Goal: Information Seeking & Learning: Learn about a topic

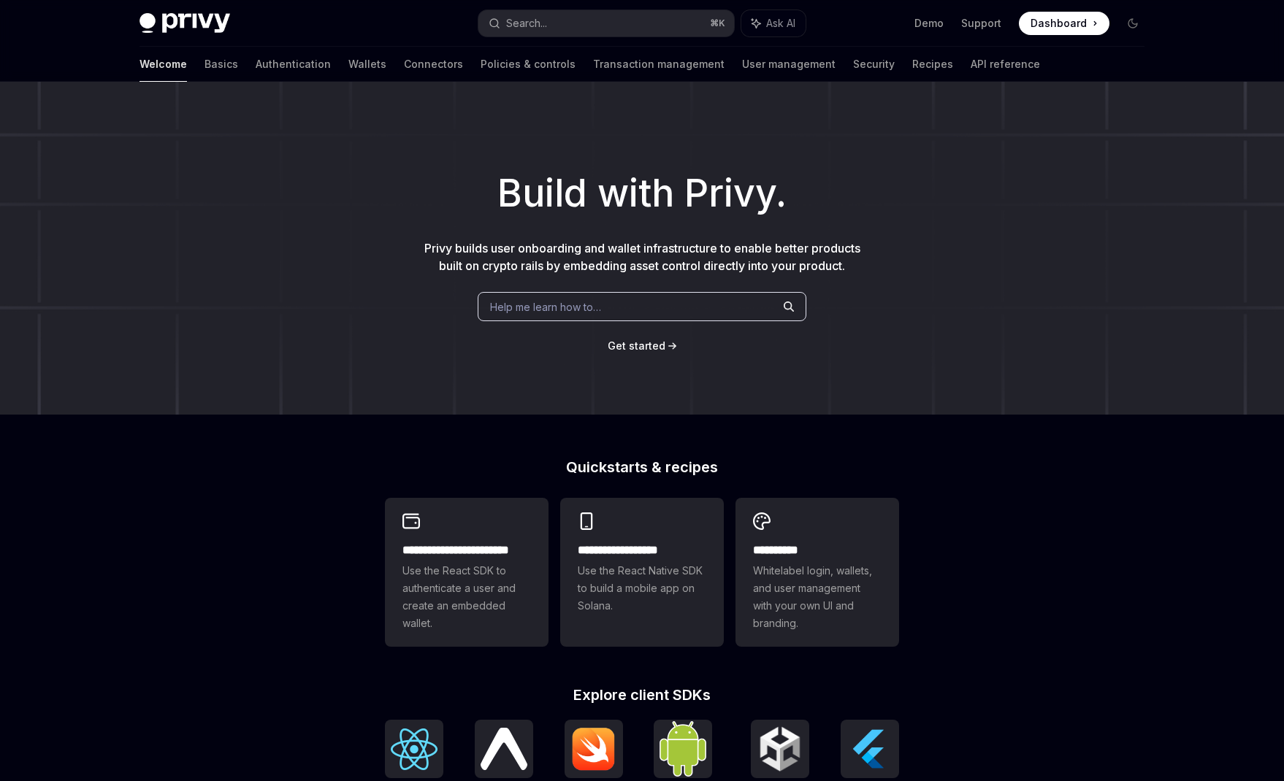
click at [1066, 26] on span "Dashboard" at bounding box center [1059, 23] width 56 height 15
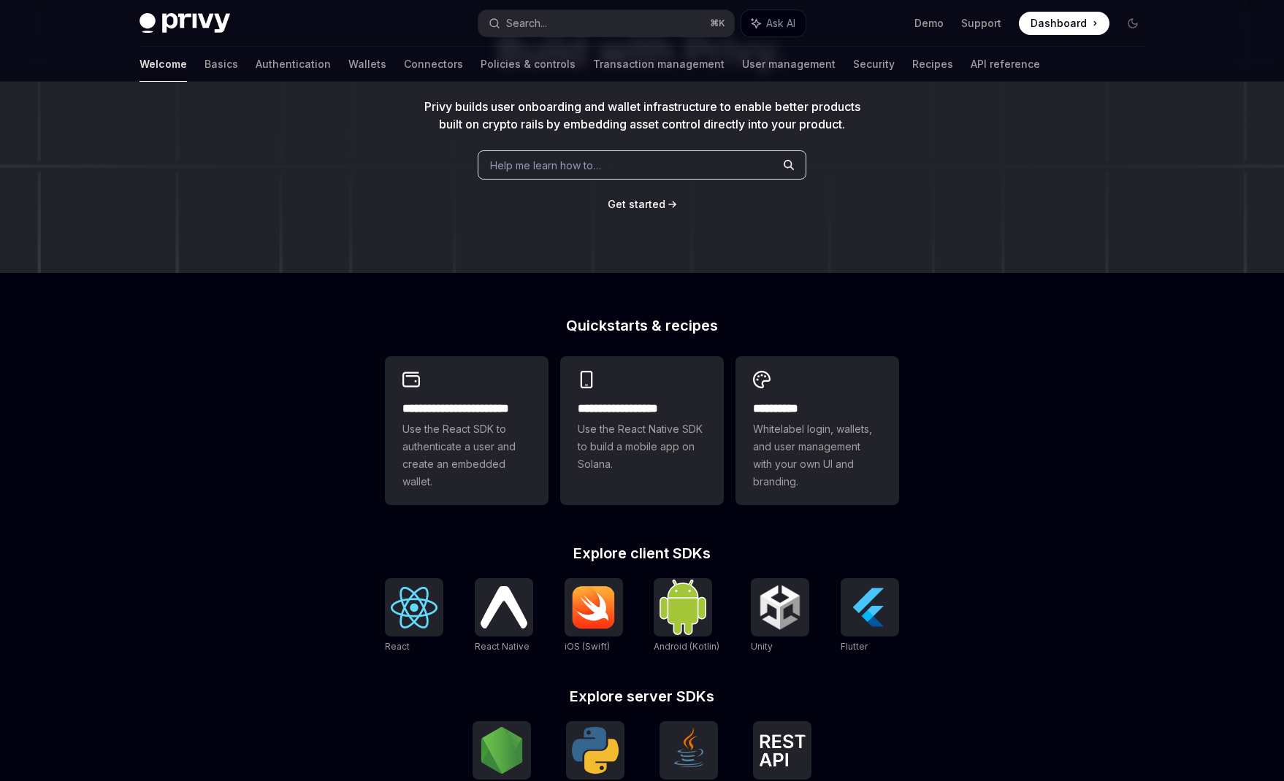
scroll to position [380, 0]
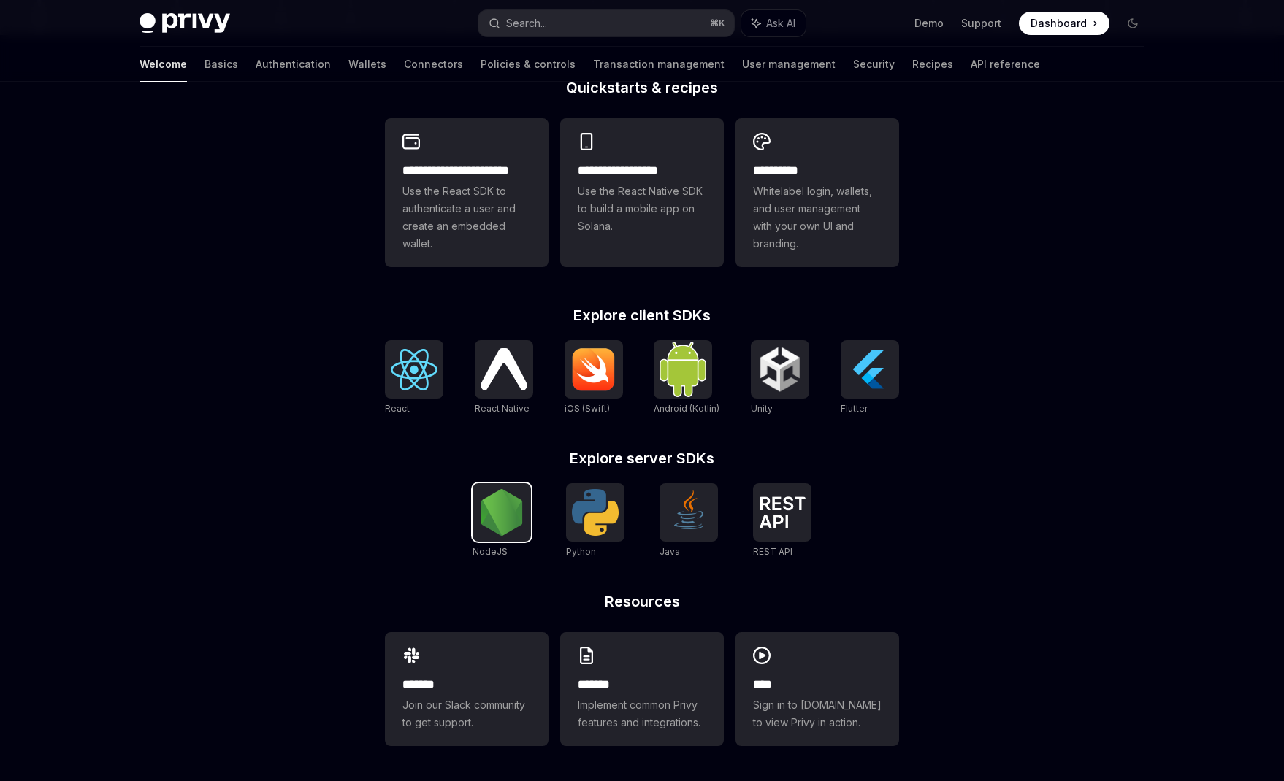
click at [488, 529] on img at bounding box center [501, 512] width 47 height 47
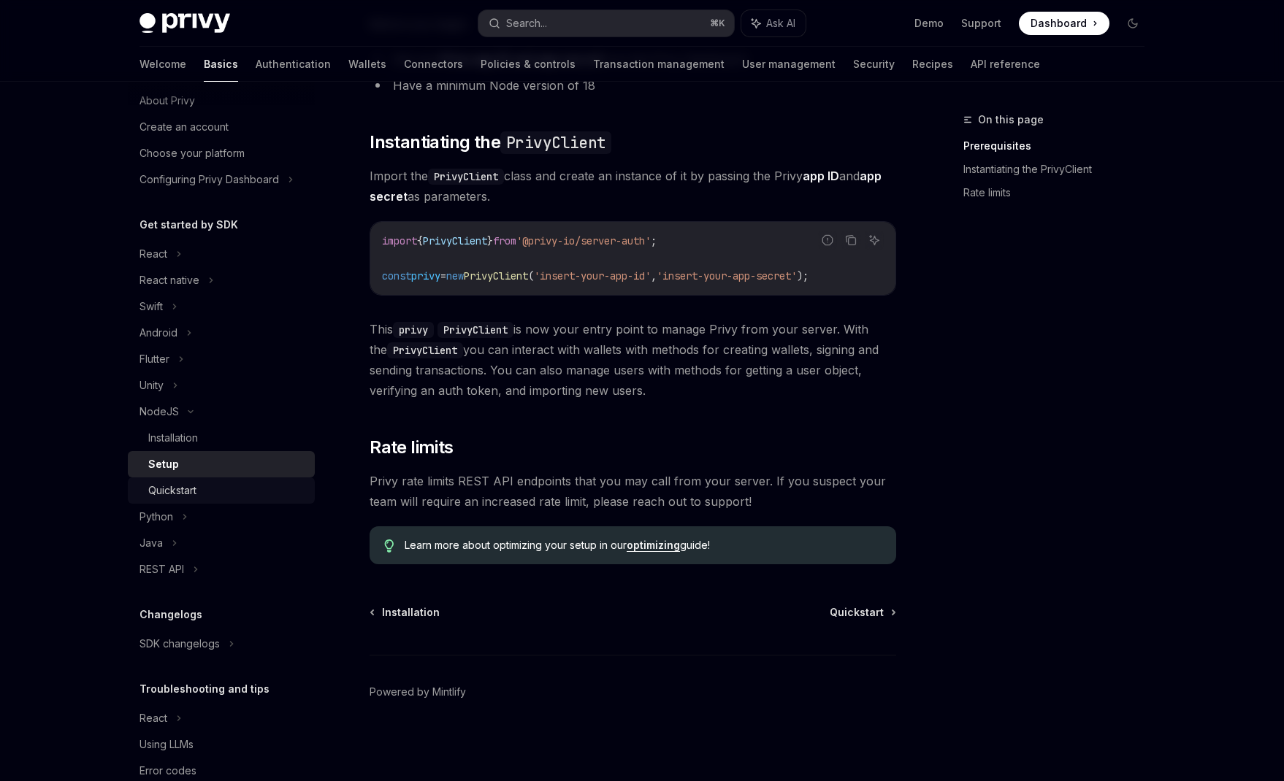
scroll to position [50, 0]
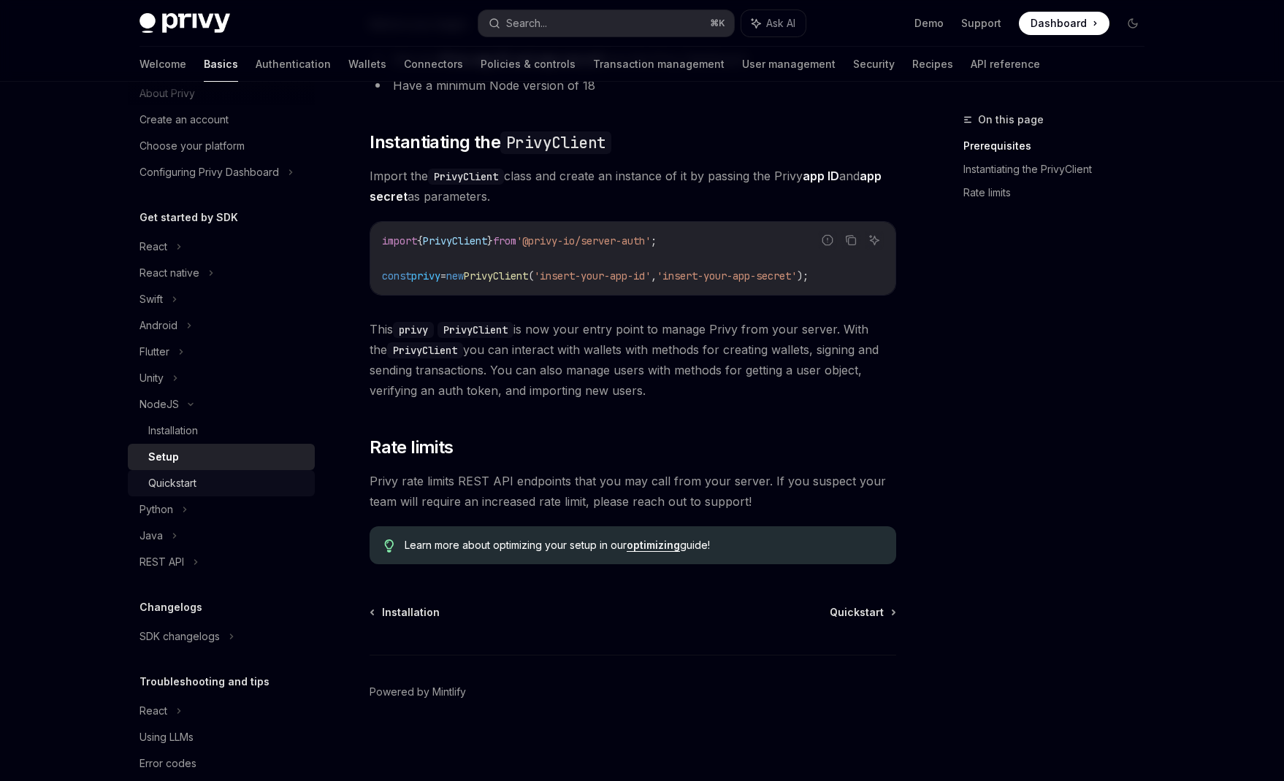
click at [182, 489] on div "Quickstart" at bounding box center [172, 484] width 48 height 18
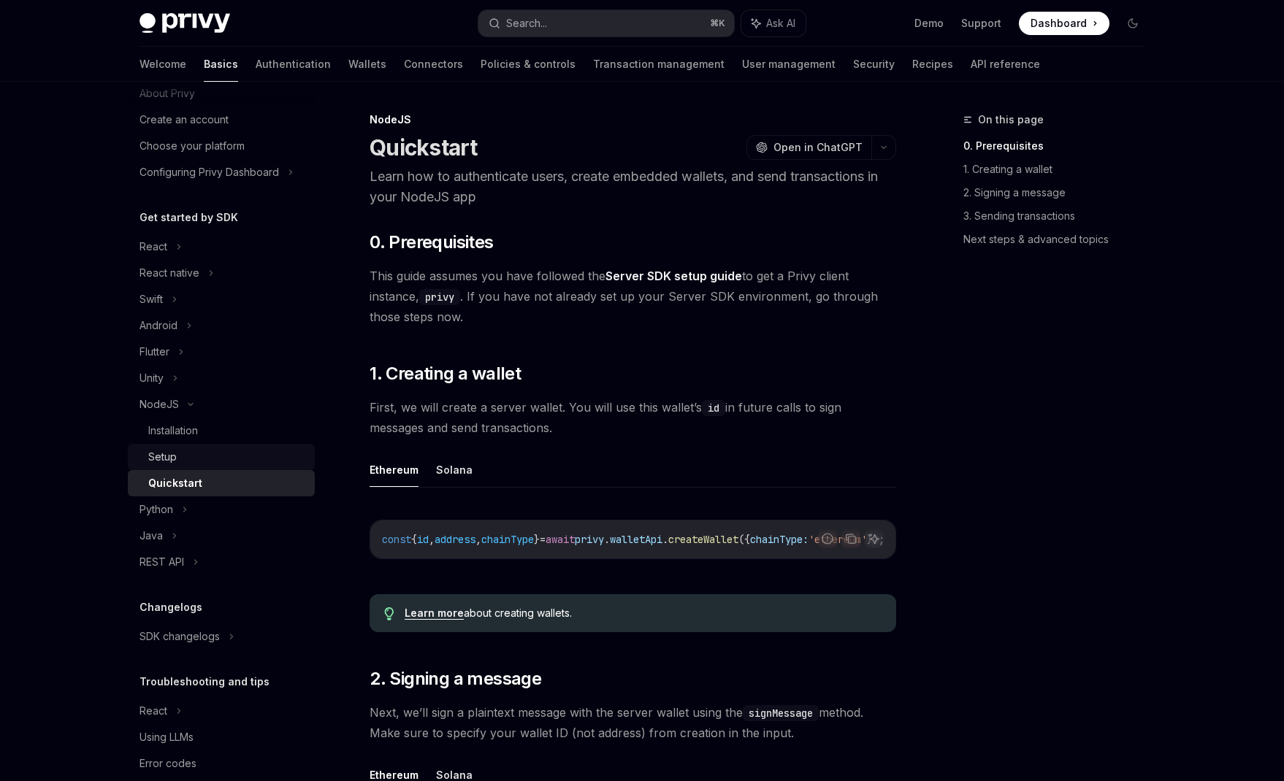
click at [188, 456] on div "Setup" at bounding box center [227, 457] width 158 height 18
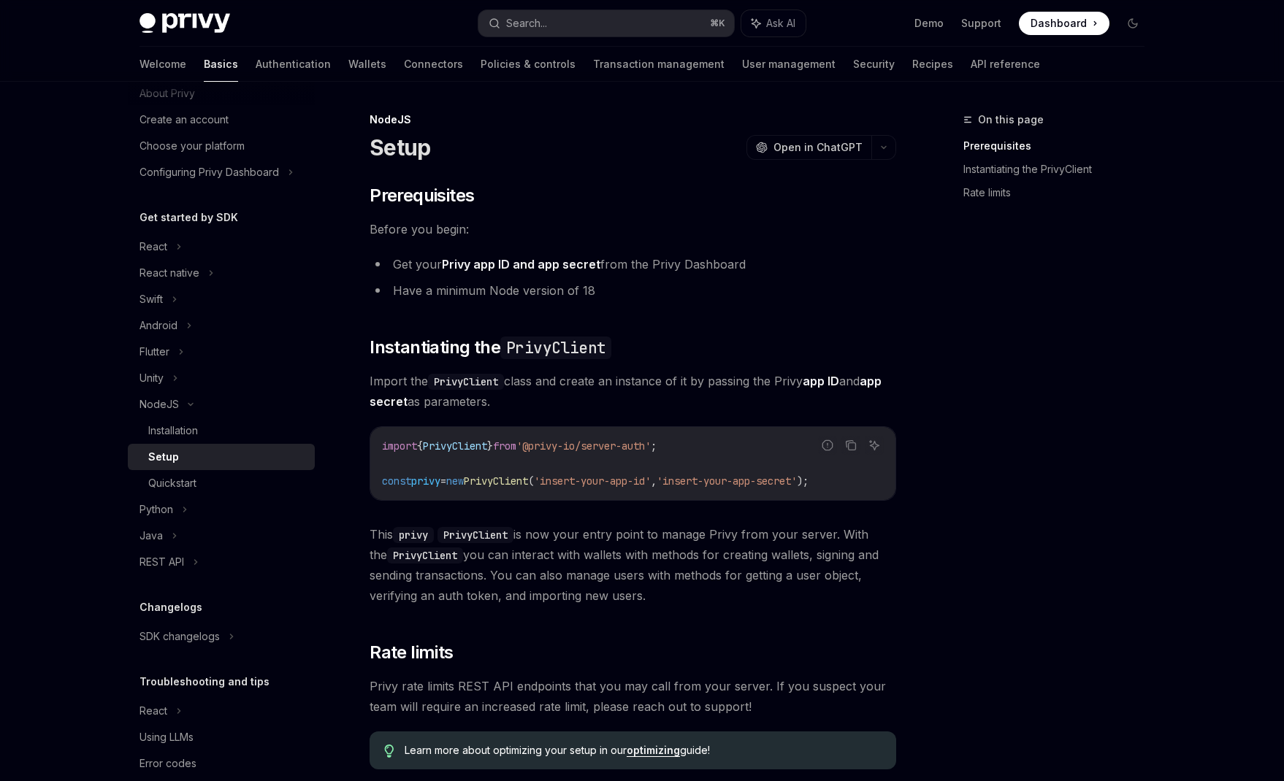
scroll to position [205, 0]
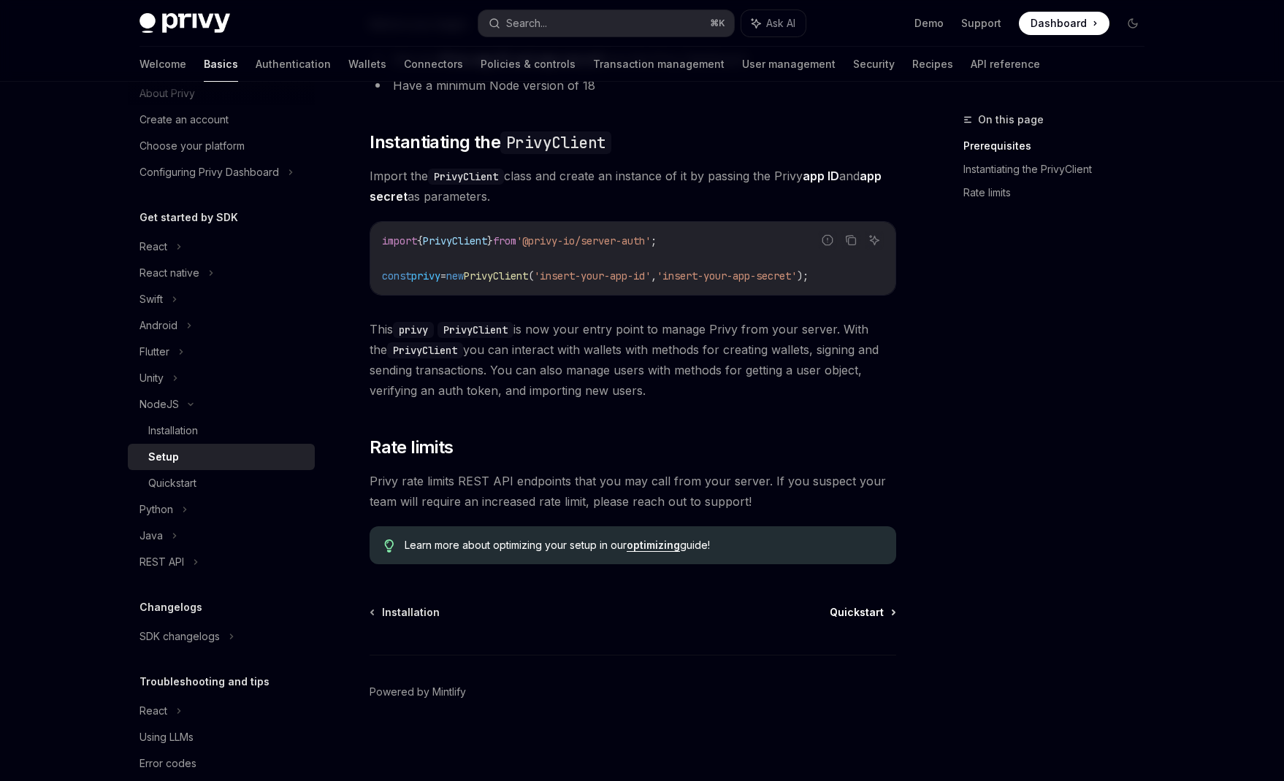
click at [844, 605] on span "Quickstart" at bounding box center [857, 612] width 54 height 15
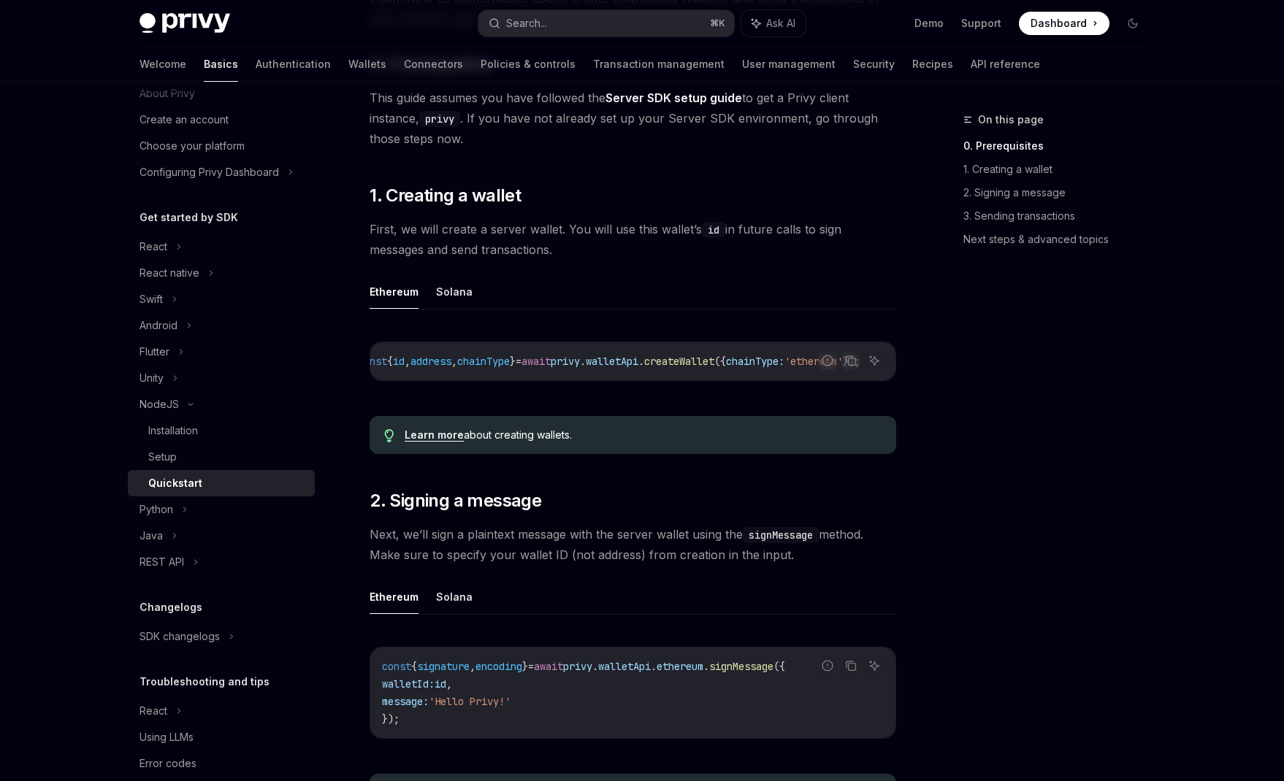
scroll to position [0, 64]
drag, startPoint x: 745, startPoint y: 386, endPoint x: 835, endPoint y: 378, distance: 90.2
click at [835, 378] on div "Report incorrect code Copy Ask AI const { id , address , chainType } = await pr…" at bounding box center [633, 361] width 527 height 39
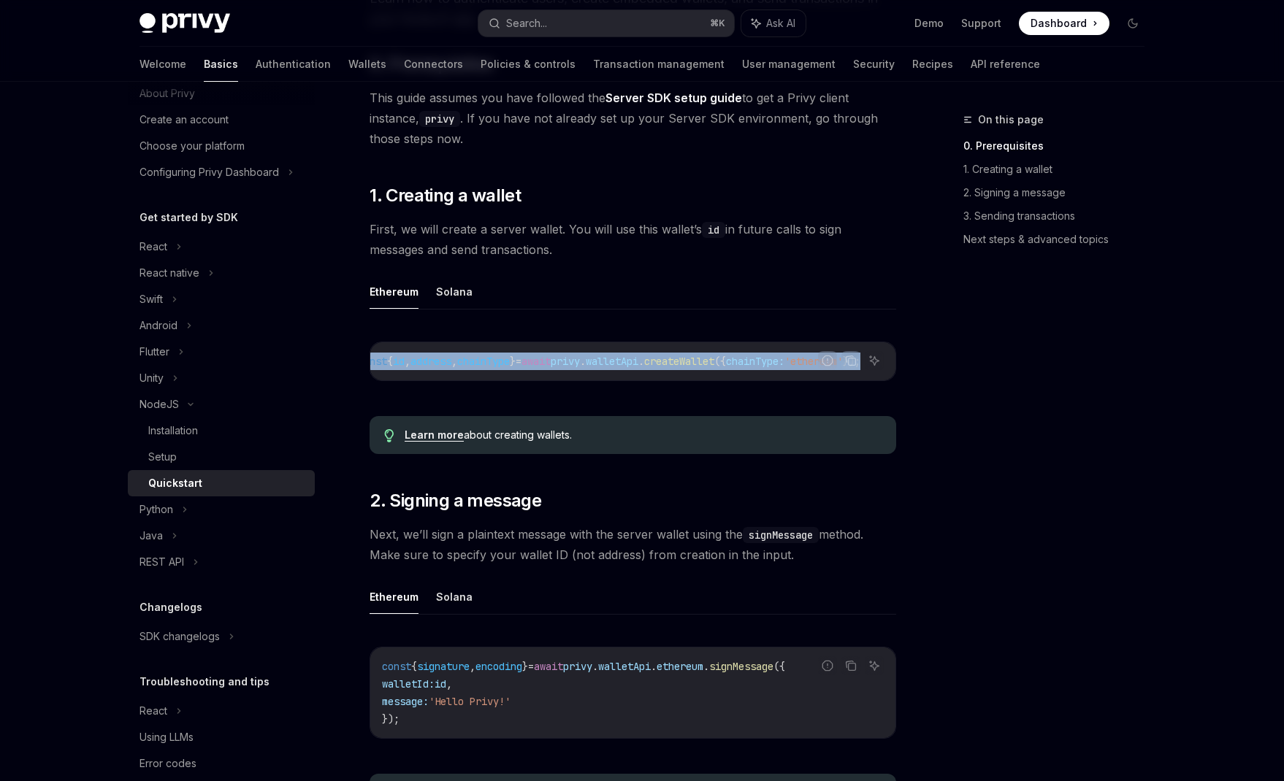
drag, startPoint x: 738, startPoint y: 387, endPoint x: 728, endPoint y: 384, distance: 10.6
click at [730, 381] on div "Report incorrect code Copy Ask AI const { id , address , chainType } = await pr…" at bounding box center [633, 361] width 527 height 39
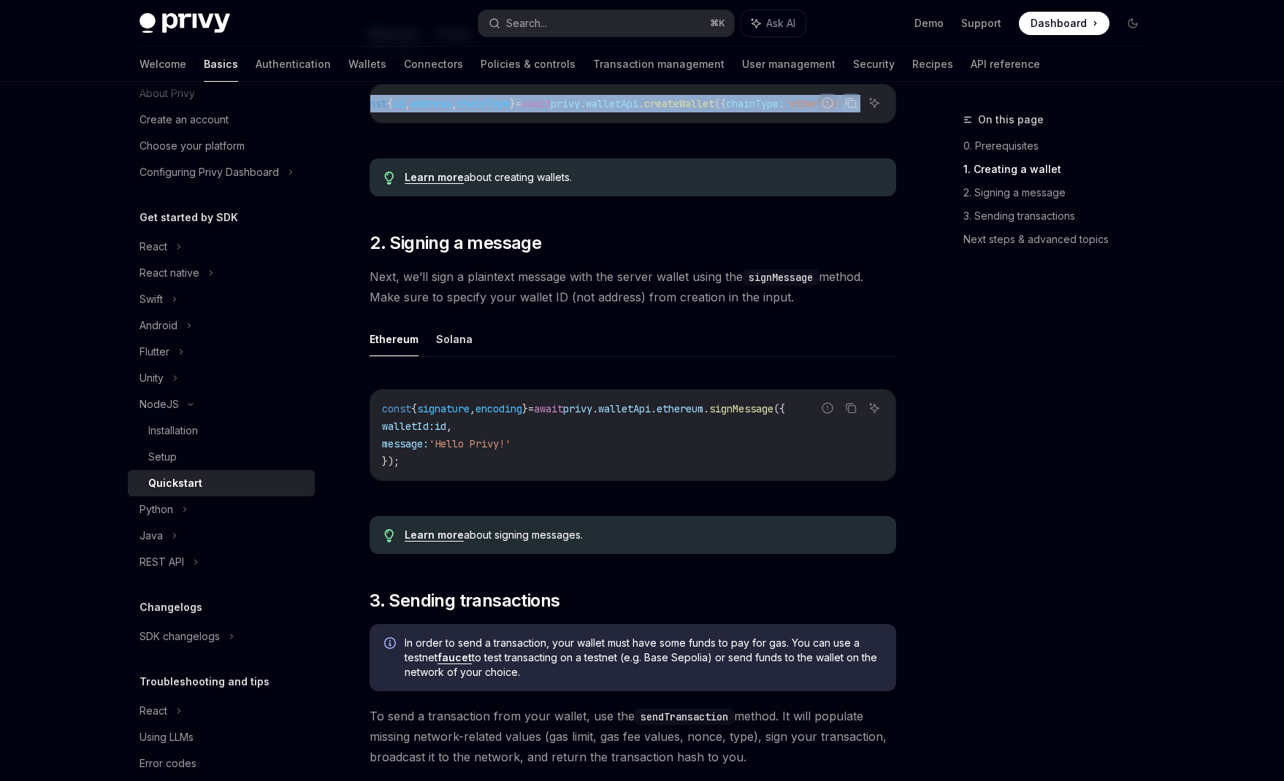
scroll to position [437, 0]
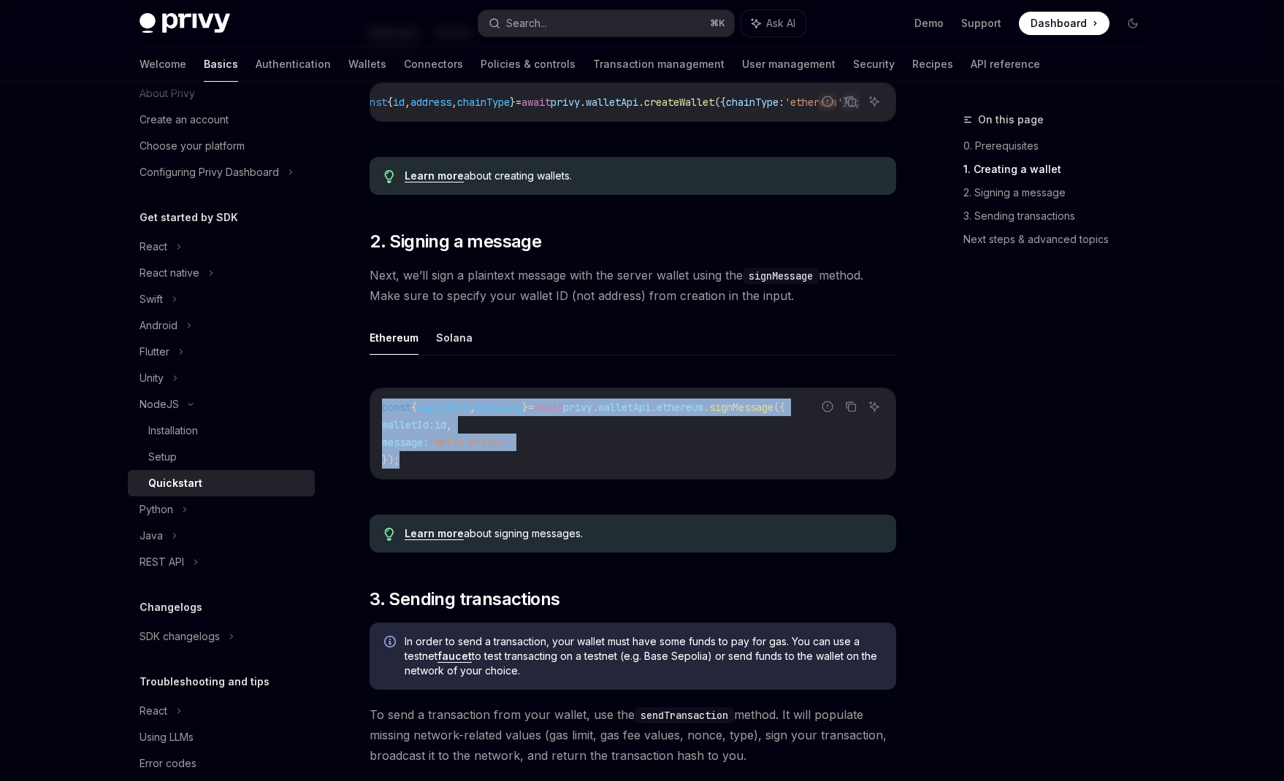
drag, startPoint x: 504, startPoint y: 481, endPoint x: 654, endPoint y: 400, distance: 169.9
click at [600, 402] on div "const { signature , encoding } = await privy . walletApi . ethereum . signMessa…" at bounding box center [632, 434] width 525 height 91
click at [703, 413] on span "ethereum" at bounding box center [680, 407] width 47 height 13
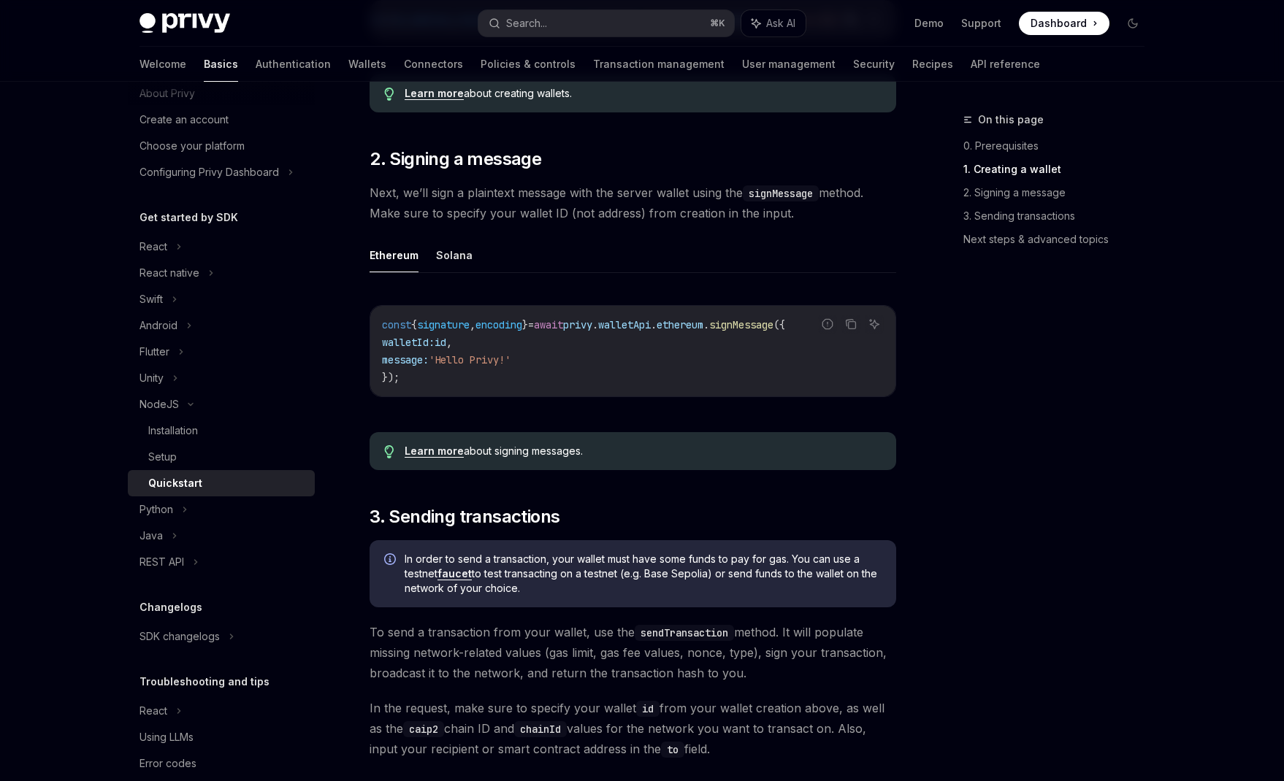
scroll to position [517, 0]
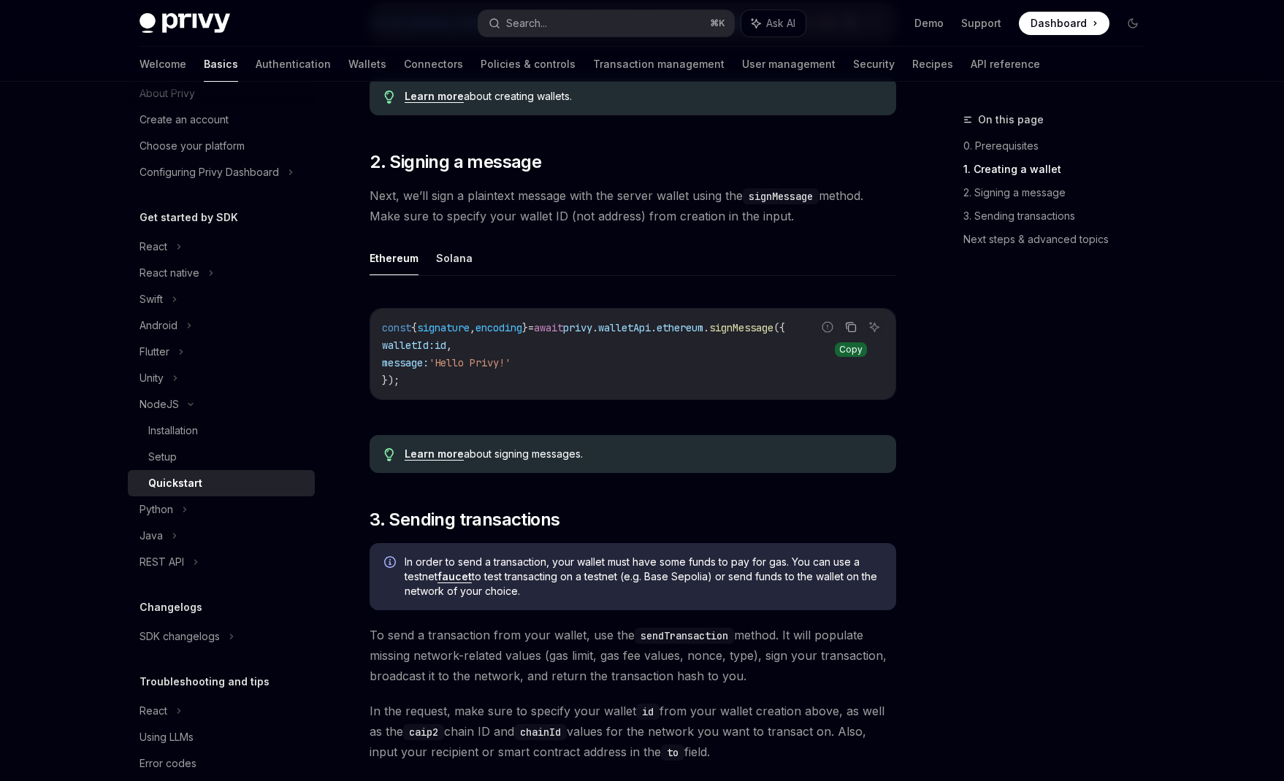
click at [850, 337] on button "Copy the contents from the code block" at bounding box center [850, 327] width 19 height 19
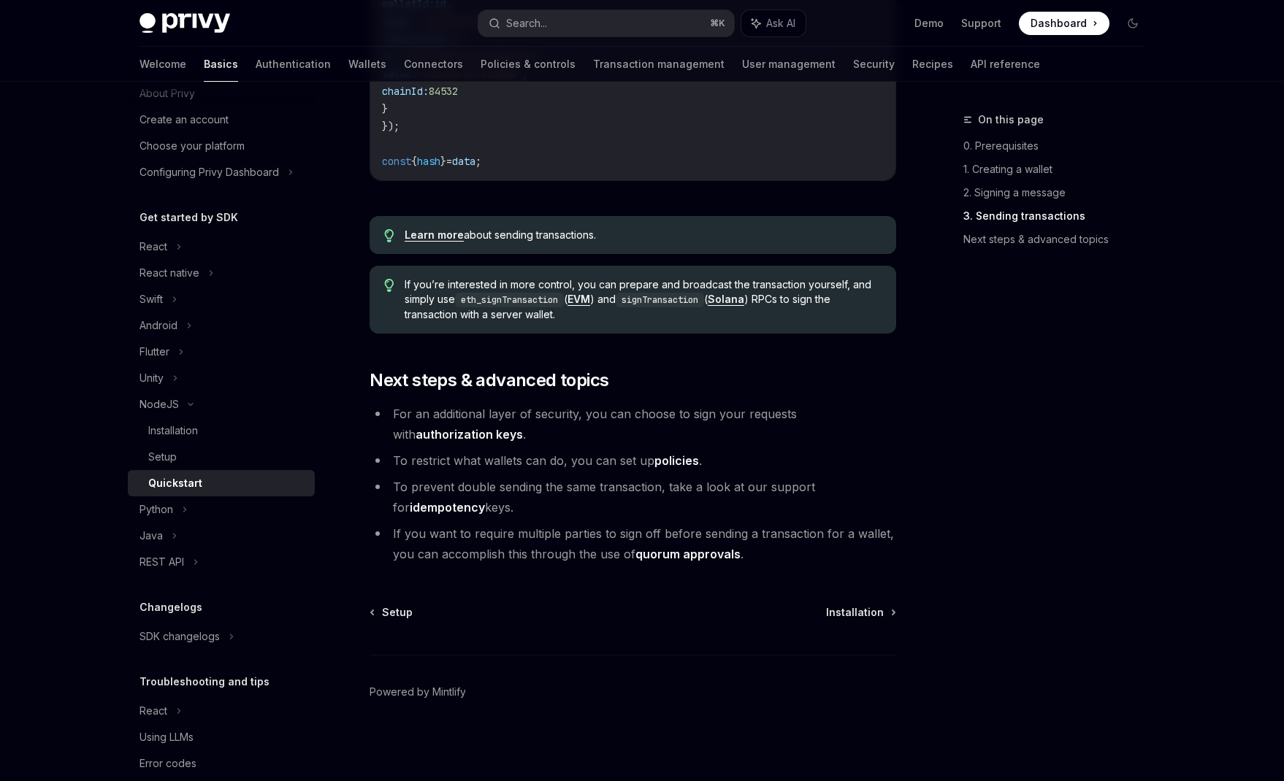
scroll to position [1401, 0]
drag, startPoint x: 405, startPoint y: 412, endPoint x: 708, endPoint y: 424, distance: 302.6
click at [708, 424] on li "For an additional layer of security, you can choose to sign your requests with …" at bounding box center [633, 424] width 527 height 41
click at [607, 408] on li "For an additional layer of security, you can choose to sign your requests with …" at bounding box center [633, 424] width 527 height 41
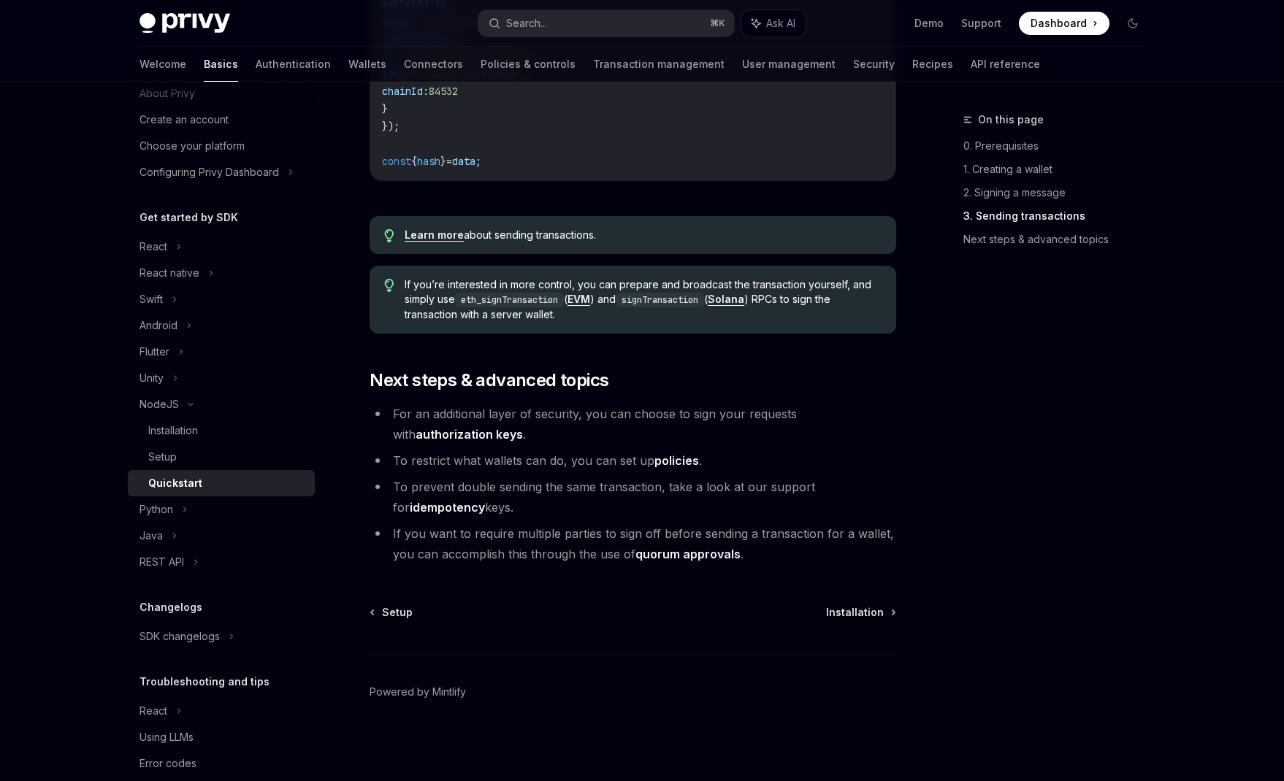
click at [635, 417] on li "For an additional layer of security, you can choose to sign your requests with …" at bounding box center [633, 424] width 527 height 41
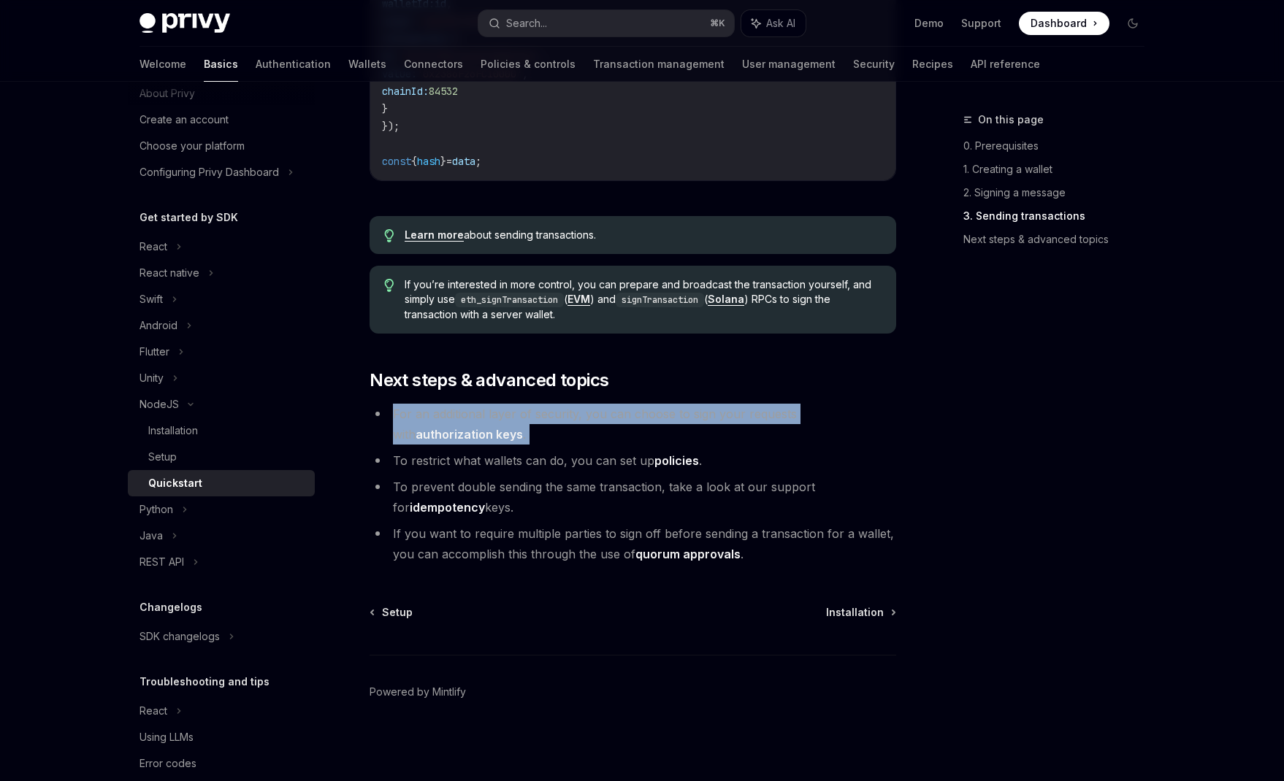
drag, startPoint x: 635, startPoint y: 417, endPoint x: 701, endPoint y: 413, distance: 65.9
click at [635, 417] on li "For an additional layer of security, you can choose to sign your requests with …" at bounding box center [633, 424] width 527 height 41
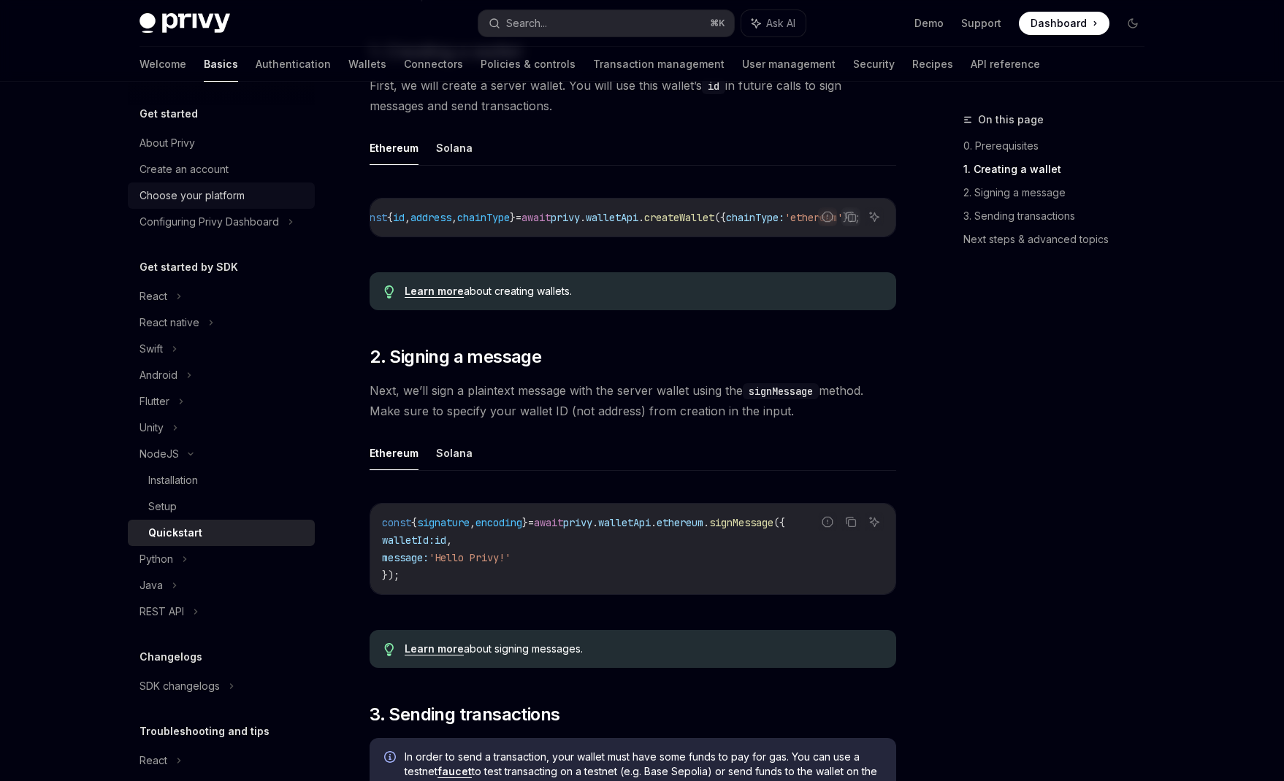
scroll to position [3, 0]
click at [199, 198] on div "Choose your platform" at bounding box center [191, 193] width 105 height 18
type textarea "*"
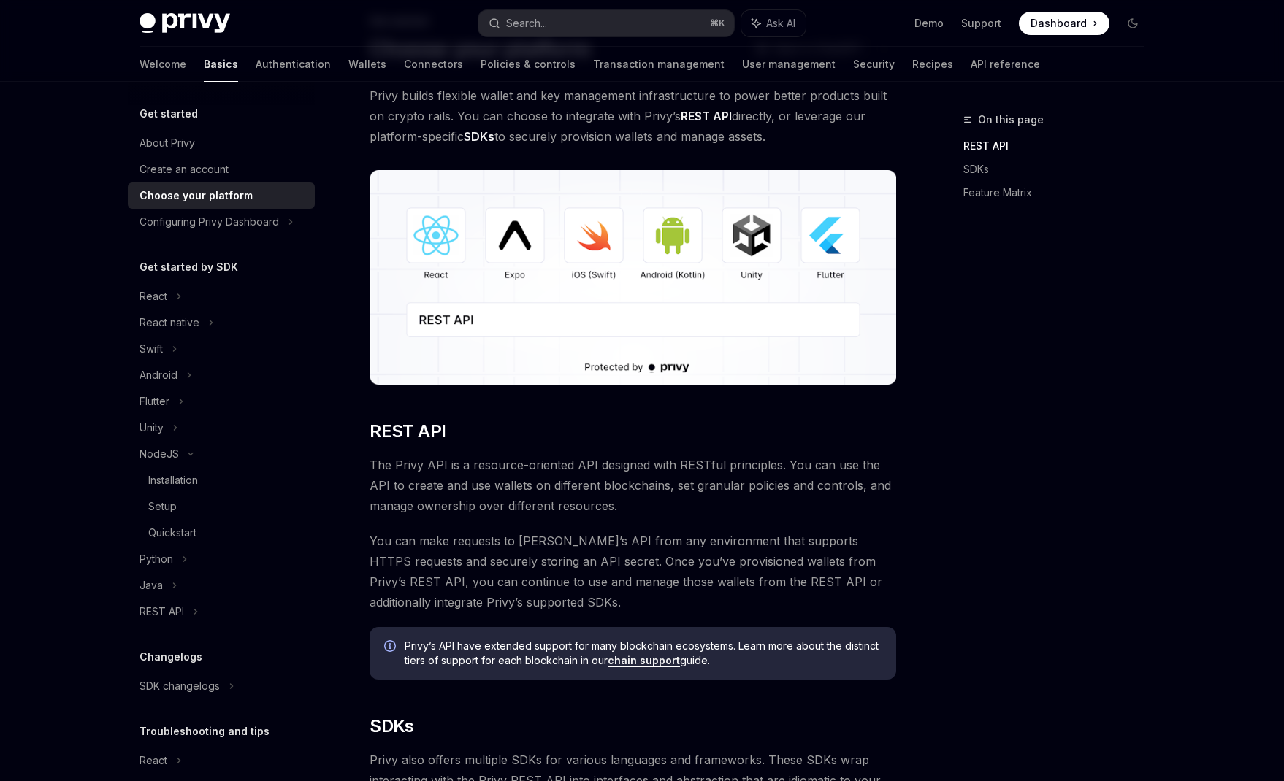
scroll to position [113, 0]
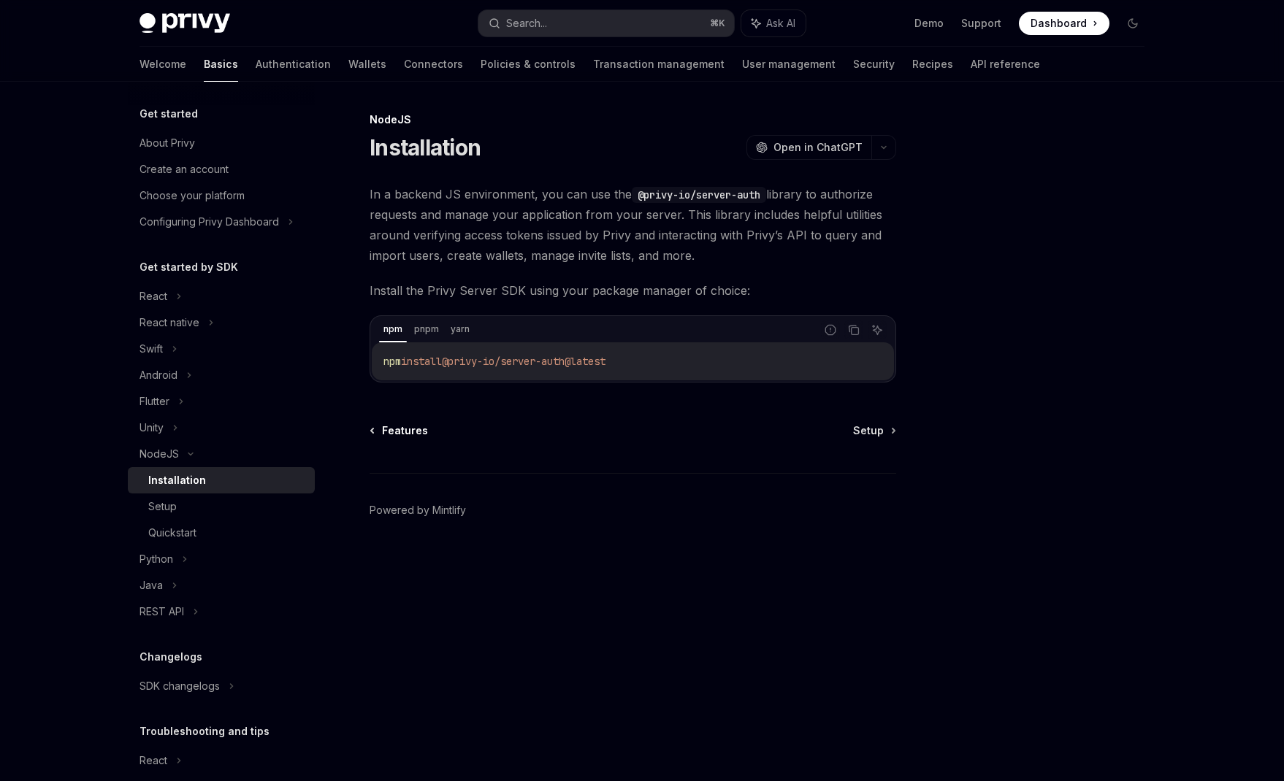
click at [416, 431] on span "Features" at bounding box center [405, 431] width 46 height 15
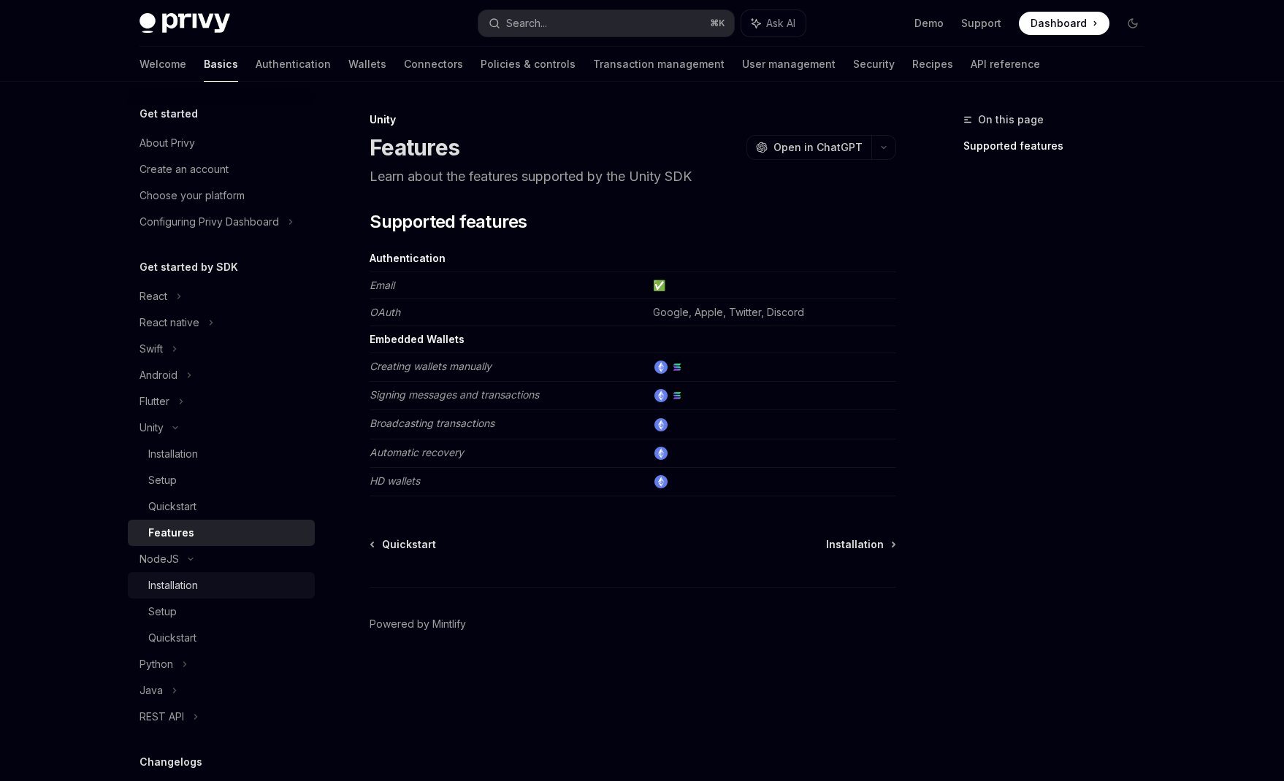
click at [177, 586] on div "Installation" at bounding box center [173, 586] width 50 height 18
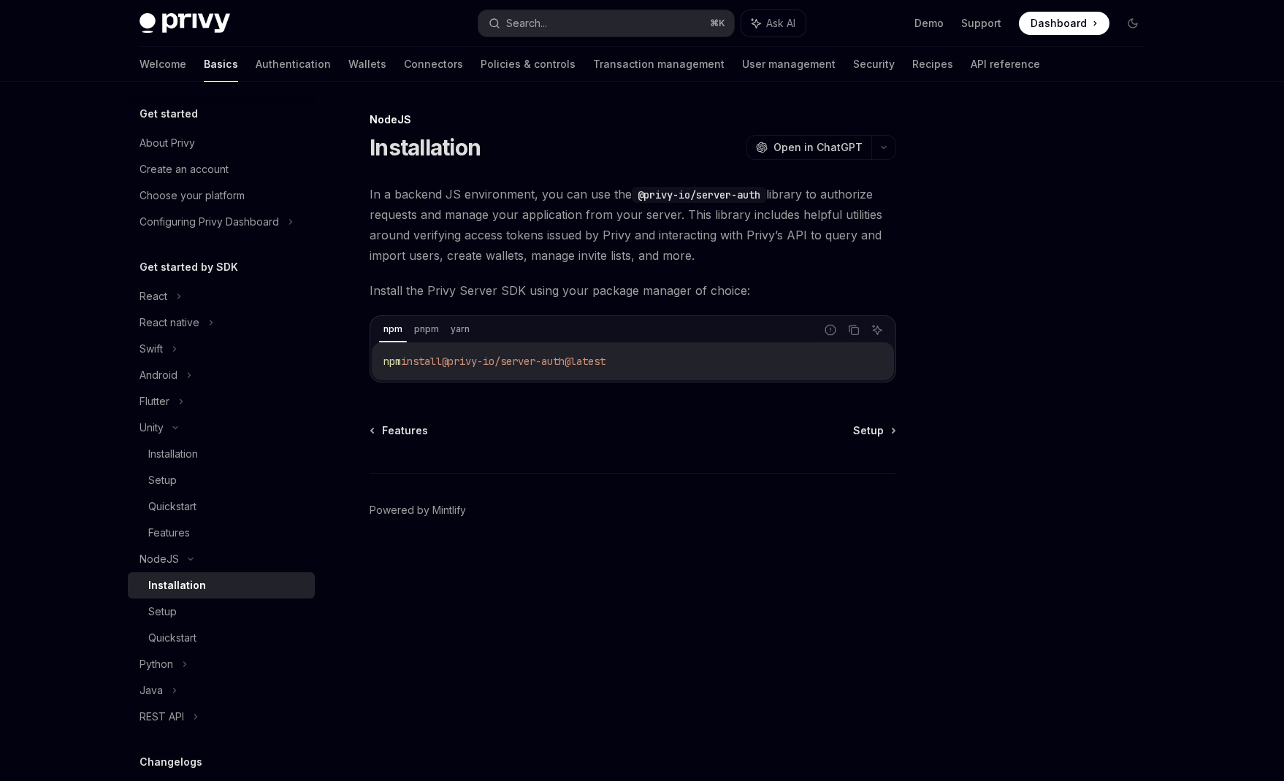
click at [883, 422] on div "NodeJS Installation OpenAI Open in ChatGPT OpenAI Open in ChatGPT In a backend …" at bounding box center [496, 446] width 806 height 670
click at [879, 429] on span "Setup" at bounding box center [868, 431] width 31 height 15
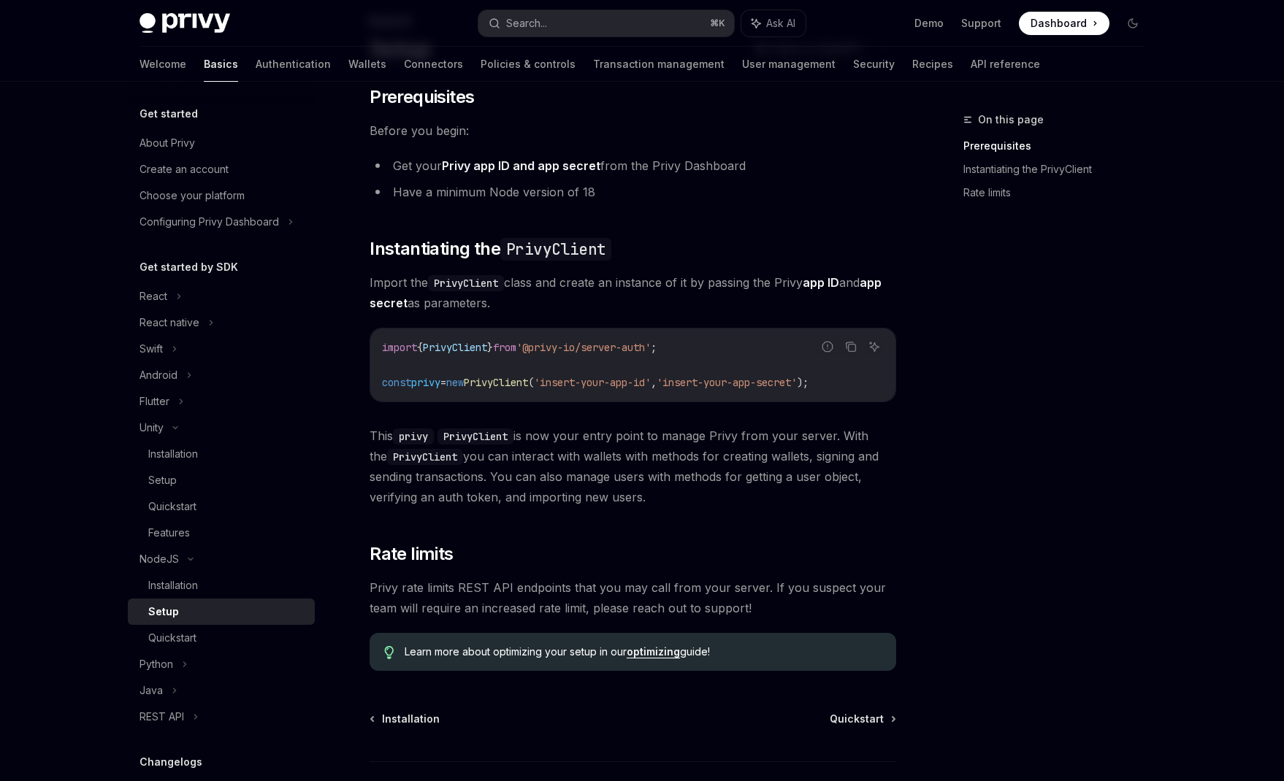
scroll to position [205, 0]
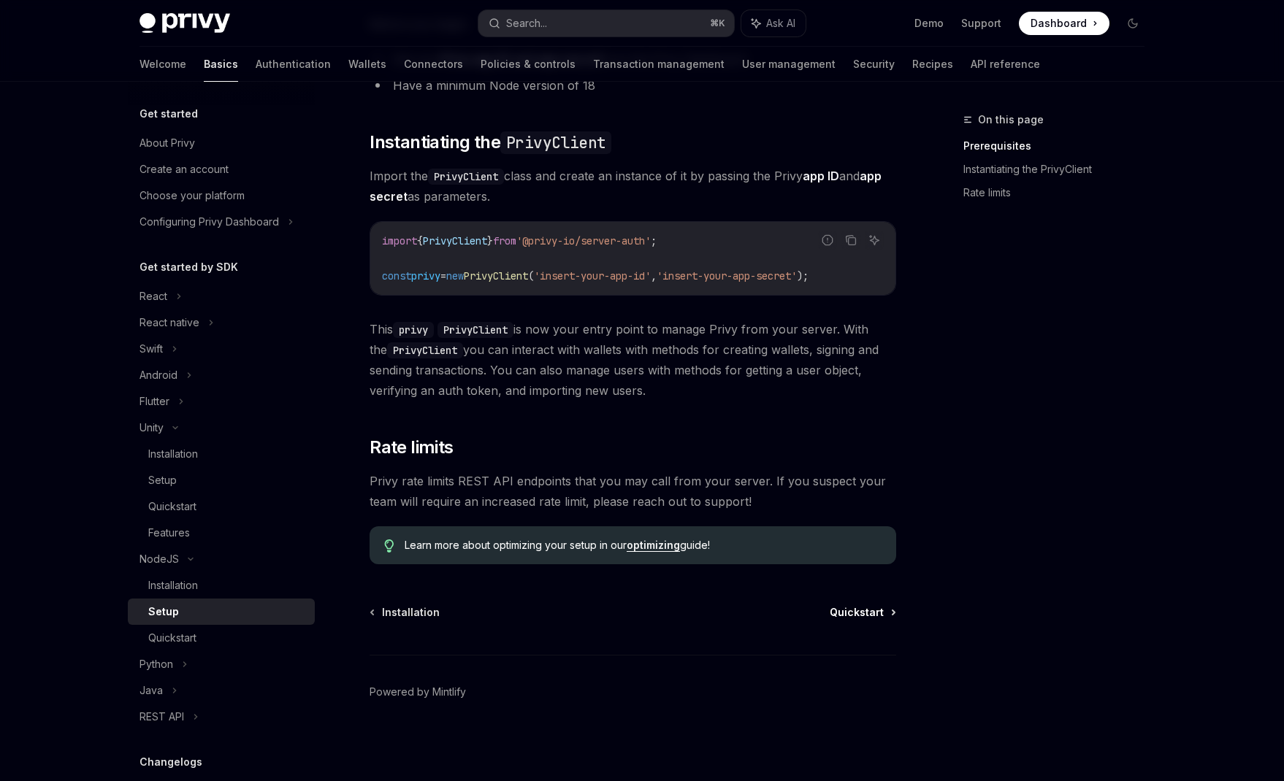
click at [857, 616] on span "Quickstart" at bounding box center [857, 612] width 54 height 15
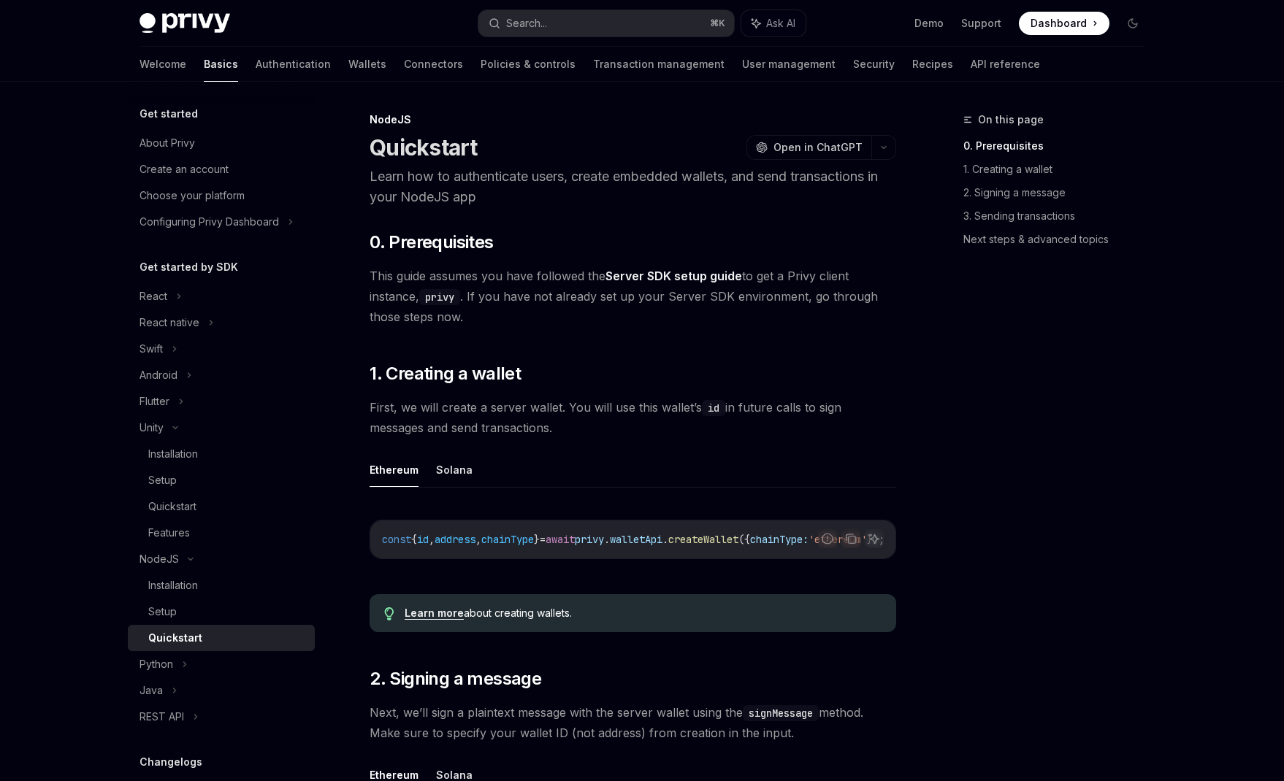
click at [567, 271] on span "This guide assumes you have followed the Server SDK setup guide to get a Privy …" at bounding box center [633, 296] width 527 height 61
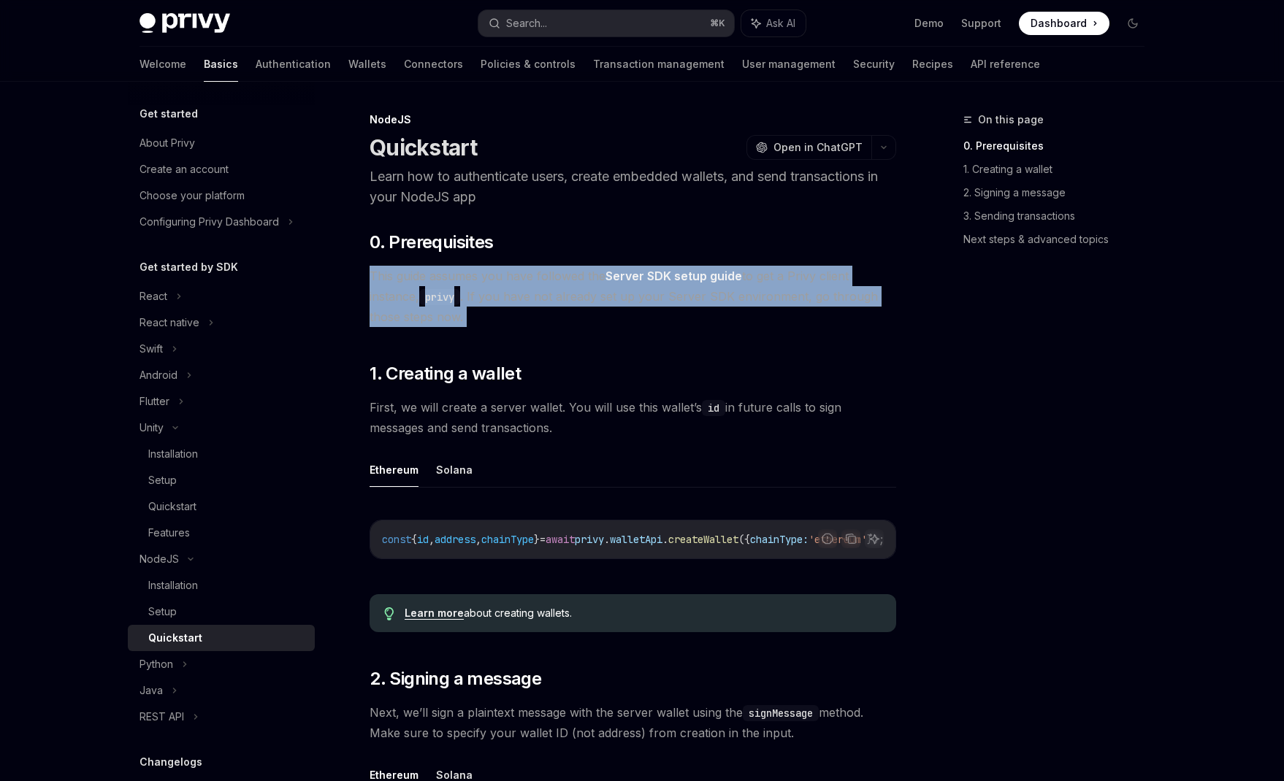
click at [567, 271] on span "This guide assumes you have followed the Server SDK setup guide to get a Privy …" at bounding box center [633, 296] width 527 height 61
click at [682, 271] on link "Server SDK setup guide" at bounding box center [673, 276] width 137 height 15
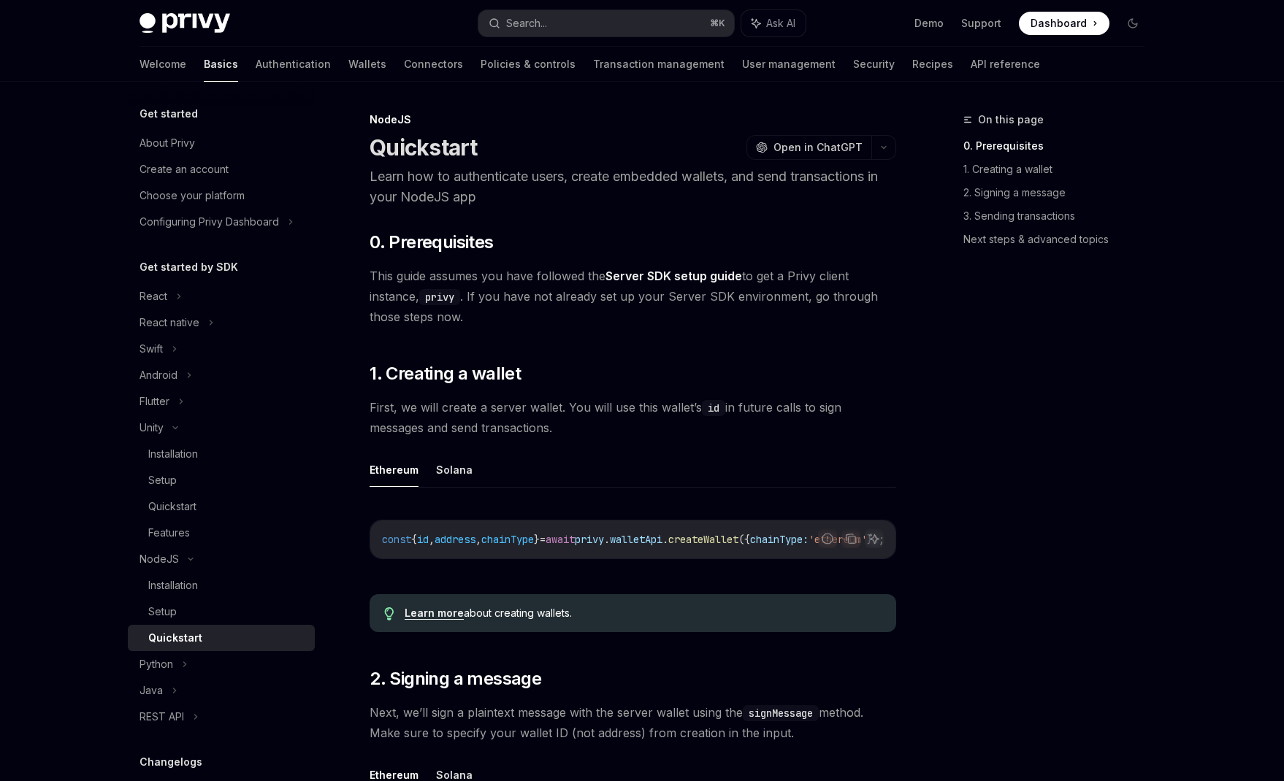
click at [412, 421] on span "First, we will create a server wallet. You will use this wallet’s id in future …" at bounding box center [633, 417] width 527 height 41
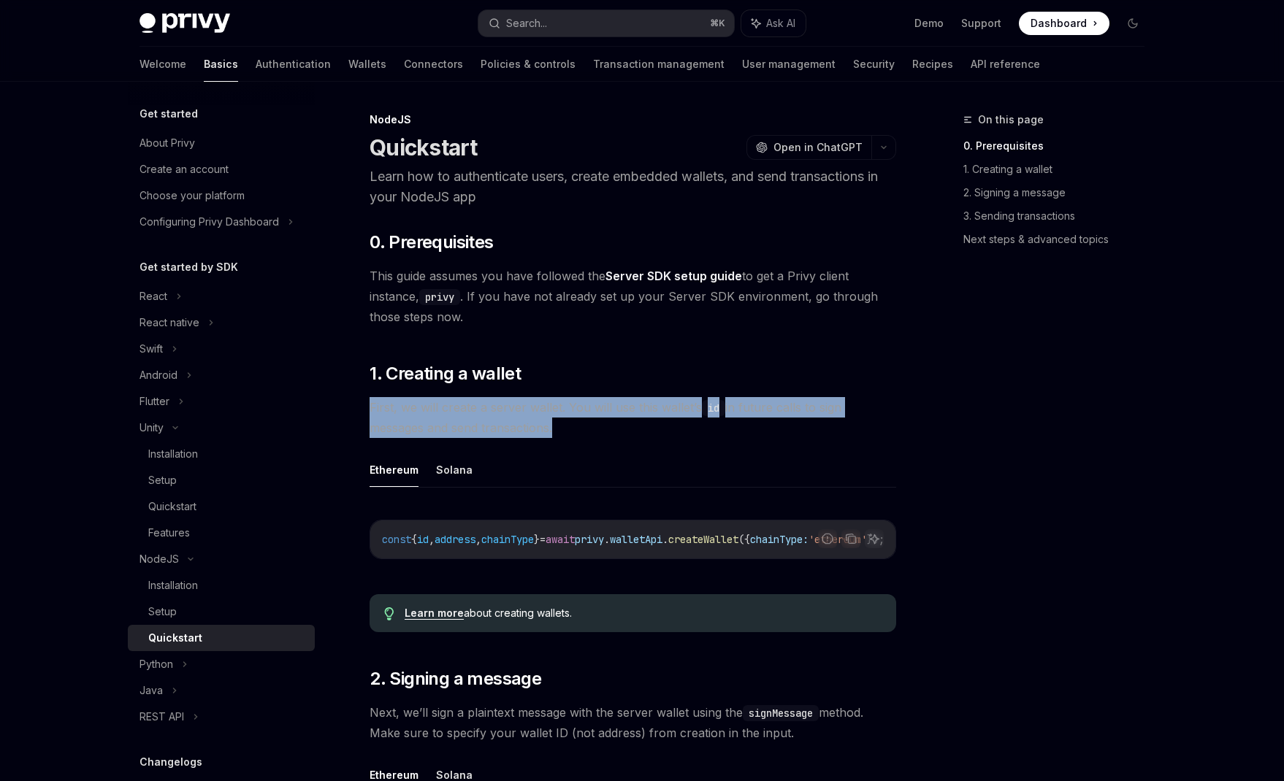
click at [412, 421] on span "First, we will create a server wallet. You will use this wallet’s id in future …" at bounding box center [633, 417] width 527 height 41
click at [461, 473] on button "Solana" at bounding box center [454, 470] width 37 height 34
click at [391, 471] on button "Ethereum" at bounding box center [394, 470] width 49 height 34
type textarea "*"
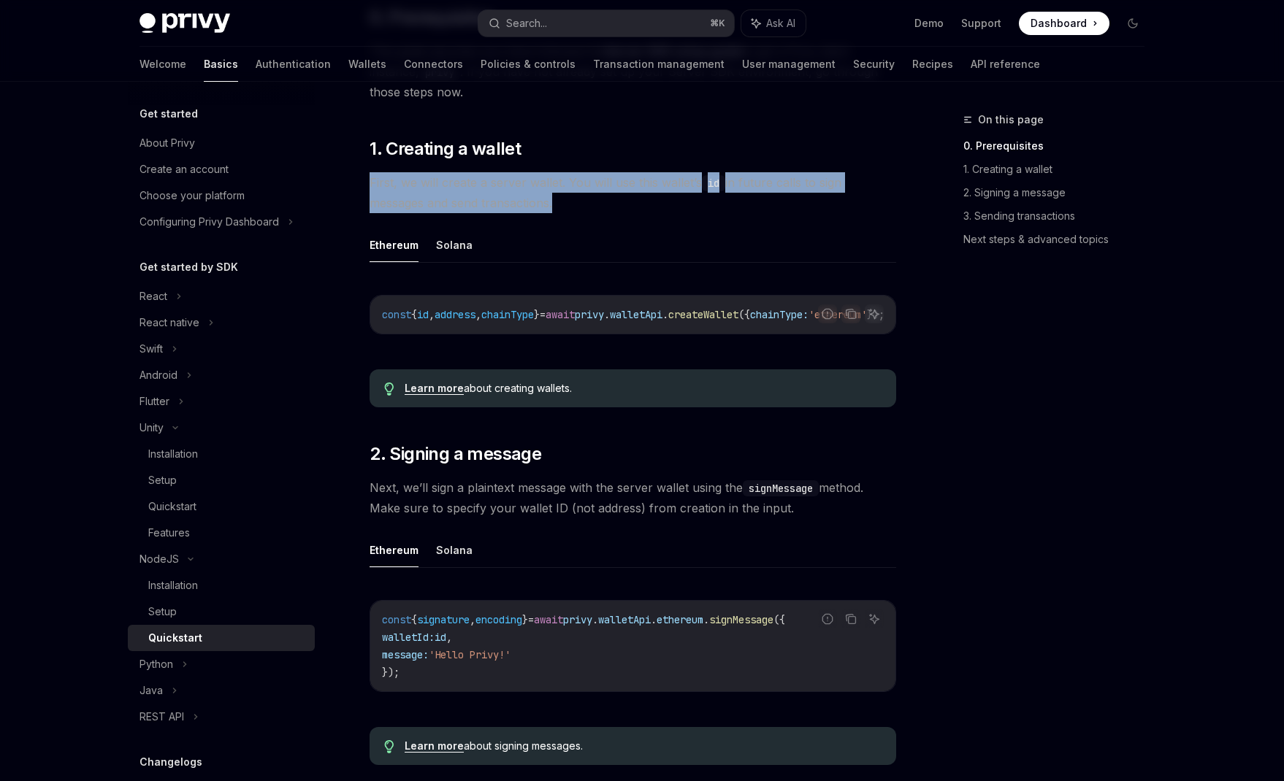
scroll to position [248, 0]
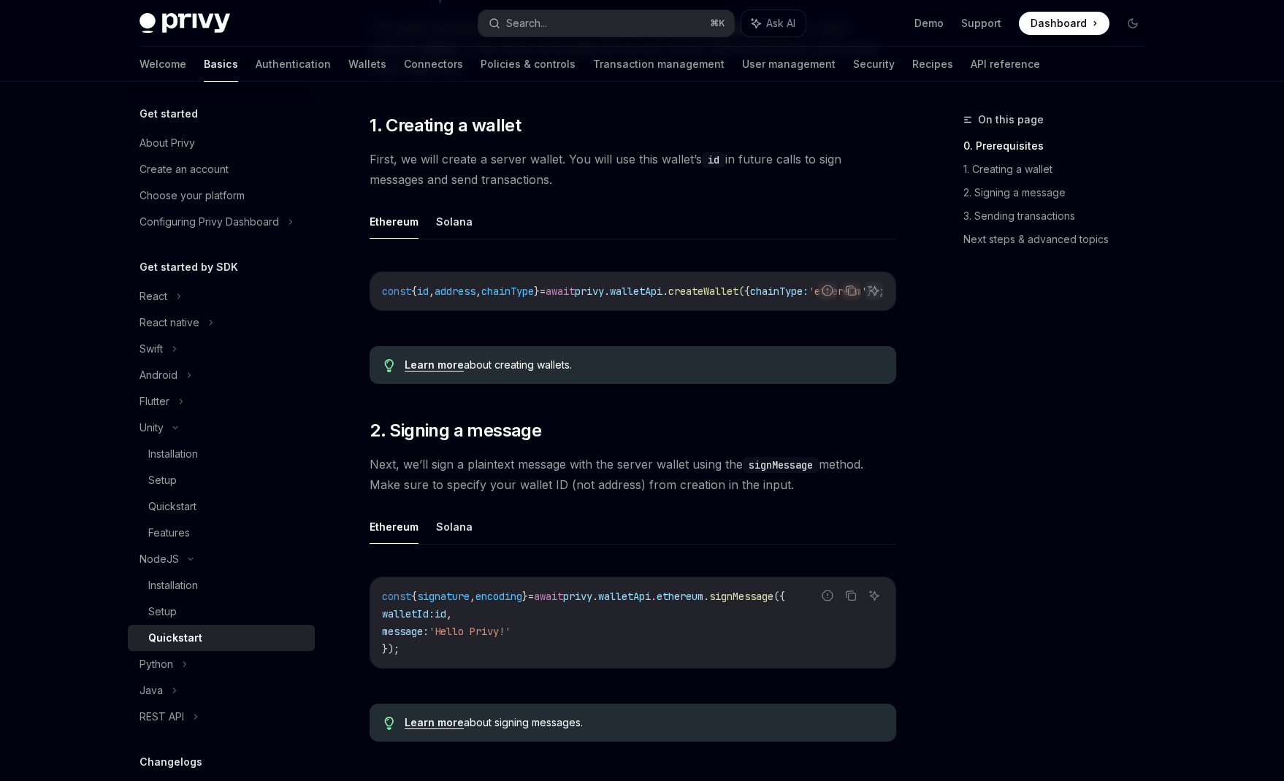
drag, startPoint x: 723, startPoint y: 307, endPoint x: 730, endPoint y: 311, distance: 8.5
click at [727, 309] on div "const { id , address , chainType } = await privy . walletApi . createWallet ({ …" at bounding box center [632, 291] width 525 height 38
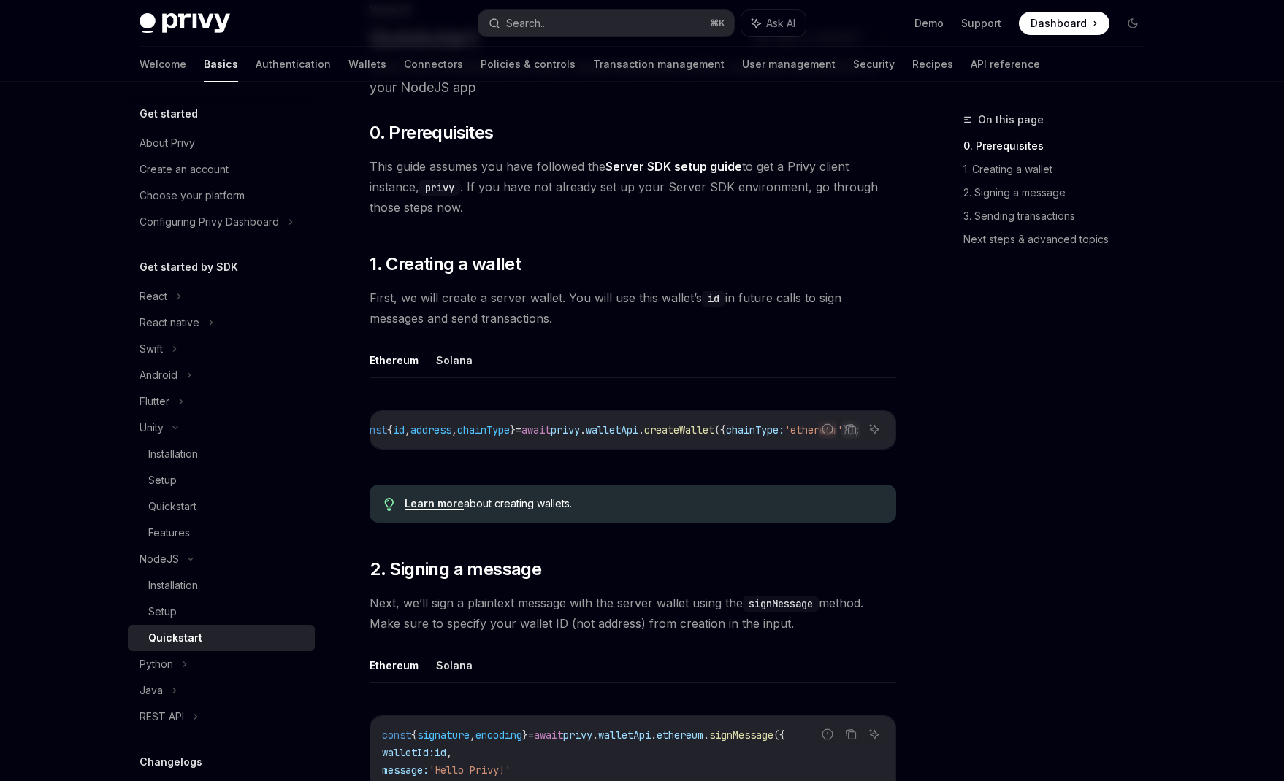
scroll to position [106, 0]
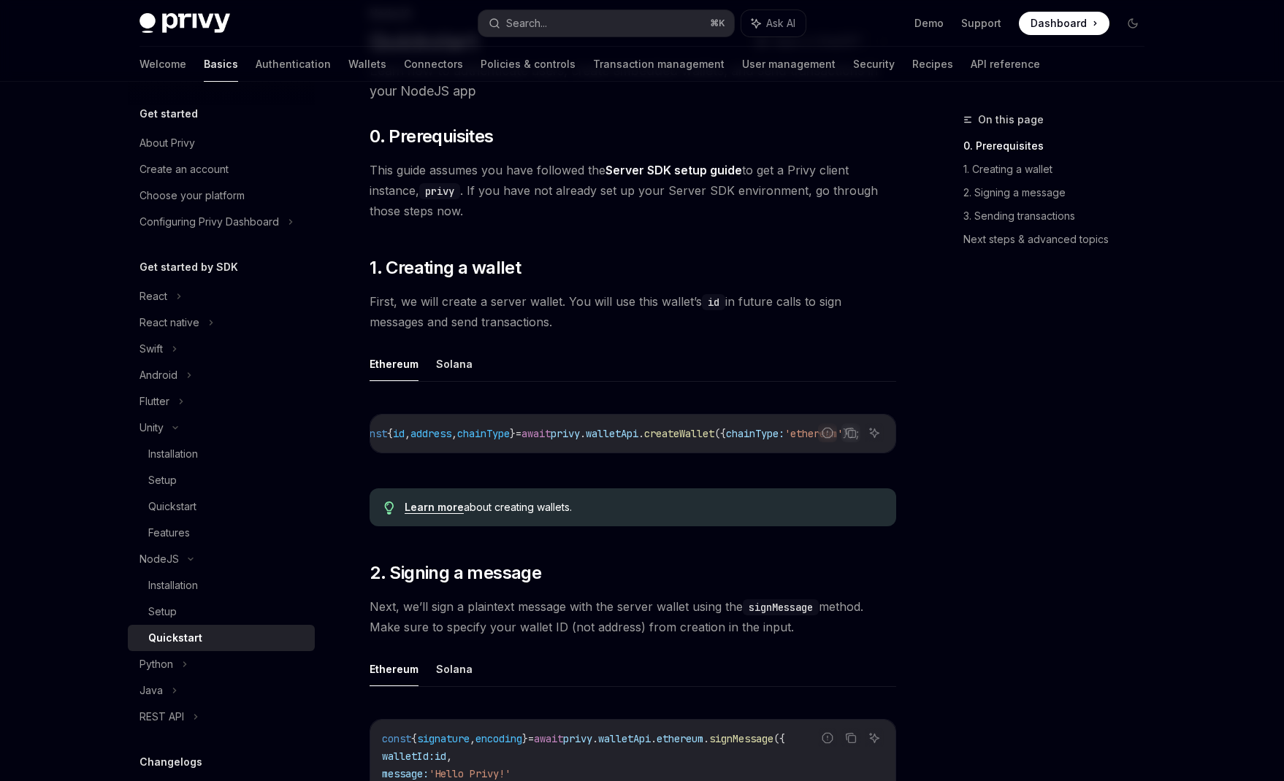
click at [585, 465] on div "Report incorrect code Copy Ask AI const { id , address , chainType } = await pr…" at bounding box center [633, 438] width 527 height 77
click at [586, 449] on div "const { id , address , chainType } = await privy . walletApi . createWallet ({ …" at bounding box center [632, 434] width 525 height 38
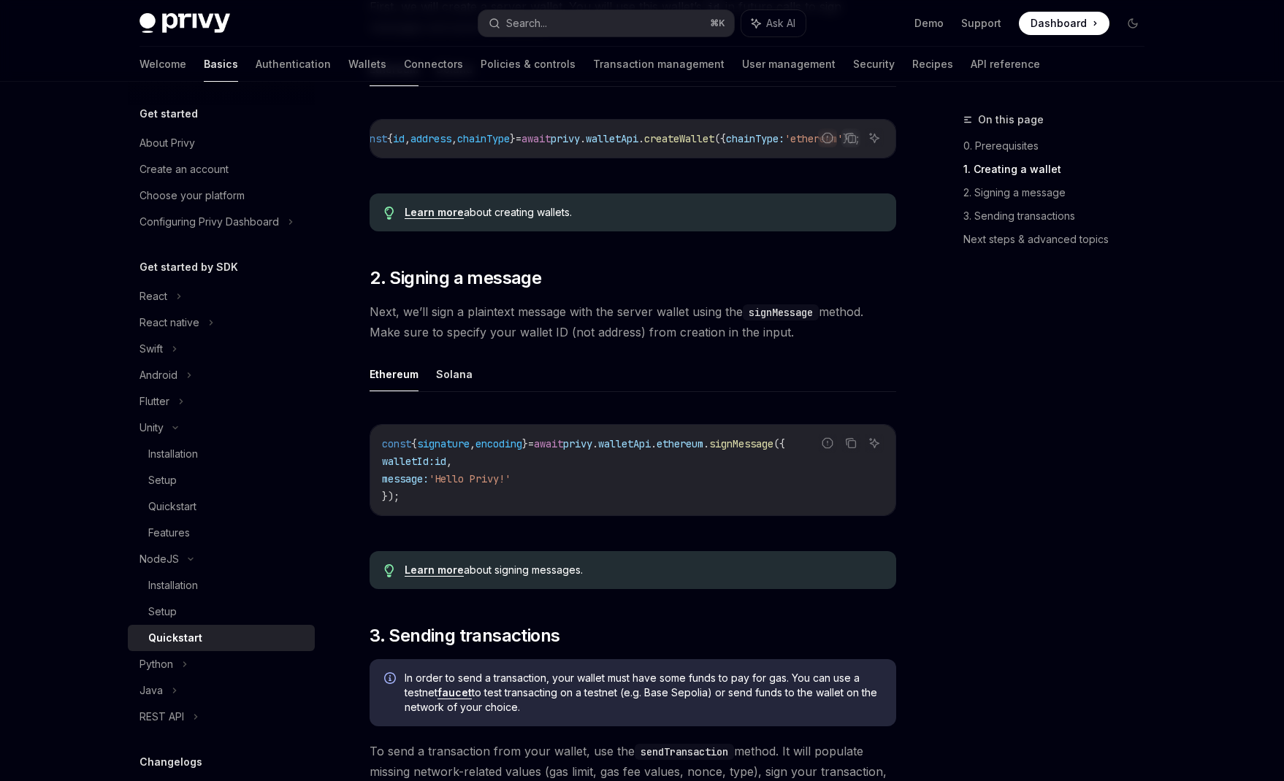
scroll to position [0, 0]
click at [578, 463] on code "const { signature , encoding } = await privy . walletApi . ethereum . signMessa…" at bounding box center [633, 470] width 502 height 70
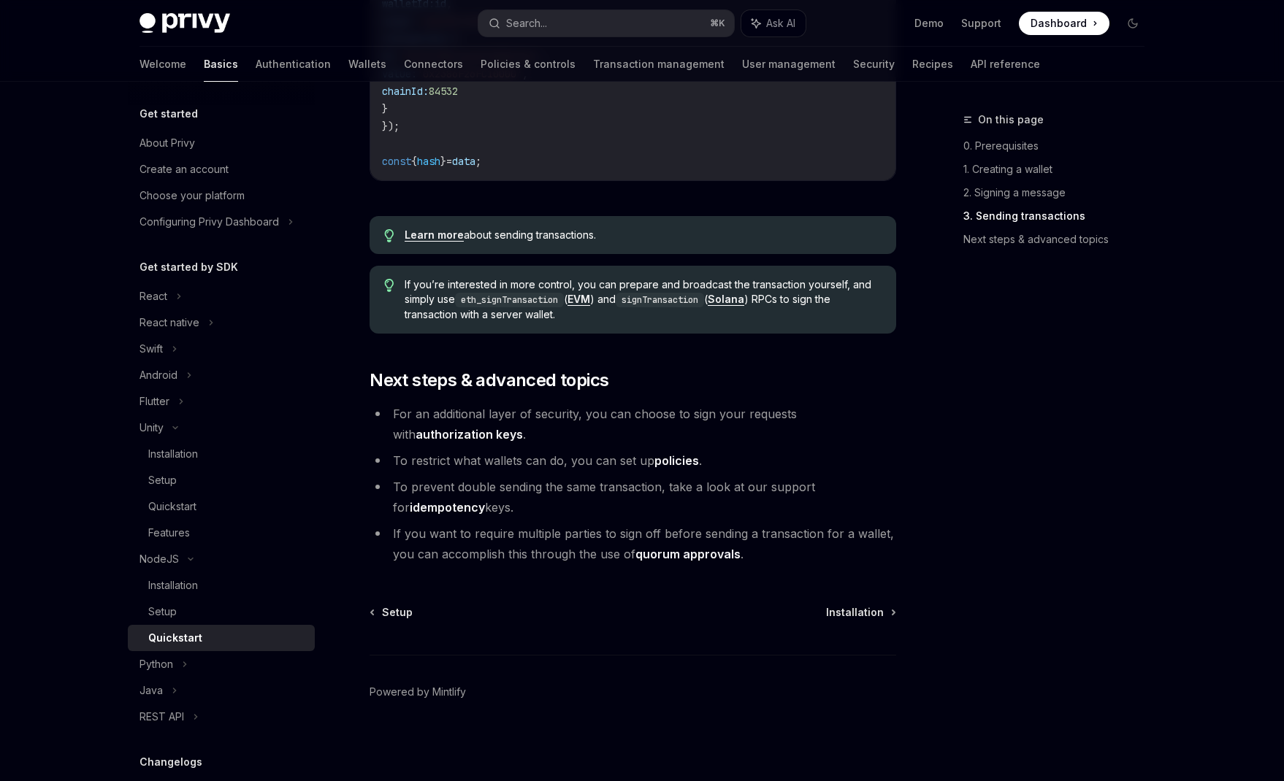
scroll to position [1401, 0]
click at [523, 427] on link "authorization keys" at bounding box center [469, 434] width 107 height 15
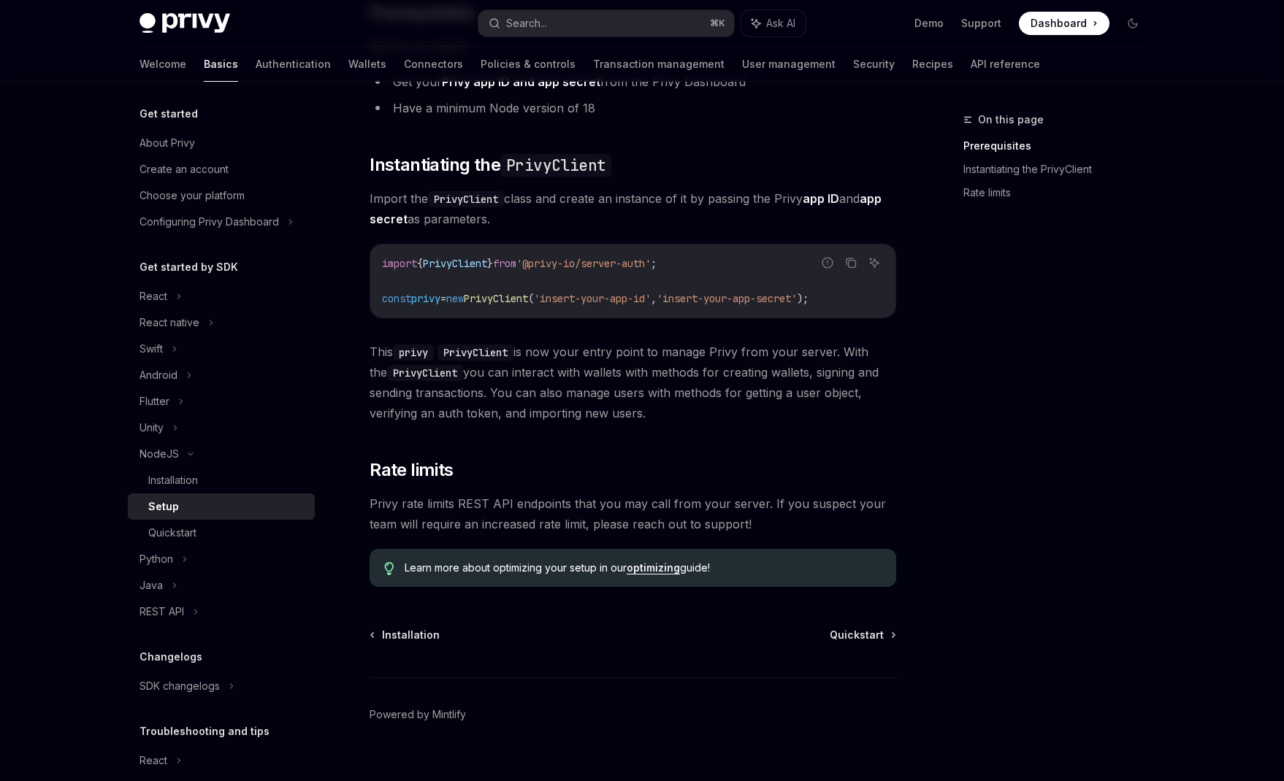
scroll to position [205, 0]
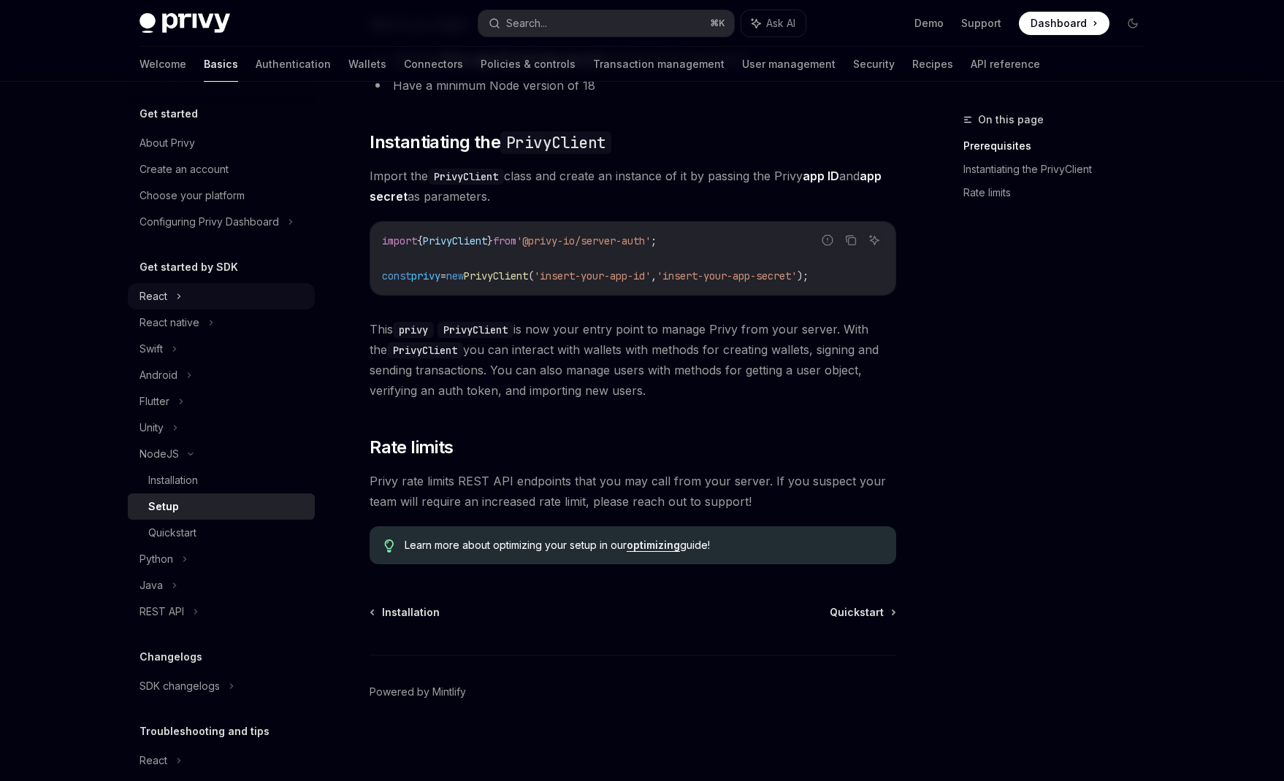
click at [163, 297] on div "React" at bounding box center [153, 297] width 28 height 18
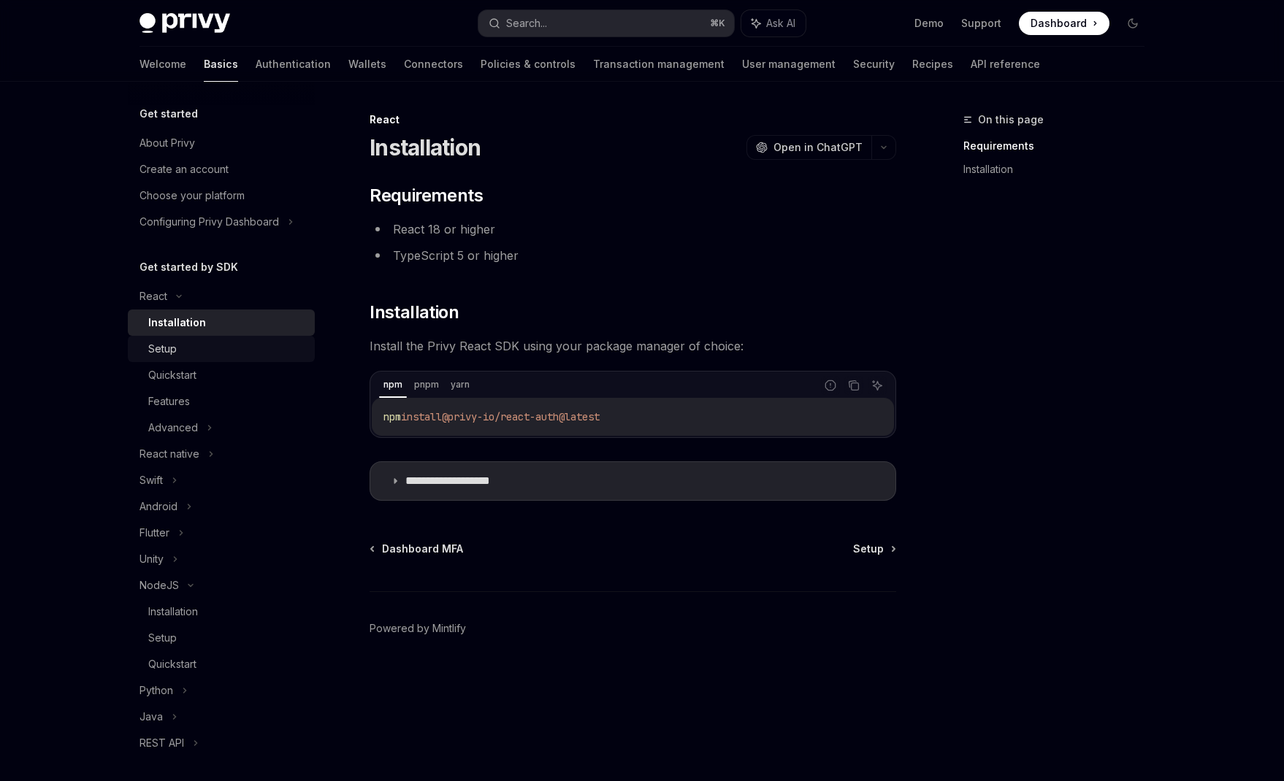
click at [202, 349] on div "Setup" at bounding box center [227, 349] width 158 height 18
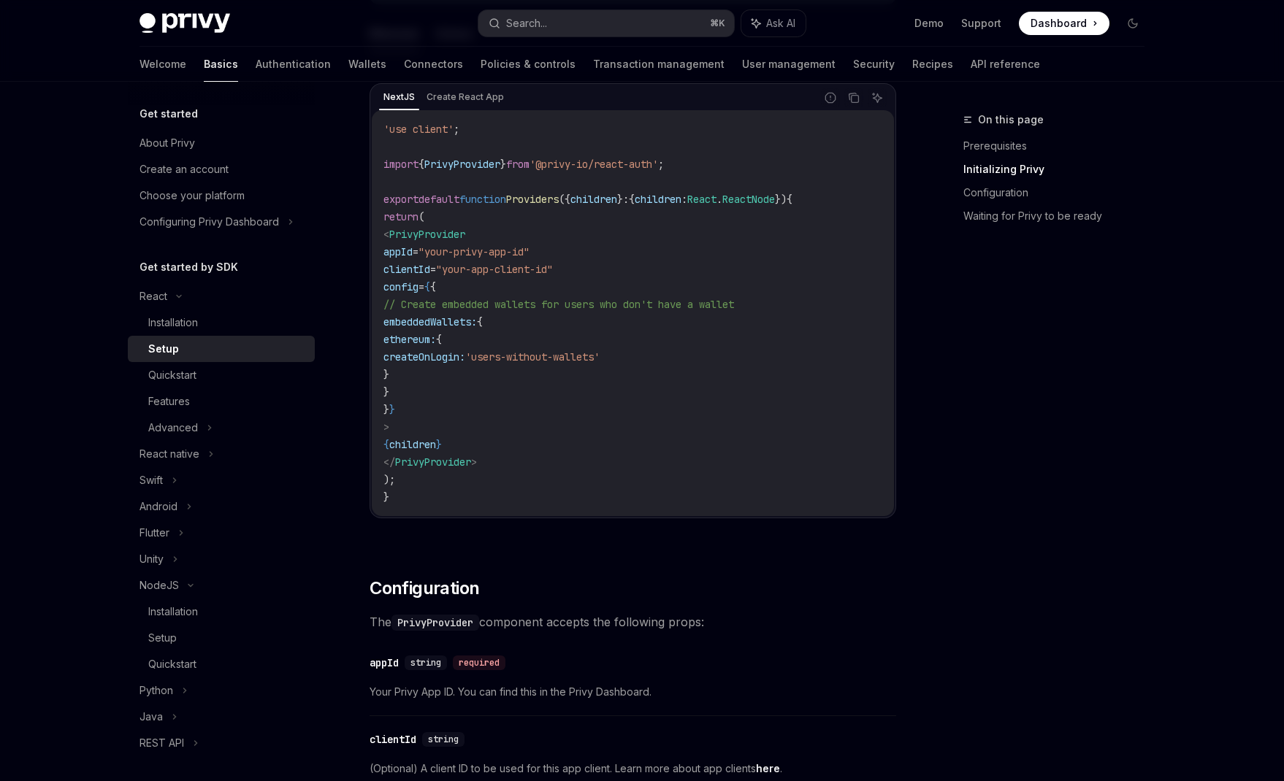
scroll to position [512, 0]
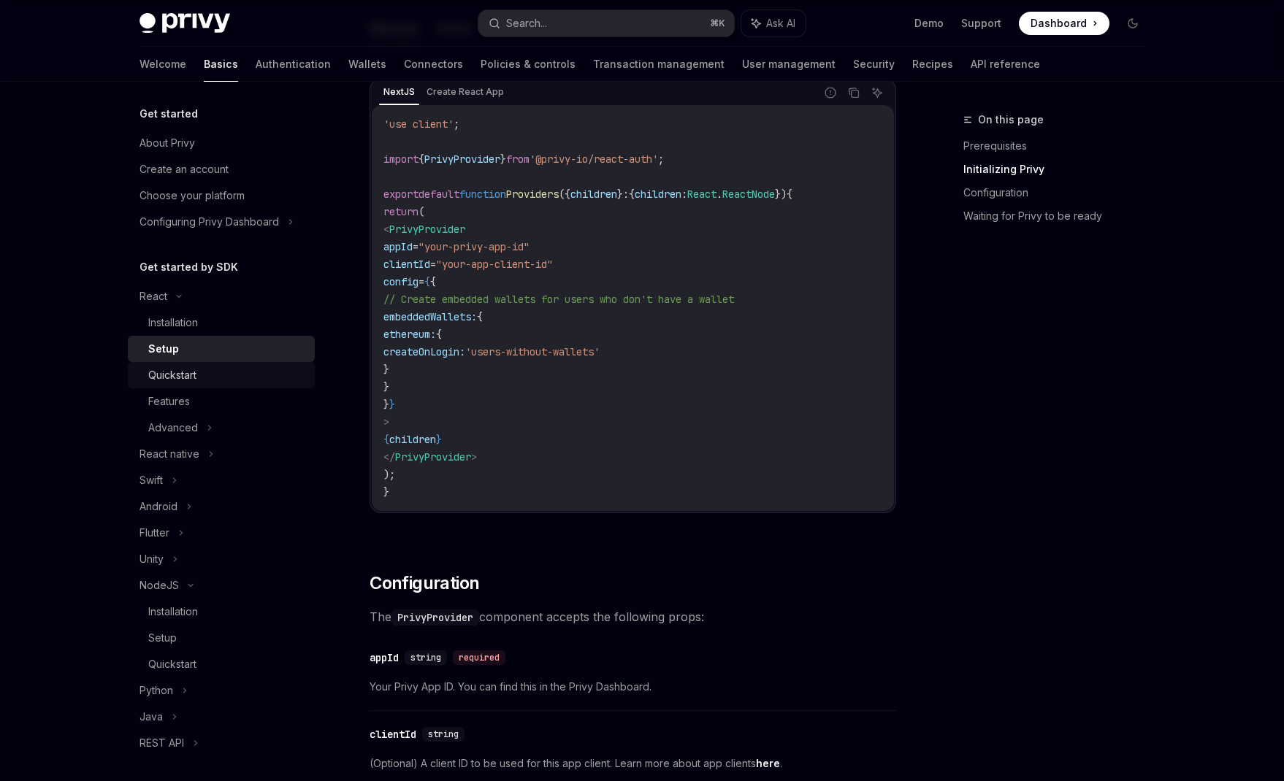
click at [188, 375] on div "Quickstart" at bounding box center [172, 376] width 48 height 18
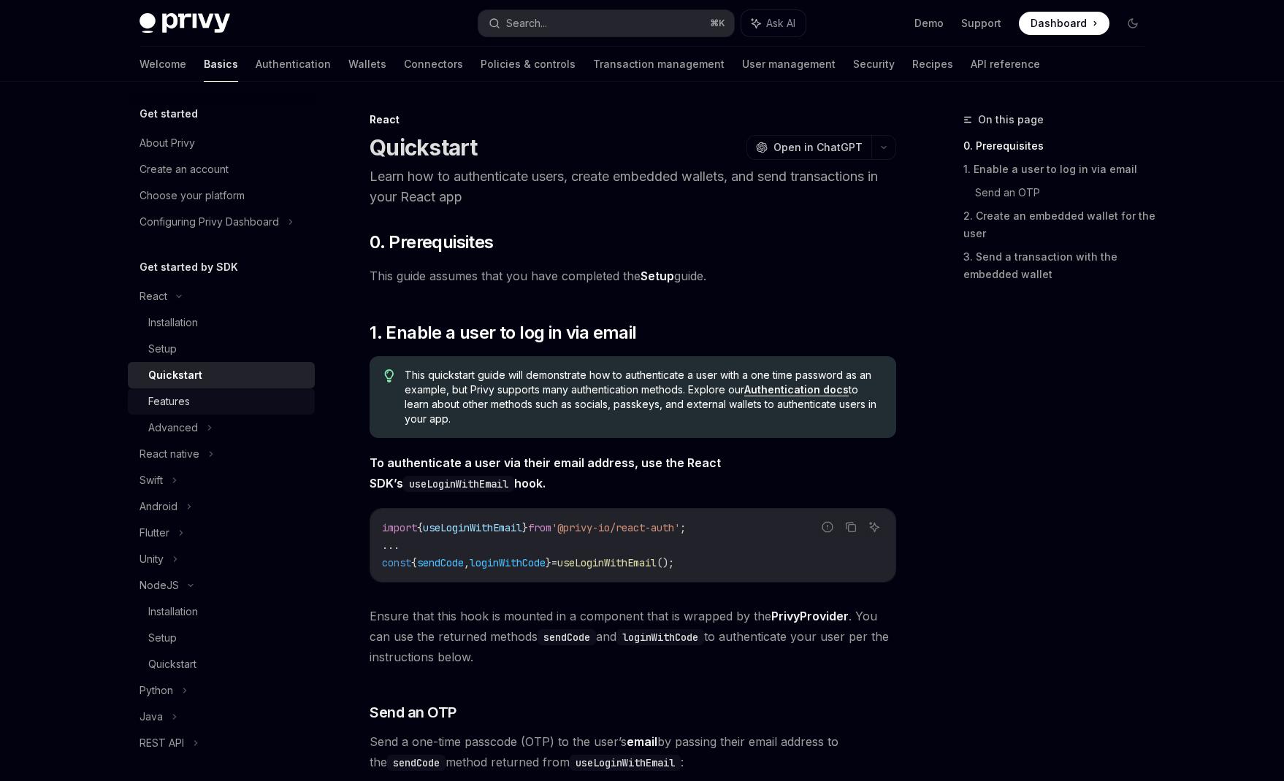
click at [180, 400] on div "Features" at bounding box center [169, 402] width 42 height 18
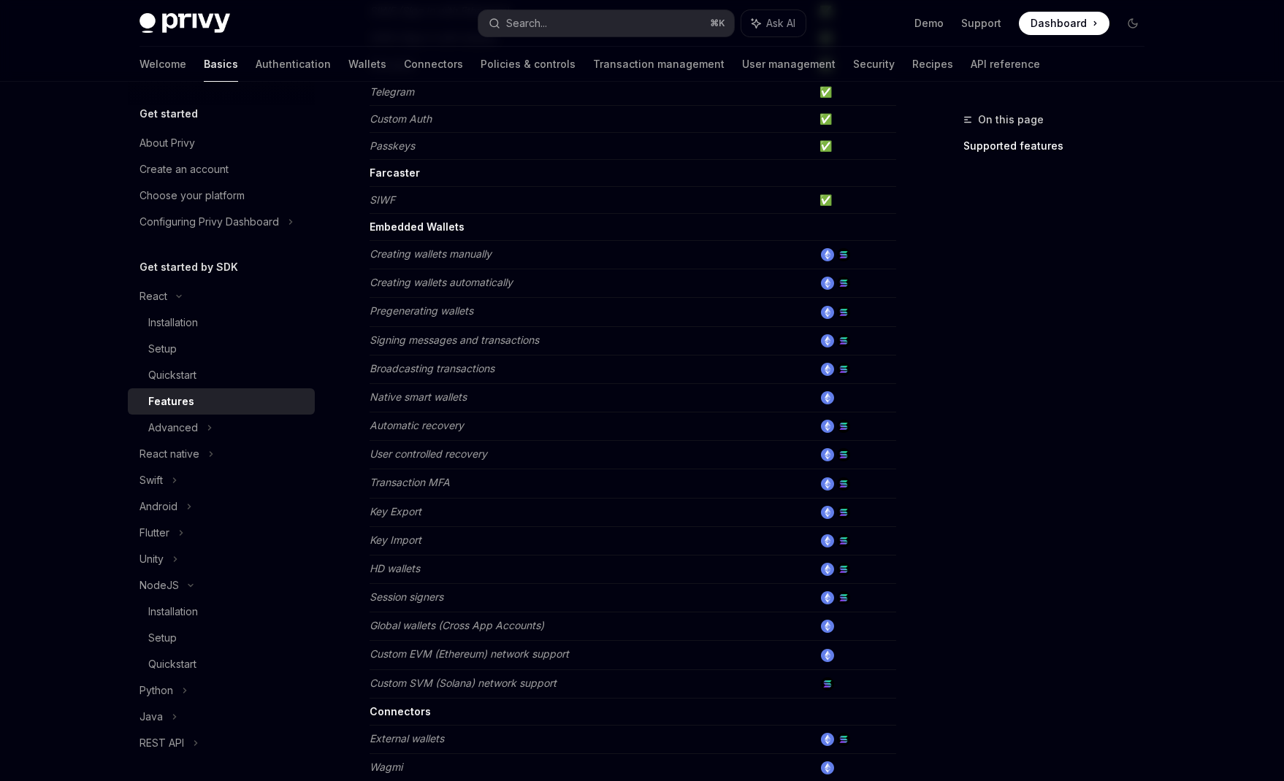
scroll to position [331, 0]
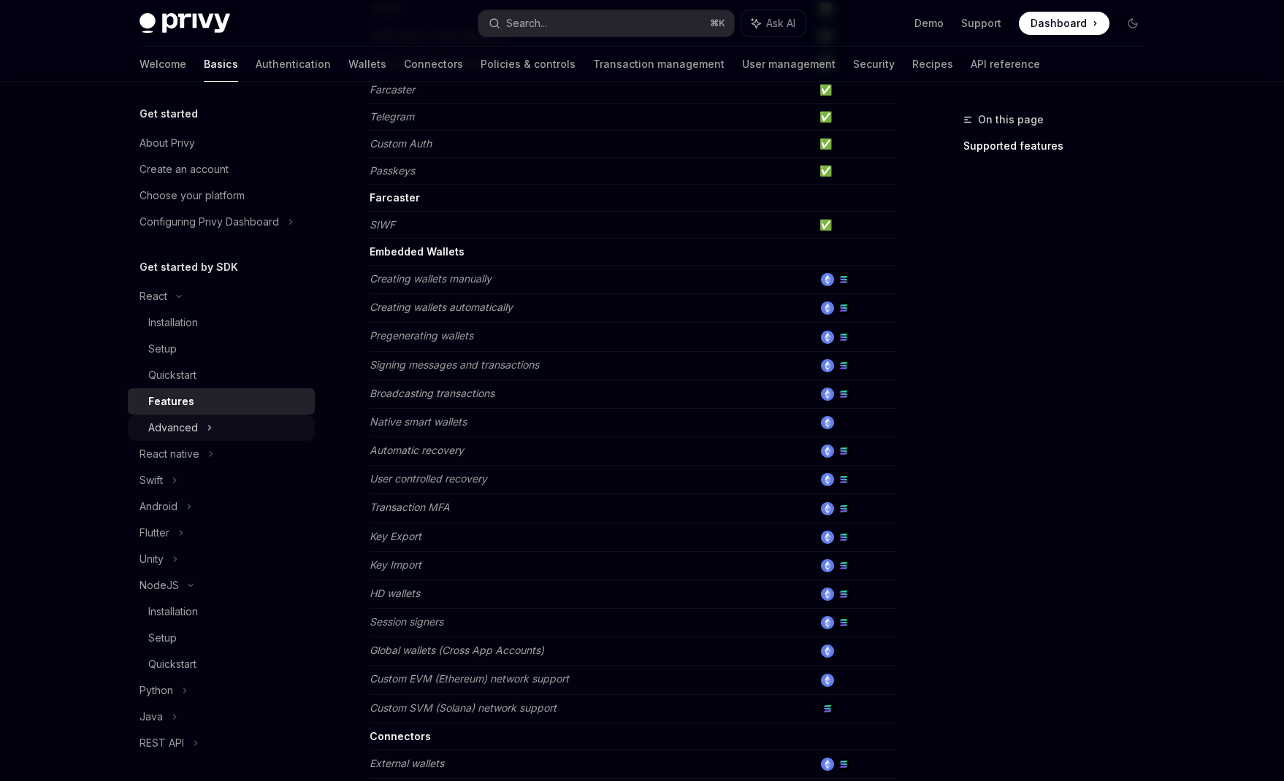
click at [191, 425] on div "Advanced" at bounding box center [173, 428] width 50 height 18
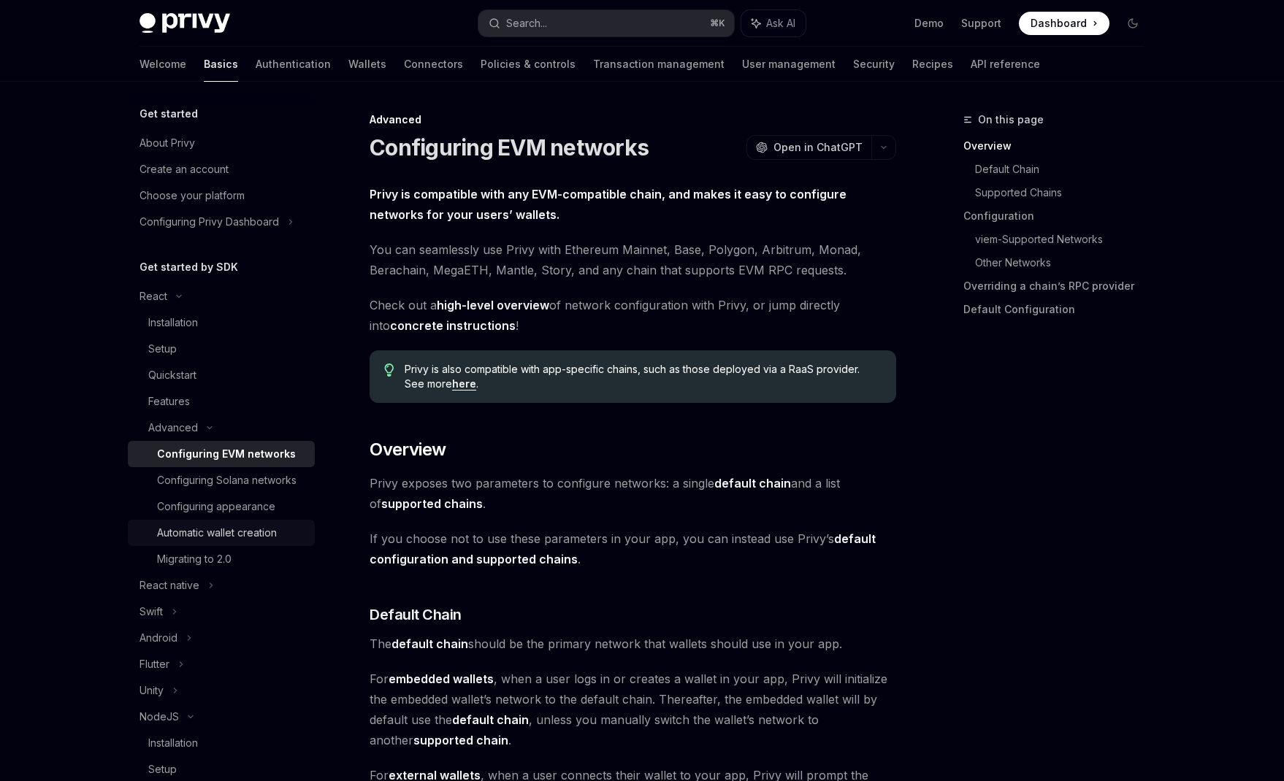
click at [237, 530] on div "Automatic wallet creation" at bounding box center [217, 533] width 120 height 18
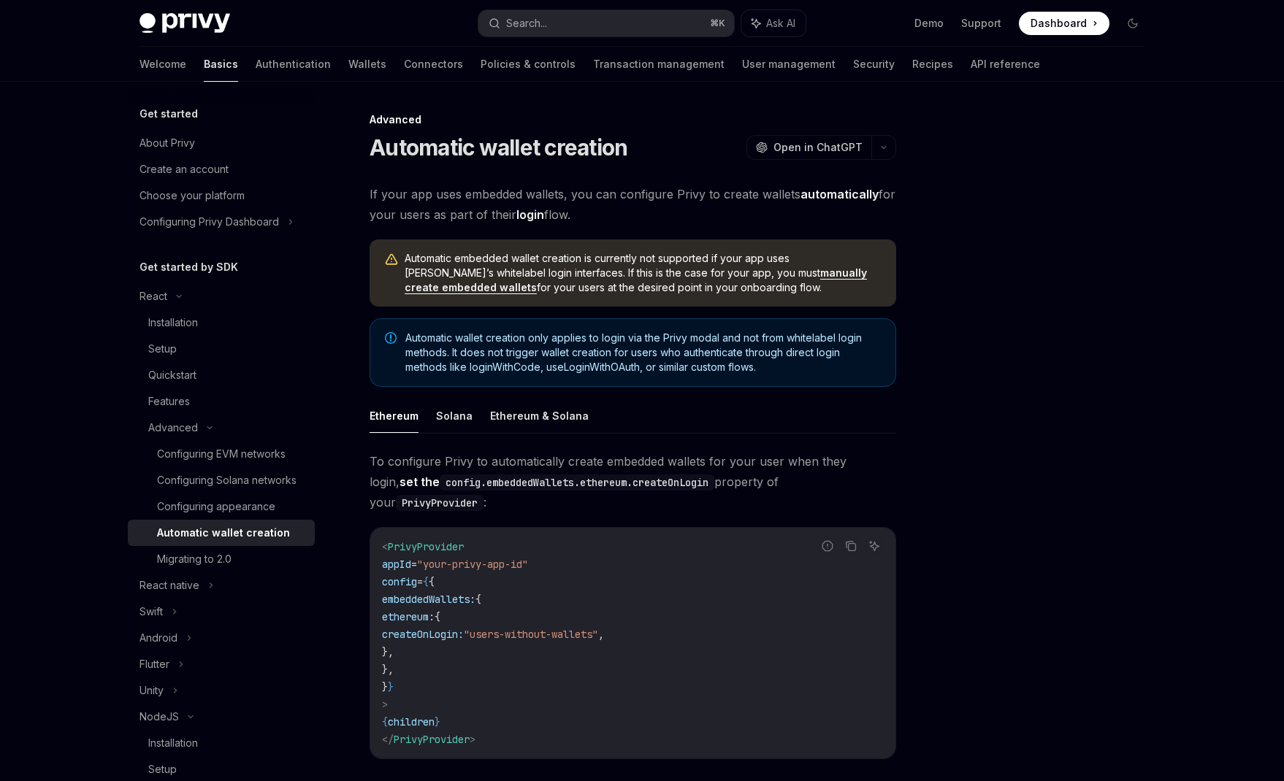
click at [700, 196] on span "If your app uses embedded wallets, you can configure Privy to create wallets au…" at bounding box center [633, 204] width 527 height 41
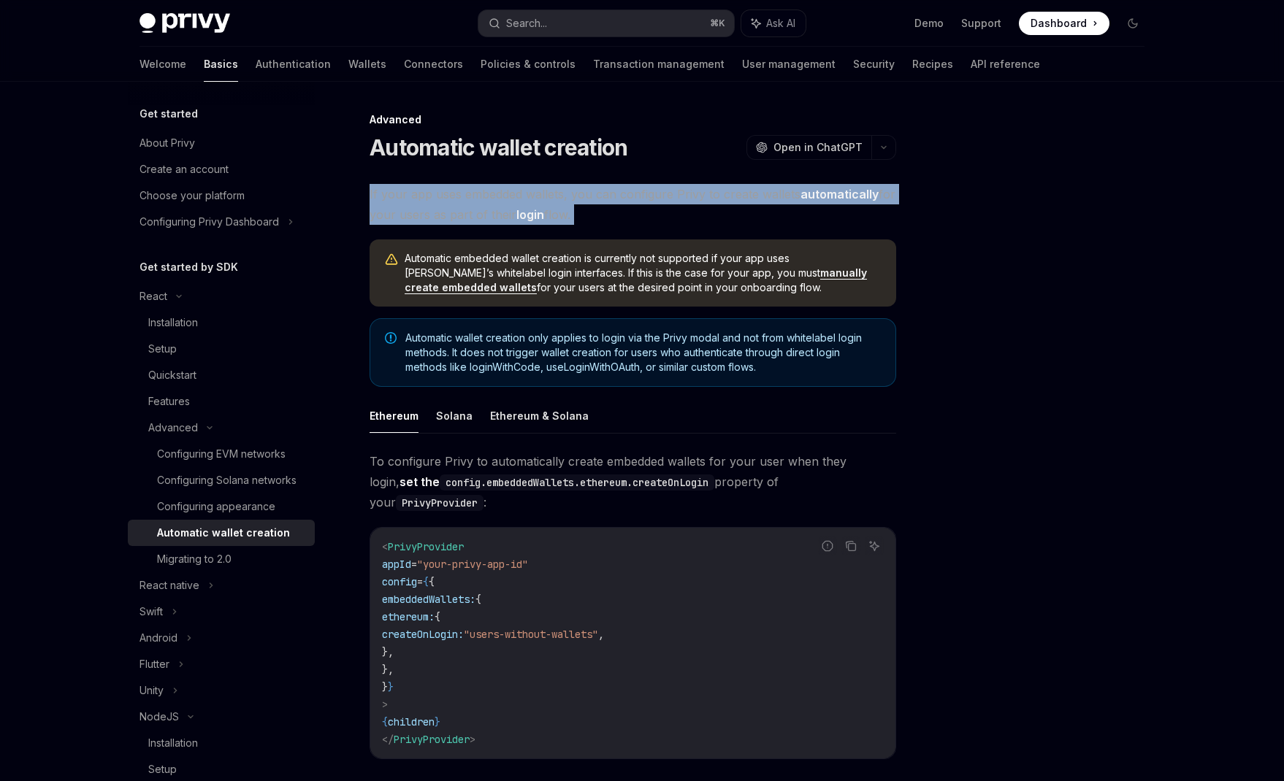
click at [700, 196] on span "If your app uses embedded wallets, you can configure Privy to create wallets au…" at bounding box center [633, 204] width 527 height 41
click at [425, 212] on span "If your app uses embedded wallets, you can configure Privy to create wallets au…" at bounding box center [633, 204] width 527 height 41
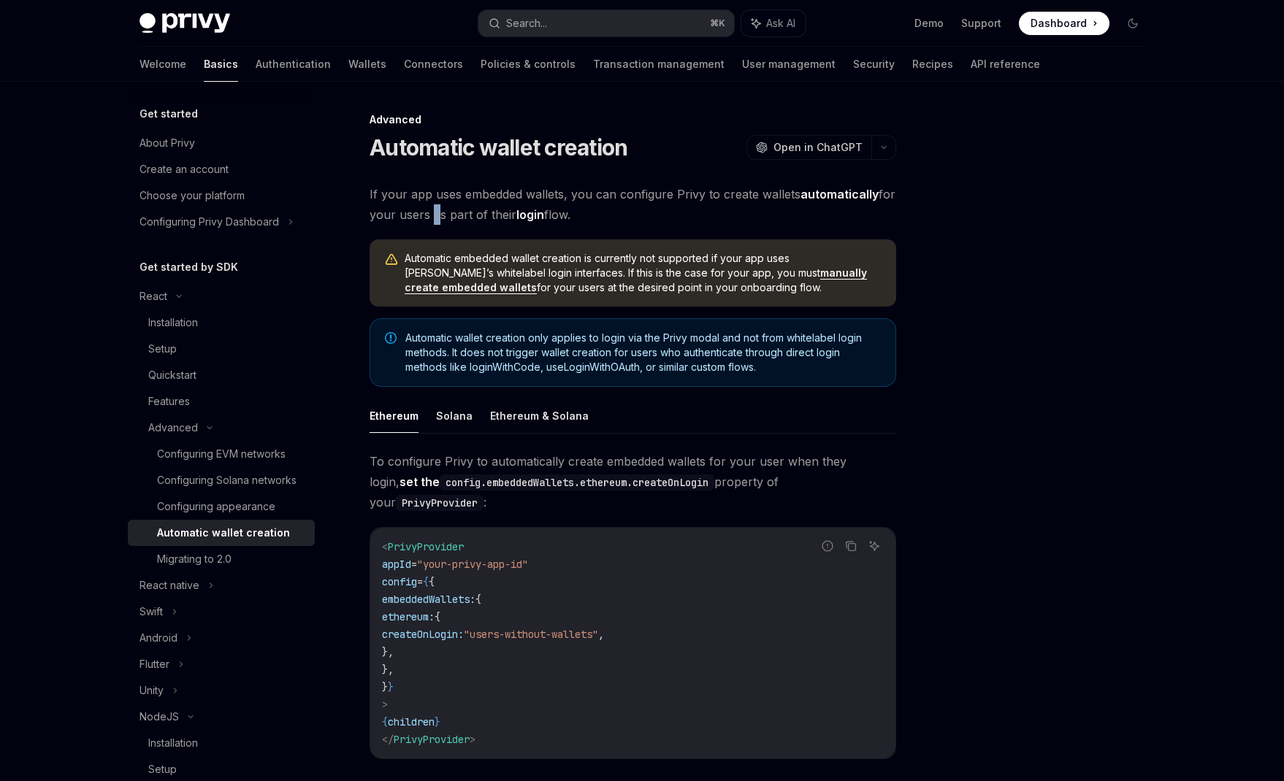
click at [425, 212] on span "If your app uses embedded wallets, you can configure Privy to create wallets au…" at bounding box center [633, 204] width 527 height 41
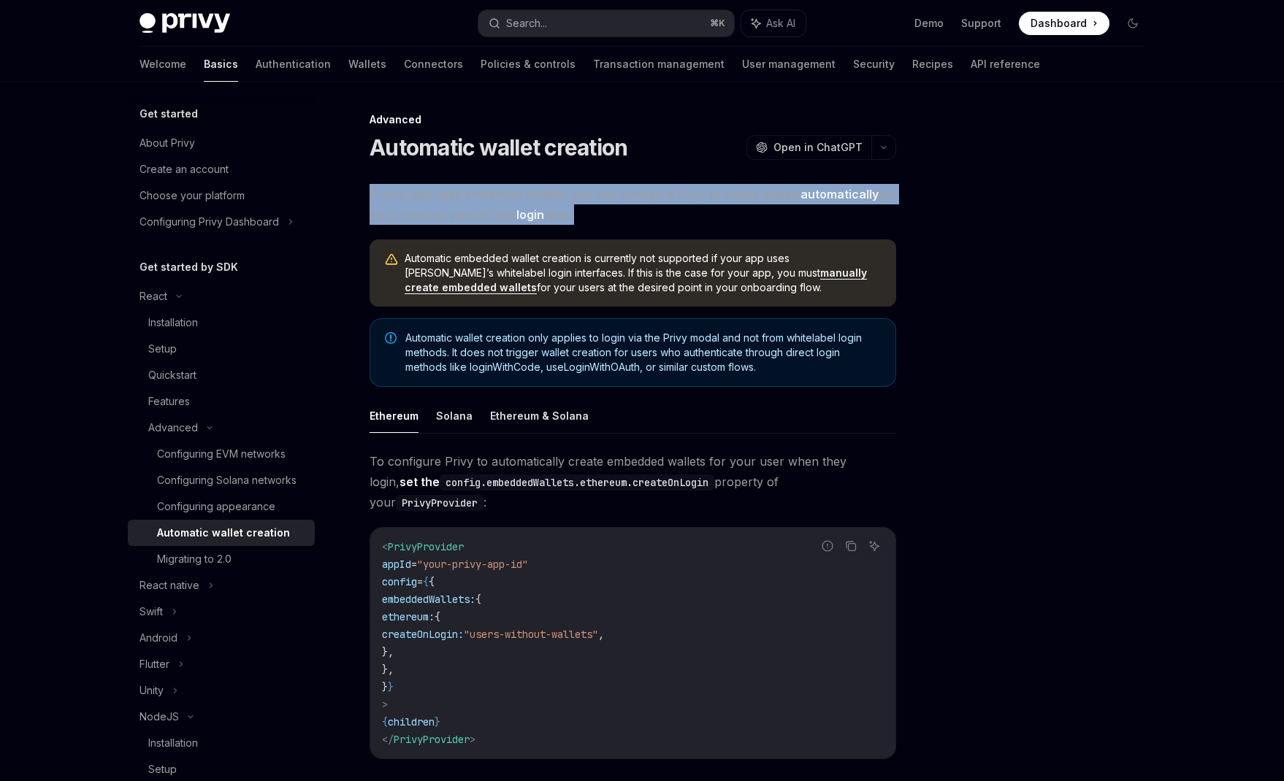
click at [425, 212] on span "If your app uses embedded wallets, you can configure Privy to create wallets au…" at bounding box center [633, 204] width 527 height 41
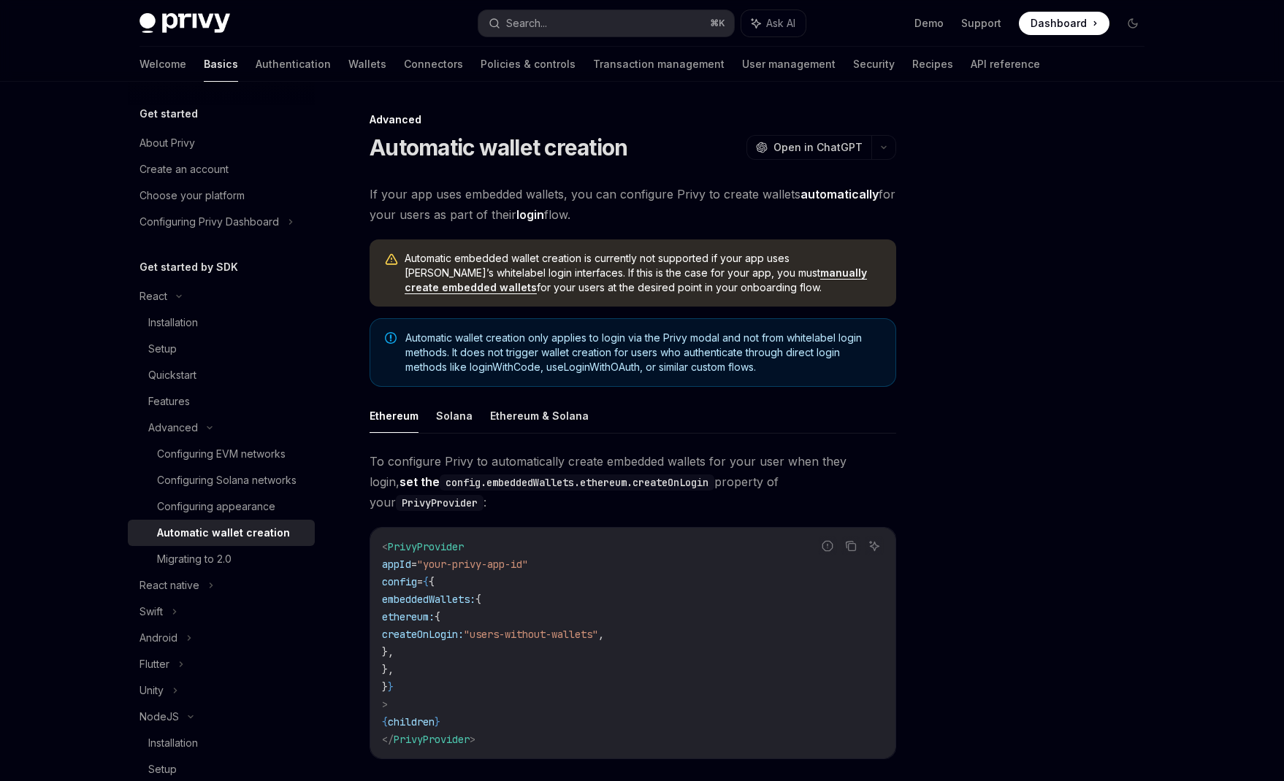
click at [415, 355] on span "Automatic wallet creation only applies to login via the Privy modal and not fro…" at bounding box center [642, 353] width 475 height 44
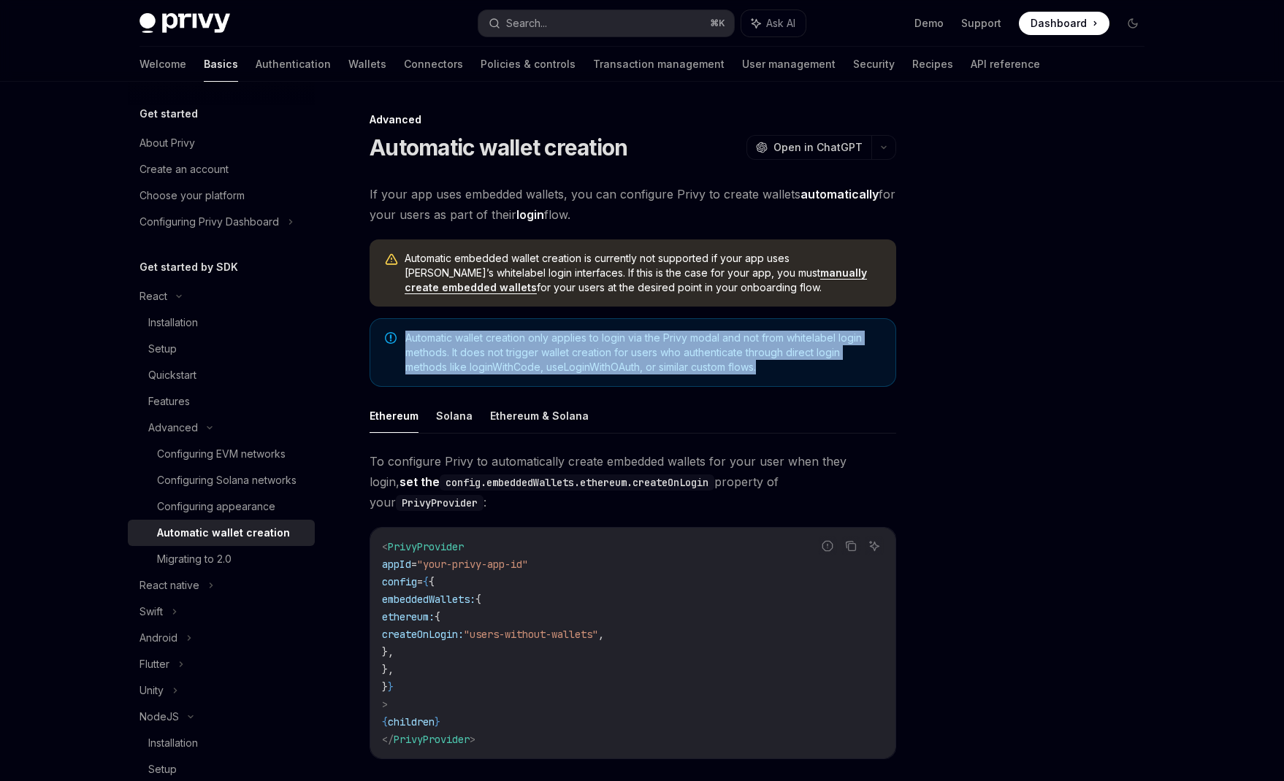
click at [415, 355] on span "Automatic wallet creation only applies to login via the Privy modal and not fro…" at bounding box center [642, 353] width 475 height 44
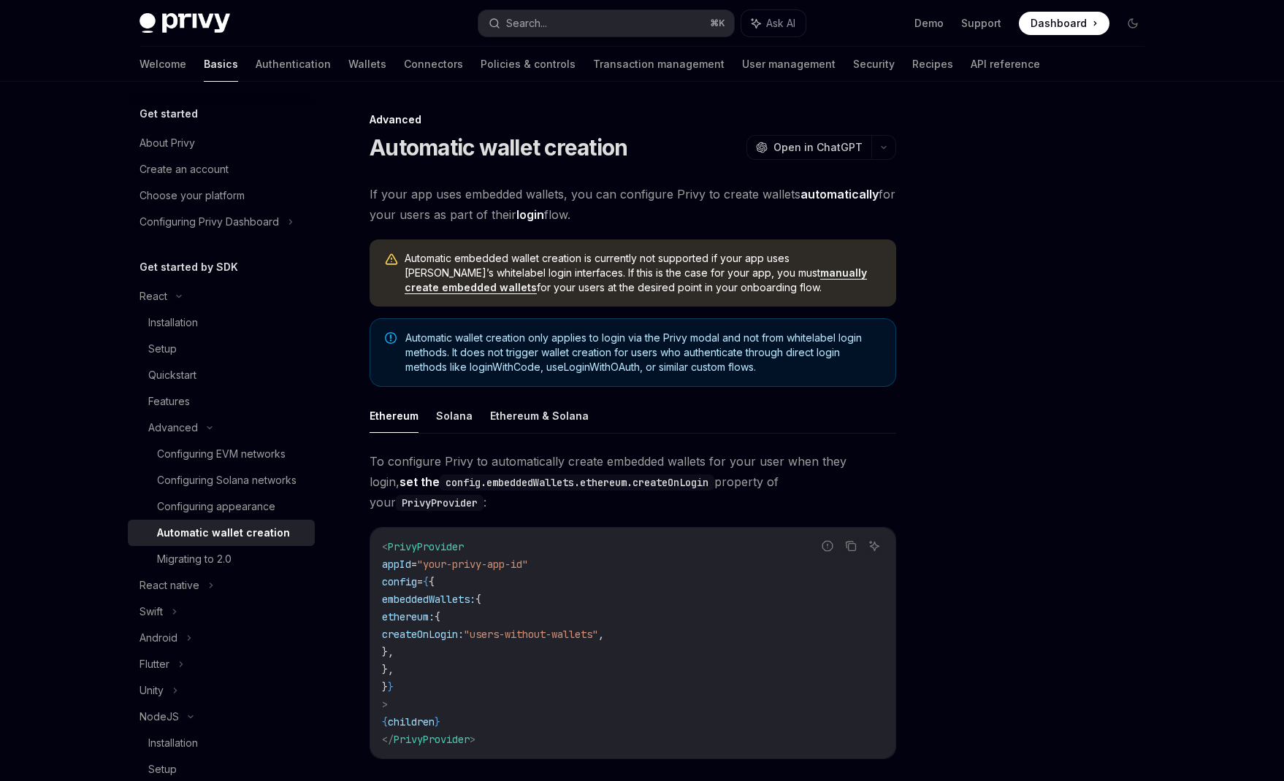
click at [477, 254] on span "Automatic embedded wallet creation is currently not supported if your app uses …" at bounding box center [643, 273] width 477 height 44
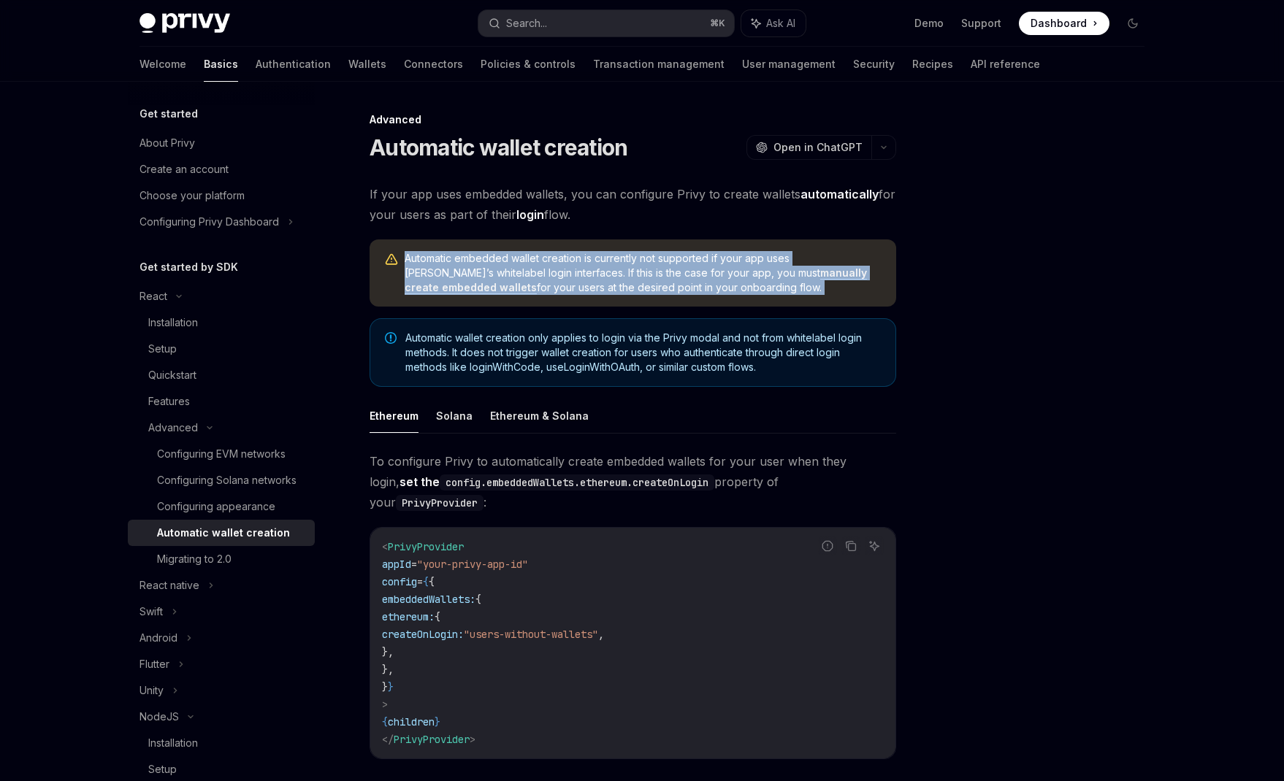
click at [477, 254] on span "Automatic embedded wallet creation is currently not supported if your app uses …" at bounding box center [643, 273] width 477 height 44
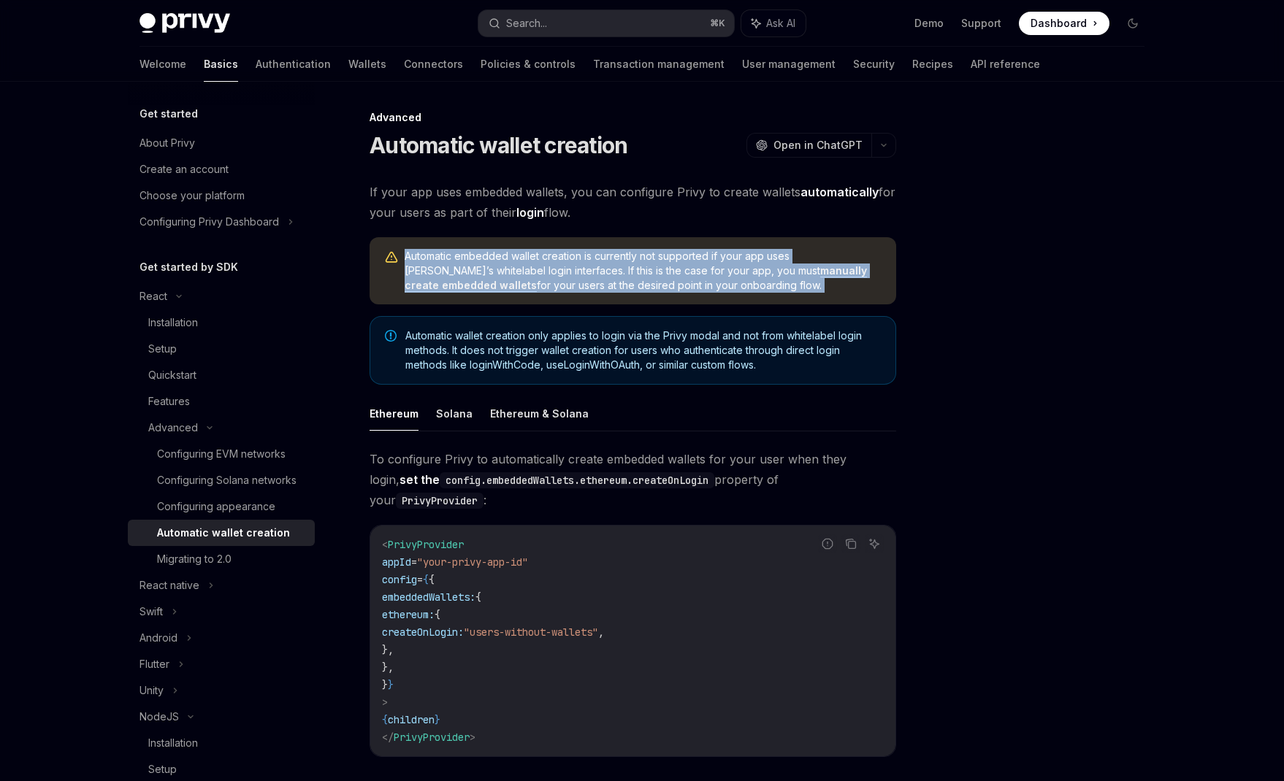
scroll to position [6, 0]
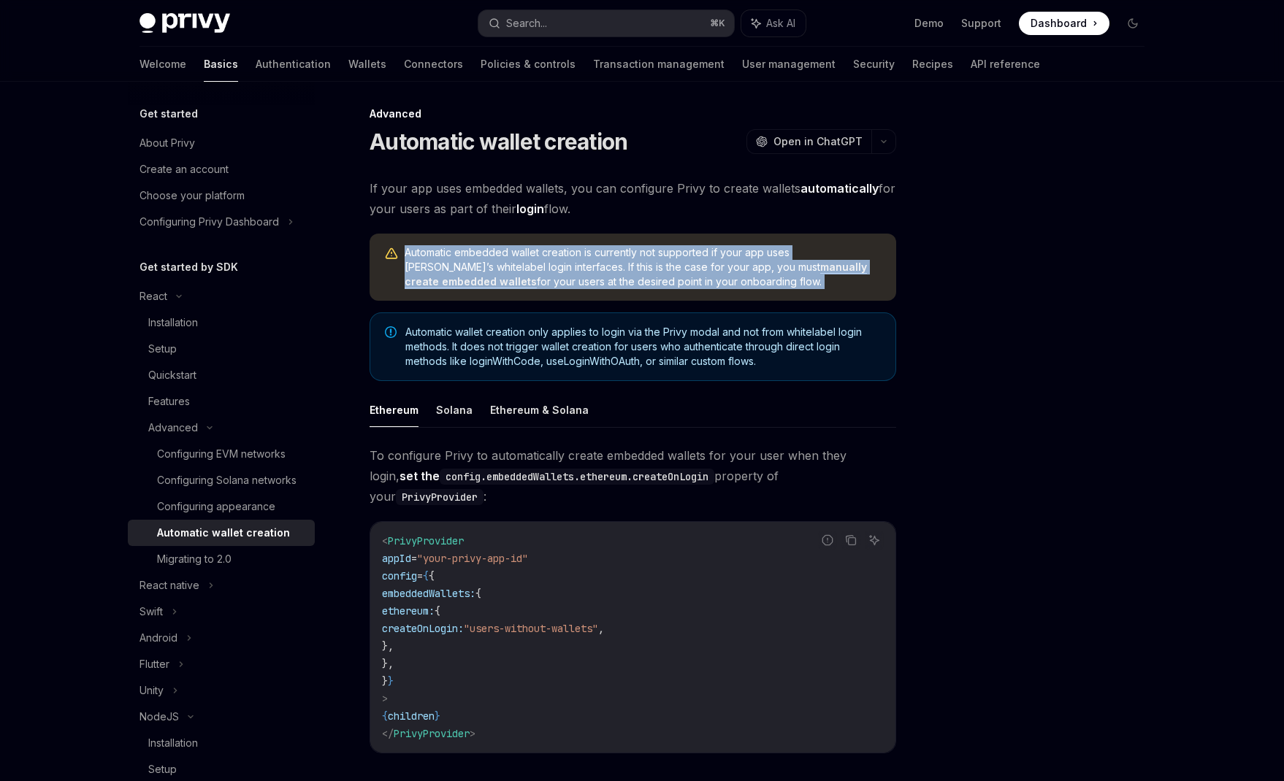
click at [739, 267] on link "manually create embedded wallets" at bounding box center [636, 275] width 462 height 28
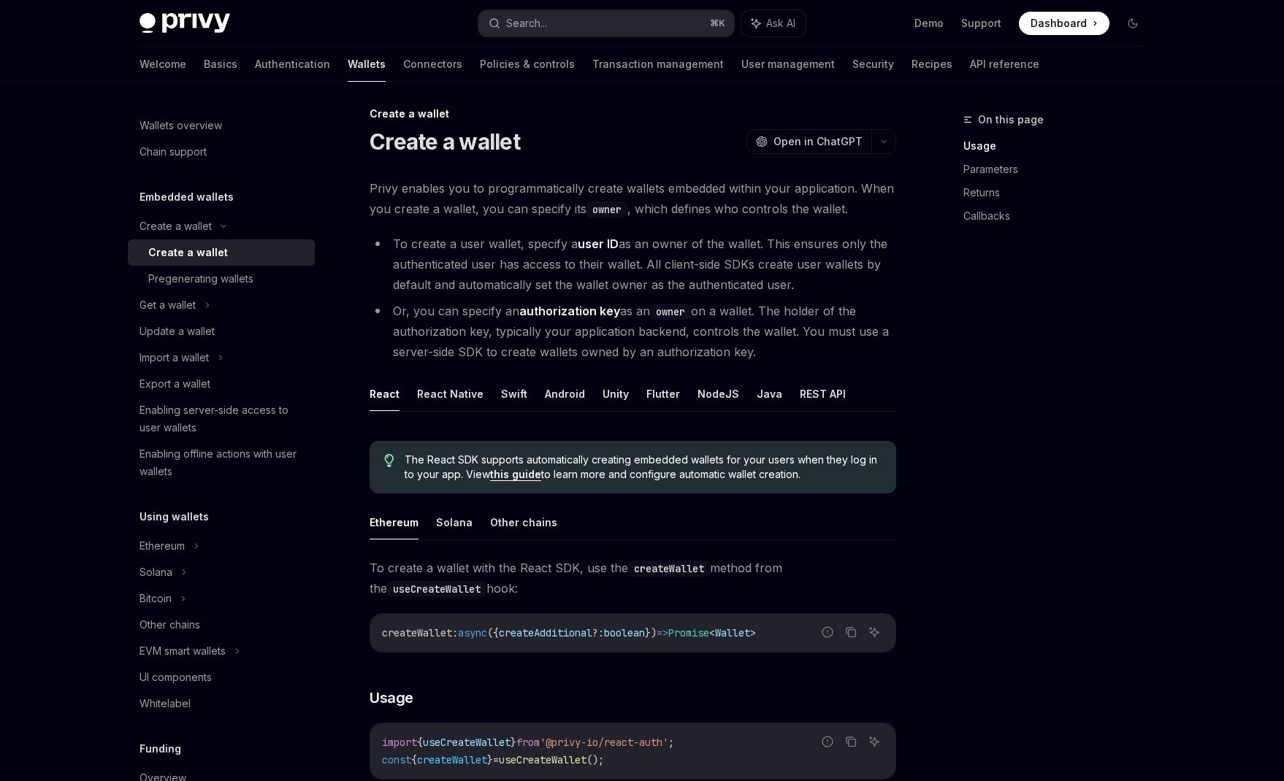
click at [446, 266] on li "To create a user wallet, specify a user ID as an owner of the wallet. This ensu…" at bounding box center [633, 264] width 527 height 61
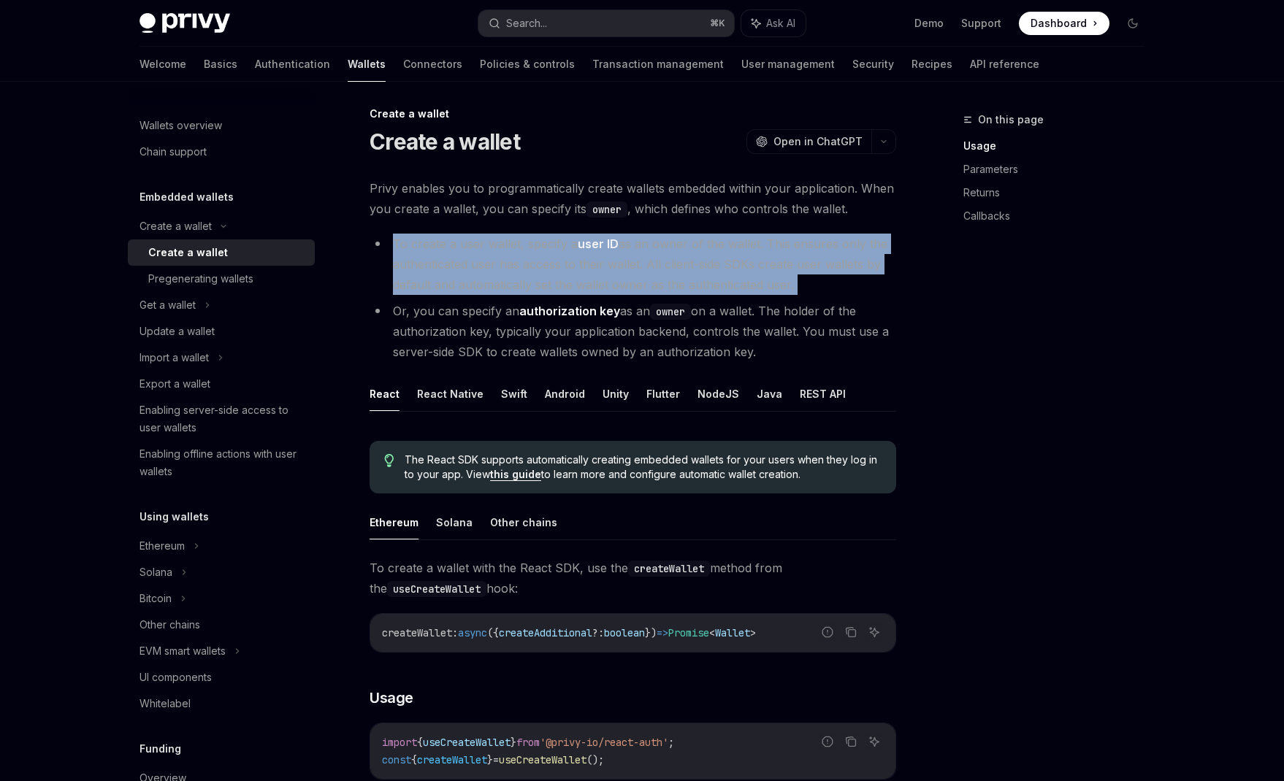
click at [446, 266] on li "To create a user wallet, specify a user ID as an owner of the wallet. This ensu…" at bounding box center [633, 264] width 527 height 61
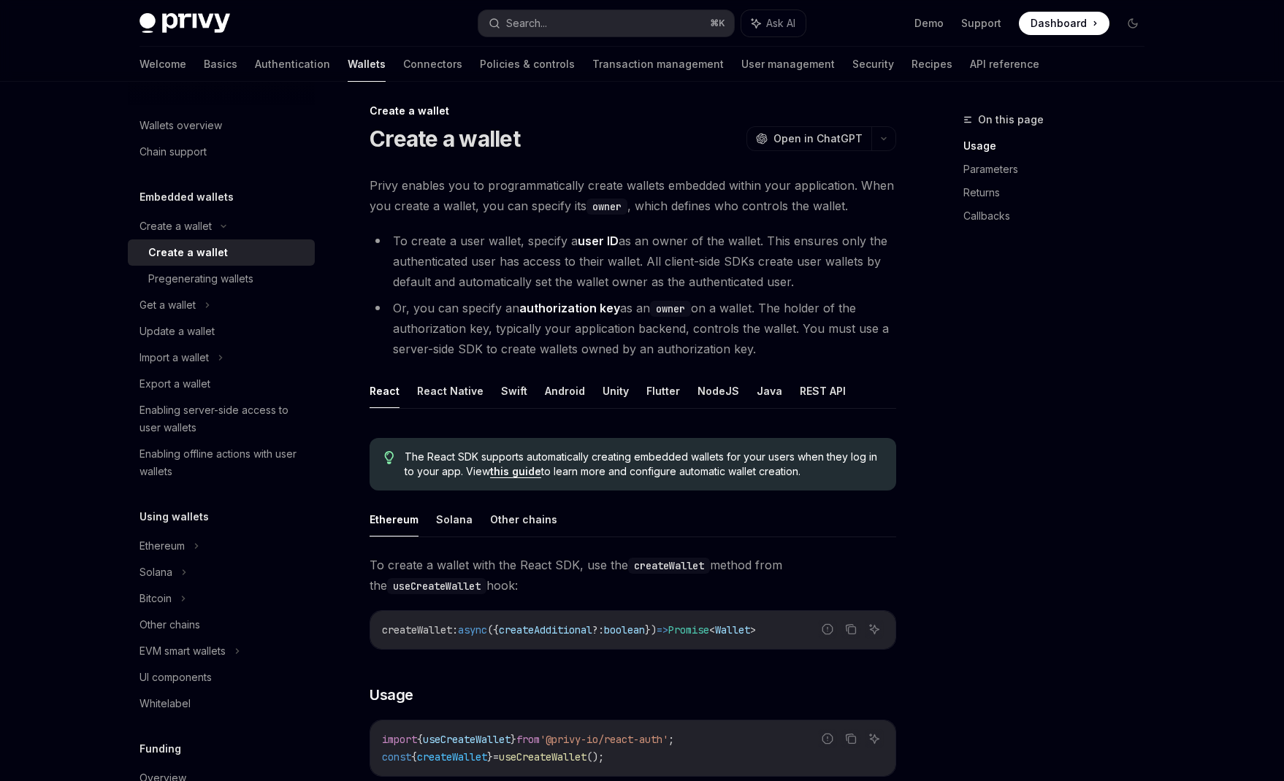
click at [422, 316] on li "Or, you can specify an authorization key as an owner on a wallet. The holder of…" at bounding box center [633, 328] width 527 height 61
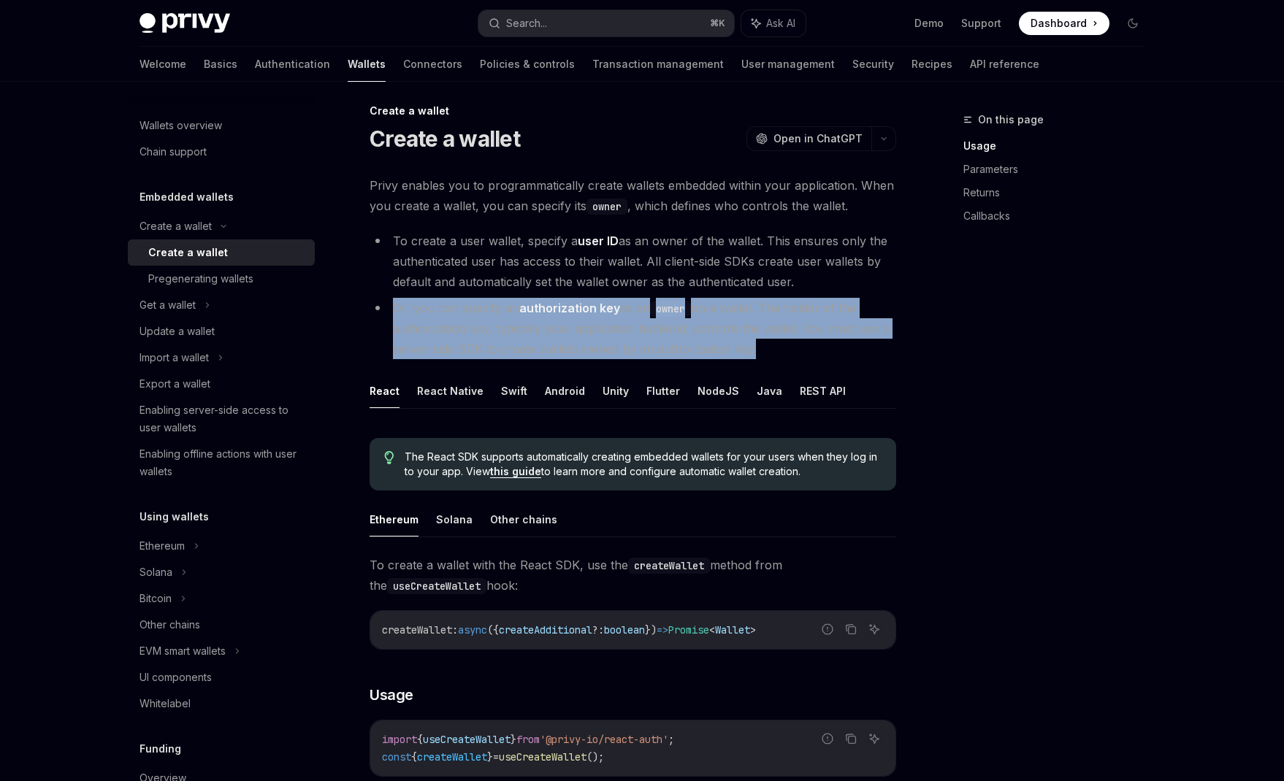
click at [422, 316] on li "Or, you can specify an authorization key as an owner on a wallet. The holder of…" at bounding box center [633, 328] width 527 height 61
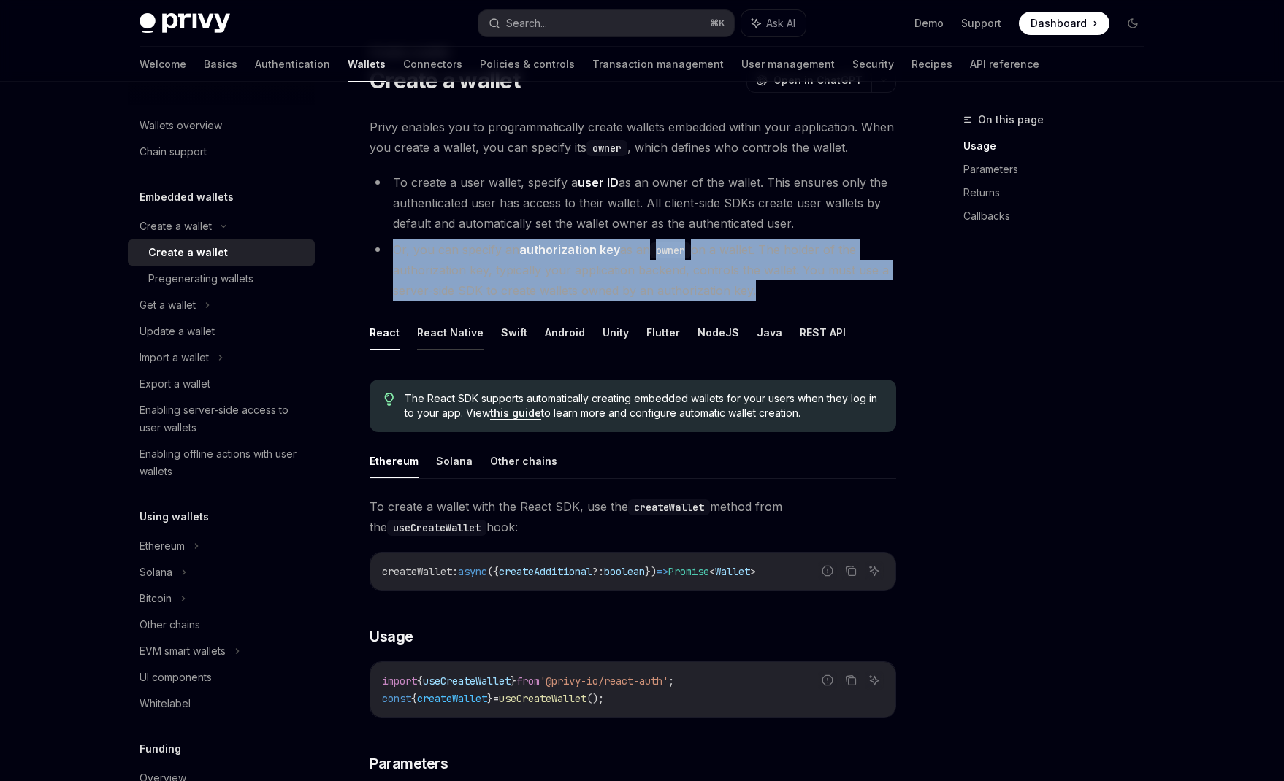
scroll to position [72, 0]
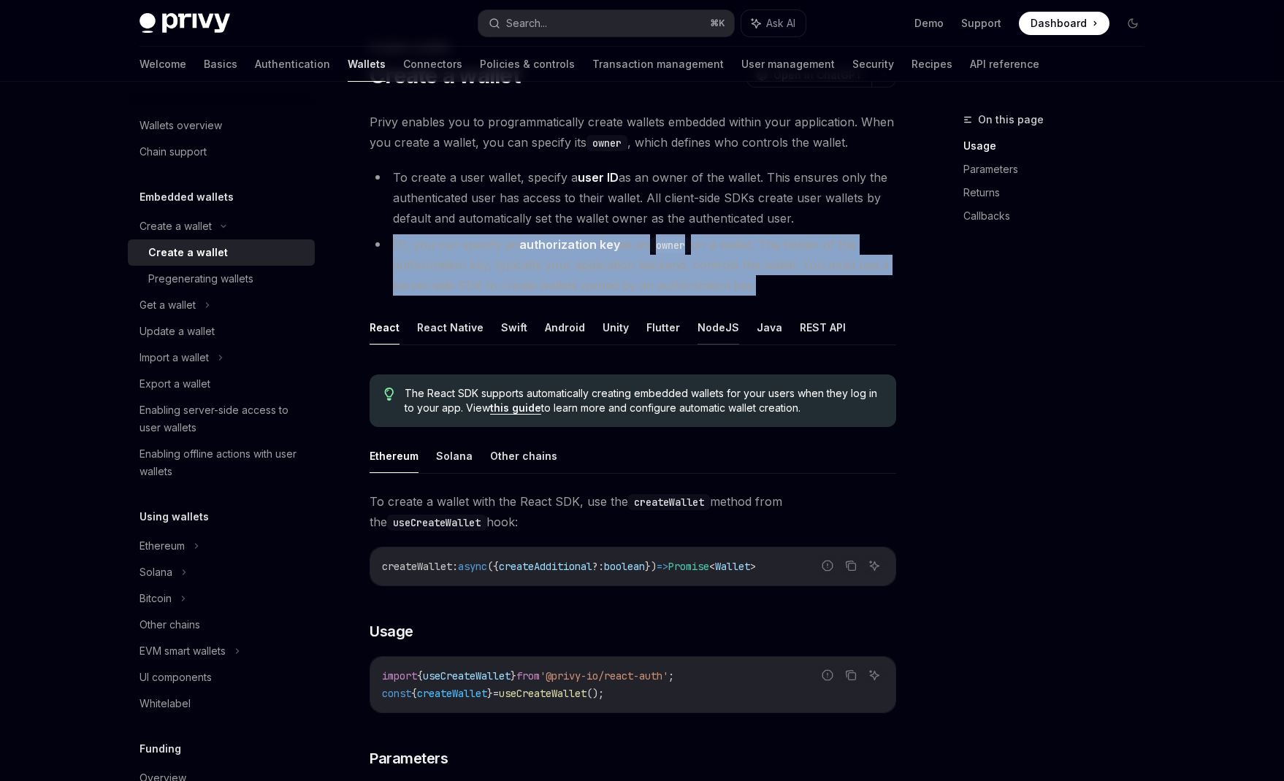
click at [705, 329] on button "NodeJS" at bounding box center [718, 327] width 42 height 34
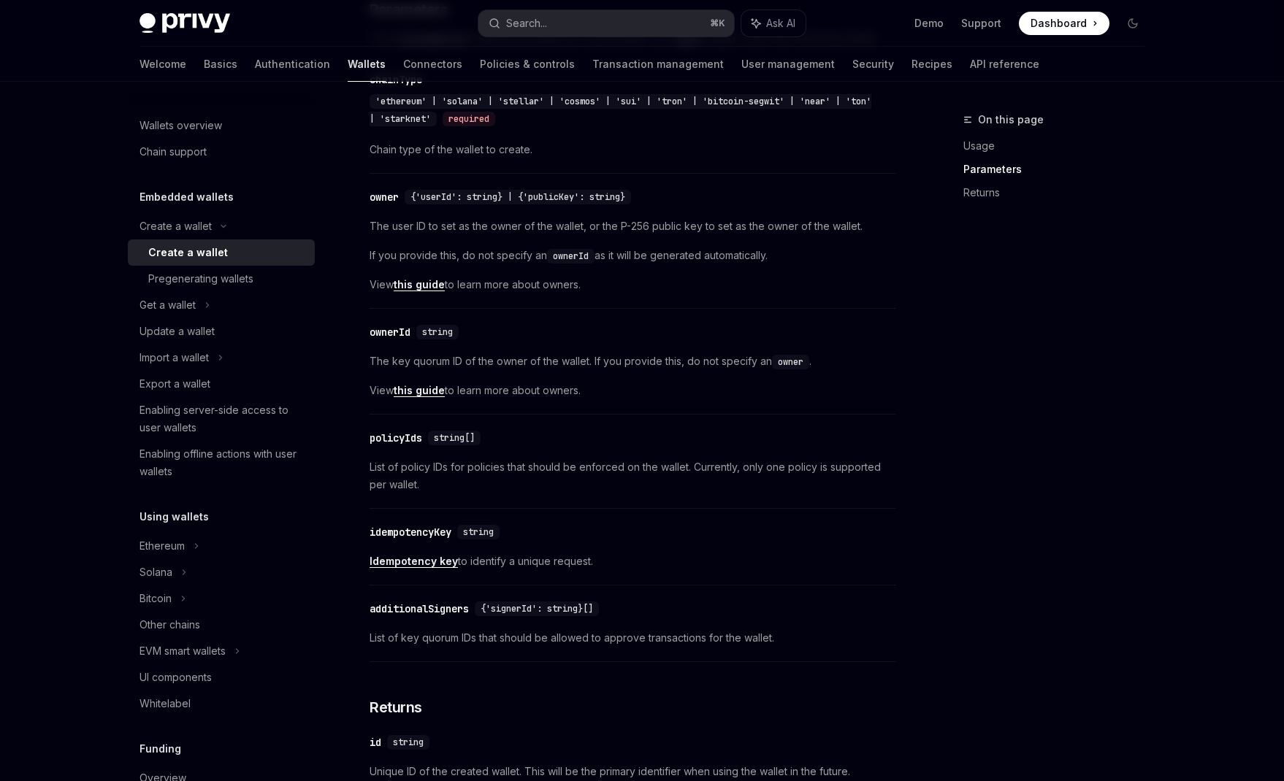
scroll to position [778, 0]
click at [177, 454] on div "Enabling offline actions with user wallets" at bounding box center [222, 463] width 167 height 35
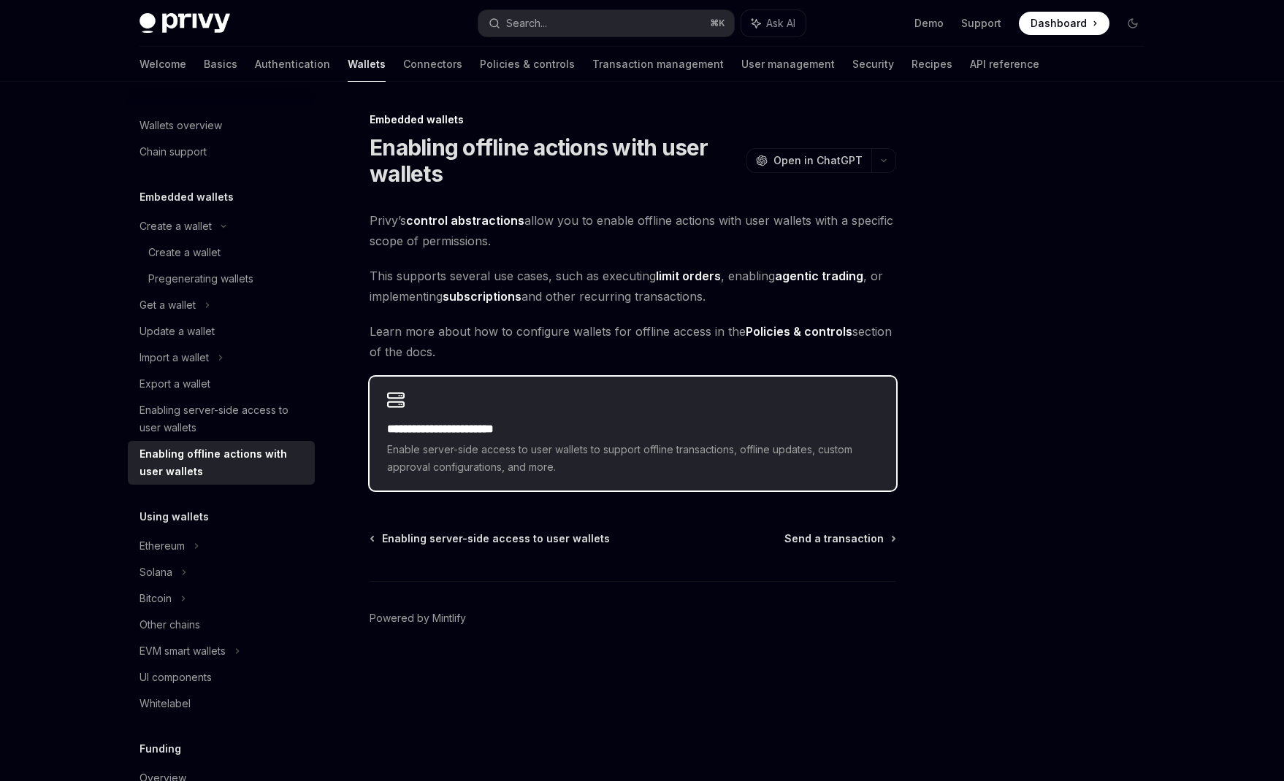
click at [436, 424] on h2 "**********" at bounding box center [633, 430] width 492 height 18
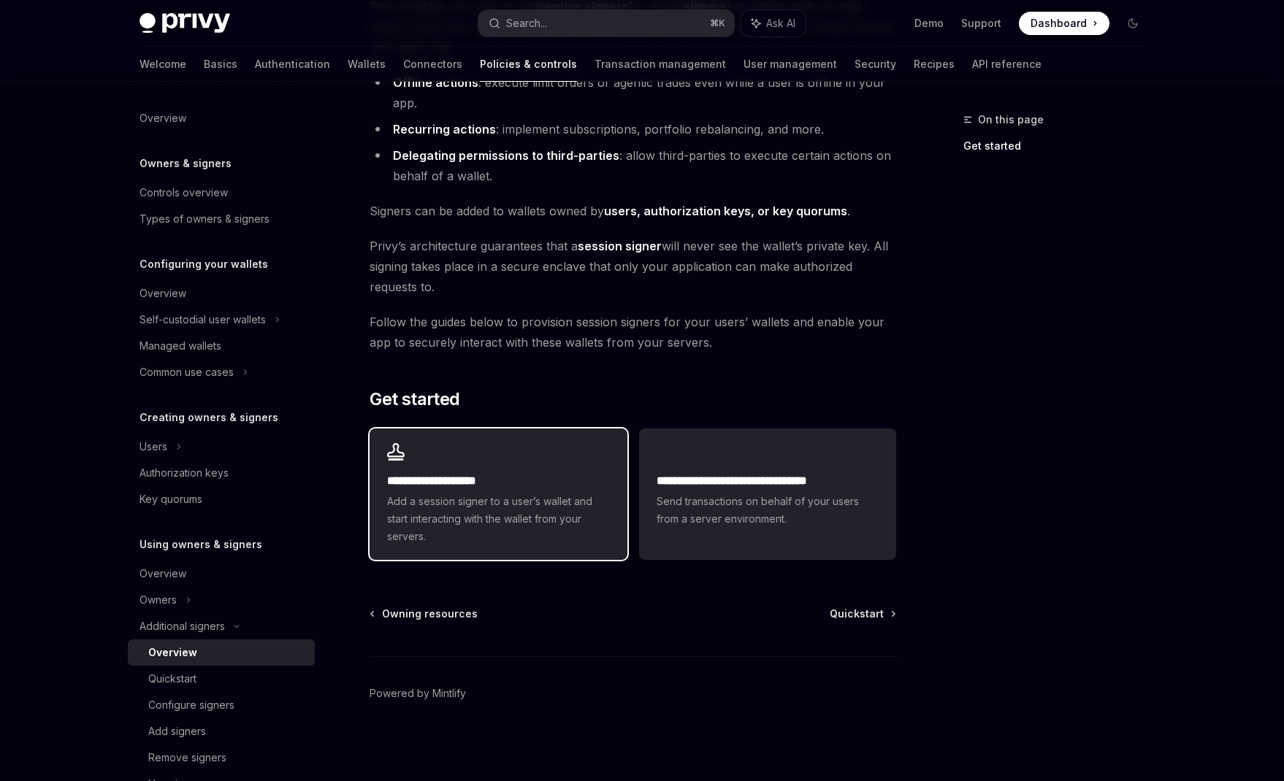
scroll to position [189, 0]
click at [560, 478] on h2 "**********" at bounding box center [498, 480] width 222 height 18
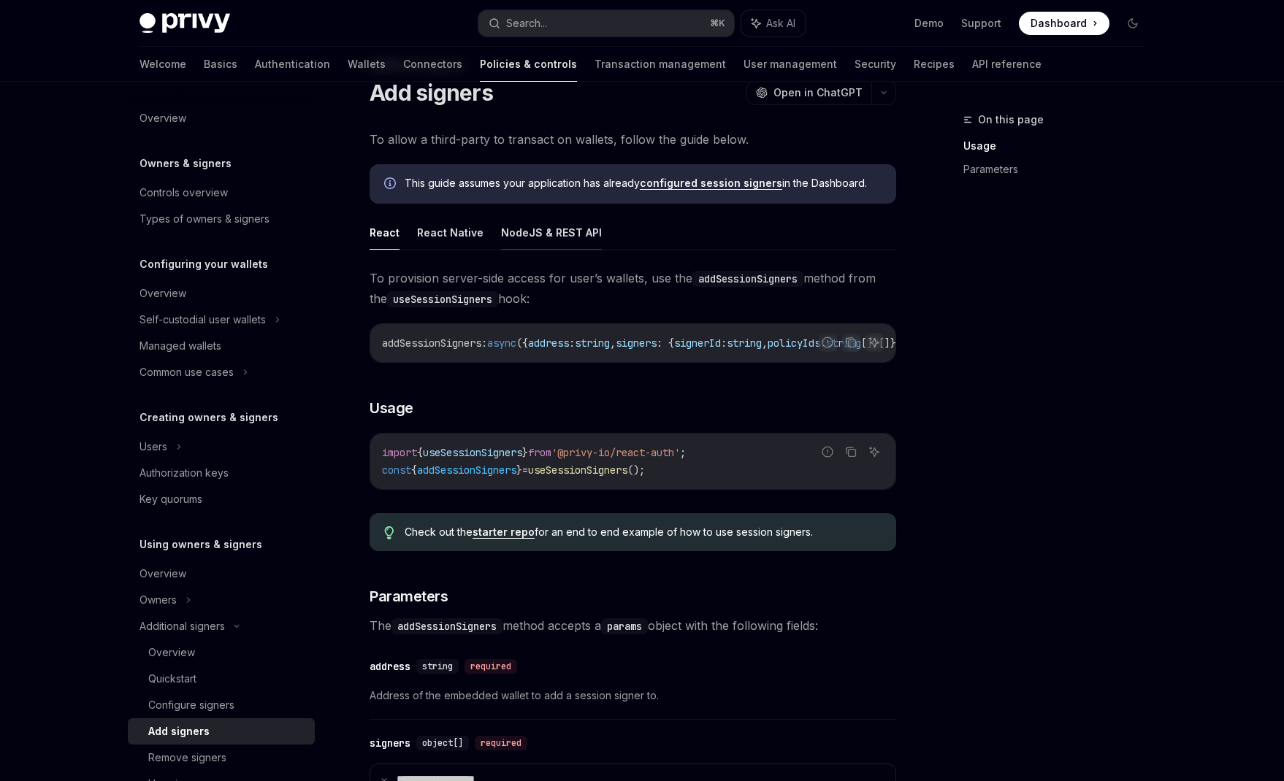
click at [530, 235] on button "NodeJS & REST API" at bounding box center [551, 232] width 101 height 34
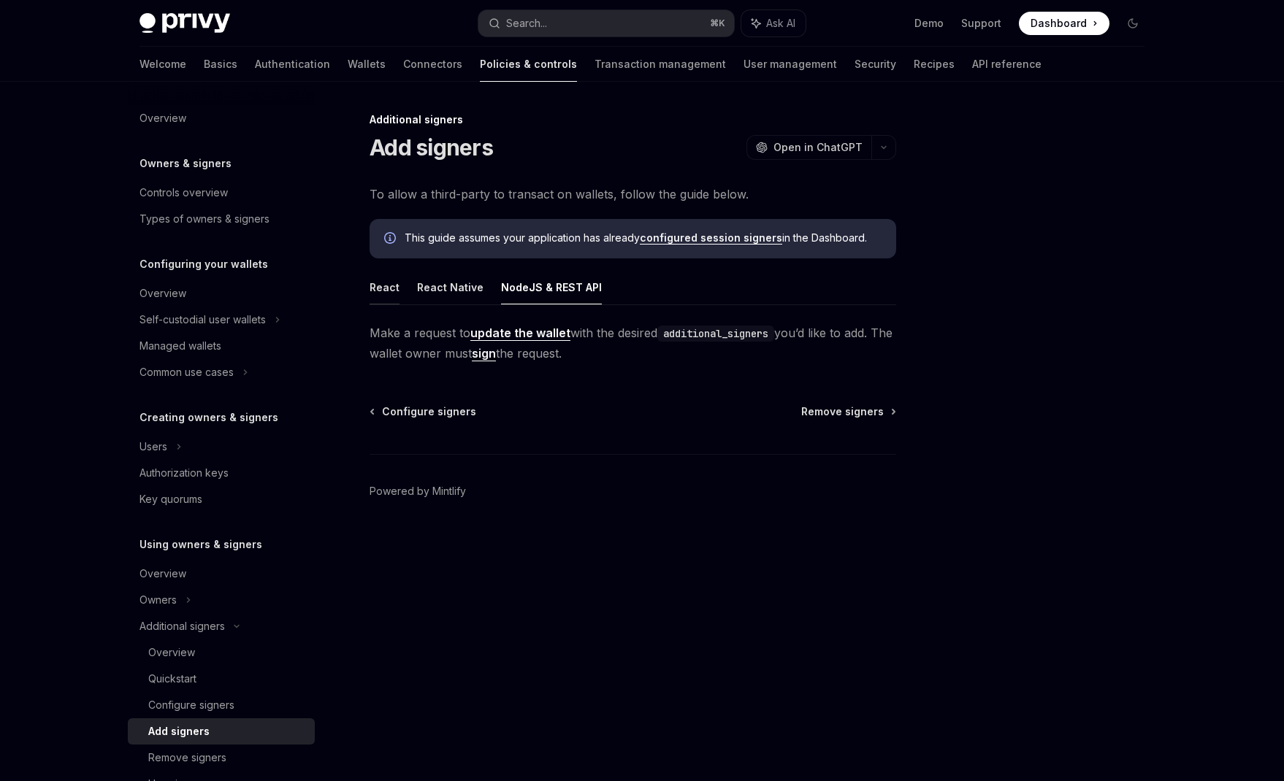
click at [375, 294] on button "React" at bounding box center [385, 287] width 30 height 34
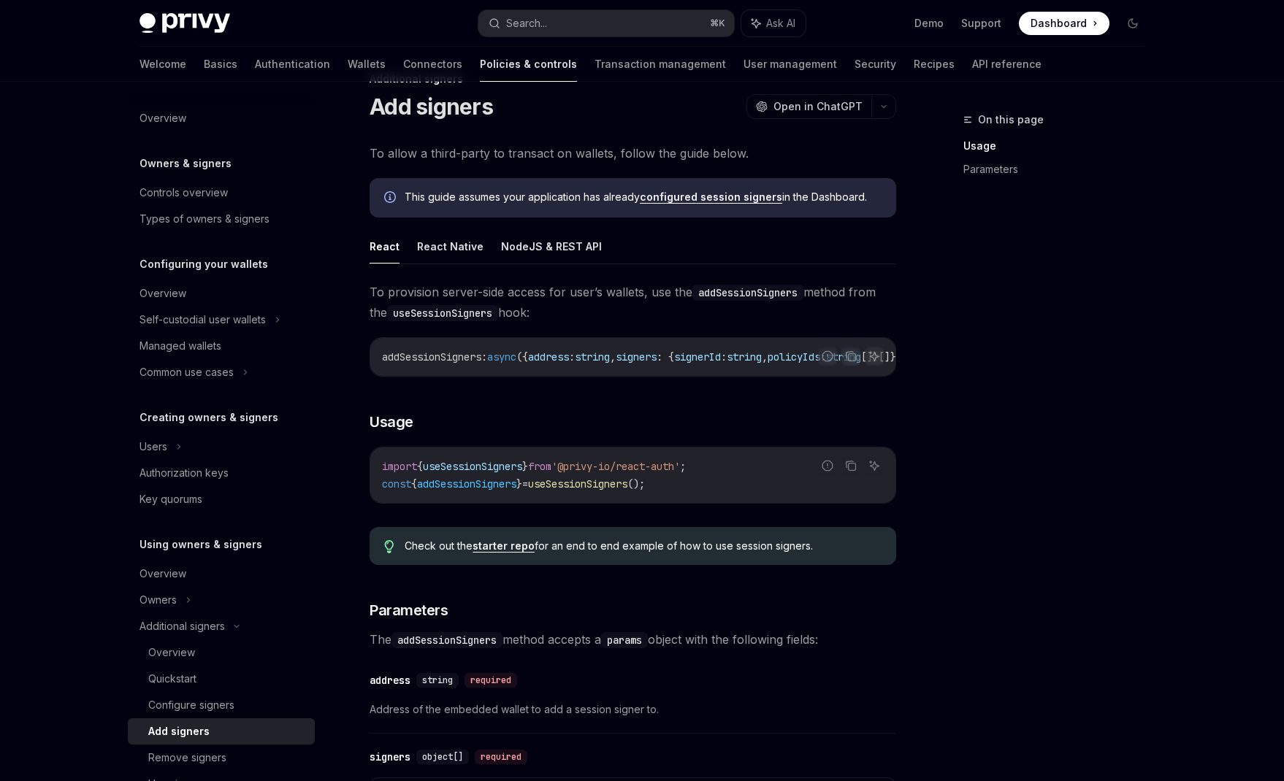
scroll to position [37, 0]
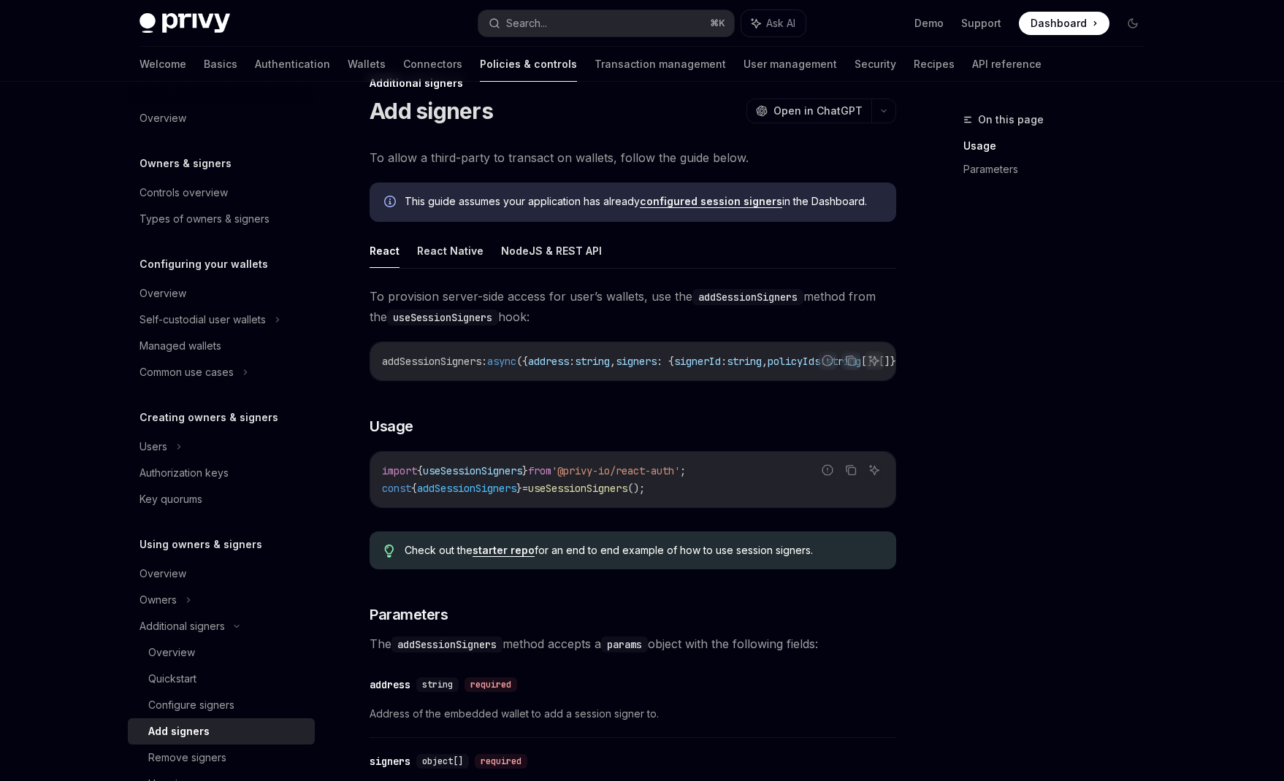
drag, startPoint x: 597, startPoint y: 389, endPoint x: 687, endPoint y: 386, distance: 90.6
click at [688, 387] on div "**********" at bounding box center [633, 668] width 527 height 765
click at [532, 264] on button "NodeJS & REST API" at bounding box center [551, 251] width 101 height 34
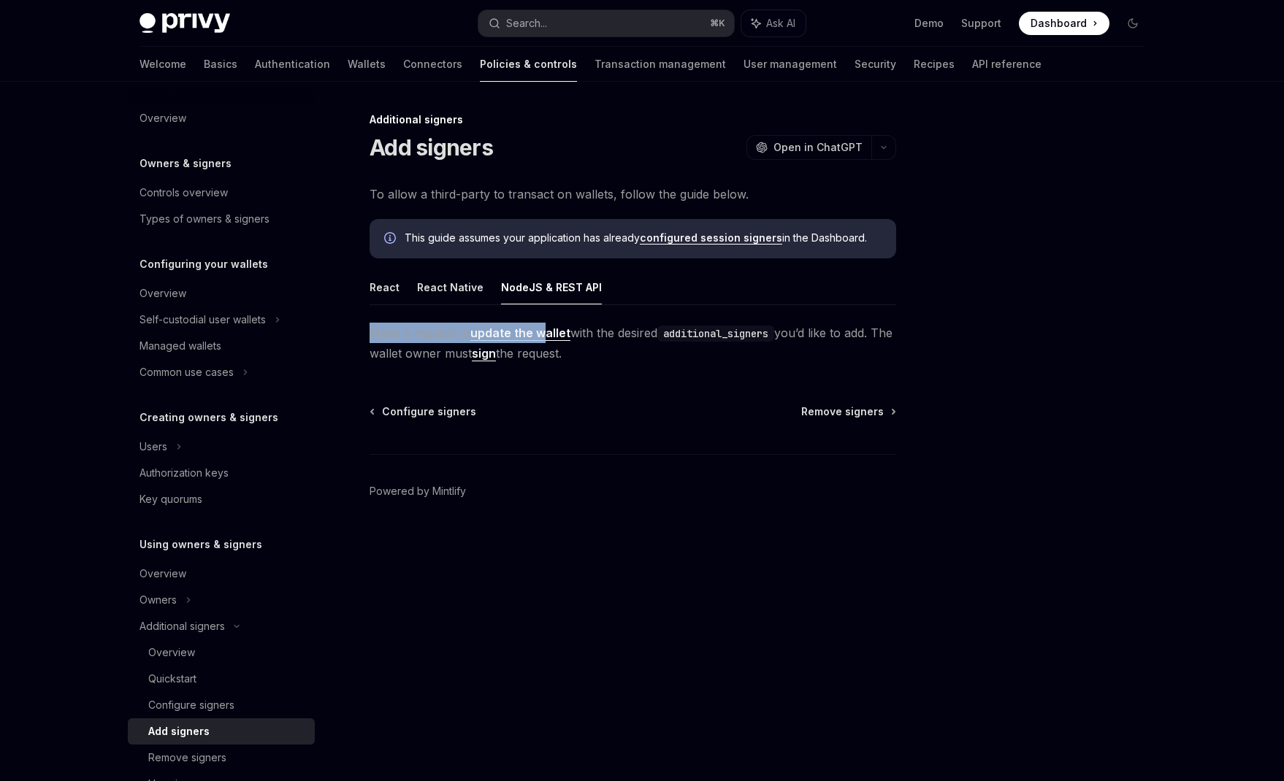
drag, startPoint x: 373, startPoint y: 332, endPoint x: 548, endPoint y: 332, distance: 175.3
click at [546, 331] on span "Make a request to update the wallet with the desired additional_signers you’d l…" at bounding box center [633, 343] width 527 height 41
click at [554, 337] on link "update the wallet" at bounding box center [520, 333] width 100 height 15
drag, startPoint x: 621, startPoint y: 328, endPoint x: 711, endPoint y: 411, distance: 123.0
click at [853, 354] on span "Make a request to update the wallet with the desired additional_signers you’d l…" at bounding box center [633, 343] width 527 height 41
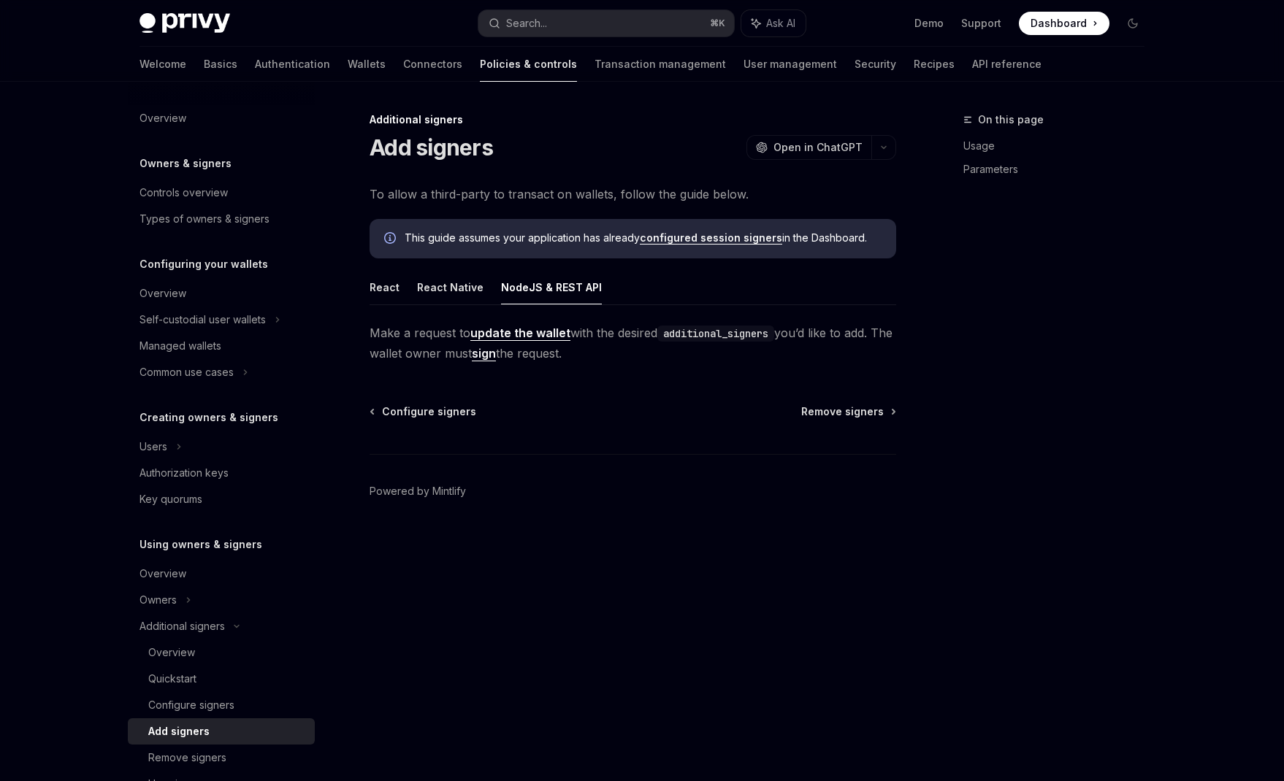
drag, startPoint x: 700, startPoint y: 414, endPoint x: 713, endPoint y: 337, distance: 78.4
click at [697, 413] on div "Configure signers Remove signers" at bounding box center [633, 412] width 527 height 15
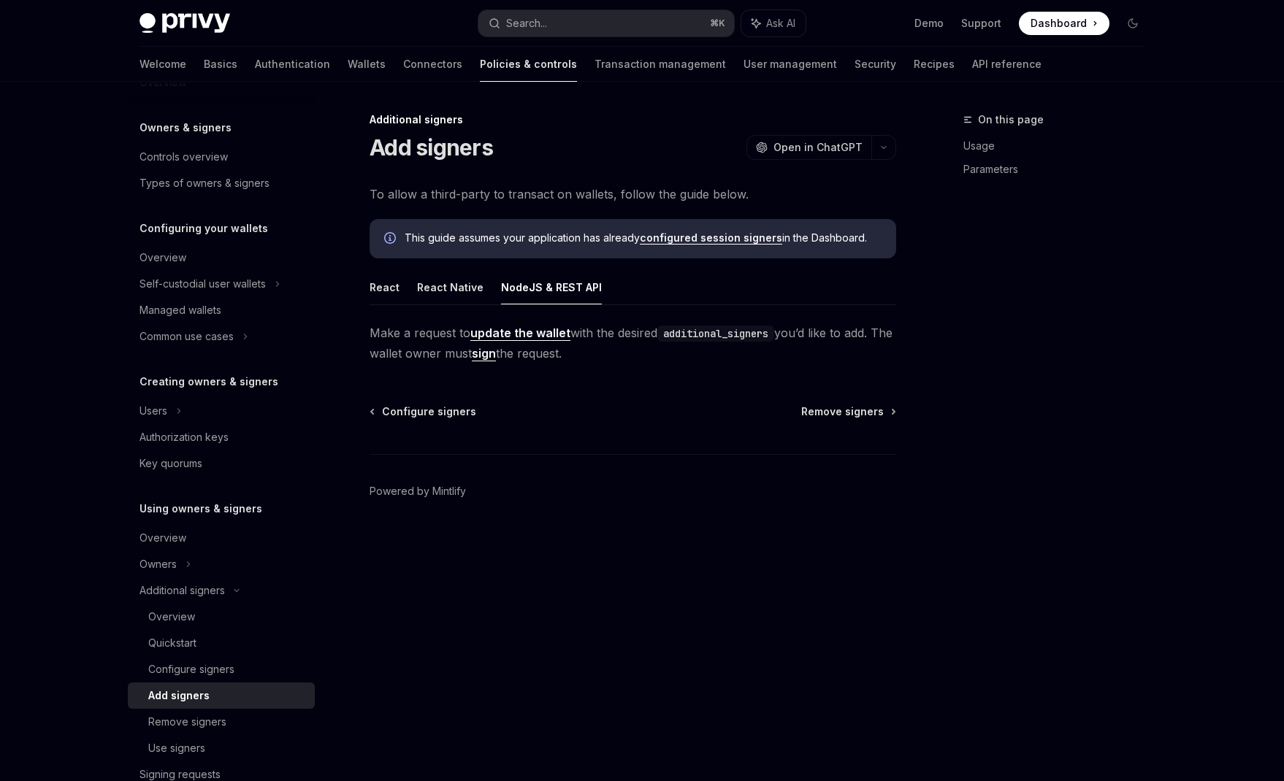
scroll to position [37, 0]
click at [191, 724] on div "Remove signers" at bounding box center [187, 722] width 78 height 18
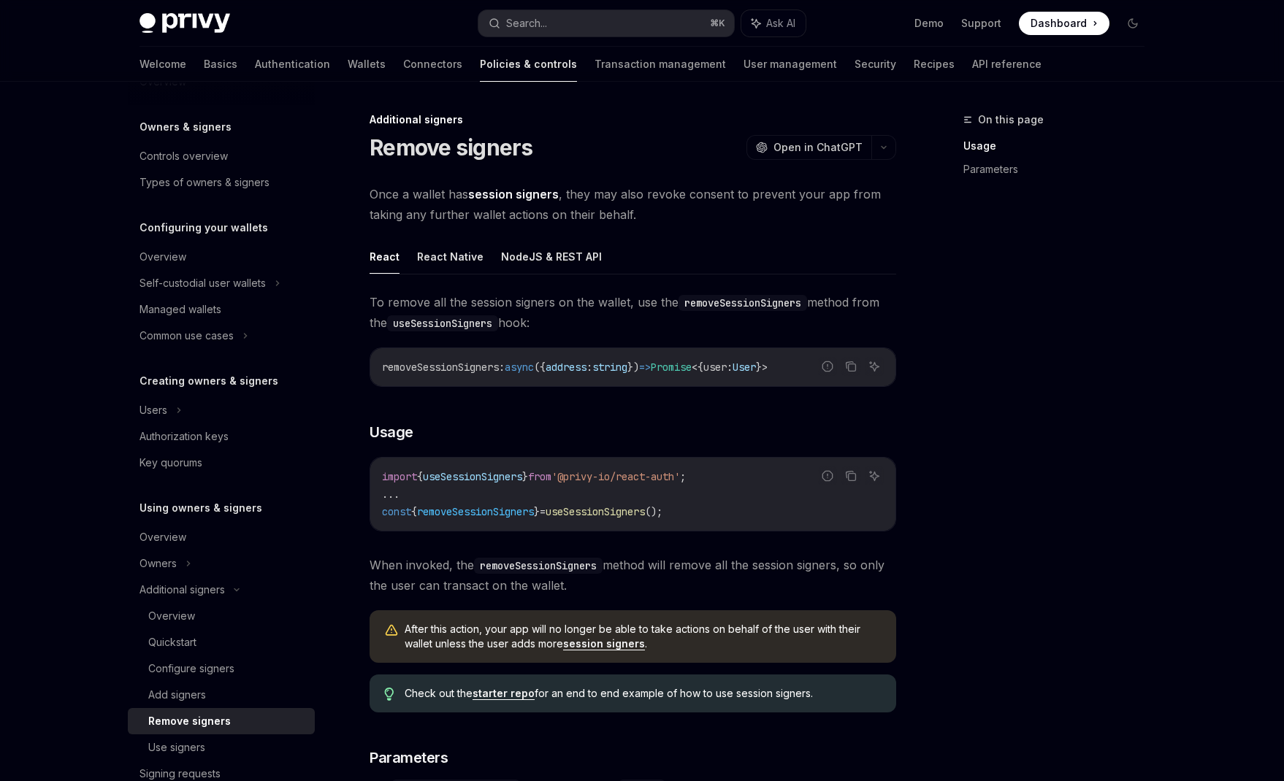
click at [194, 709] on link "Remove signers" at bounding box center [221, 721] width 187 height 26
click at [194, 695] on div "Add signers" at bounding box center [177, 696] width 58 height 18
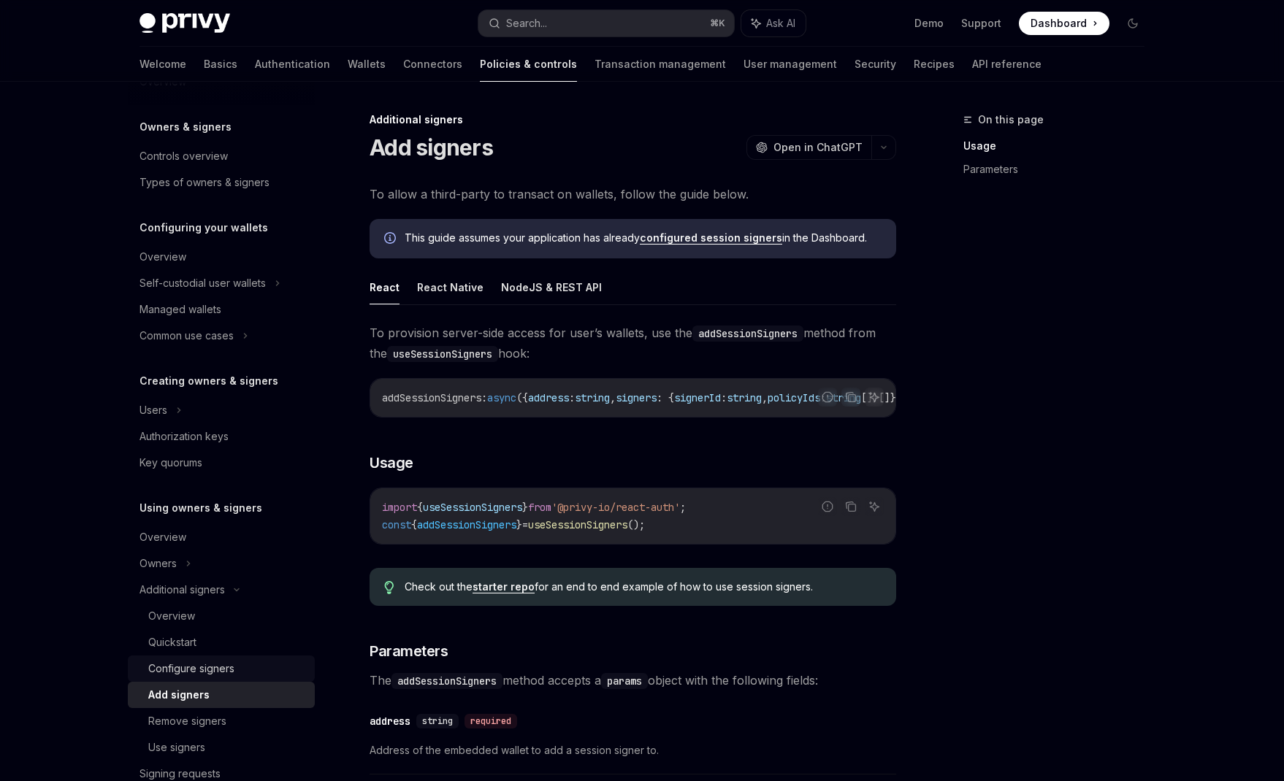
click at [206, 660] on div "Configure signers" at bounding box center [191, 669] width 86 height 18
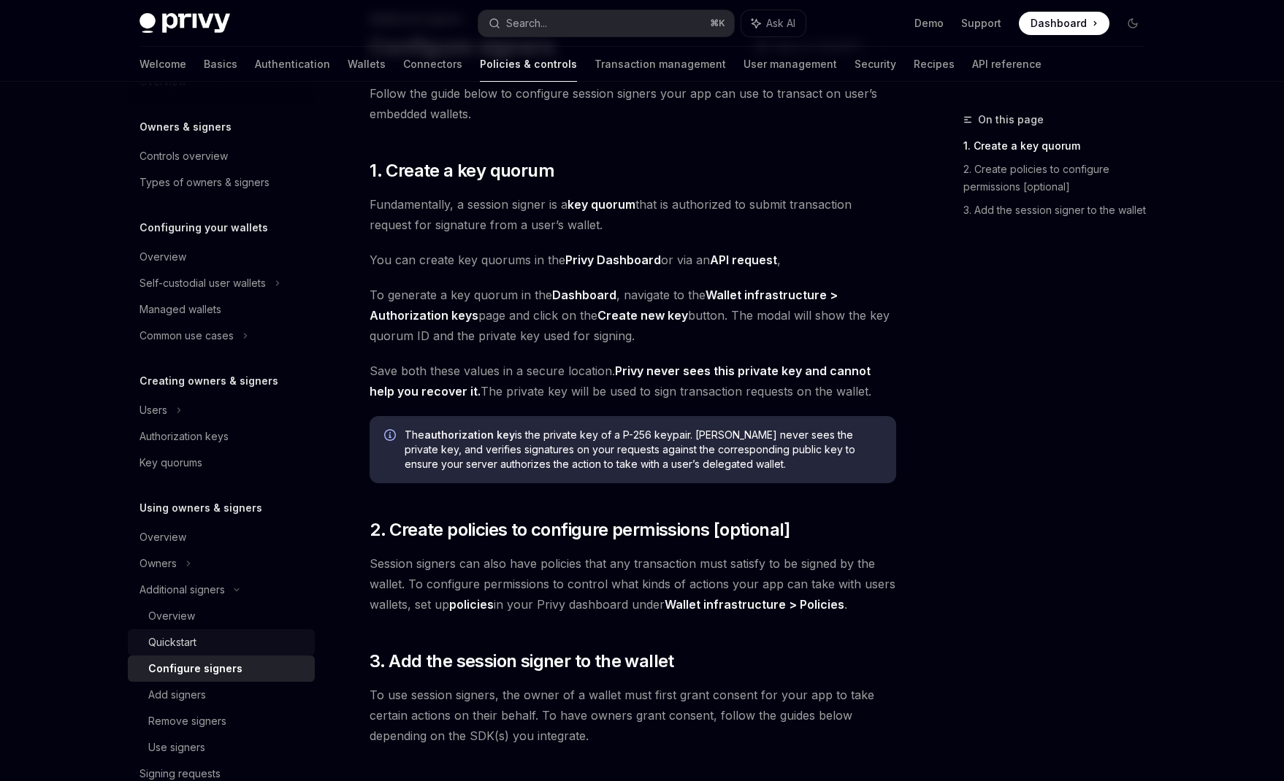
scroll to position [205, 0]
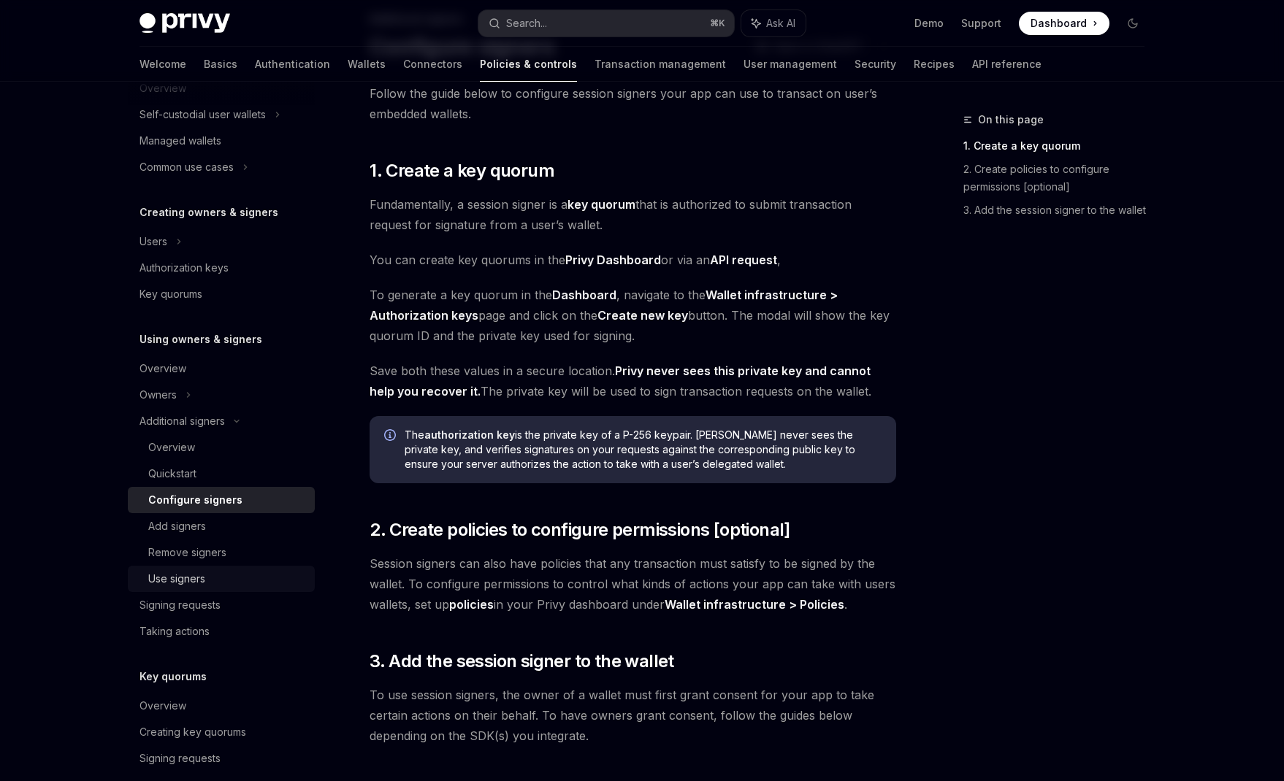
click at [183, 582] on div "Use signers" at bounding box center [176, 579] width 57 height 18
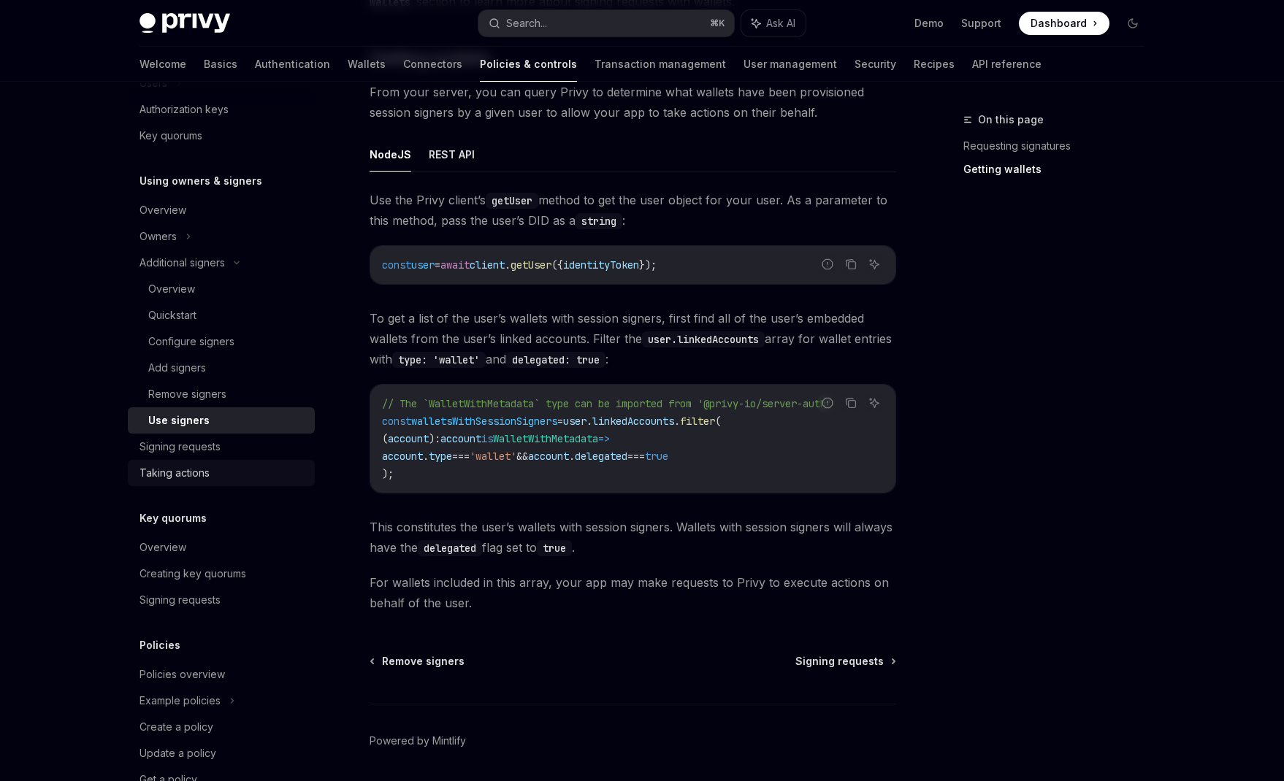
scroll to position [378, 0]
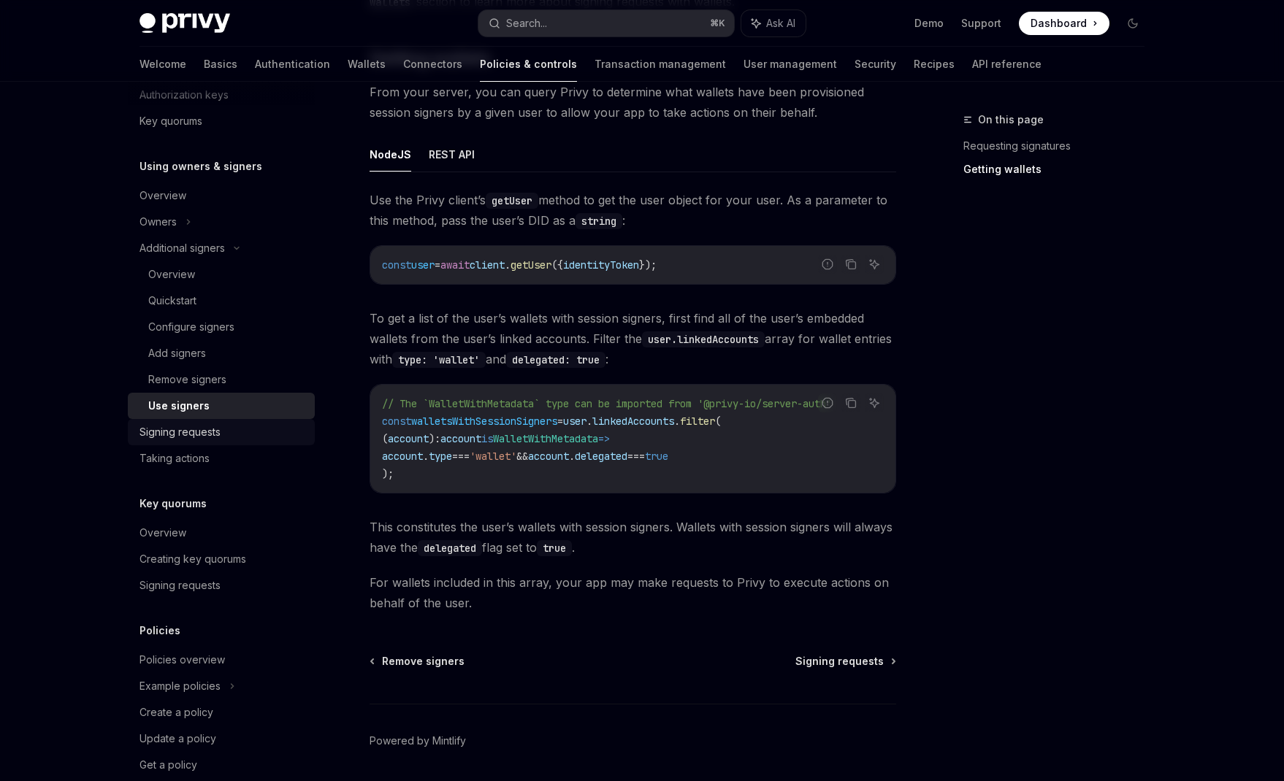
click at [203, 432] on div "Signing requests" at bounding box center [179, 433] width 81 height 18
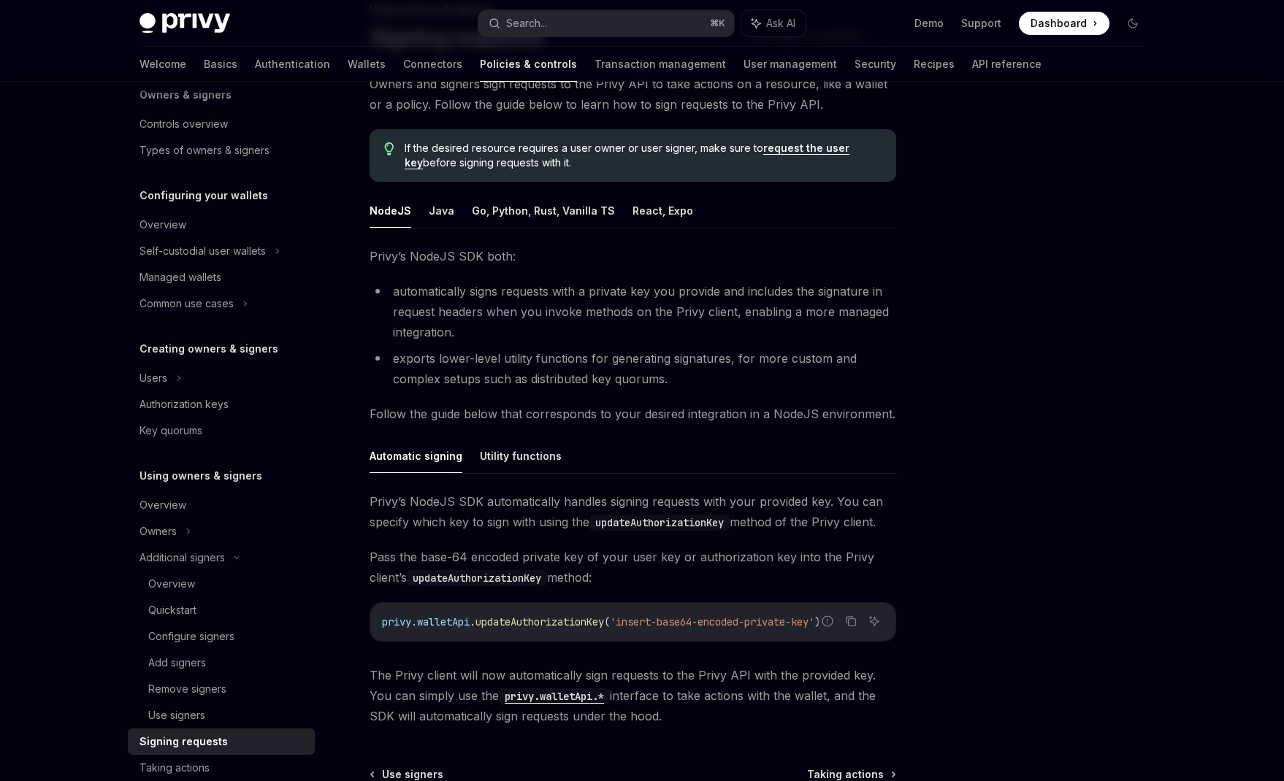
scroll to position [6, 0]
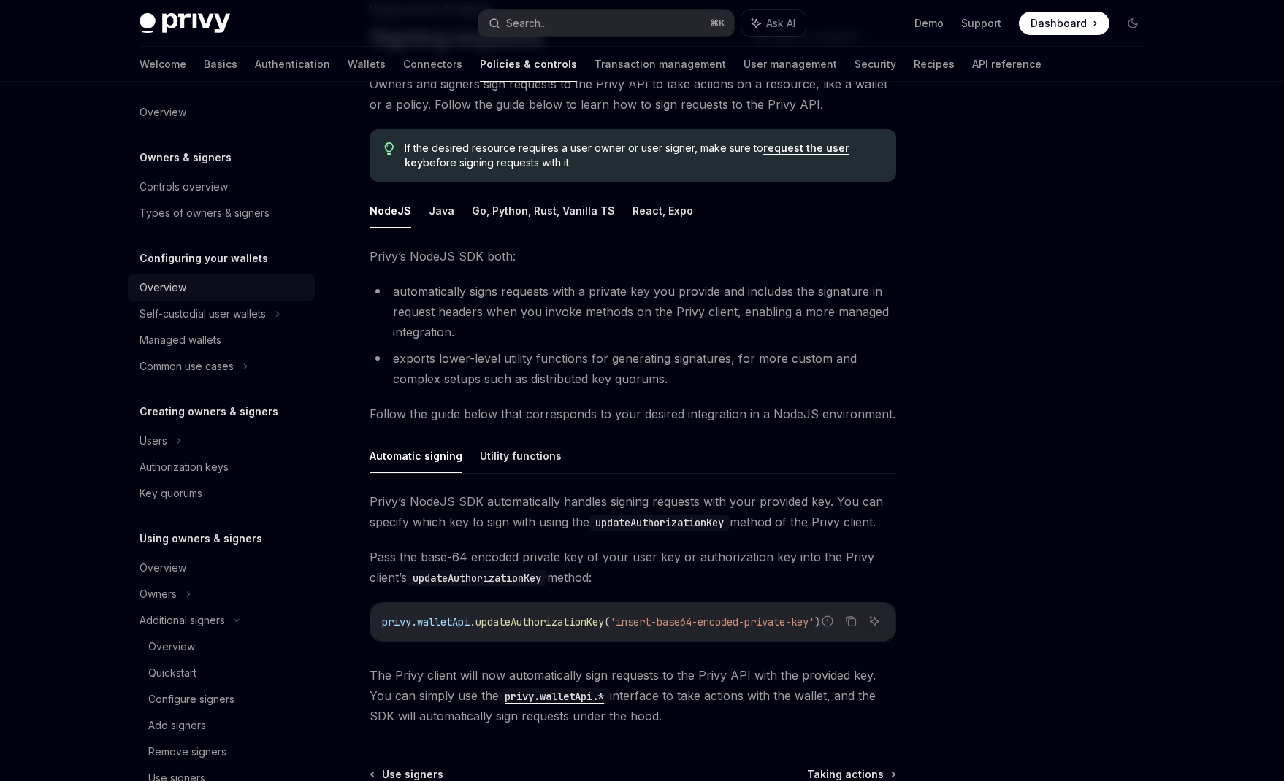
click at [175, 298] on link "Overview" at bounding box center [221, 288] width 187 height 26
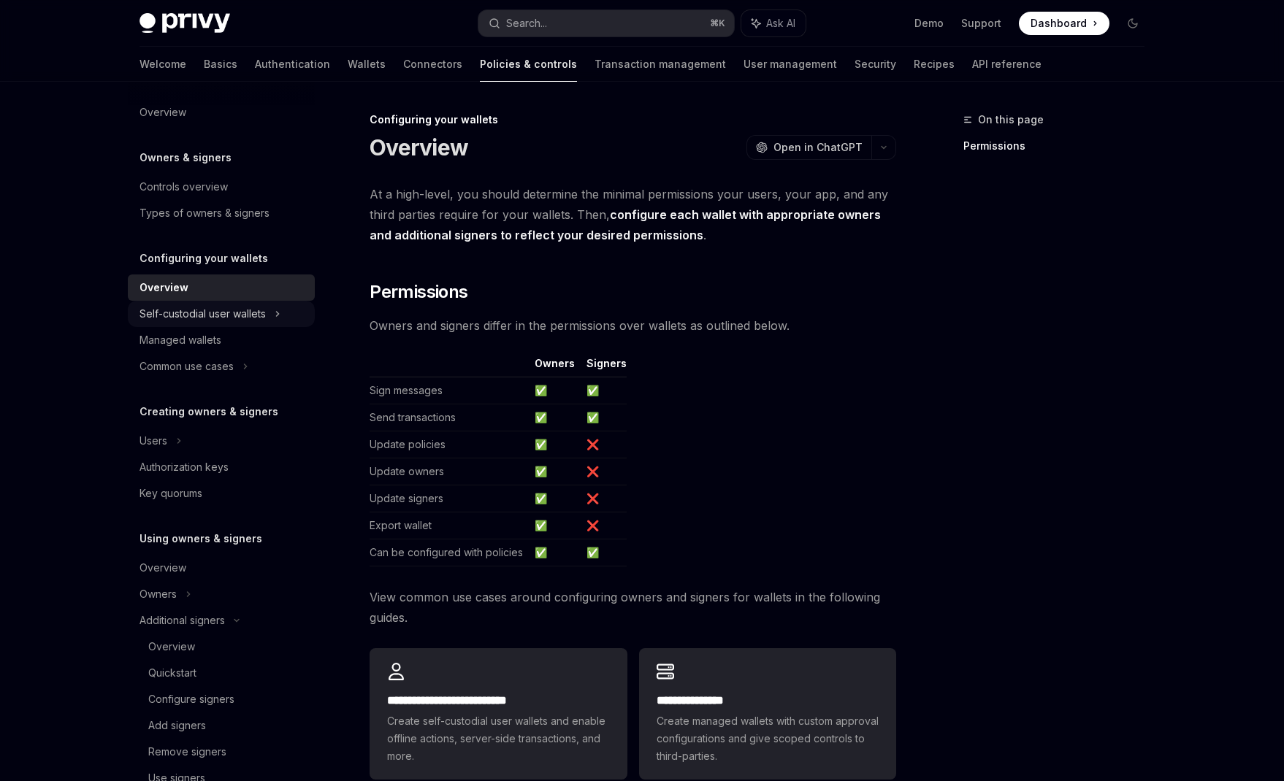
click at [203, 325] on div "Self-custodial user wallets" at bounding box center [221, 314] width 187 height 26
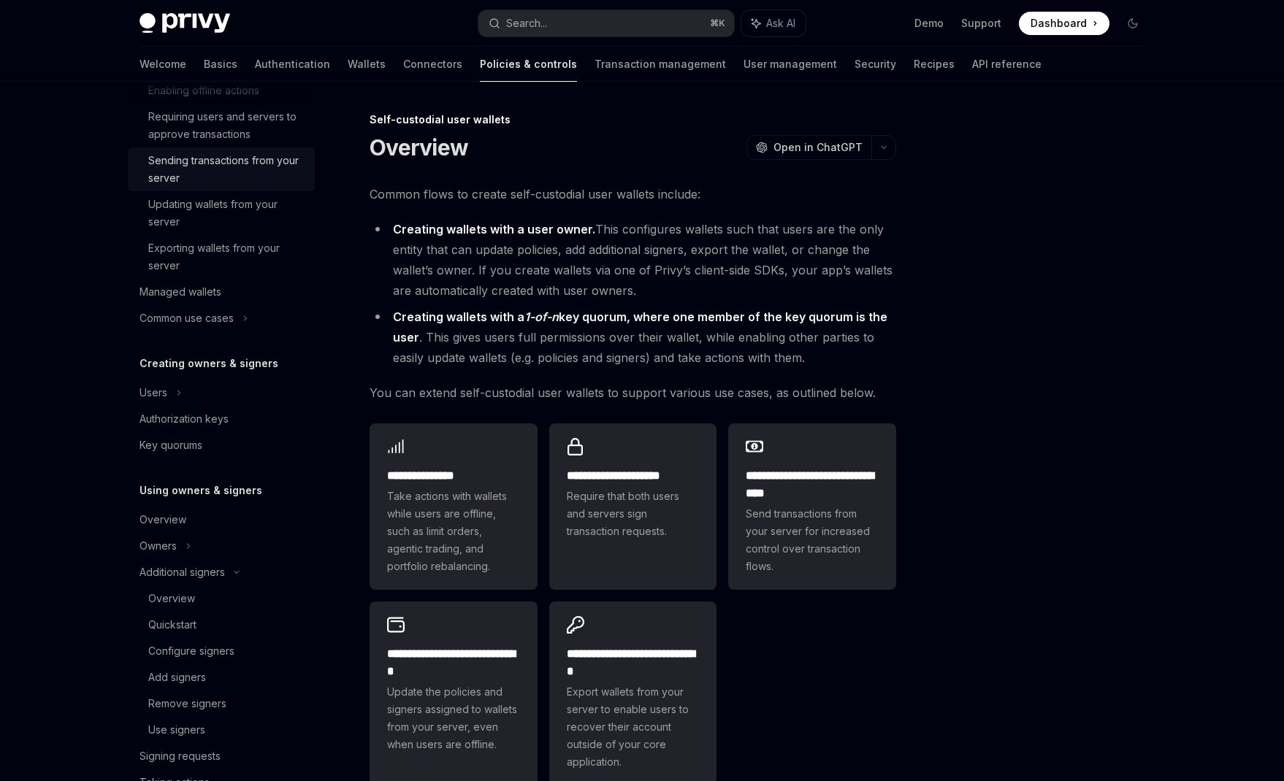
scroll to position [286, 0]
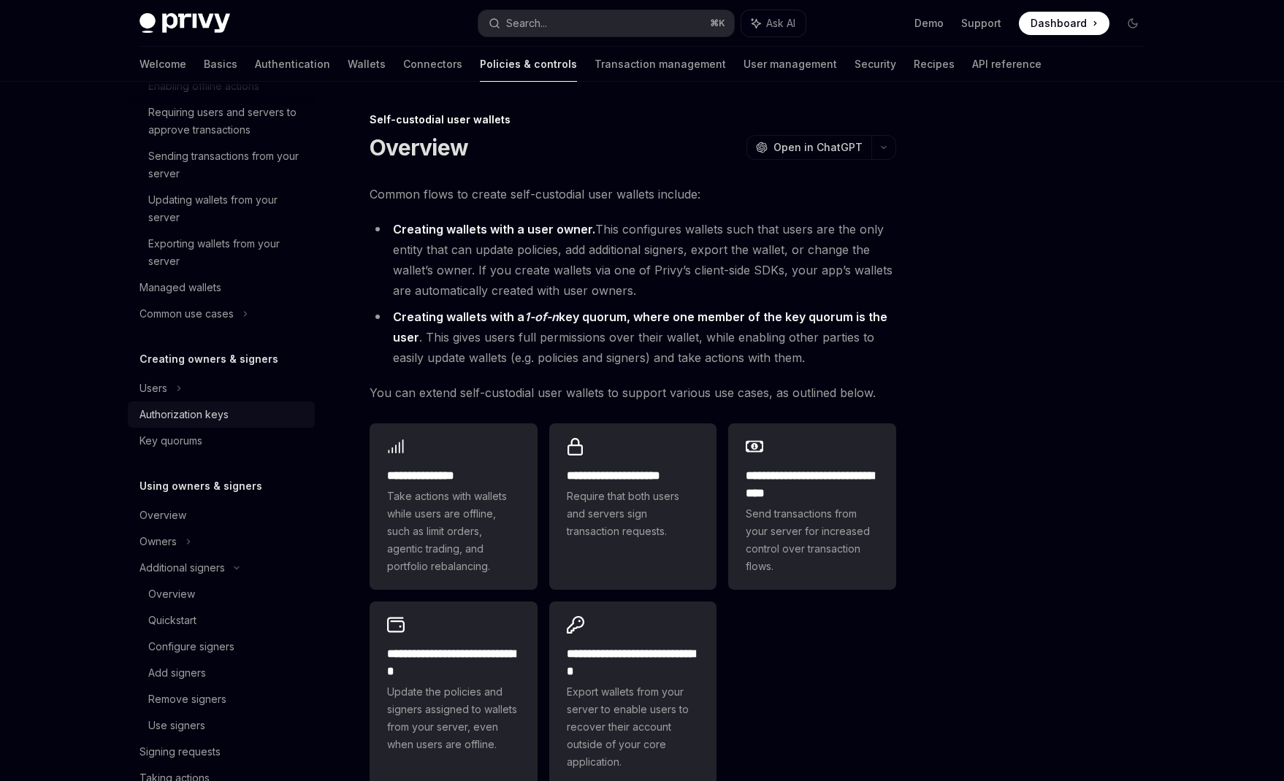
click at [197, 408] on div "Authorization keys" at bounding box center [183, 415] width 89 height 18
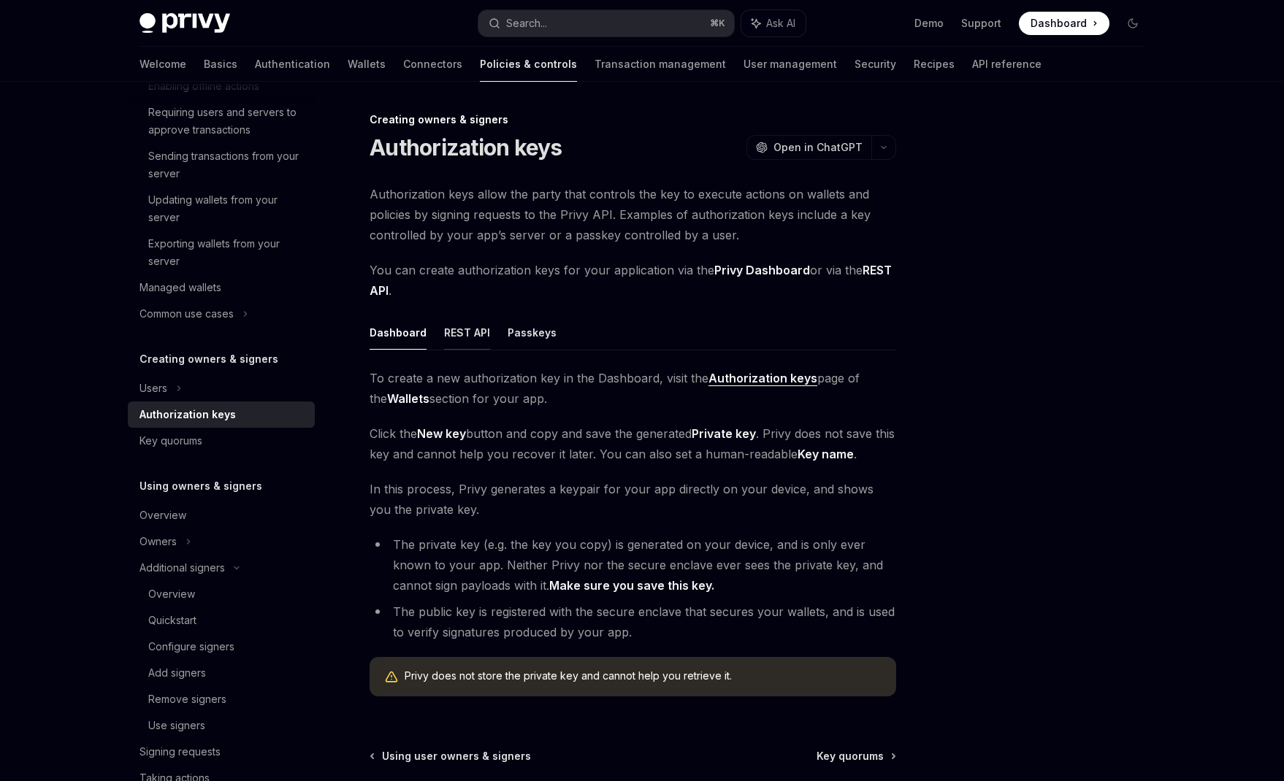
click at [451, 335] on button "REST API" at bounding box center [467, 333] width 46 height 34
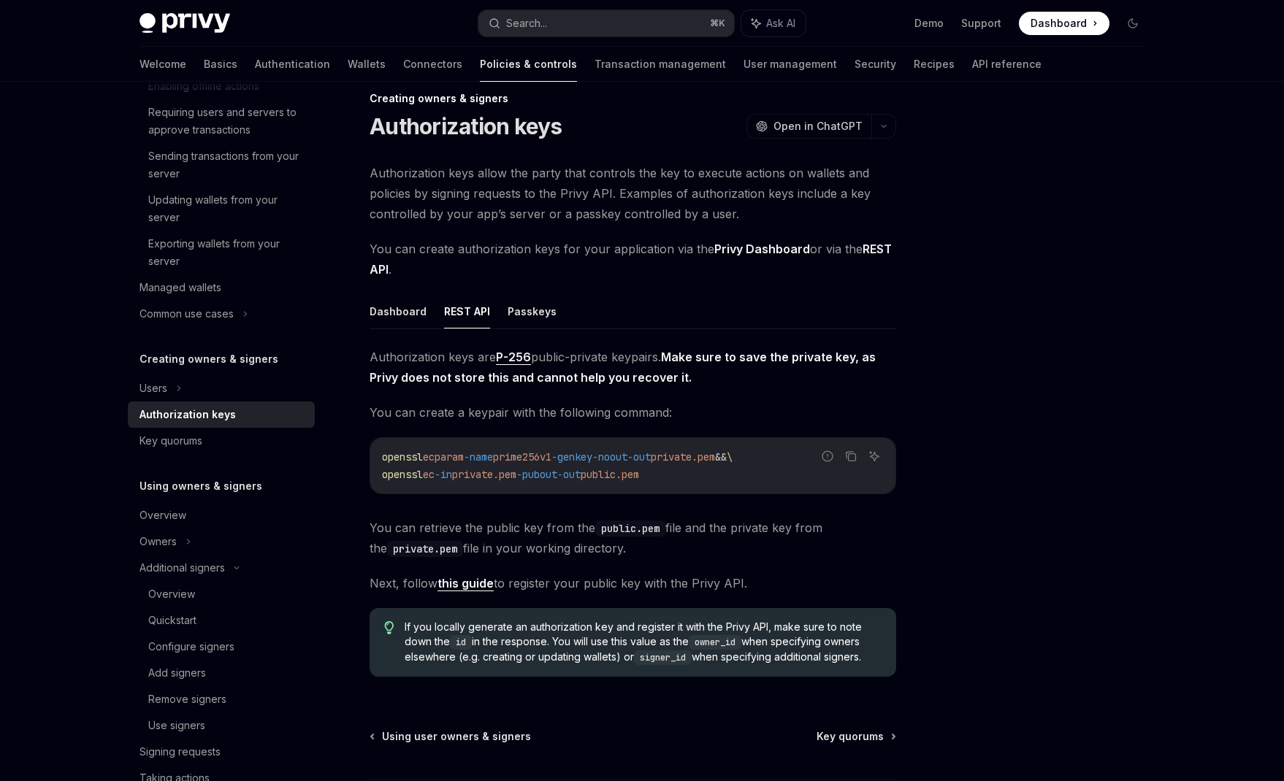
scroll to position [26, 0]
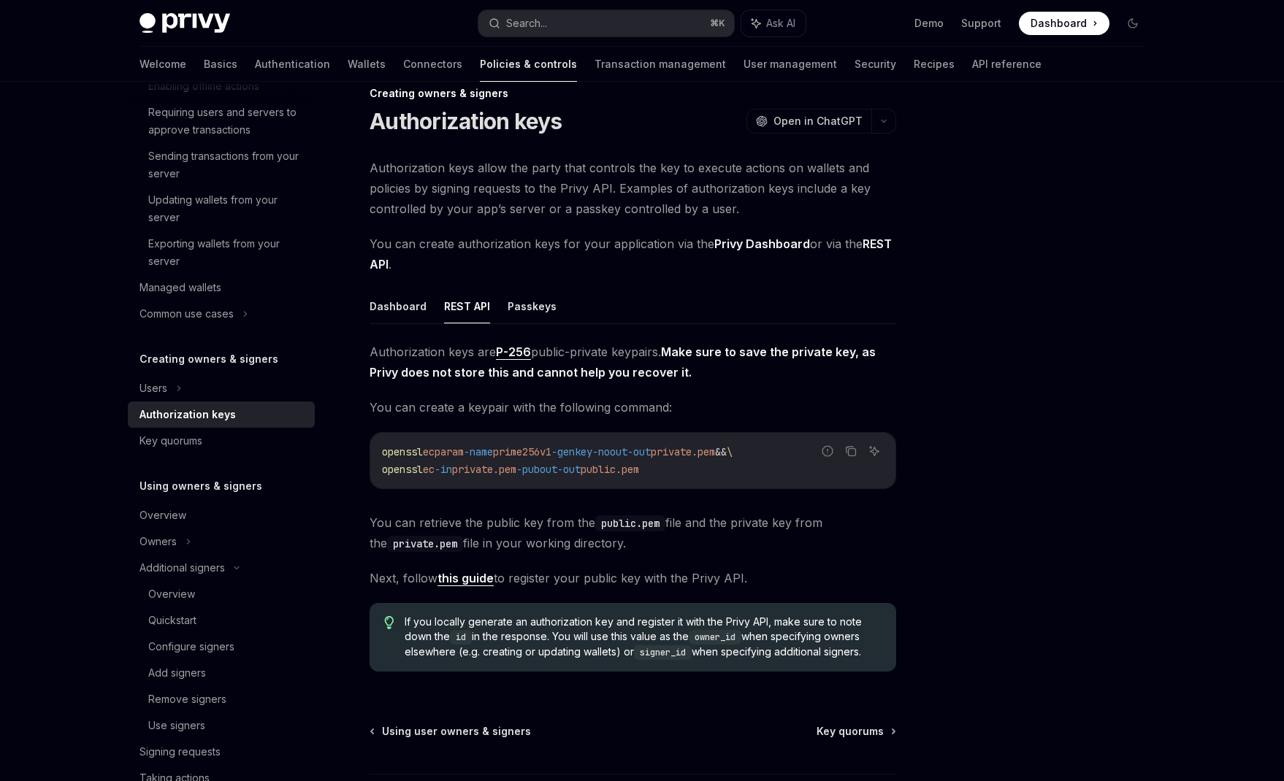
click at [686, 478] on code "openssl ecparam -name prime256v1 -genkey -noout -out private.pem && \ openssl e…" at bounding box center [633, 460] width 502 height 35
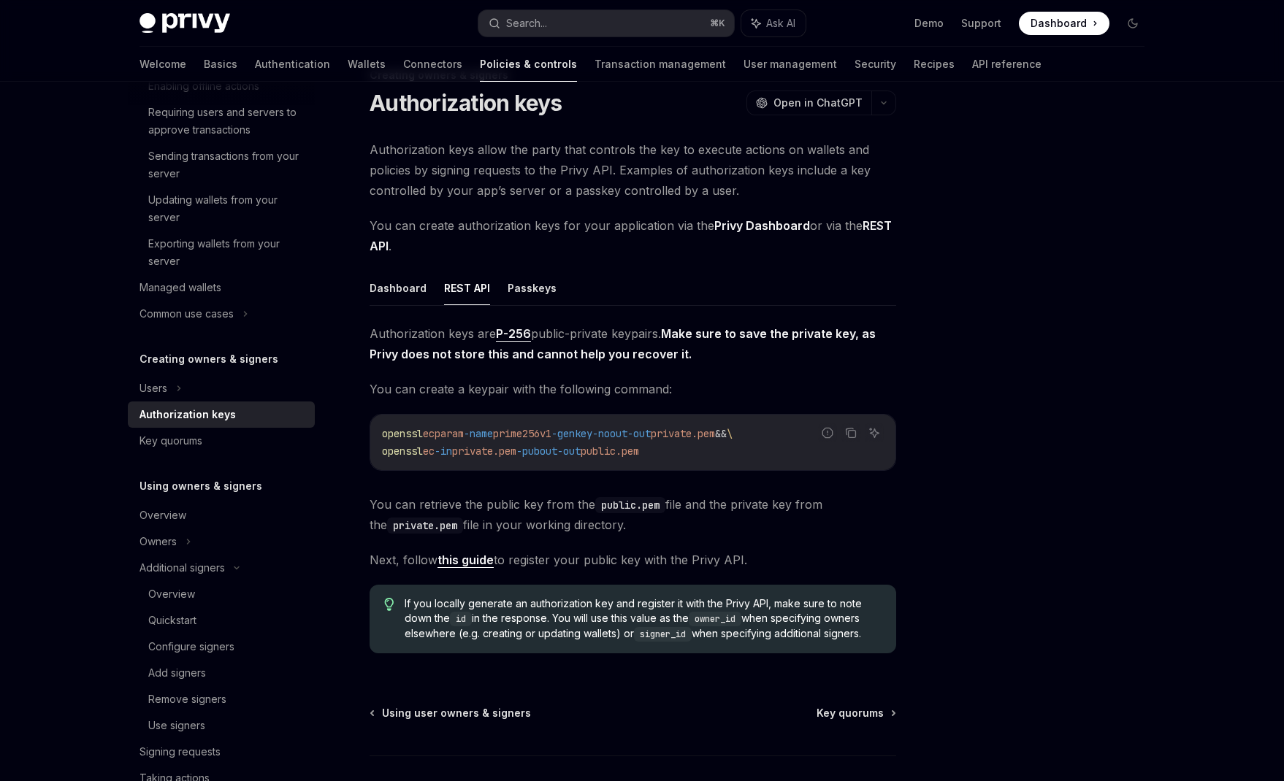
scroll to position [46, 0]
click at [502, 291] on ul "Dashboard REST API Passkeys" at bounding box center [633, 286] width 527 height 35
click at [508, 291] on button "Passkeys" at bounding box center [532, 286] width 49 height 34
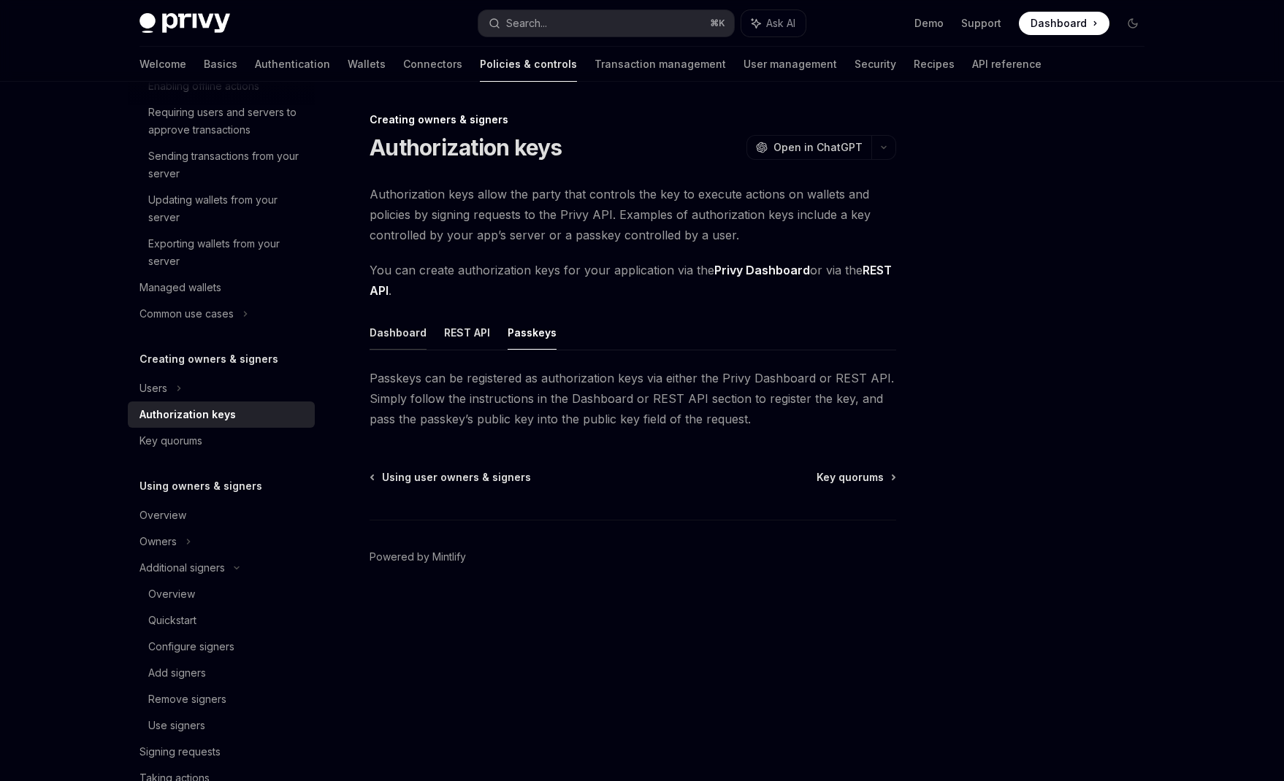
click at [402, 337] on button "Dashboard" at bounding box center [398, 333] width 57 height 34
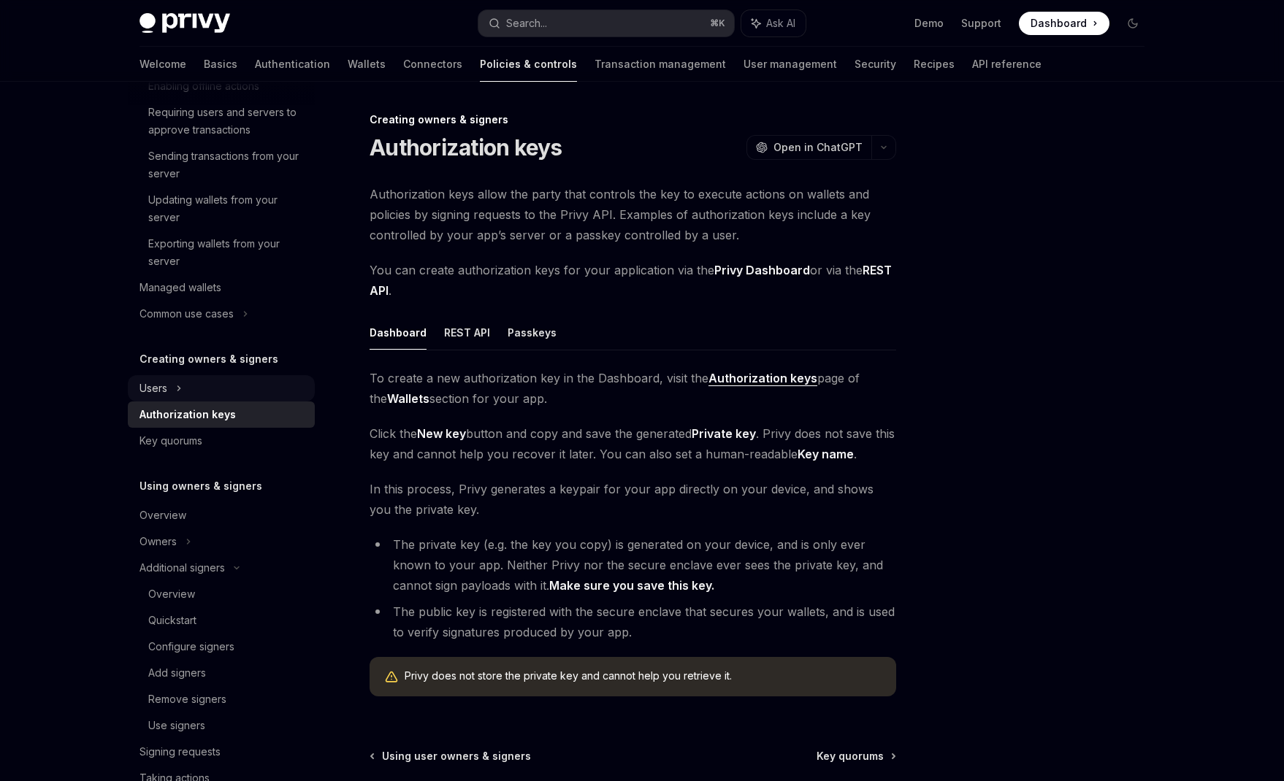
click at [234, 383] on div "Users" at bounding box center [221, 388] width 187 height 26
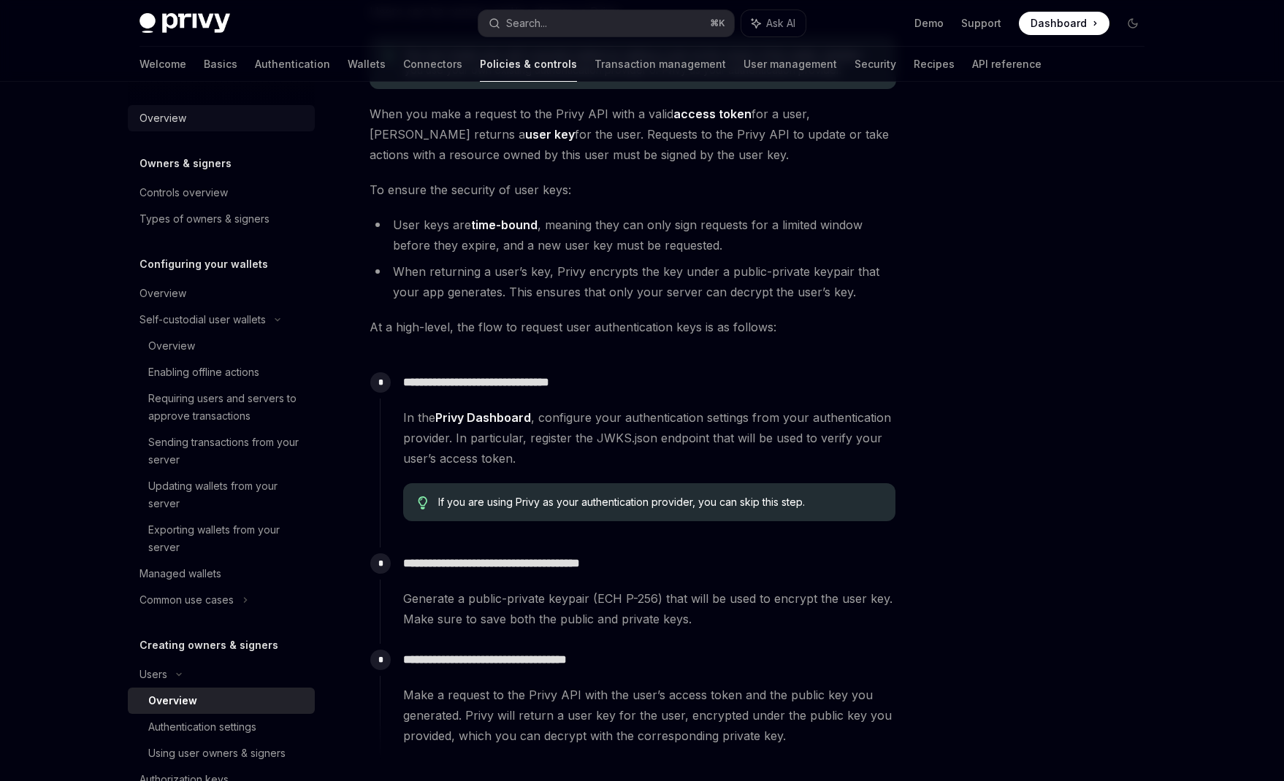
scroll to position [180, 0]
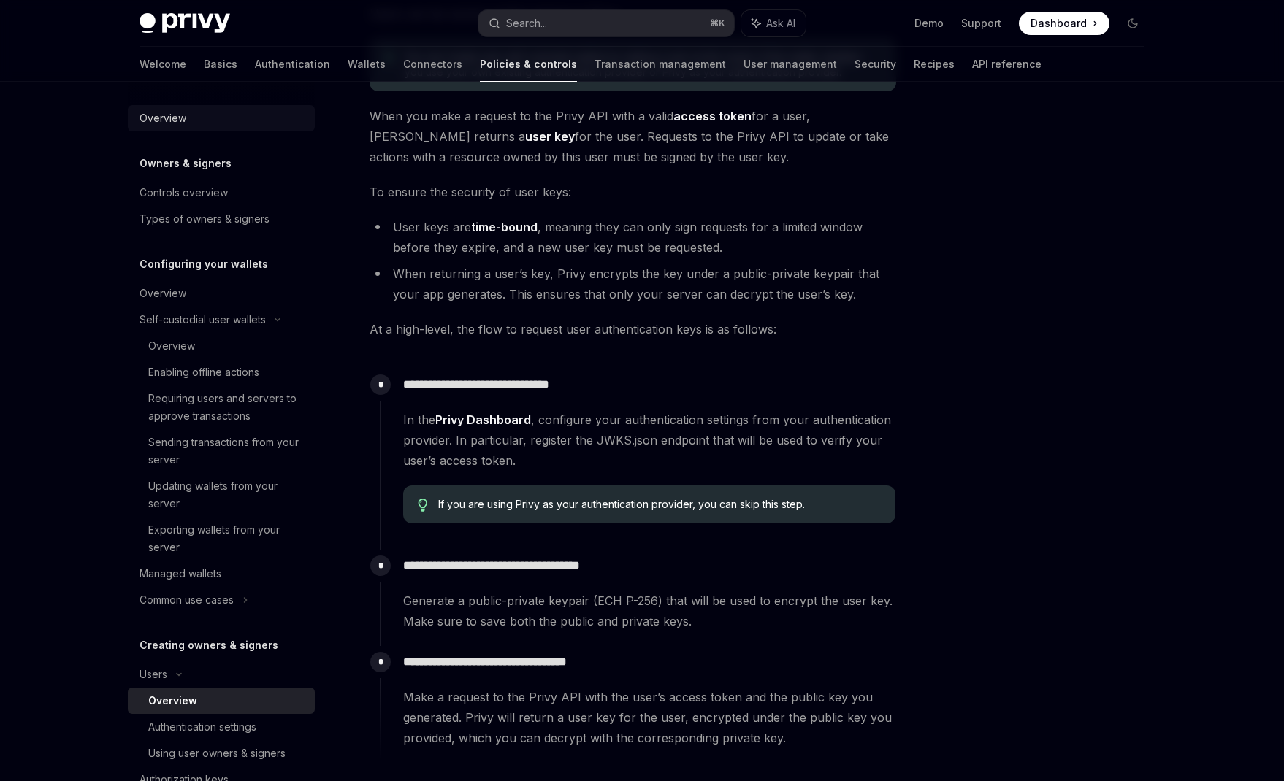
click at [188, 110] on div "Overview" at bounding box center [222, 119] width 167 height 18
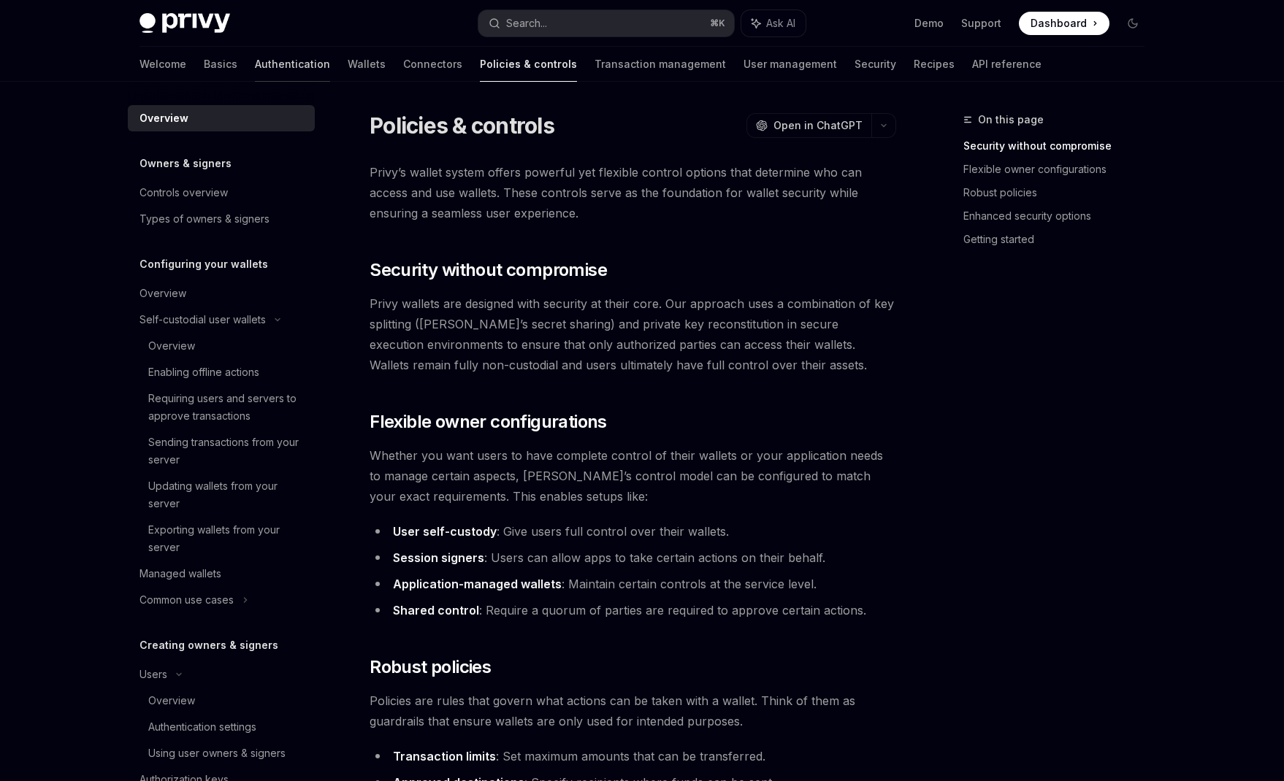
click at [255, 58] on link "Authentication" at bounding box center [292, 64] width 75 height 35
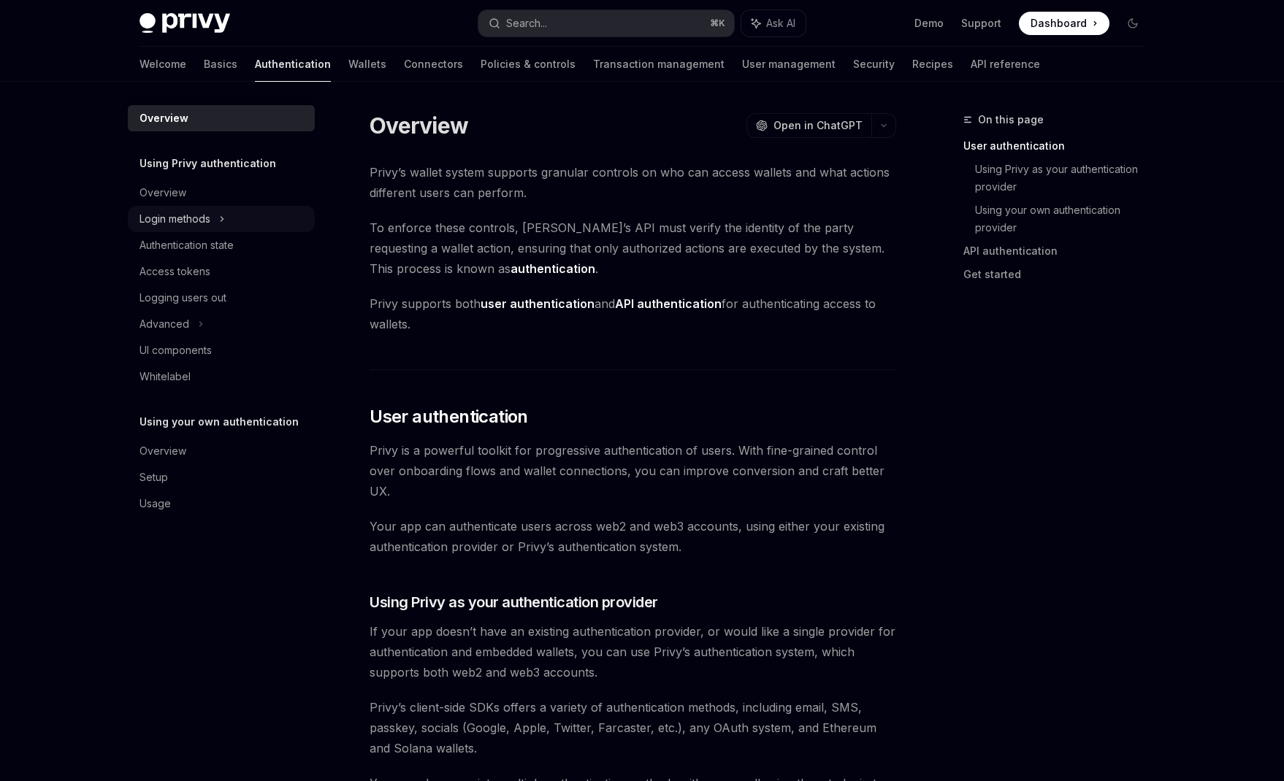
click at [163, 211] on div "Login methods" at bounding box center [174, 219] width 71 height 18
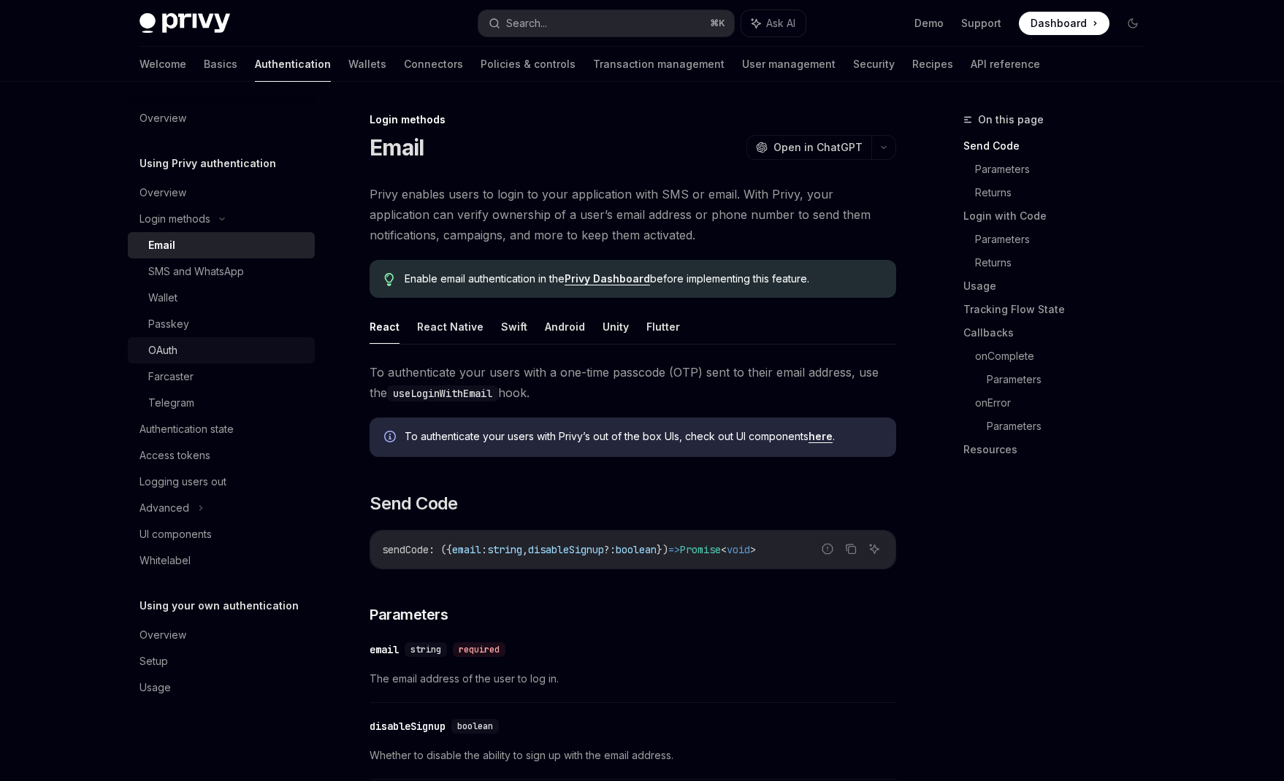
click at [183, 348] on div "OAuth" at bounding box center [227, 351] width 158 height 18
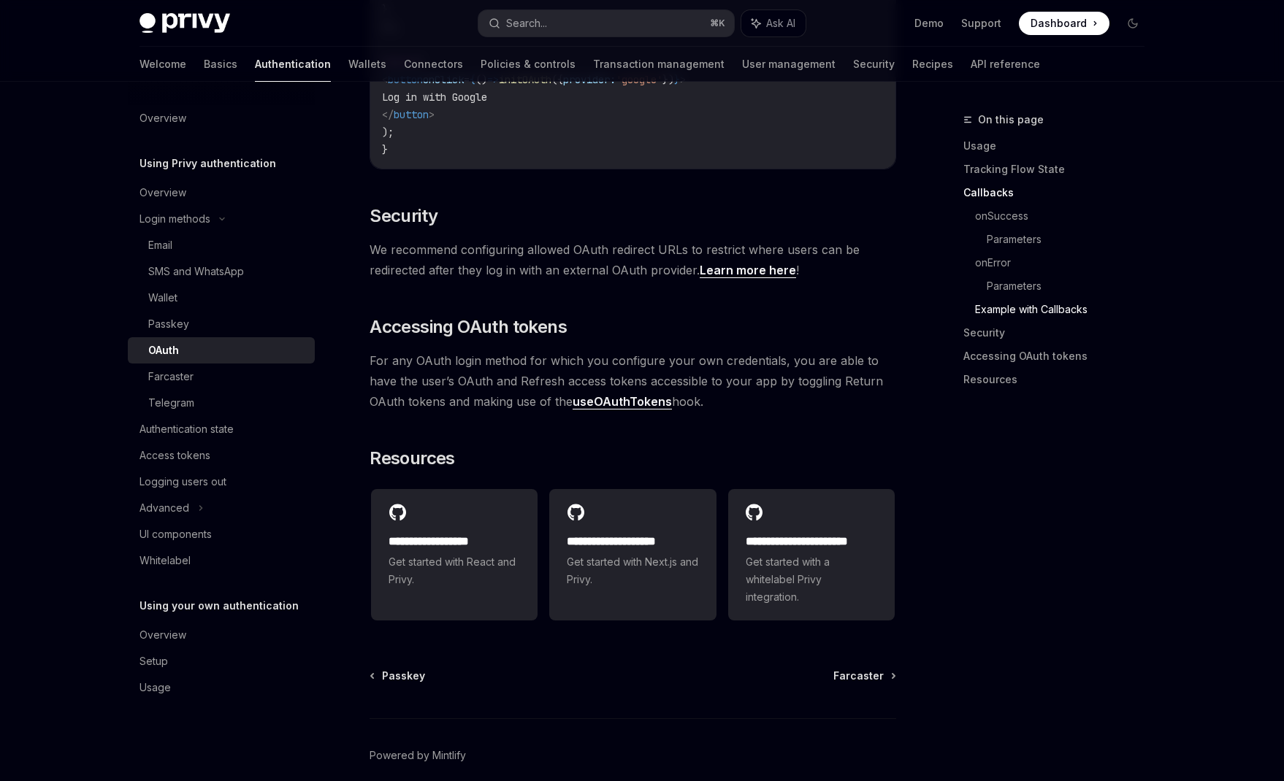
scroll to position [3016, 0]
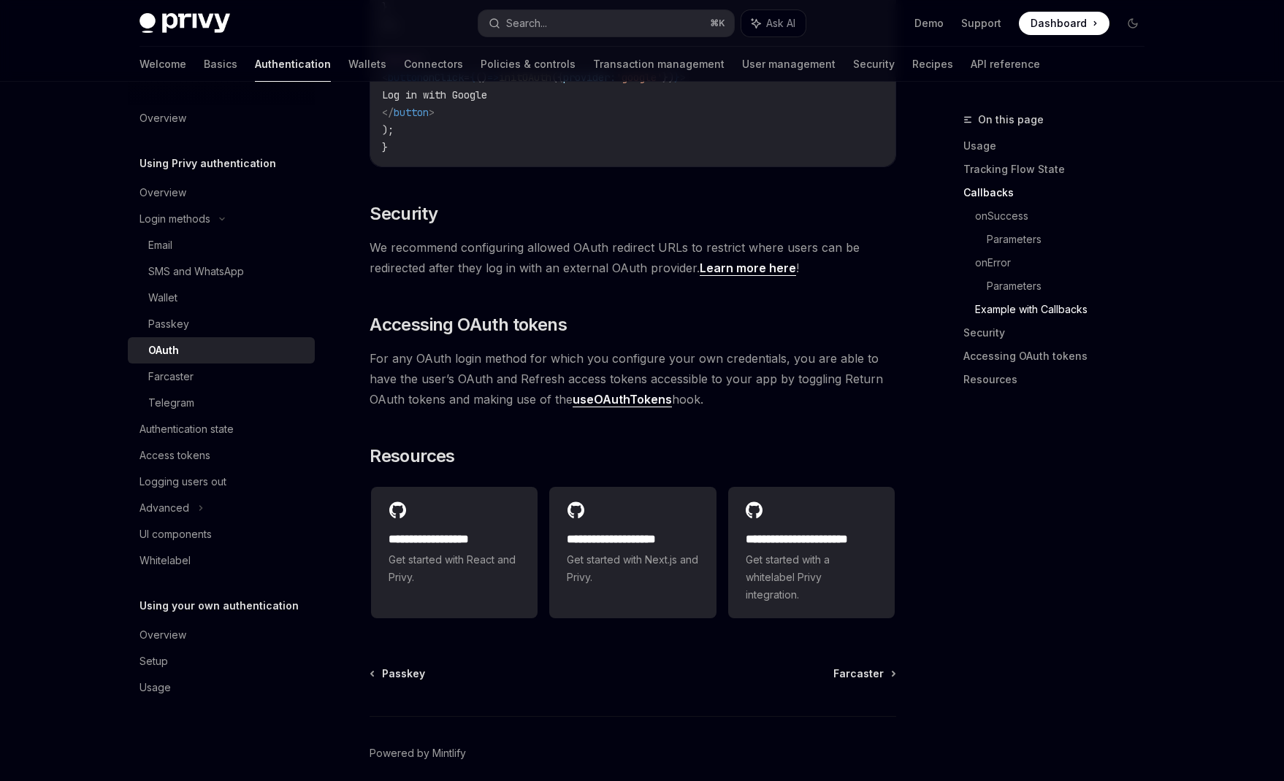
click at [744, 363] on span "For any OAuth login method for which you configure your own credentials, you ar…" at bounding box center [633, 378] width 527 height 61
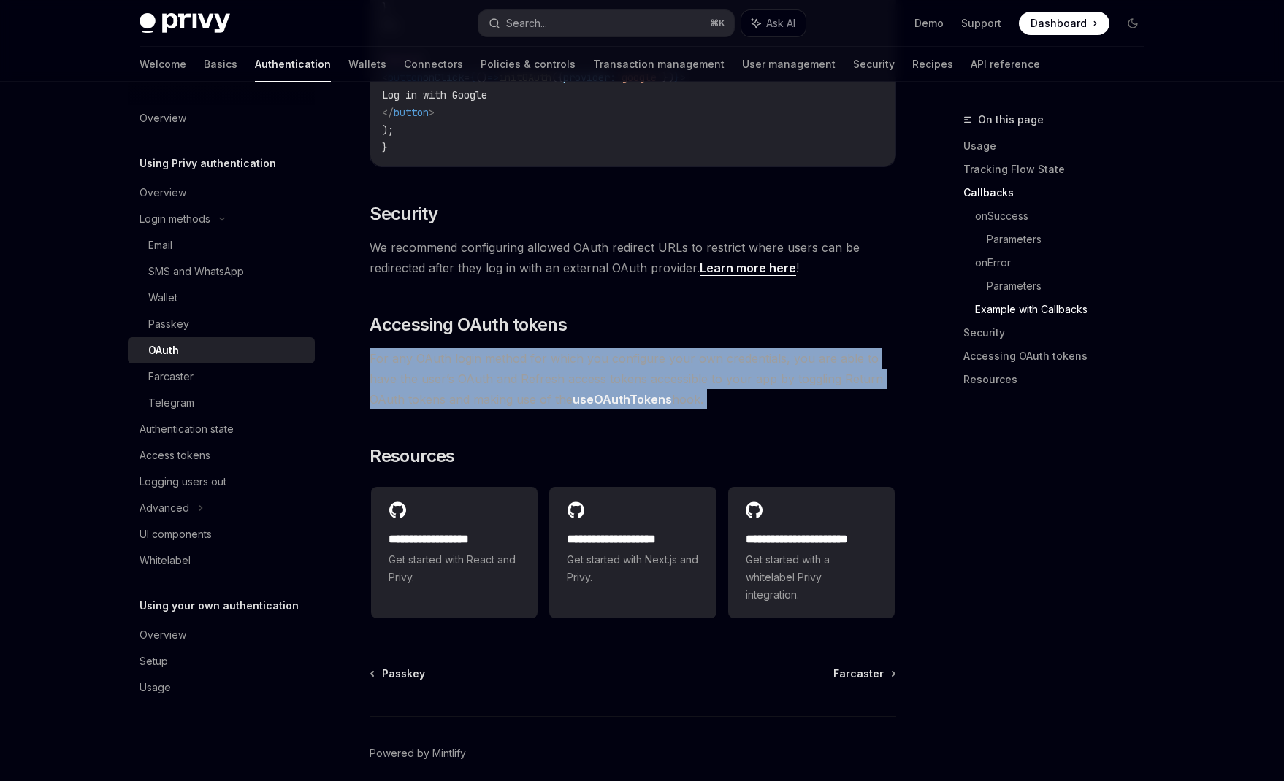
click at [744, 363] on span "For any OAuth login method for which you configure your own credentials, you ar…" at bounding box center [633, 378] width 527 height 61
click at [217, 431] on div "Authentication state" at bounding box center [186, 430] width 94 height 18
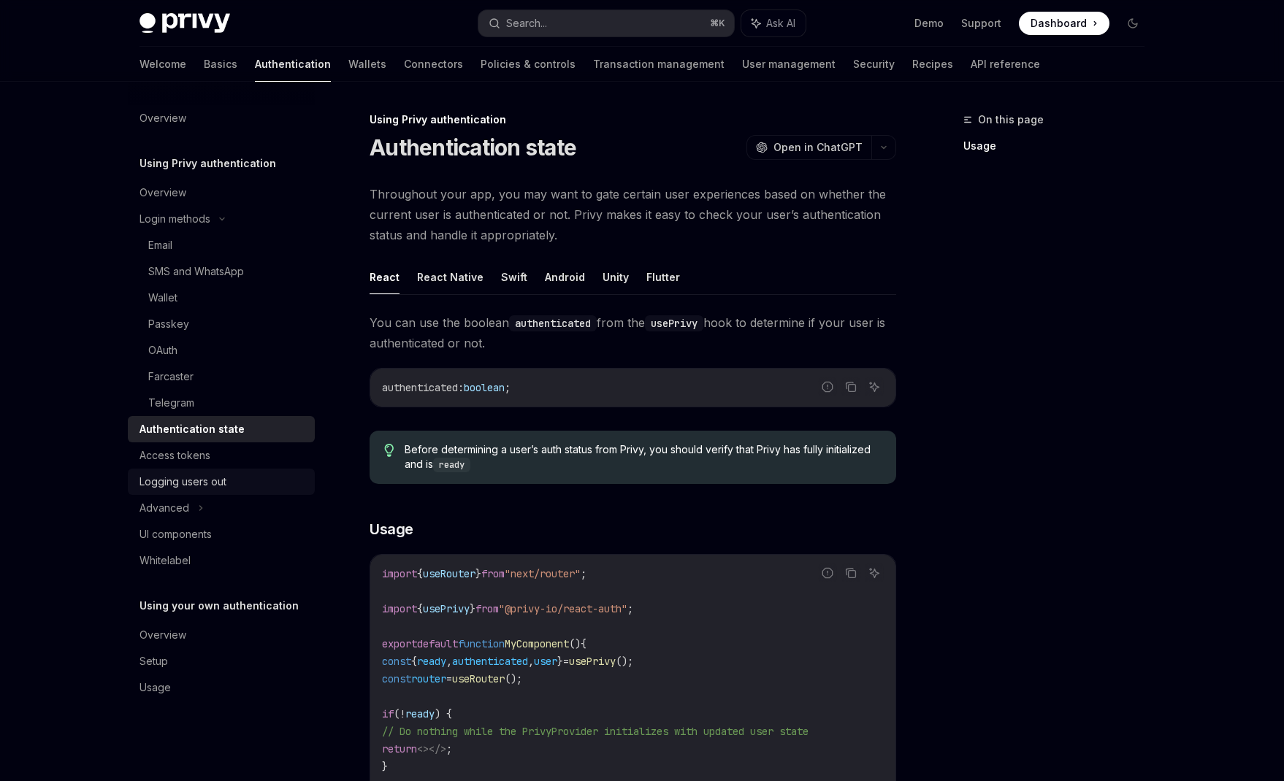
click at [202, 480] on div "Logging users out" at bounding box center [182, 482] width 87 height 18
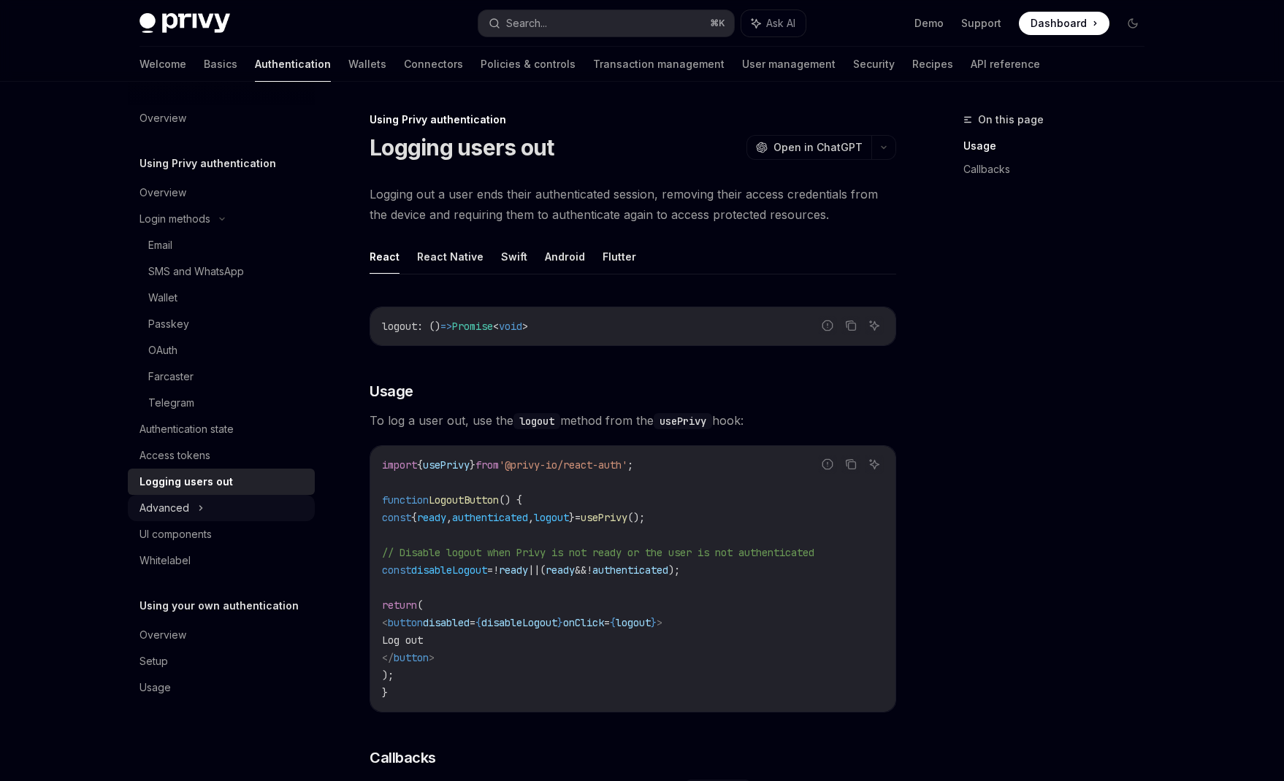
click at [180, 509] on div "Advanced" at bounding box center [164, 509] width 50 height 18
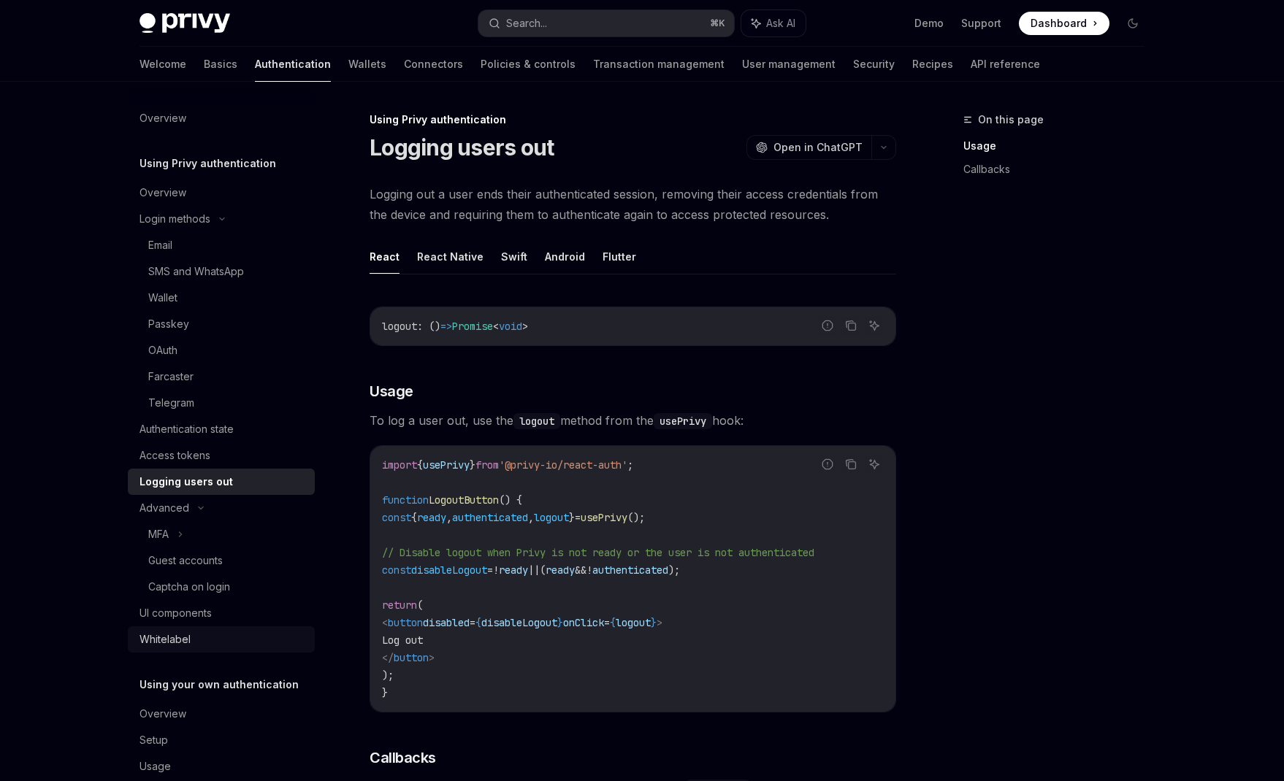
scroll to position [28, 0]
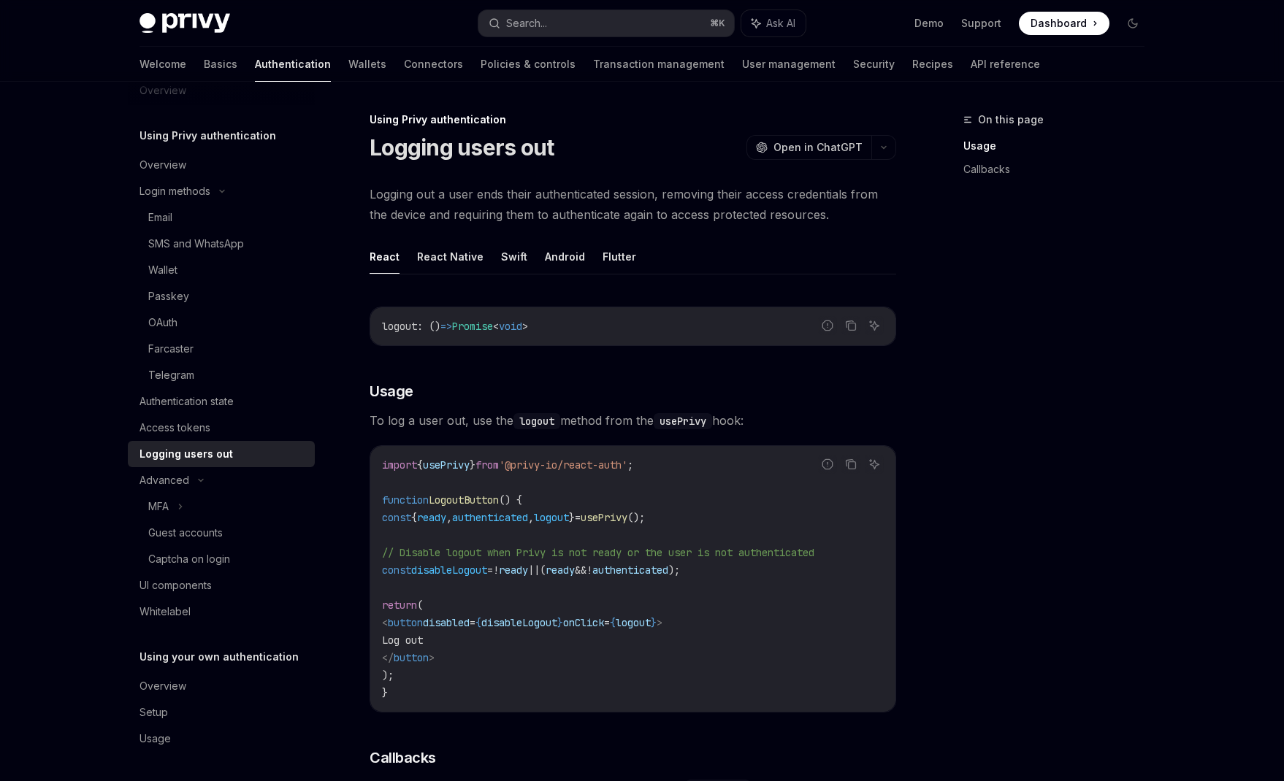
click at [188, 655] on h5 "Using your own authentication" at bounding box center [218, 658] width 159 height 18
click at [154, 684] on div "Overview" at bounding box center [162, 687] width 47 height 18
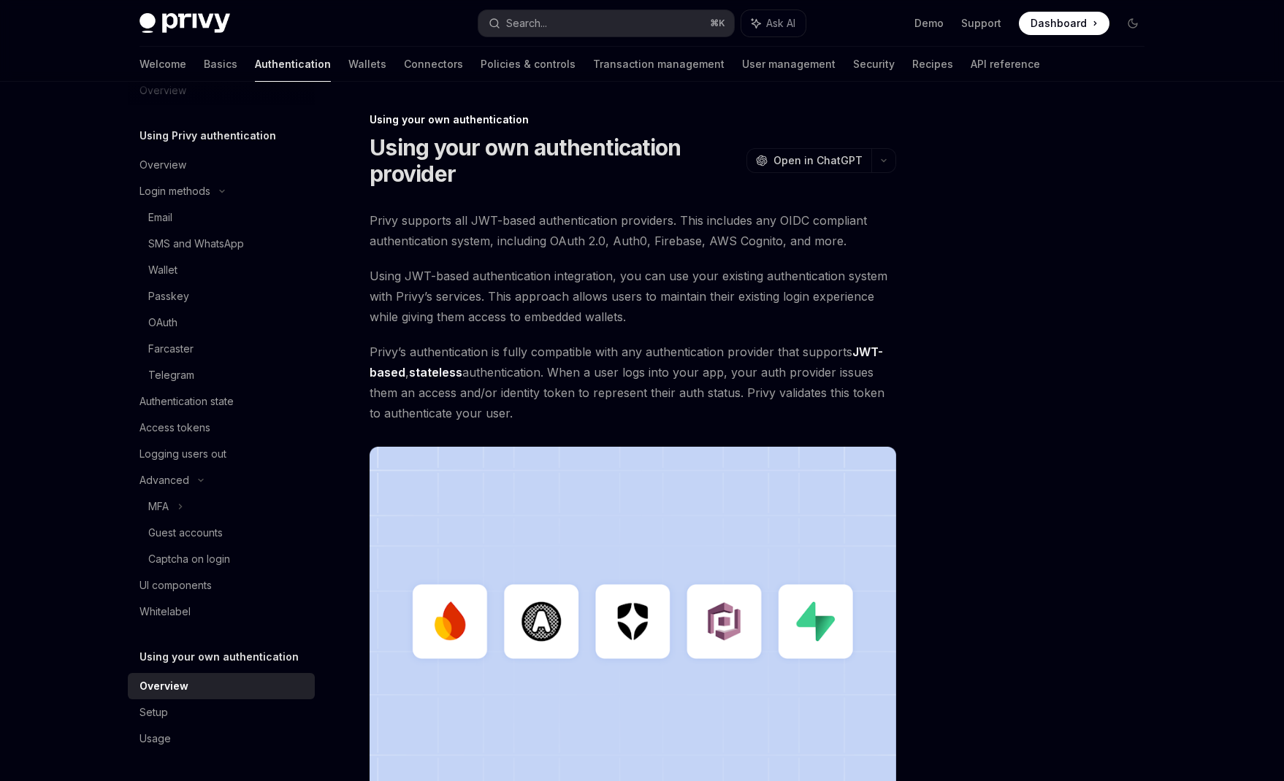
scroll to position [259, 0]
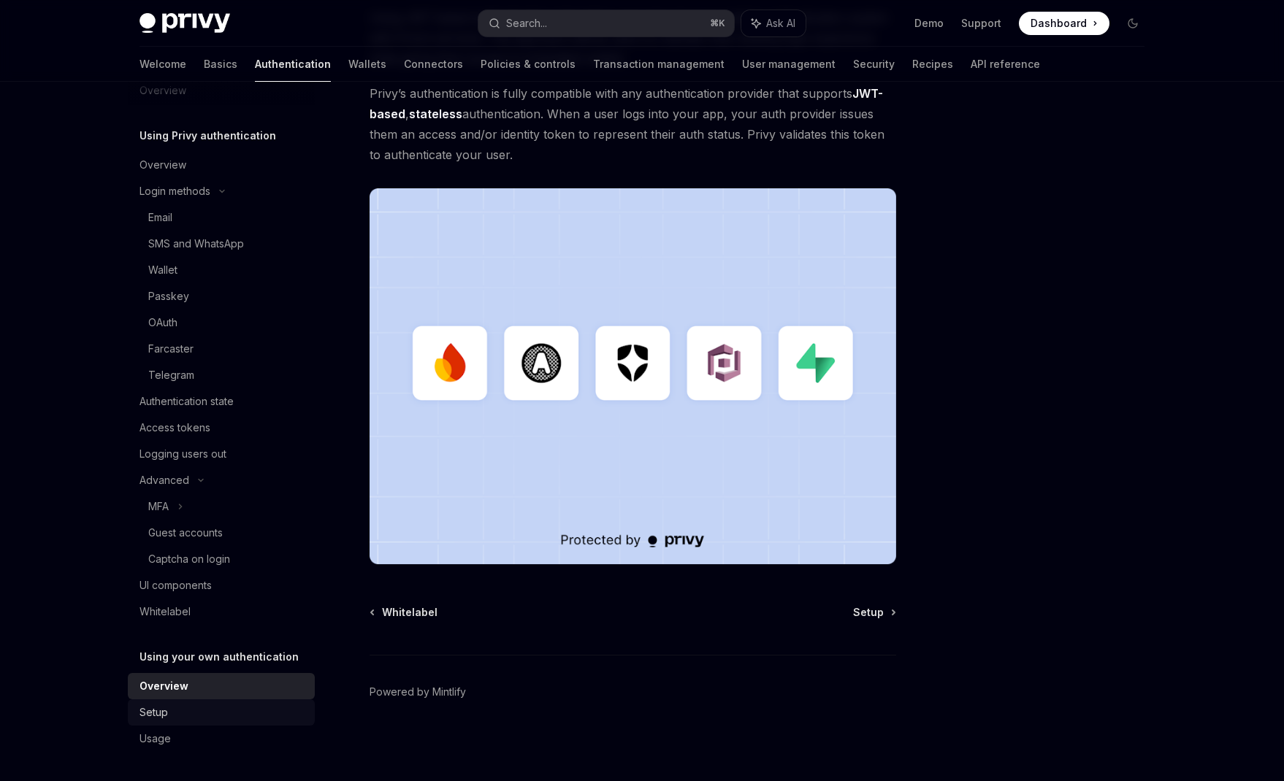
click at [156, 714] on div "Setup" at bounding box center [153, 713] width 28 height 18
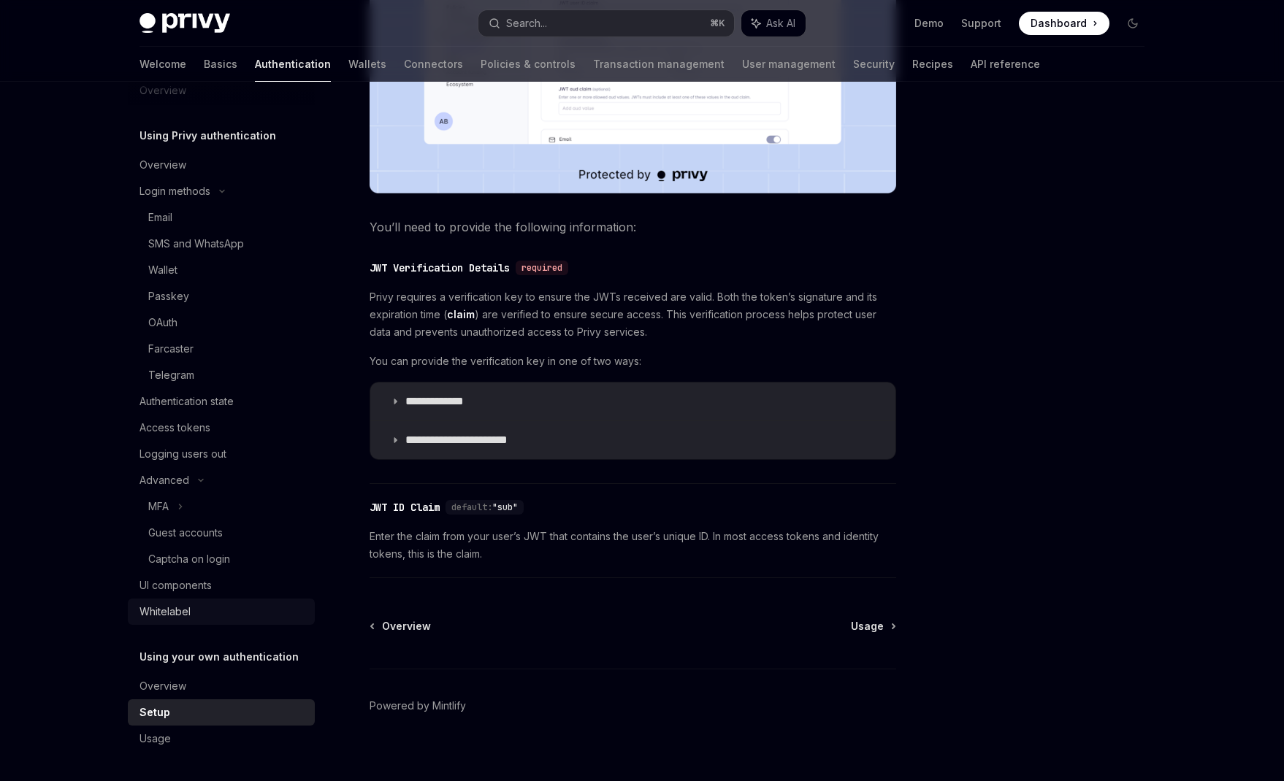
scroll to position [585, 0]
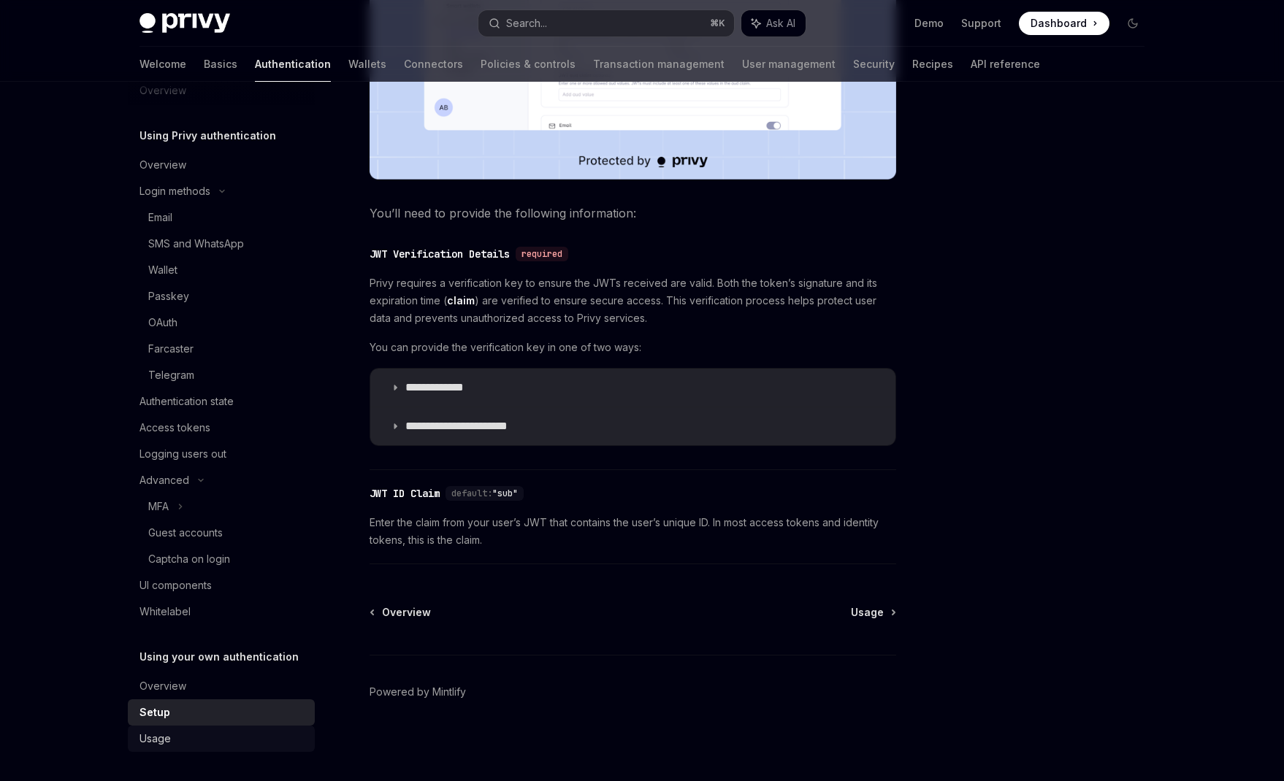
click at [156, 740] on div "Usage" at bounding box center [154, 739] width 31 height 18
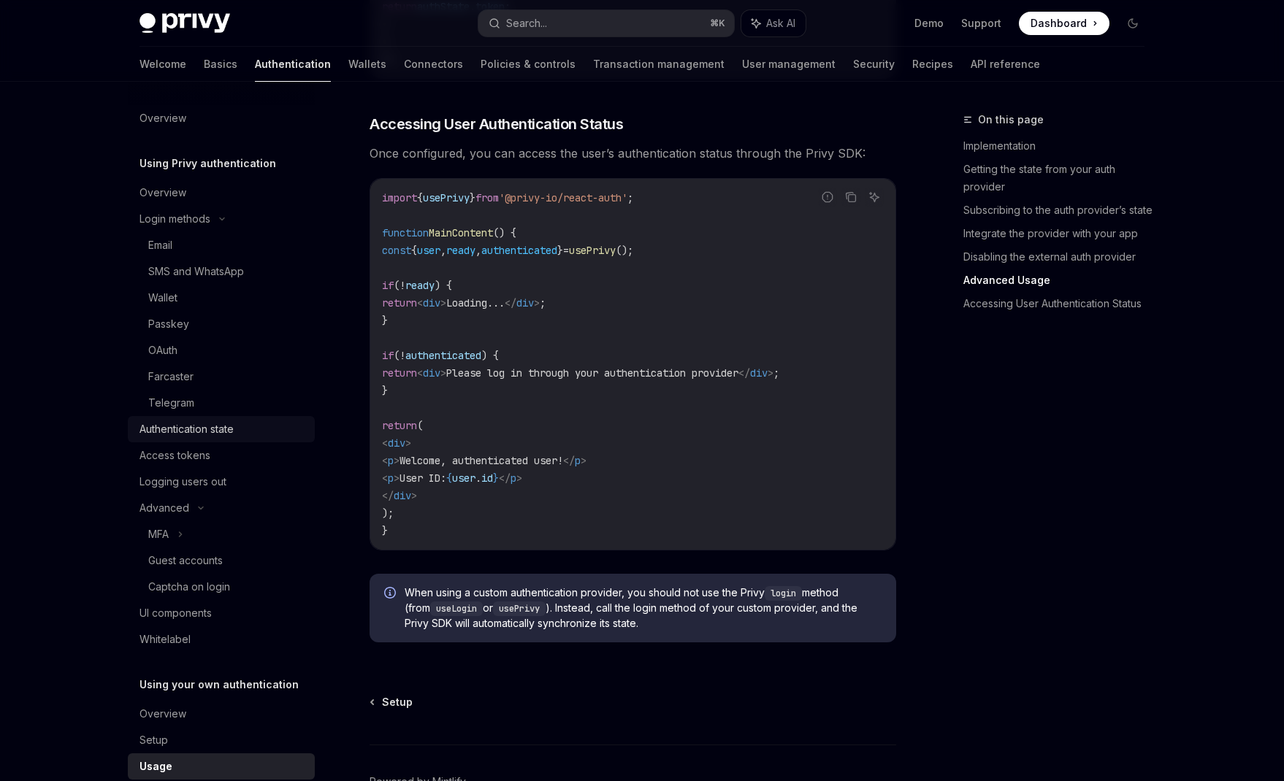
click at [208, 434] on div "Authentication state" at bounding box center [186, 430] width 94 height 18
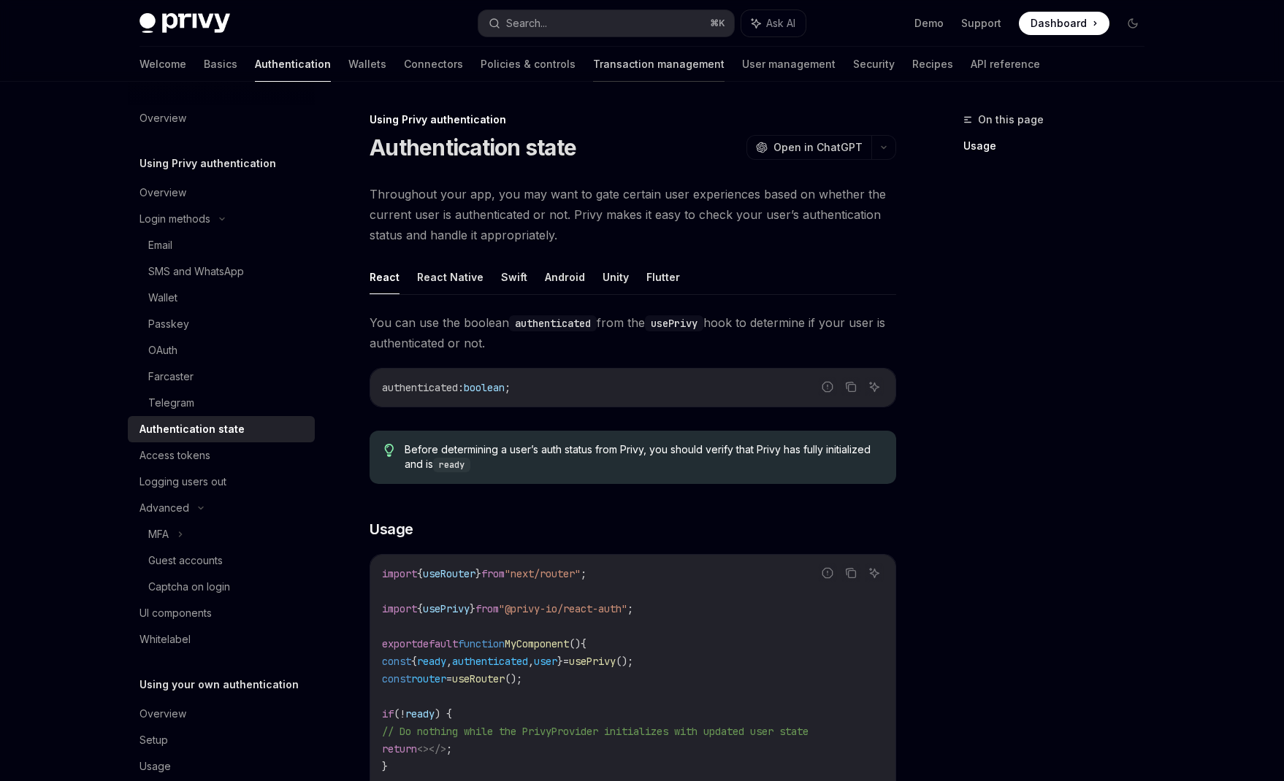
click at [600, 74] on link "Transaction management" at bounding box center [658, 64] width 131 height 35
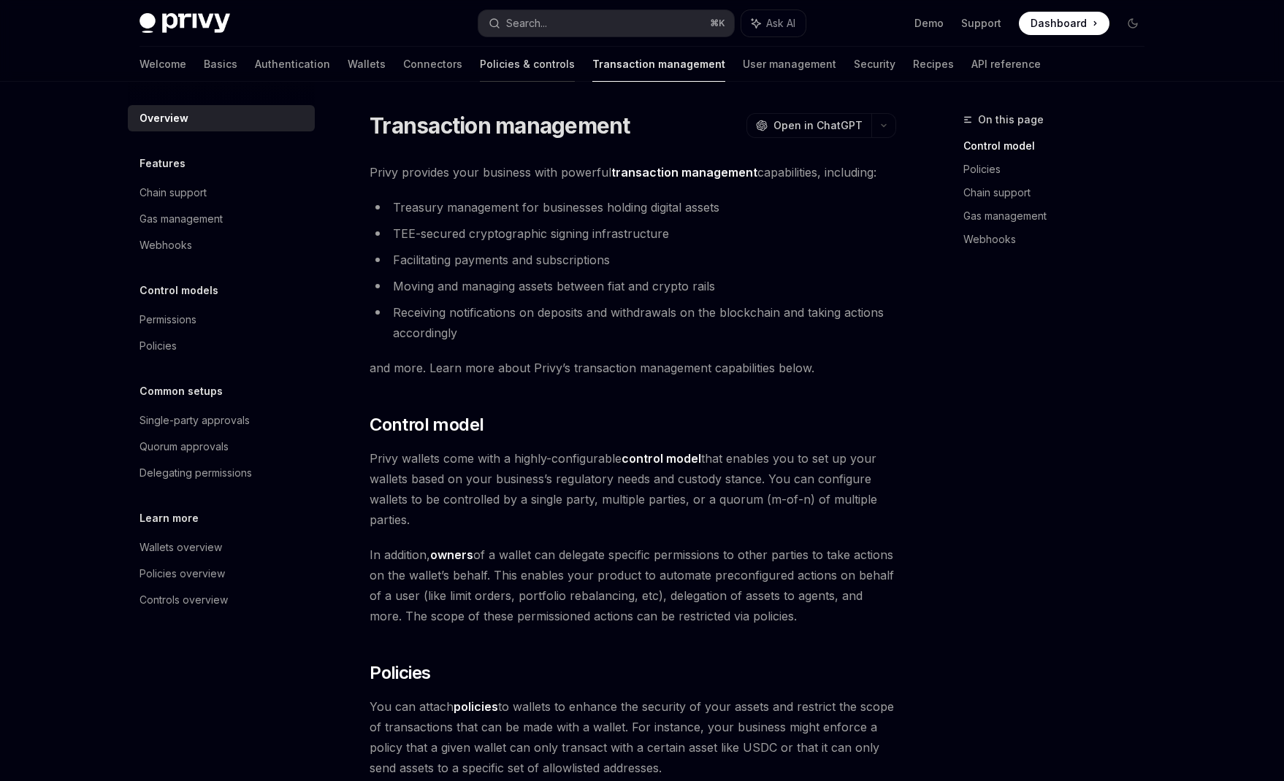
click at [480, 66] on link "Policies & controls" at bounding box center [527, 64] width 95 height 35
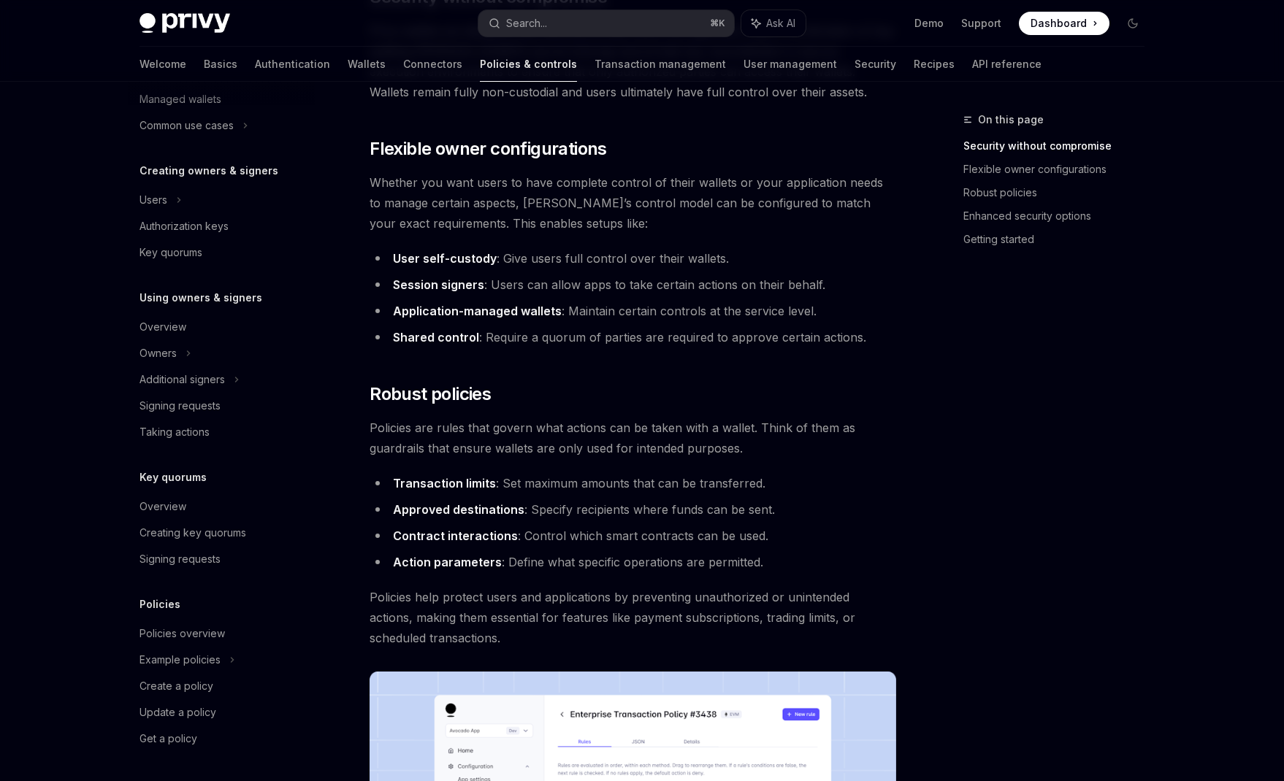
scroll to position [7, 0]
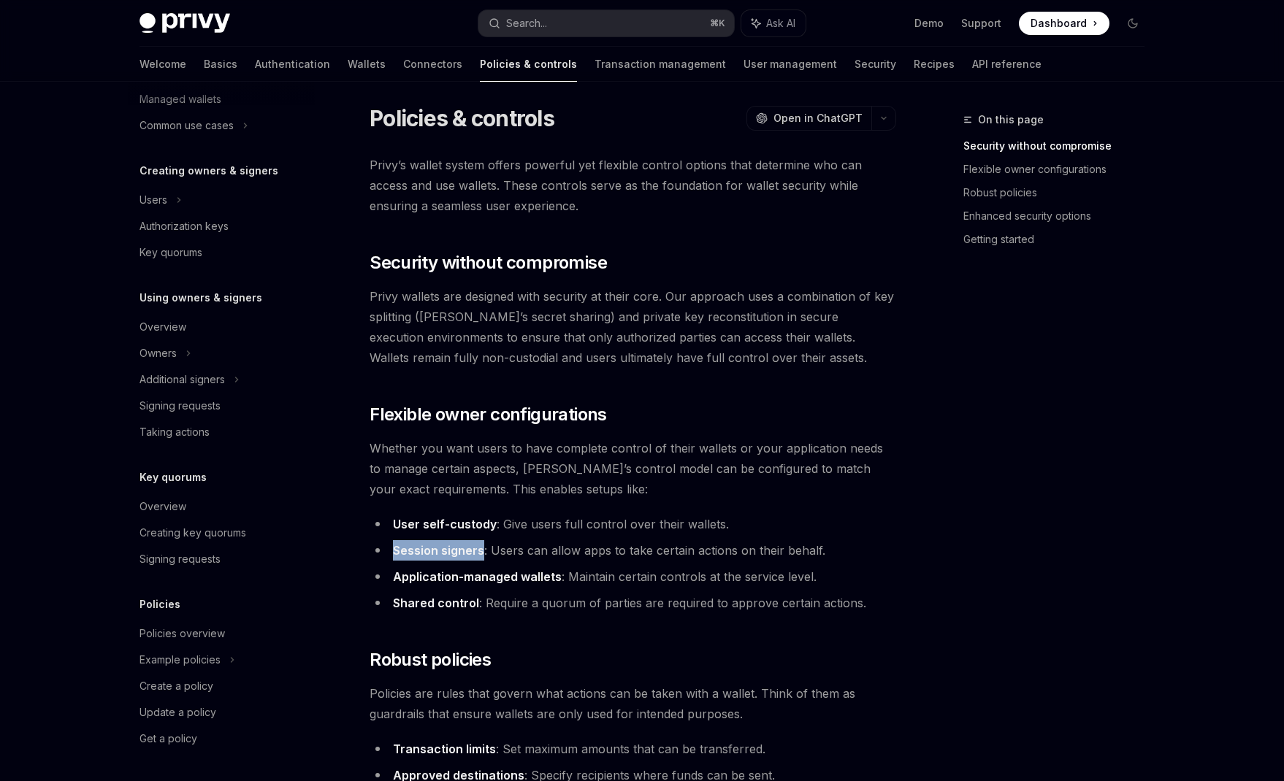
drag, startPoint x: 481, startPoint y: 551, endPoint x: 389, endPoint y: 553, distance: 92.8
click at [389, 553] on li "Session signers : Users can allow apps to take certain actions on their behalf." at bounding box center [633, 550] width 527 height 20
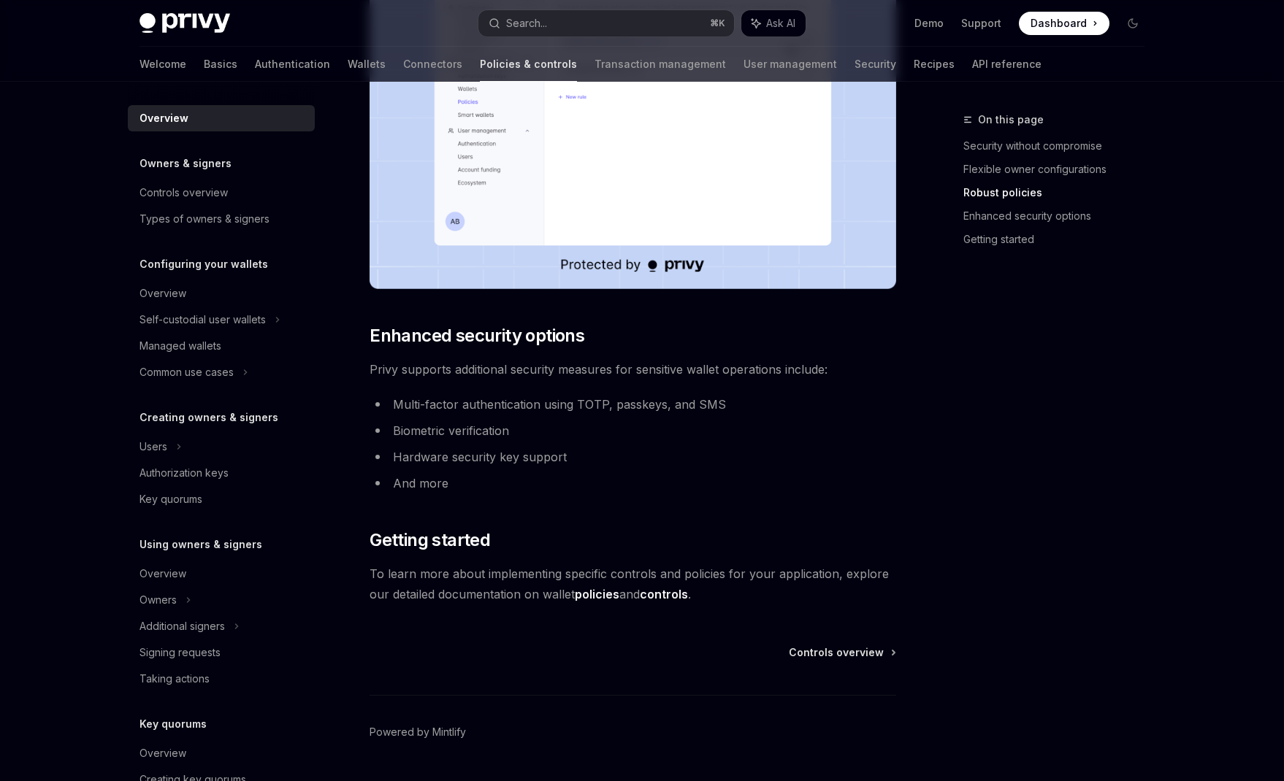
scroll to position [1072, 0]
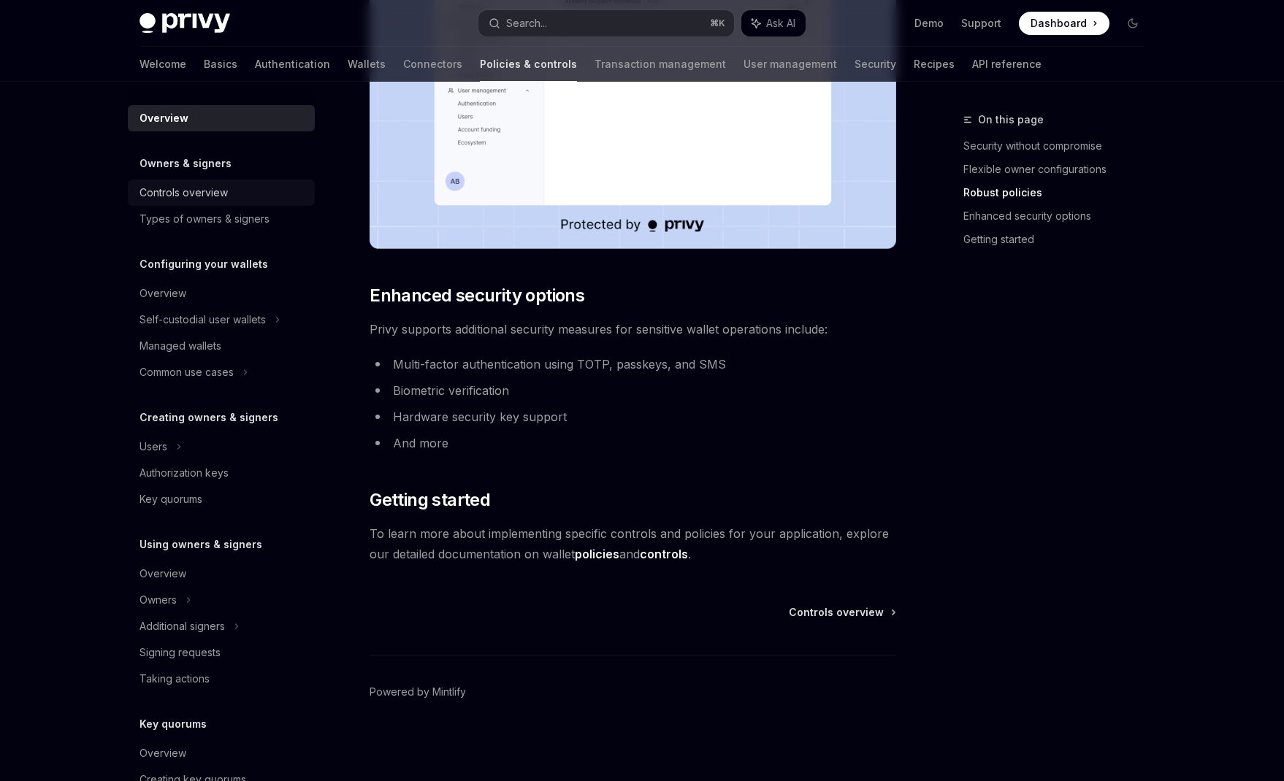
click at [175, 184] on div "Controls overview" at bounding box center [183, 193] width 88 height 18
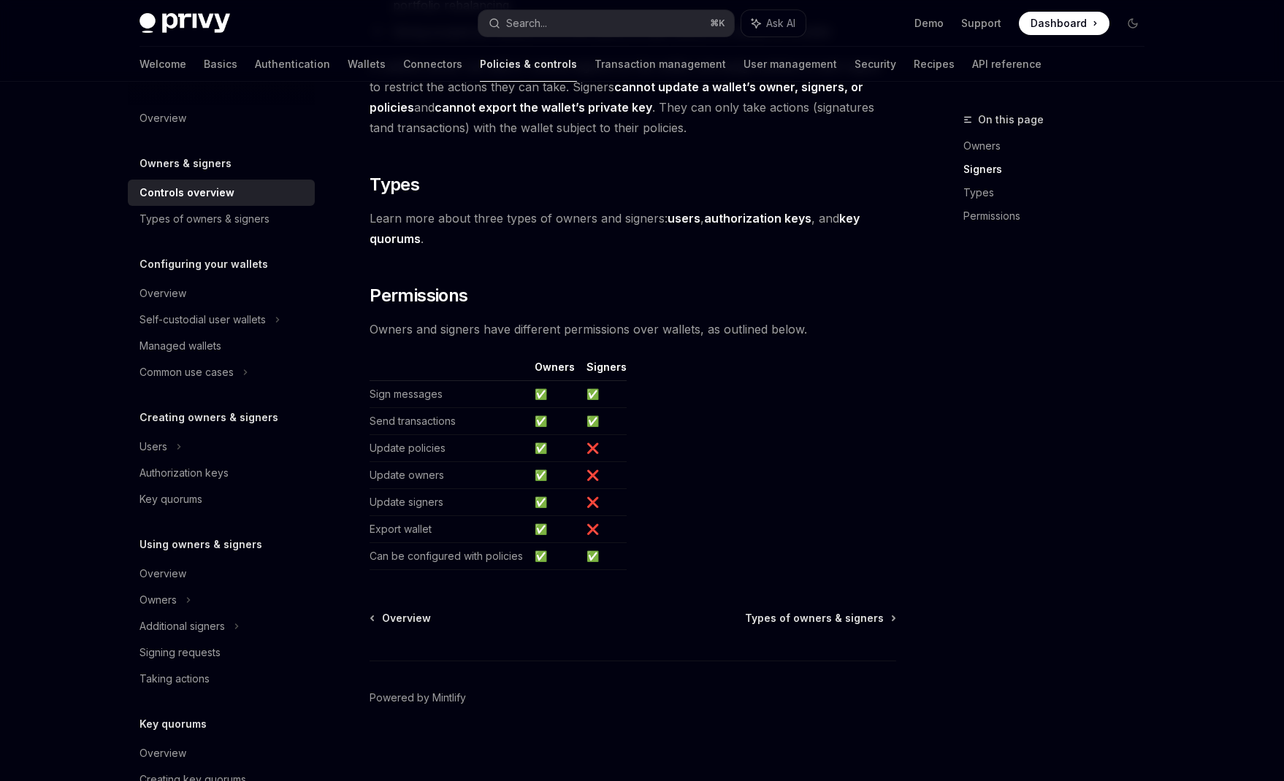
scroll to position [1066, 0]
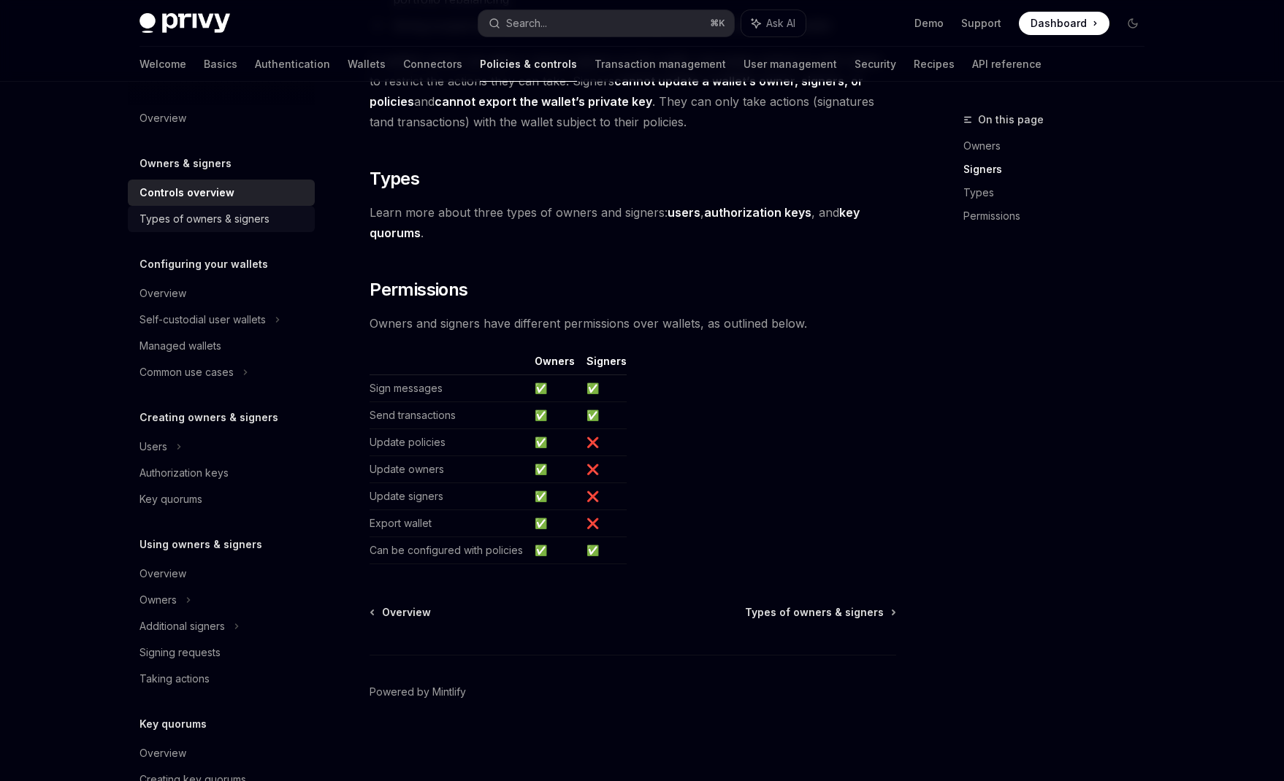
click at [231, 223] on div "Types of owners & signers" at bounding box center [204, 219] width 130 height 18
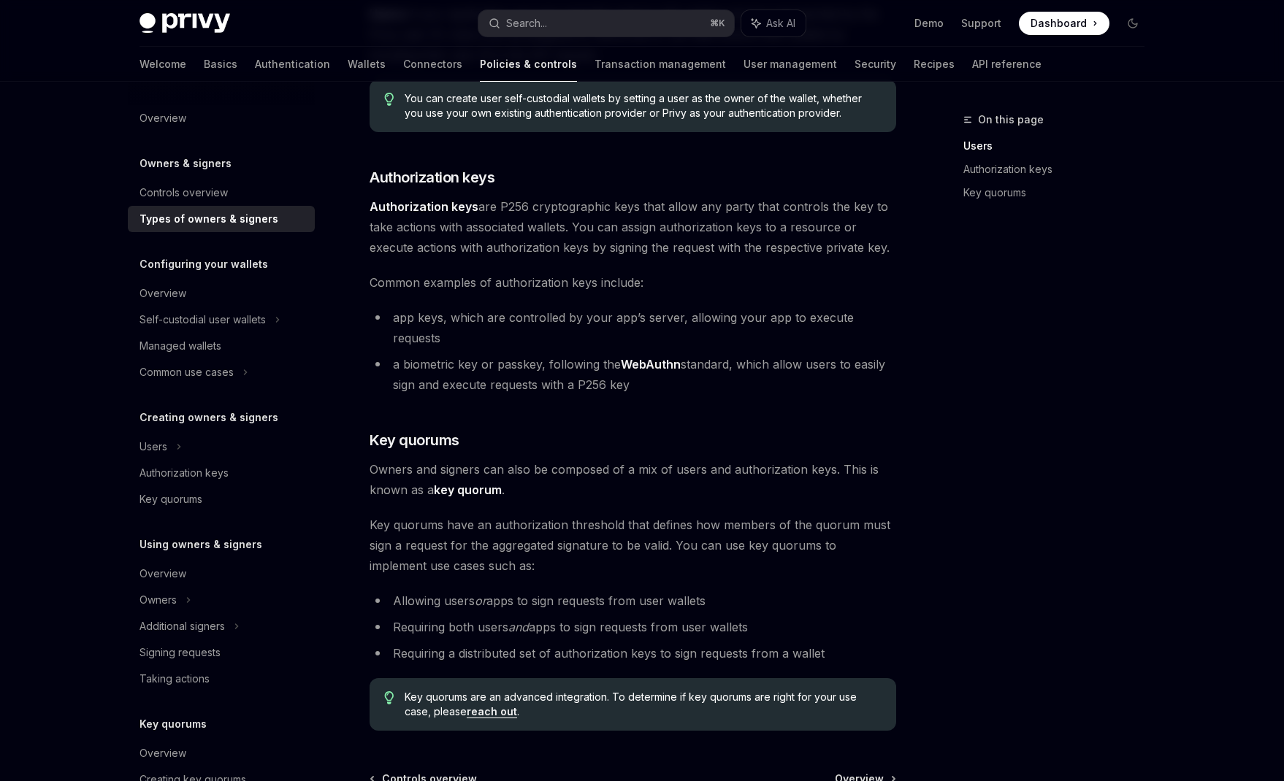
scroll to position [267, 0]
click at [486, 312] on li "app keys, which are controlled by your app’s server, allowing your app to execu…" at bounding box center [633, 325] width 527 height 41
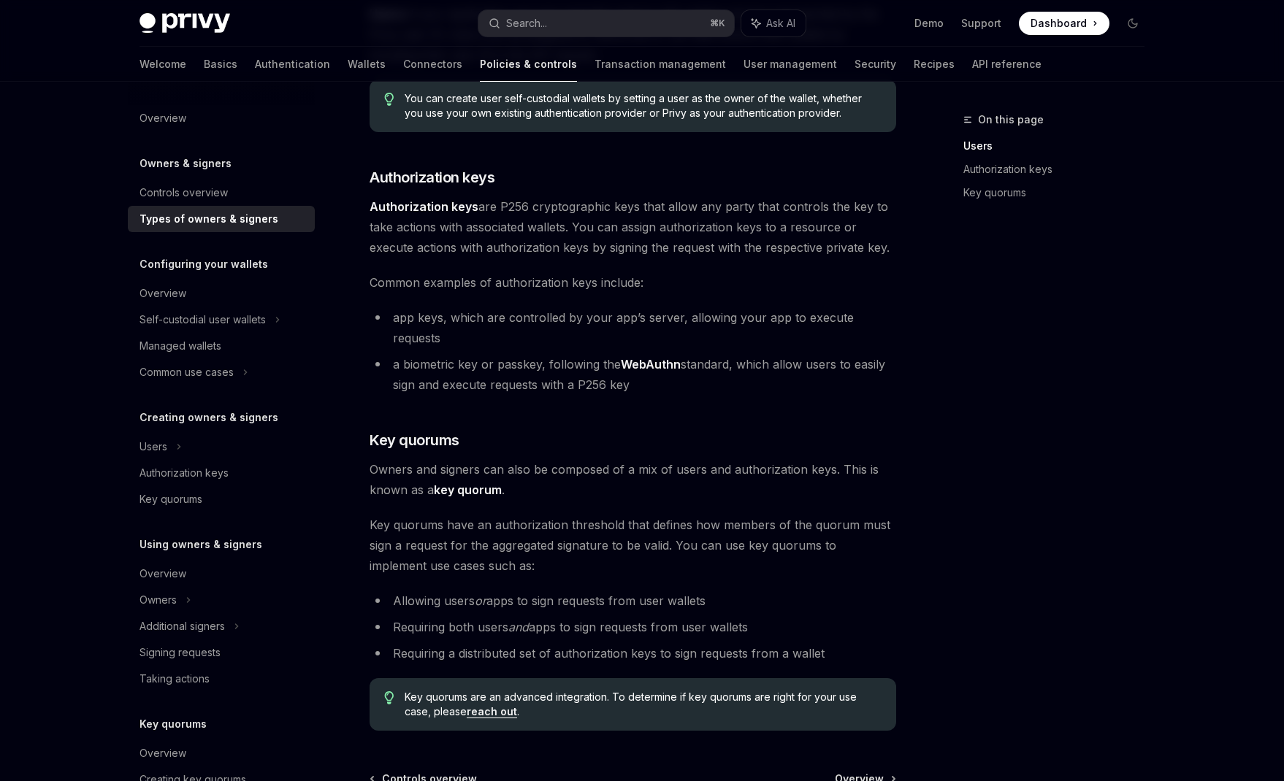
click at [470, 354] on li "a biometric key or passkey, following the WebAuthn standard, which allow users …" at bounding box center [633, 374] width 527 height 41
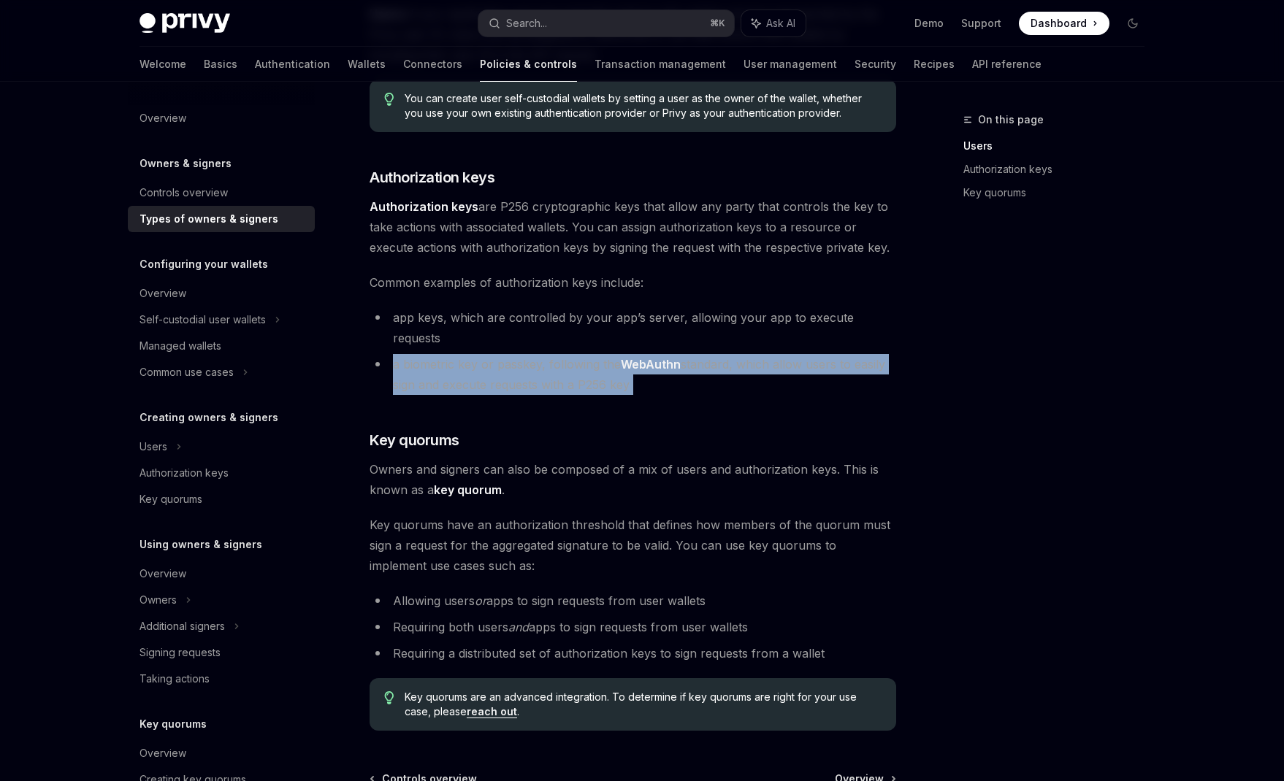
click at [470, 354] on li "a biometric key or passkey, following the WebAuthn standard, which allow users …" at bounding box center [633, 374] width 527 height 41
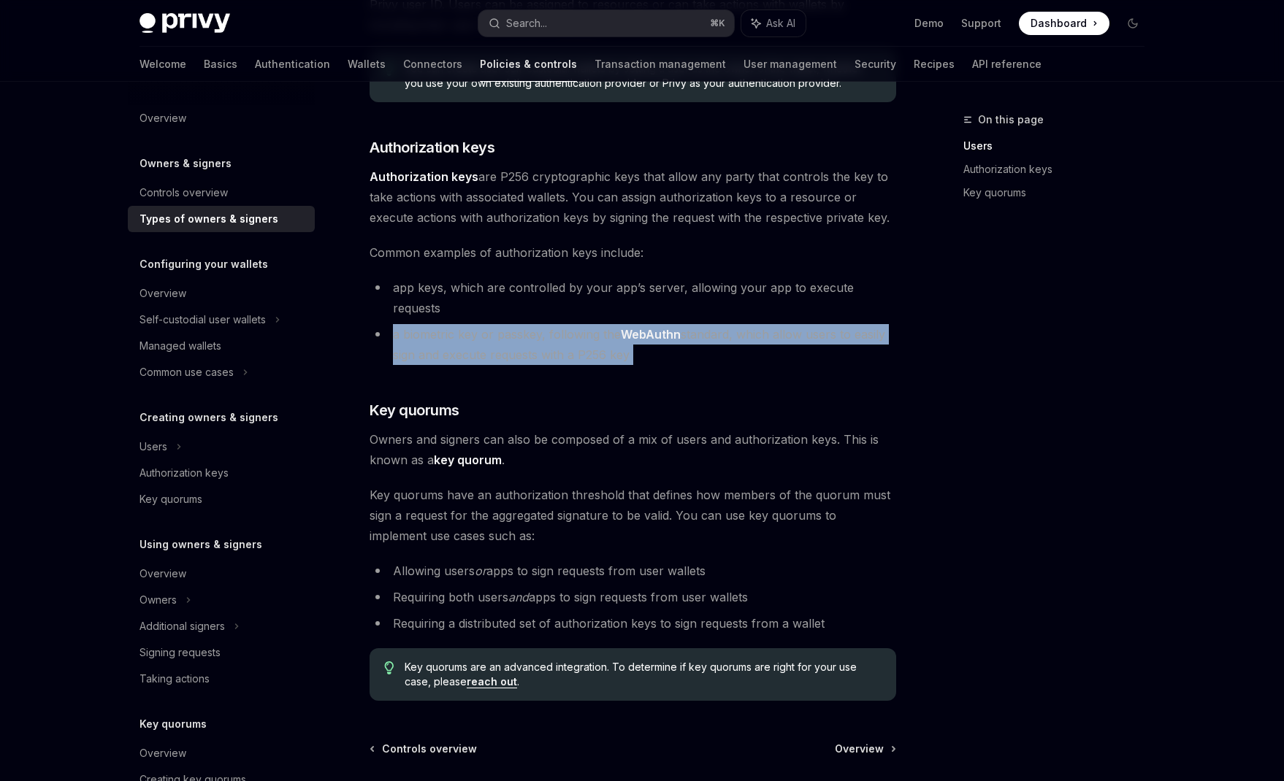
scroll to position [300, 0]
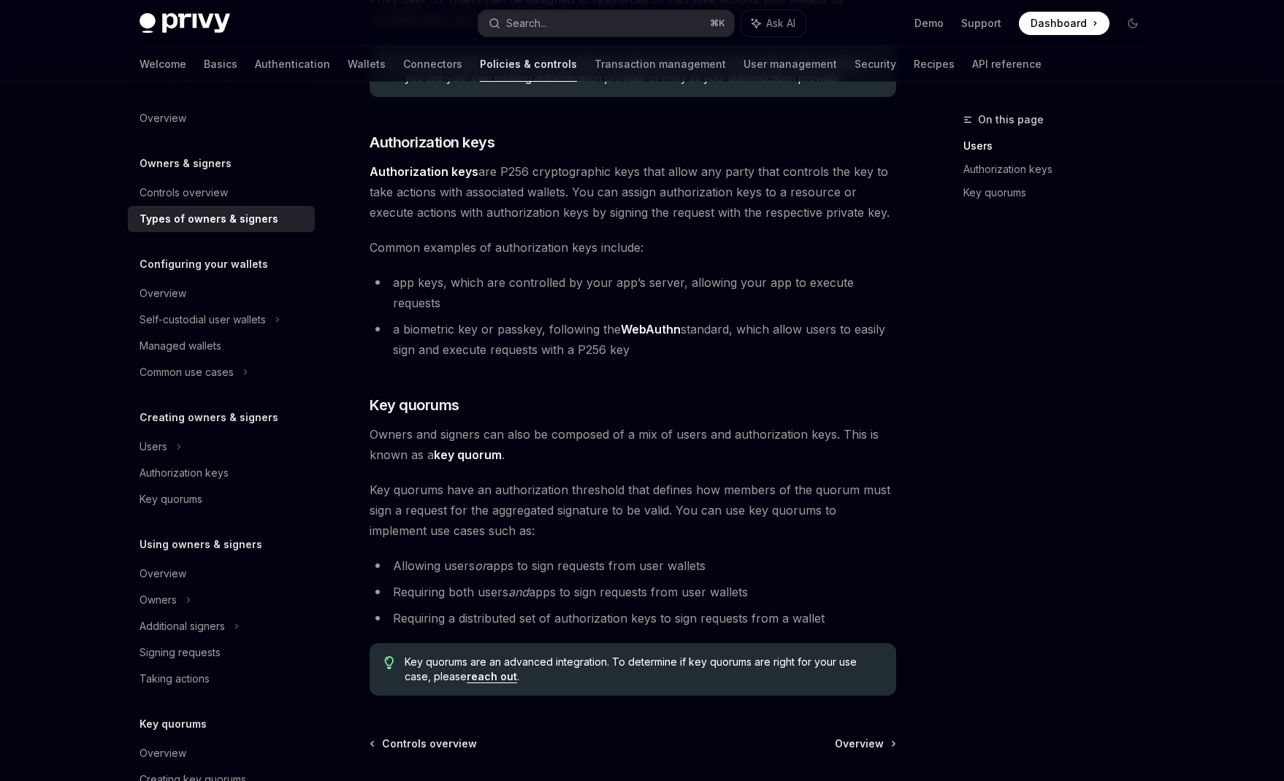
click at [482, 424] on span "Owners and signers can also be composed of a mix of users and authorization key…" at bounding box center [633, 444] width 527 height 41
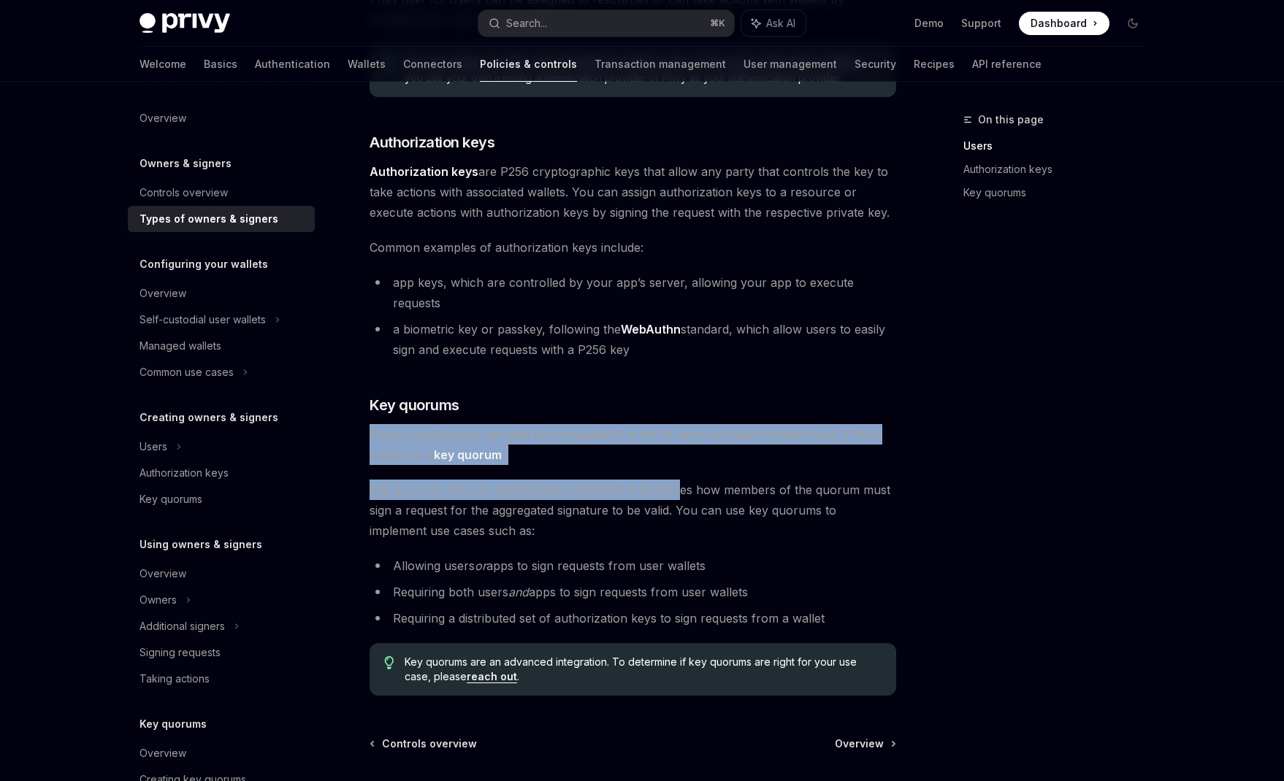
drag, startPoint x: 375, startPoint y: 413, endPoint x: 674, endPoint y: 470, distance: 304.1
click at [674, 470] on div "There are three types of owners & signers: users , authorization keys , and key…" at bounding box center [633, 290] width 527 height 812
click at [674, 480] on span "Key quorums have an authorization threshold that defines how members of the quo…" at bounding box center [633, 510] width 527 height 61
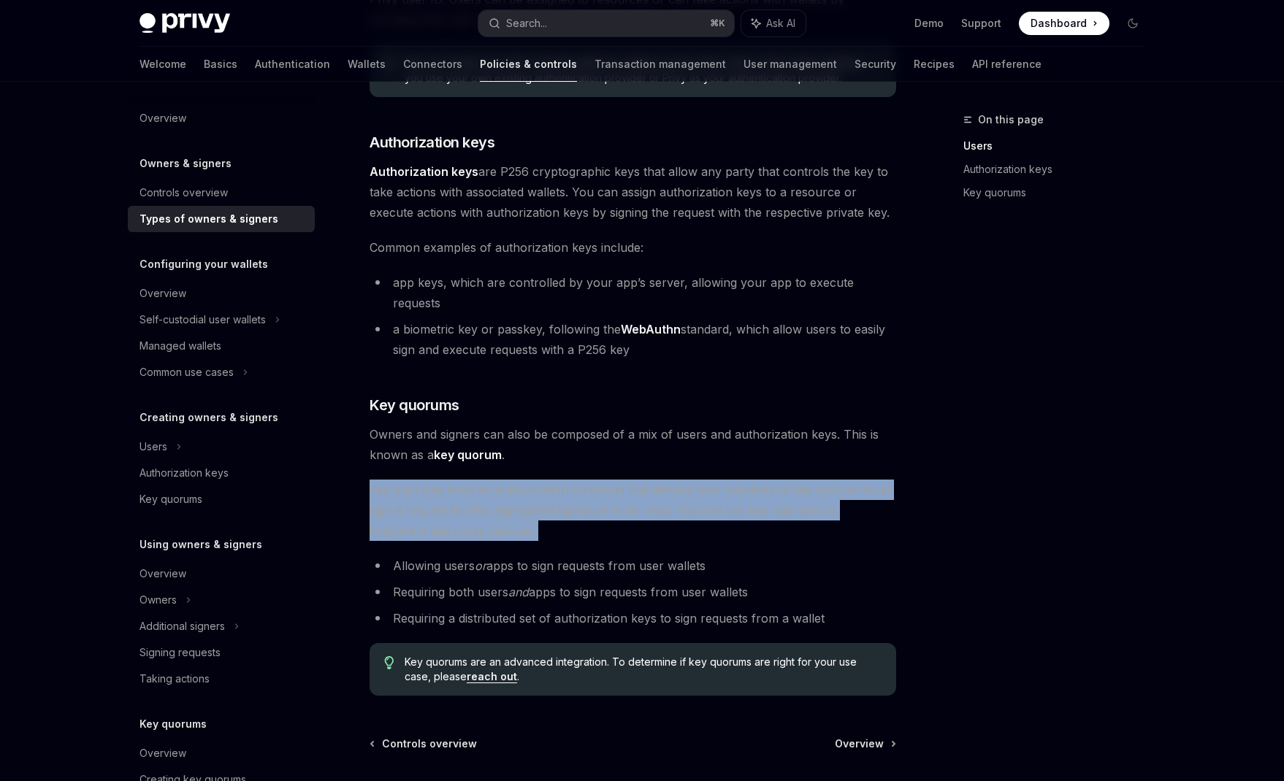
drag, startPoint x: 369, startPoint y: 469, endPoint x: 587, endPoint y: 526, distance: 225.7
click at [587, 526] on div "There are three types of owners & signers: users , authorization keys , and key…" at bounding box center [633, 290] width 527 height 812
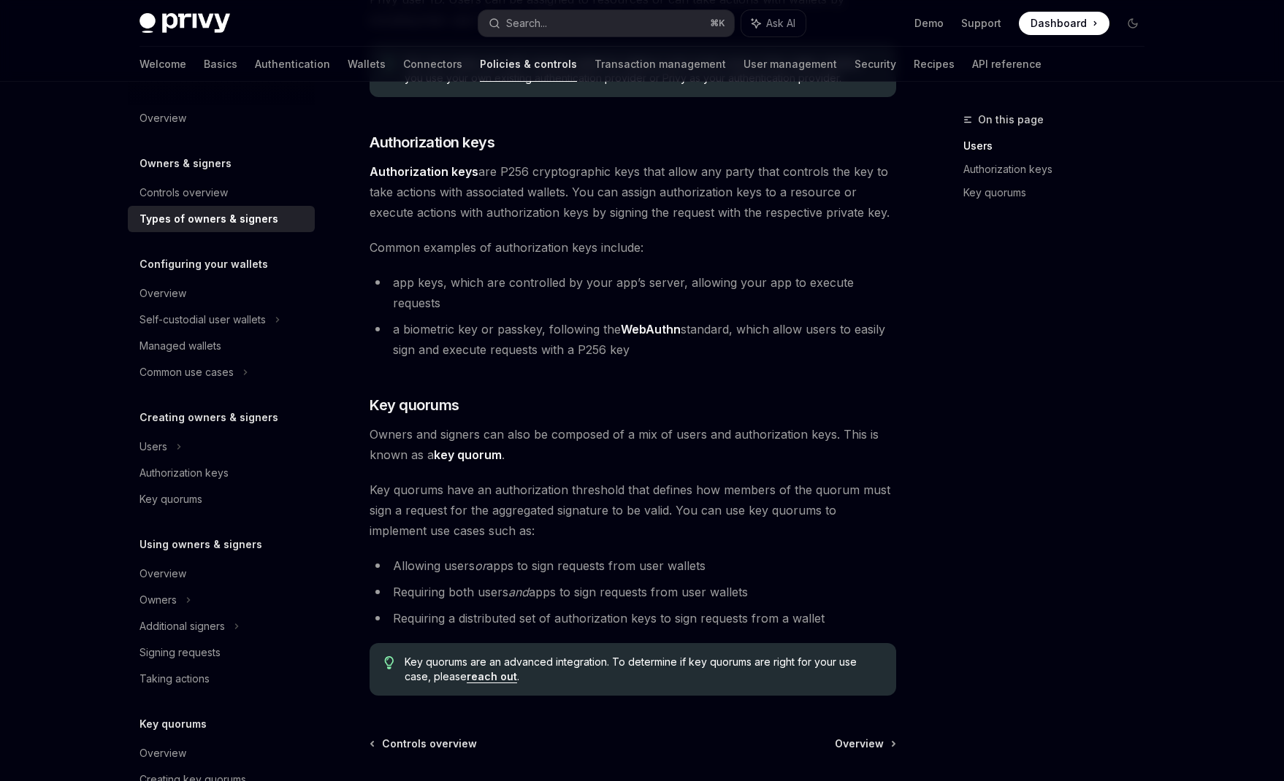
click at [448, 582] on li "Requiring both users and apps to sign requests from user wallets" at bounding box center [633, 592] width 527 height 20
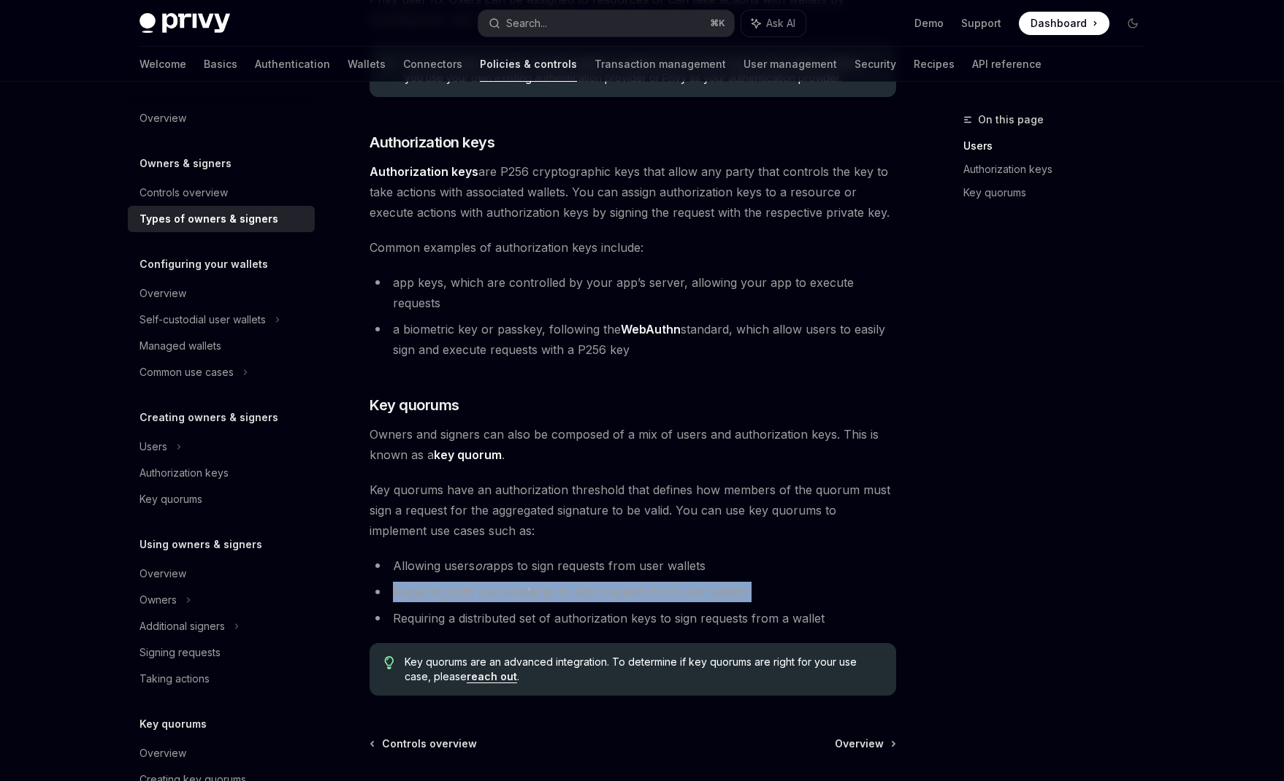
click at [448, 582] on li "Requiring both users and apps to sign requests from user wallets" at bounding box center [633, 592] width 527 height 20
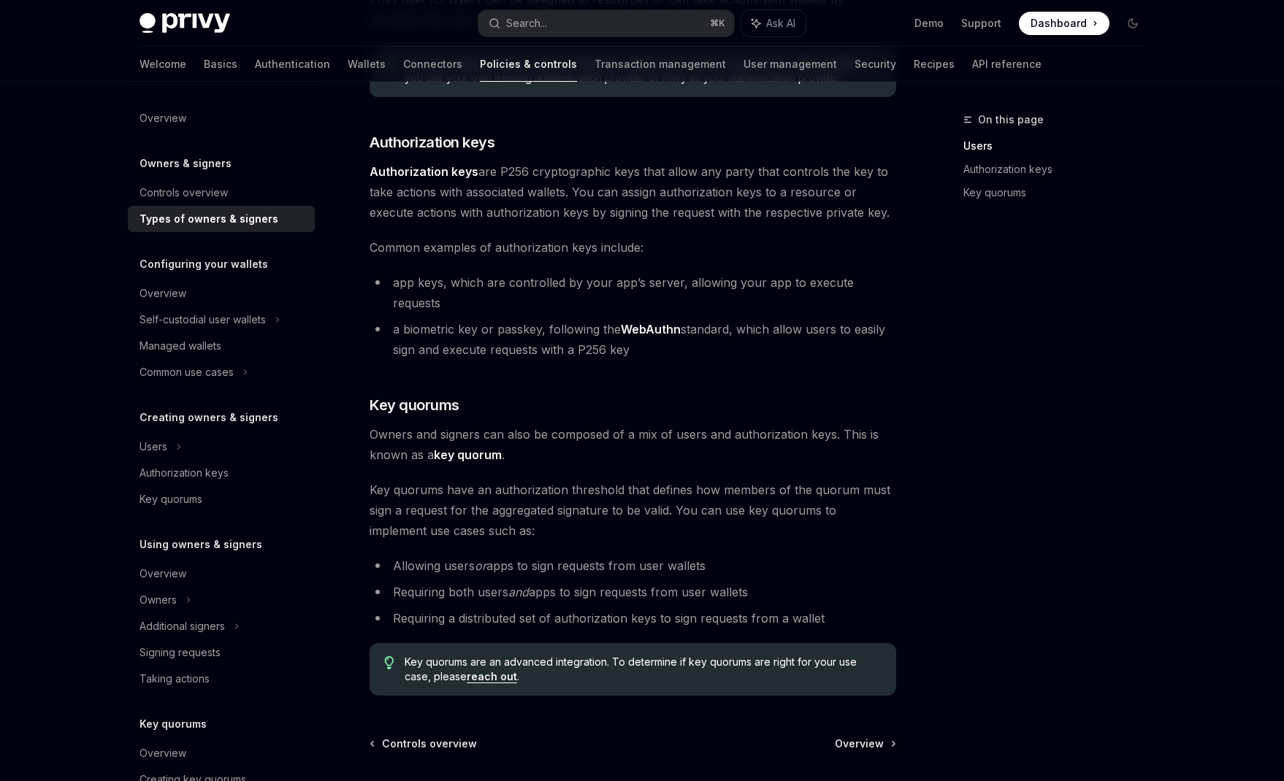
click at [451, 608] on li "Requiring a distributed set of authorization keys to sign requests from a wallet" at bounding box center [633, 618] width 527 height 20
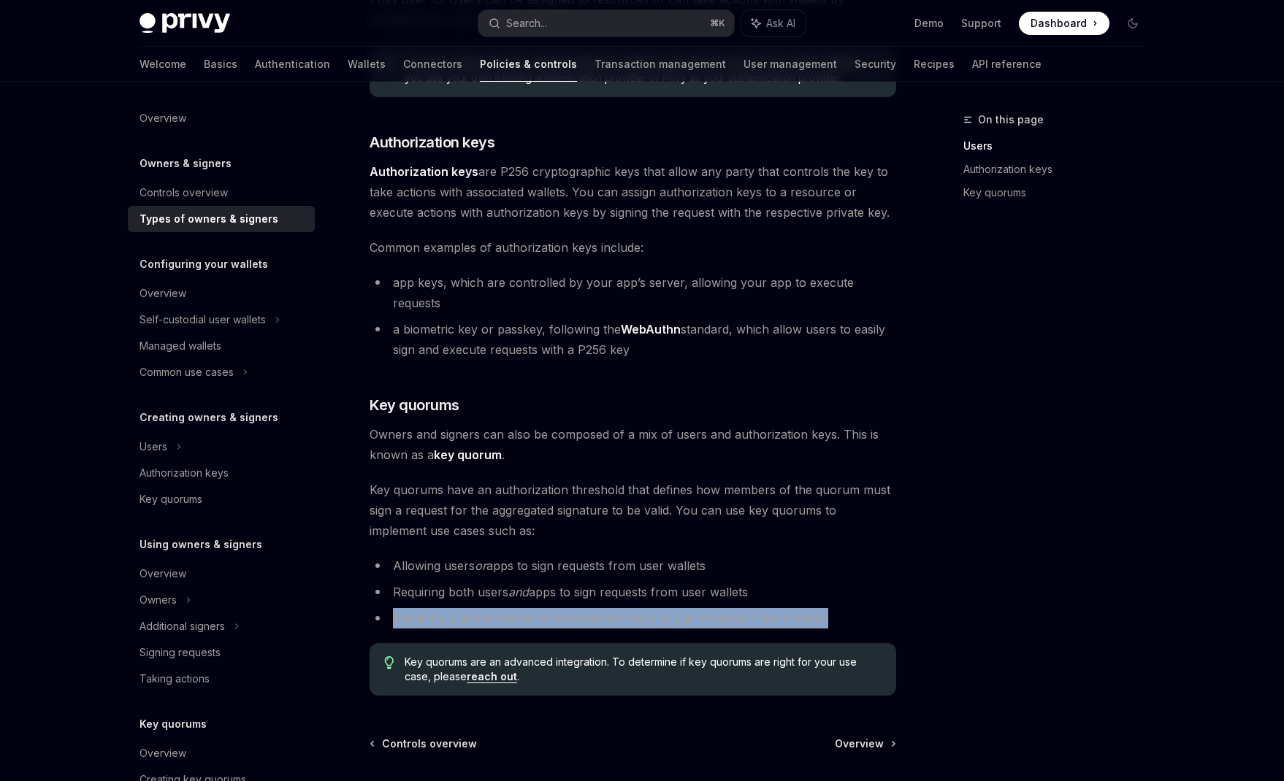
click at [451, 608] on li "Requiring a distributed set of authorization keys to sign requests from a wallet" at bounding box center [633, 618] width 527 height 20
click at [166, 289] on div "Overview" at bounding box center [162, 294] width 47 height 18
type textarea "*"
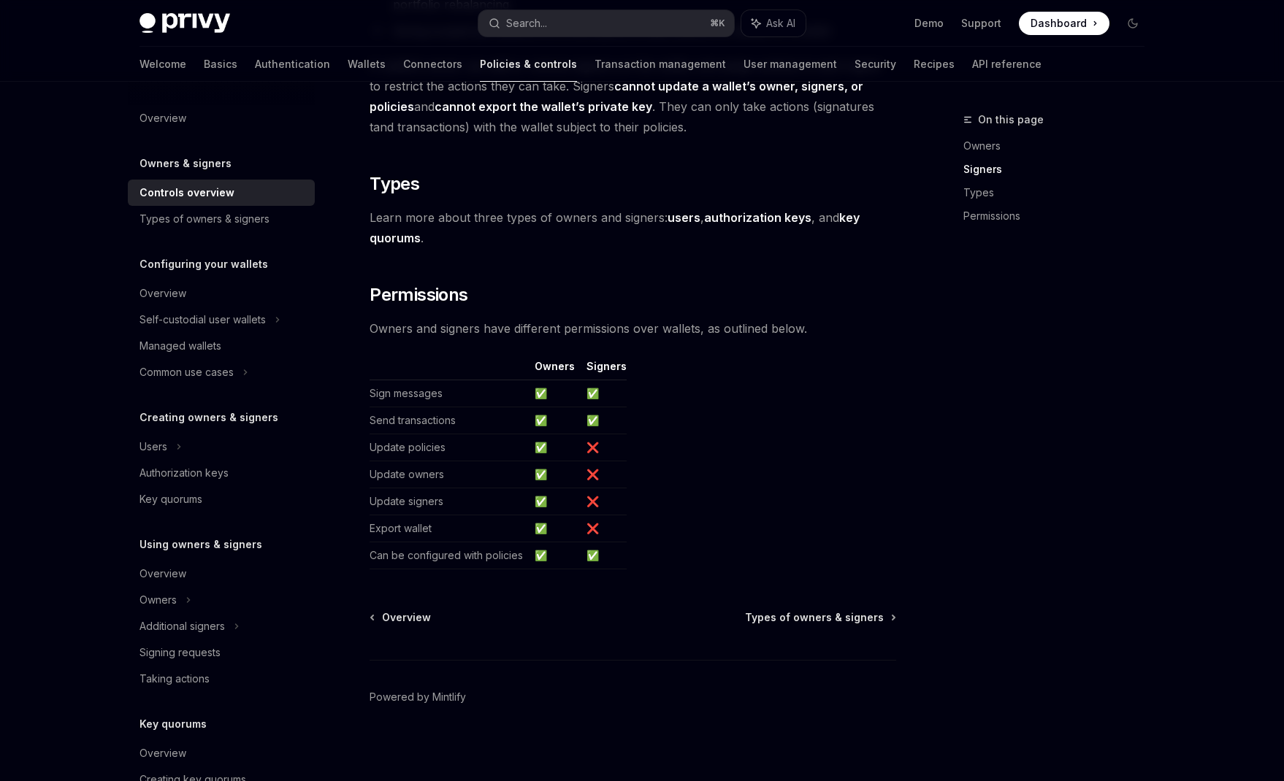
scroll to position [1066, 0]
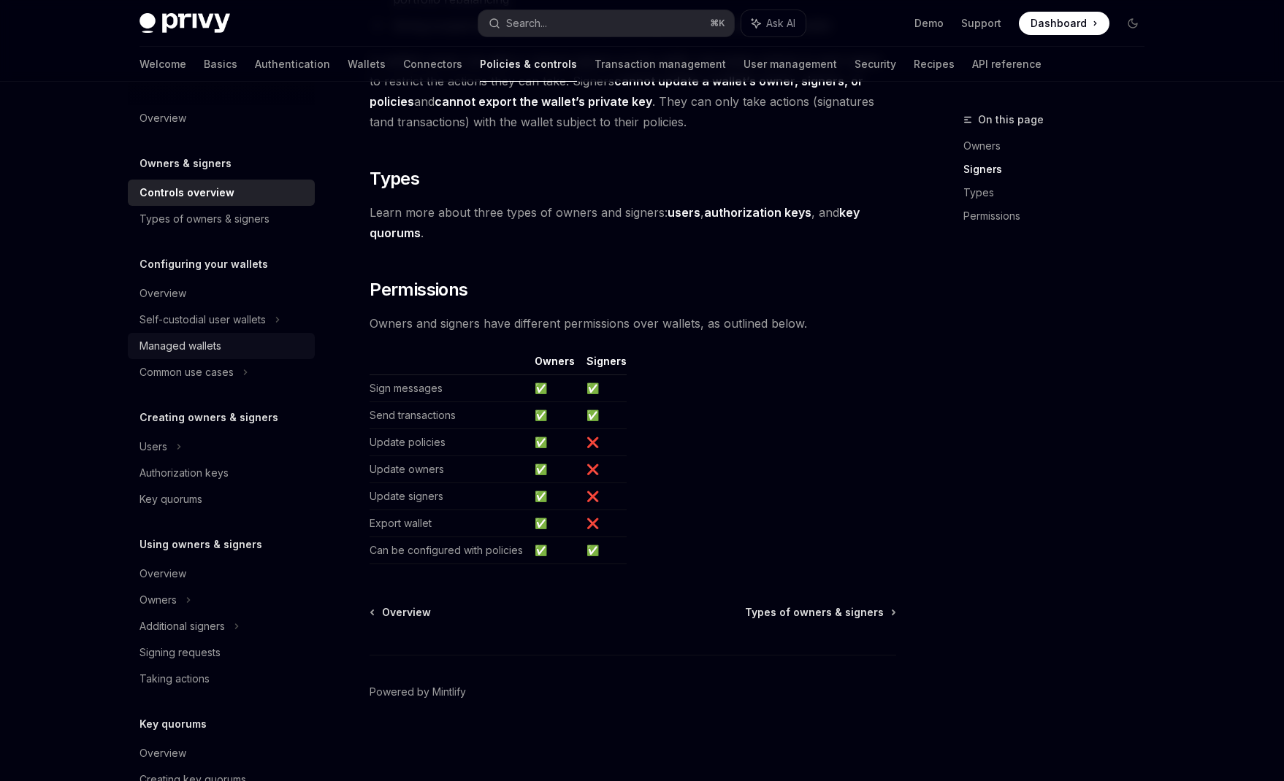
click at [199, 340] on div "Managed wallets" at bounding box center [180, 346] width 82 height 18
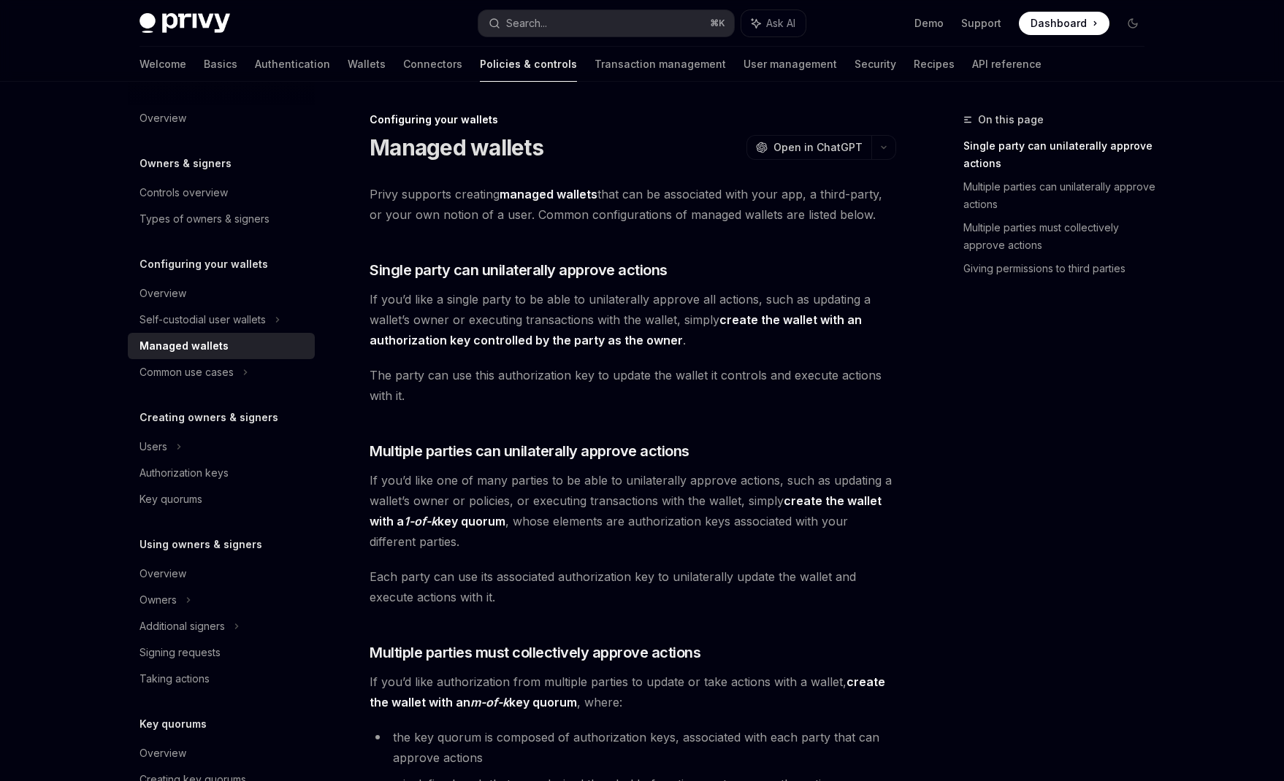
click at [592, 214] on span "Privy supports creating managed wallets that can be associated with your app, a…" at bounding box center [633, 204] width 527 height 41
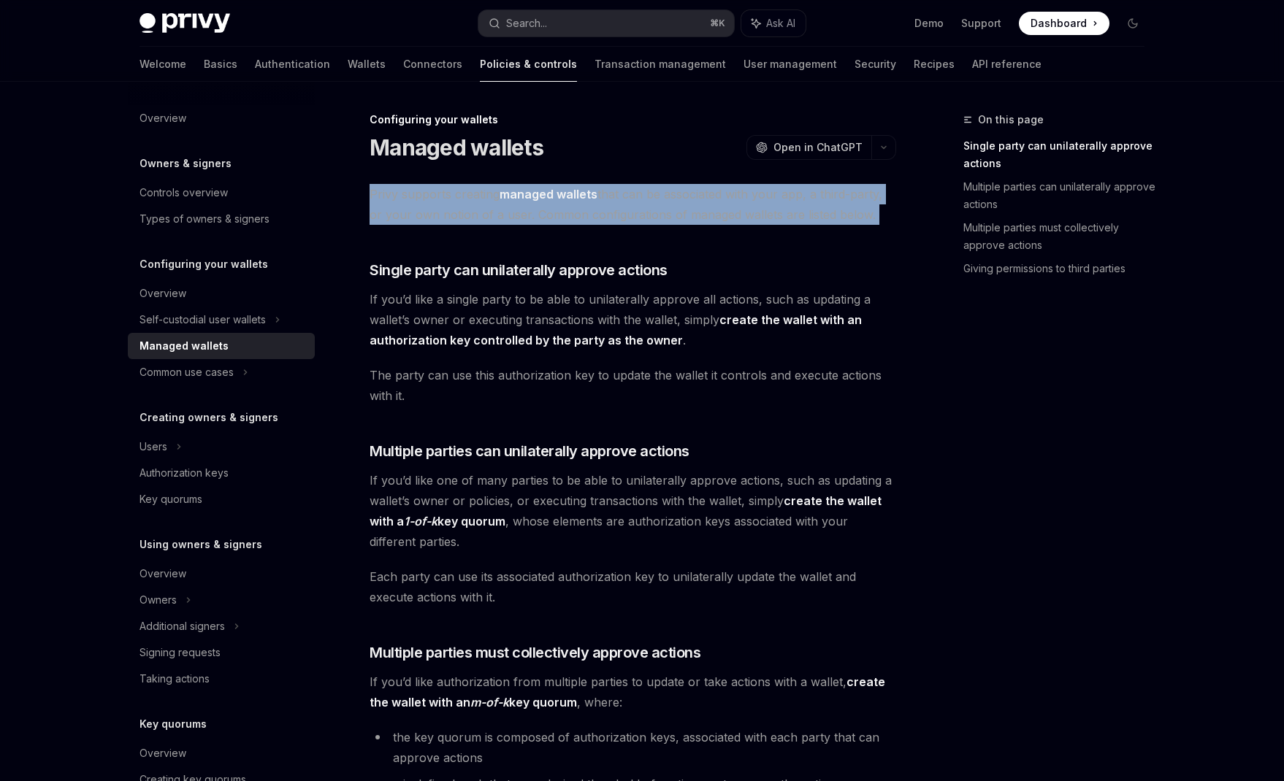
click at [592, 214] on span "Privy supports creating managed wallets that can be associated with your app, a…" at bounding box center [633, 204] width 527 height 41
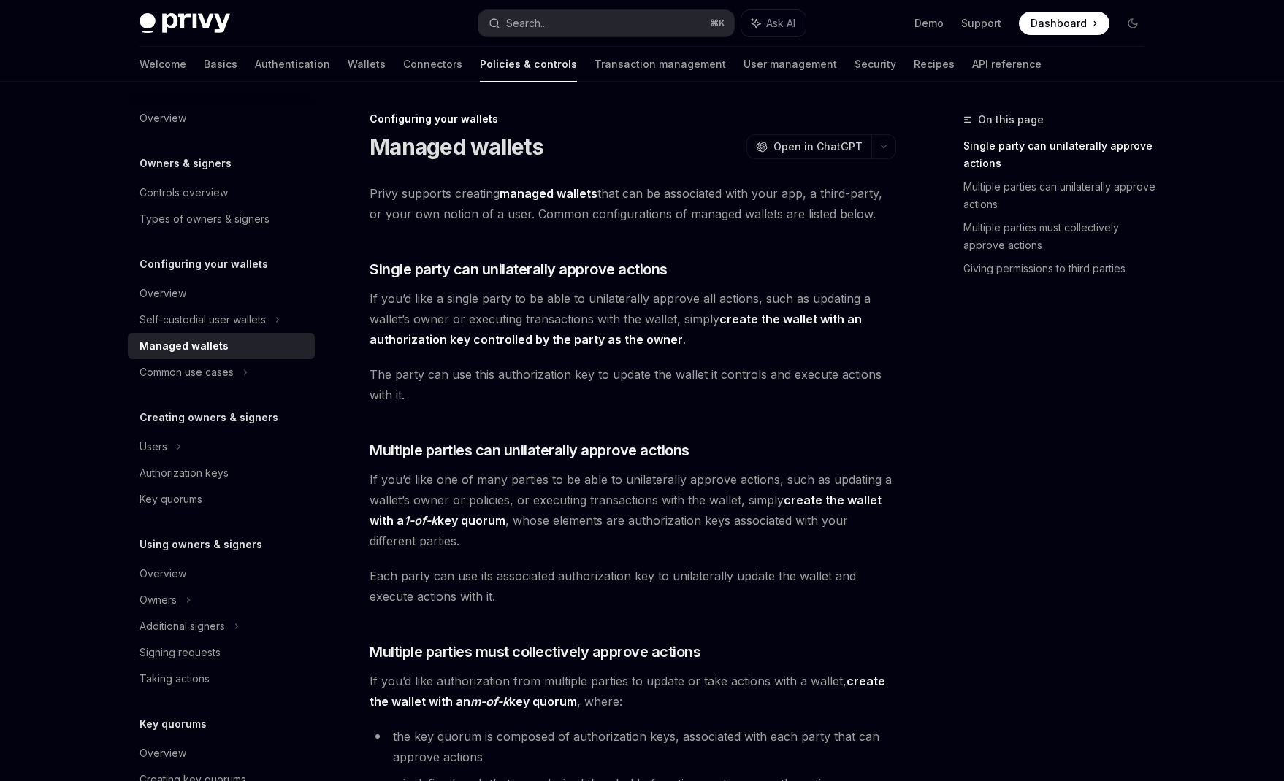
click at [375, 299] on span "If you’d like a single party to be able to unilaterally approve all actions, su…" at bounding box center [633, 318] width 527 height 61
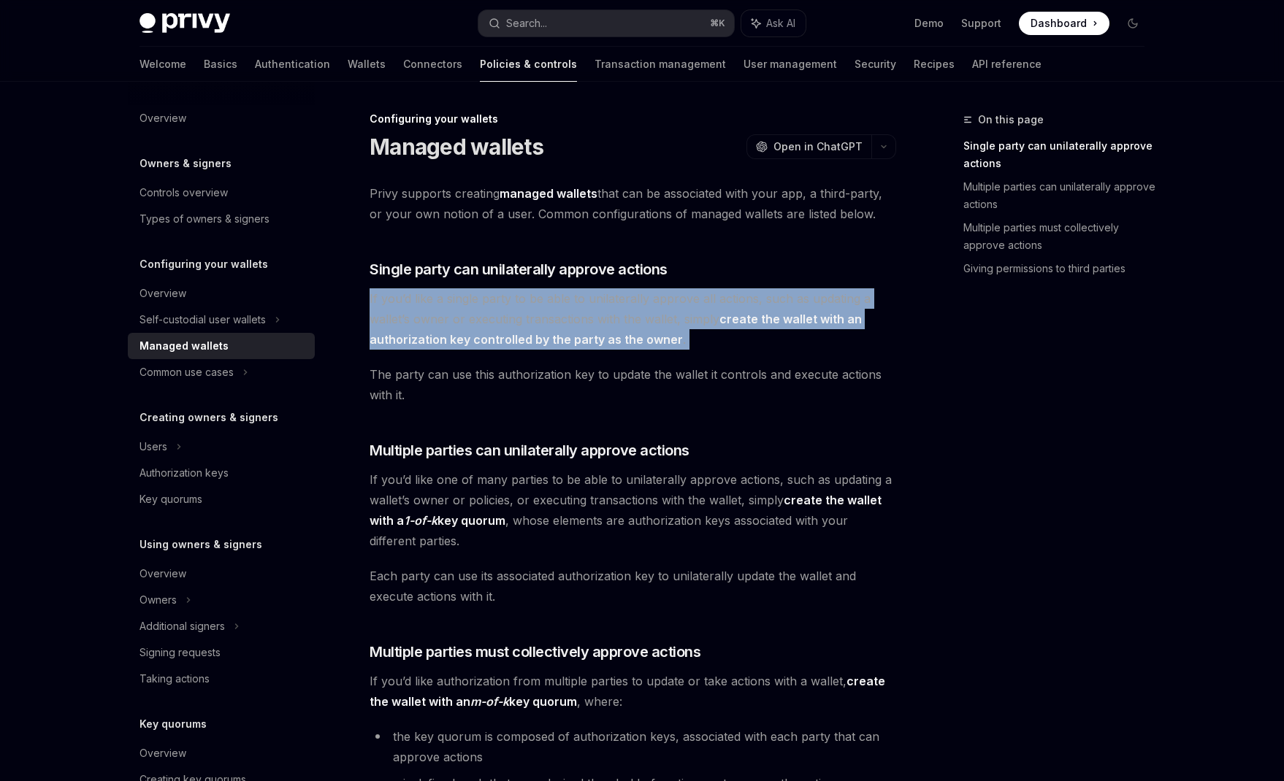
click at [375, 299] on span "If you’d like a single party to be able to unilaterally approve all actions, su…" at bounding box center [633, 318] width 527 height 61
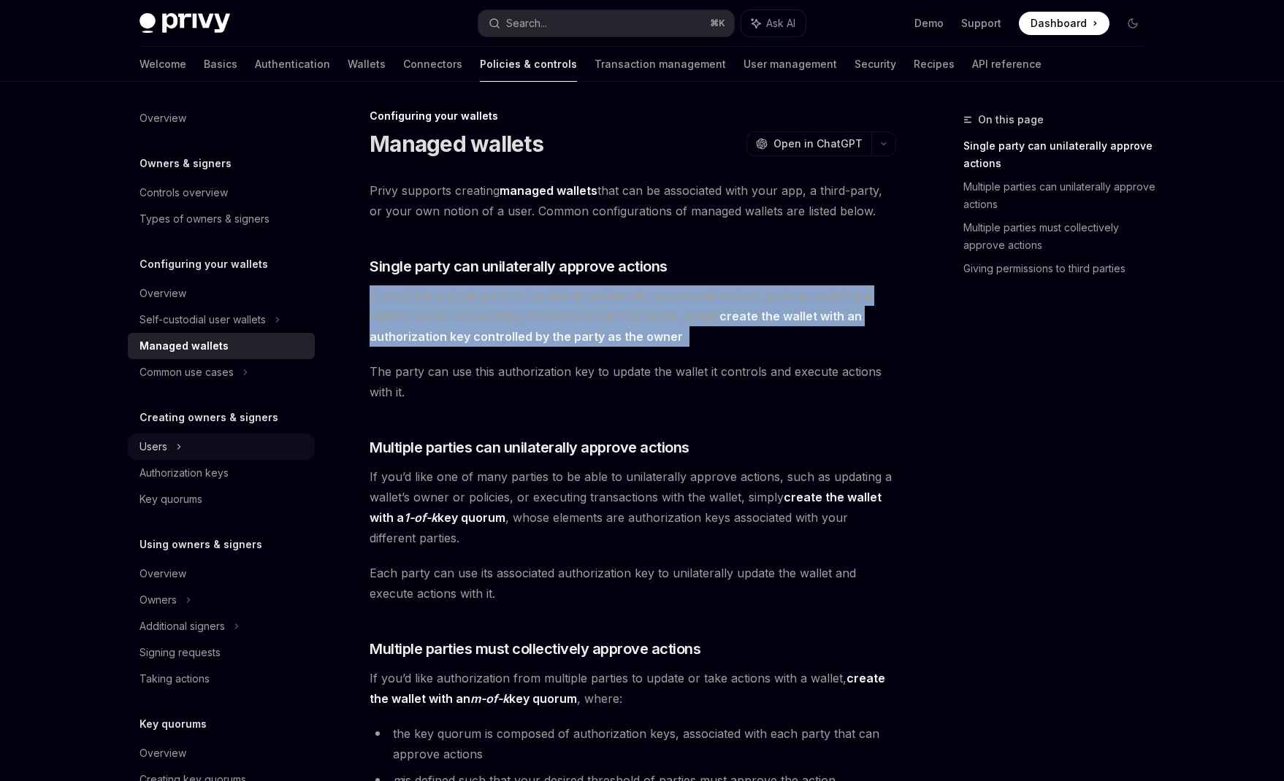
click at [782, 380] on span "The party can use this authorization key to update the wallet it controls and e…" at bounding box center [633, 382] width 527 height 41
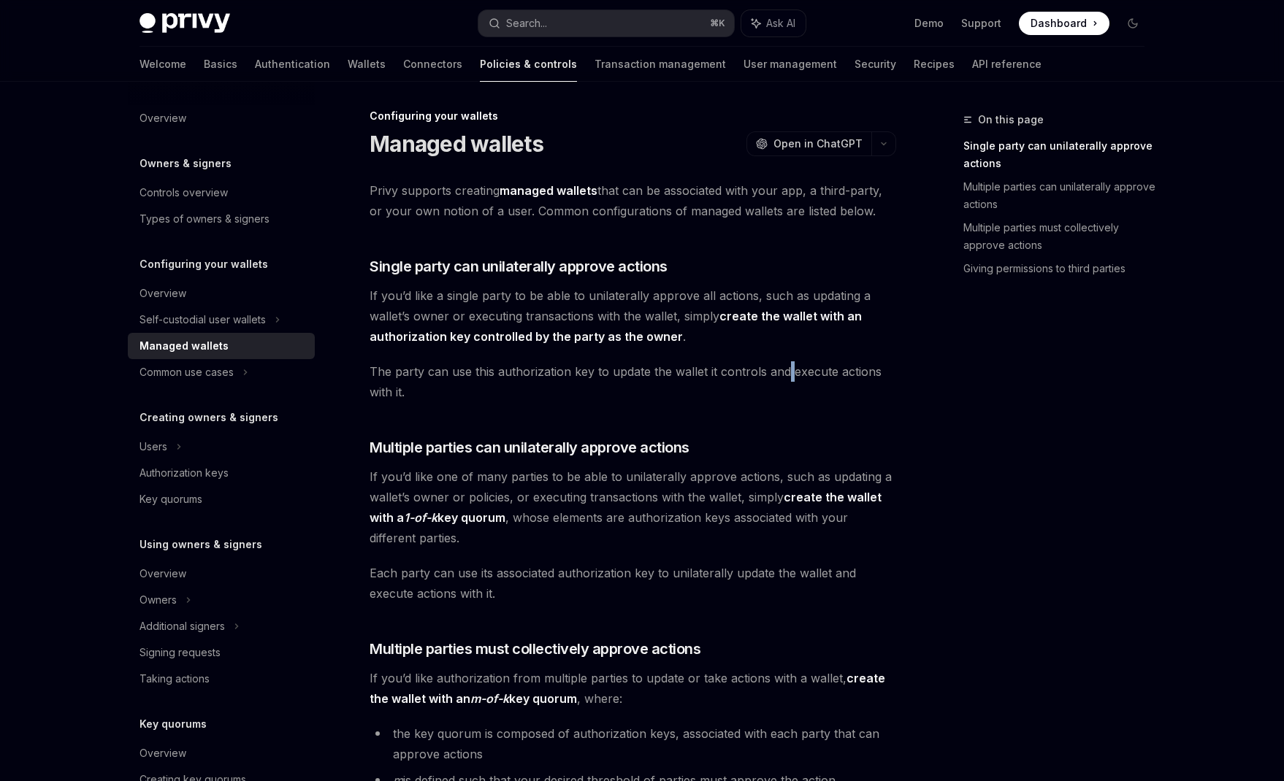
click at [782, 380] on span "The party can use this authorization key to update the wallet it controls and e…" at bounding box center [633, 382] width 527 height 41
click at [436, 310] on span "If you’d like a single party to be able to unilaterally approve all actions, su…" at bounding box center [633, 316] width 527 height 61
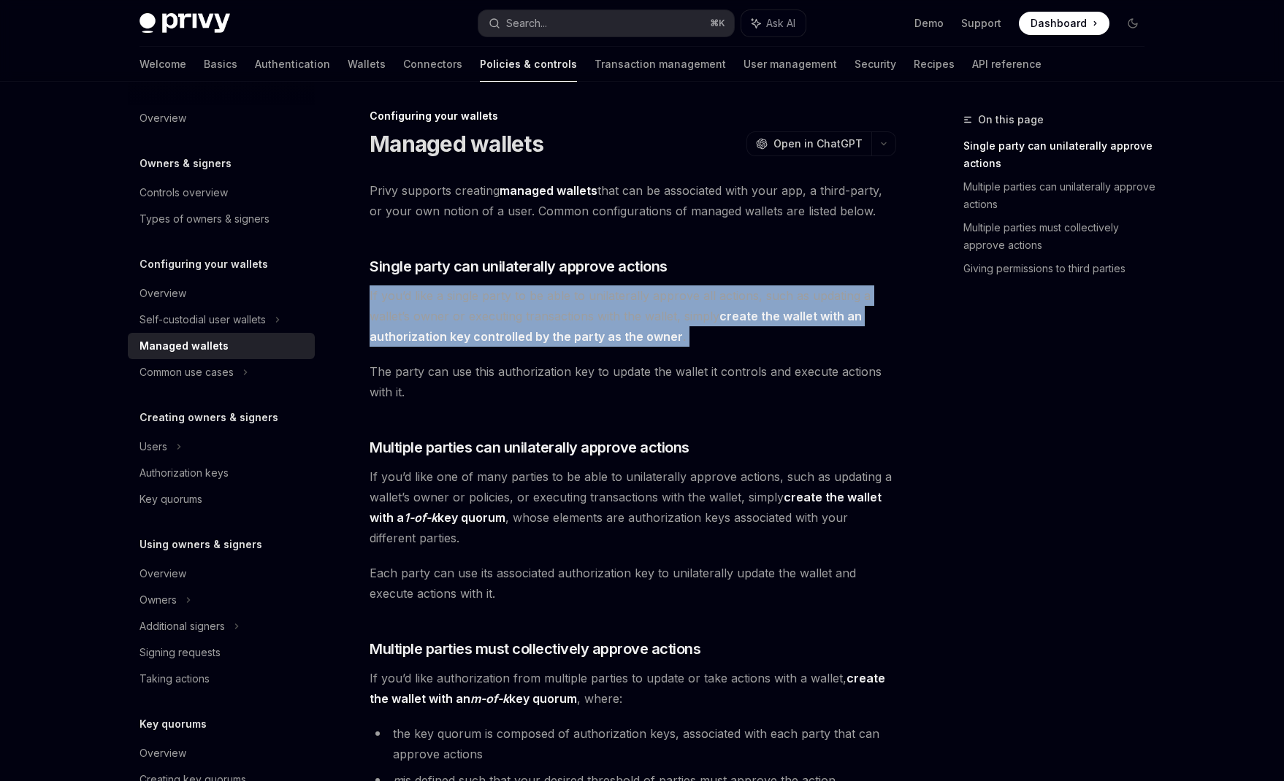
click at [436, 310] on span "If you’d like a single party to be able to unilaterally approve all actions, su…" at bounding box center [633, 316] width 527 height 61
click at [636, 337] on strong "create the wallet with an authorization key controlled by the party as the owner" at bounding box center [616, 326] width 492 height 35
drag, startPoint x: 363, startPoint y: 291, endPoint x: 525, endPoint y: 334, distance: 167.8
click at [527, 334] on div "Configuring your wallets Managed wallets OpenAI Open in ChatGPT OpenAI Open in …" at bounding box center [496, 726] width 806 height 1239
drag, startPoint x: 525, startPoint y: 334, endPoint x: 516, endPoint y: 334, distance: 8.8
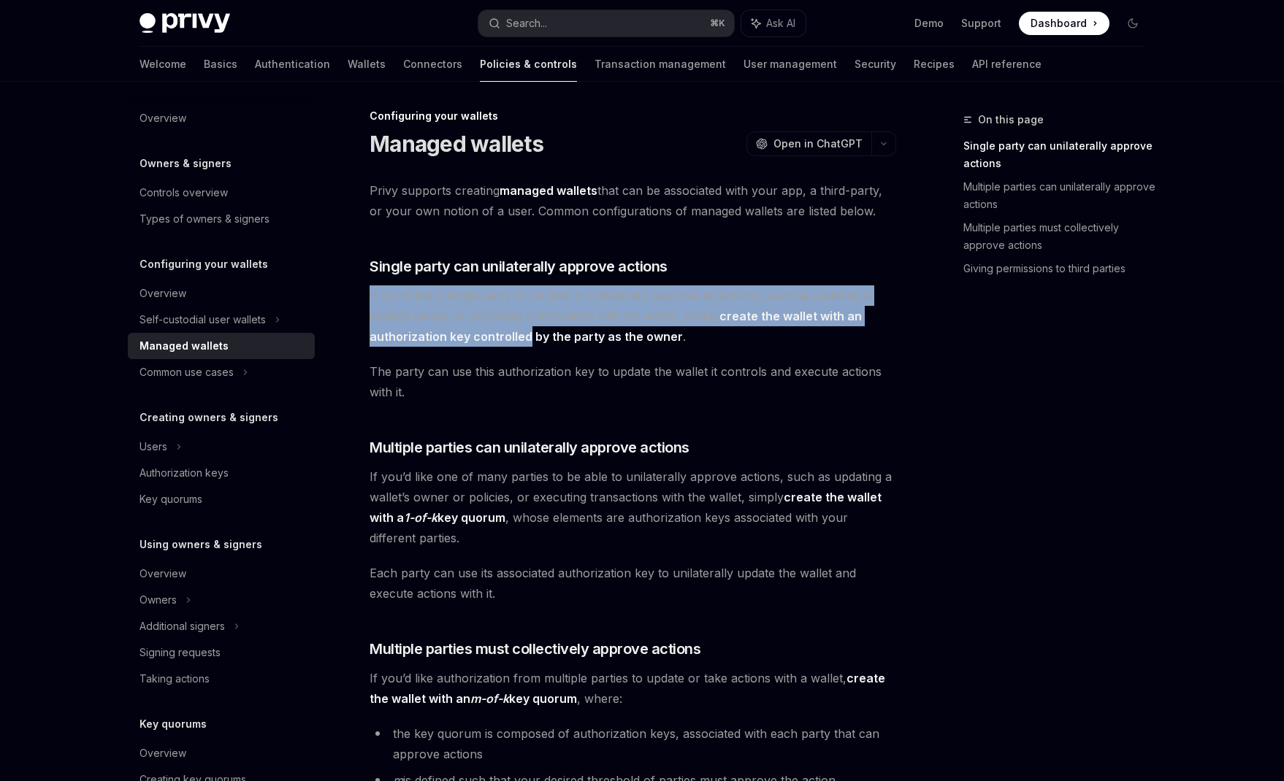
click at [525, 334] on strong "create the wallet with an authorization key controlled by the party as the owner" at bounding box center [616, 326] width 492 height 35
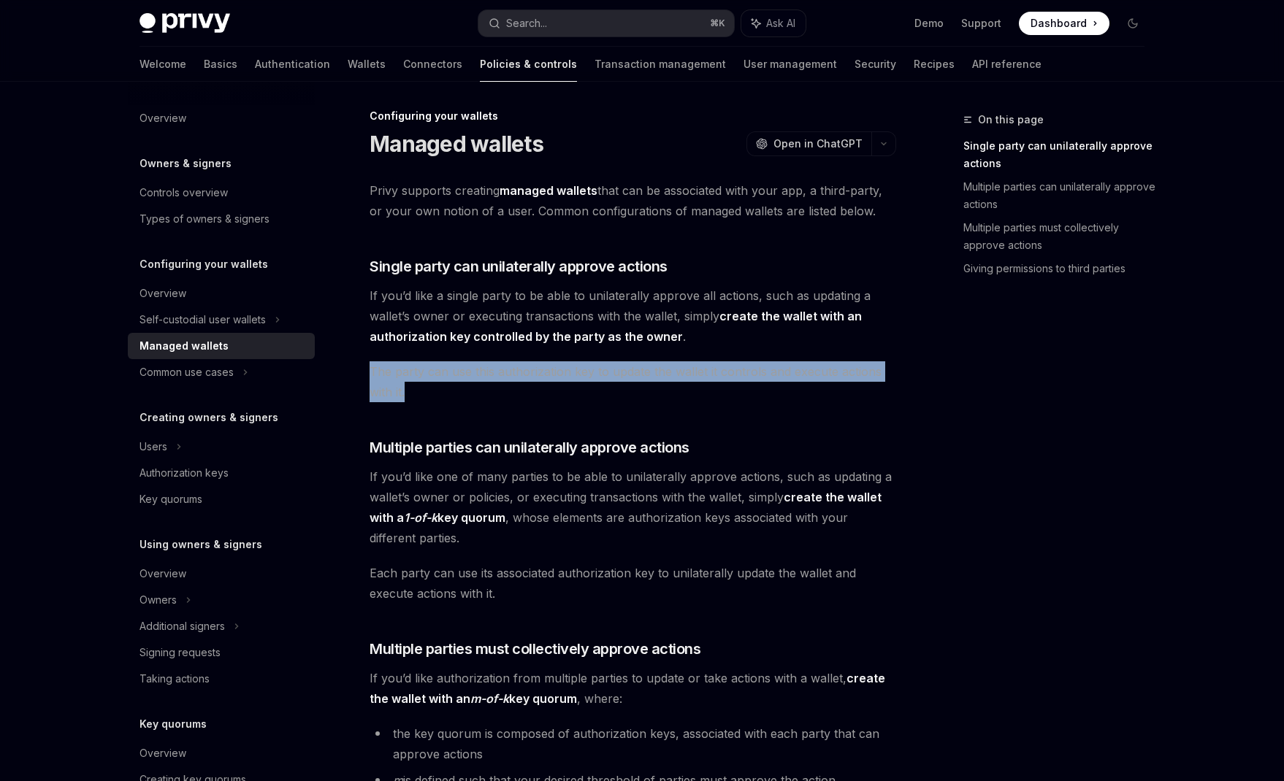
drag, startPoint x: 372, startPoint y: 373, endPoint x: 515, endPoint y: 397, distance: 145.2
click at [515, 397] on span "The party can use this authorization key to update the wallet it controls and e…" at bounding box center [633, 382] width 527 height 41
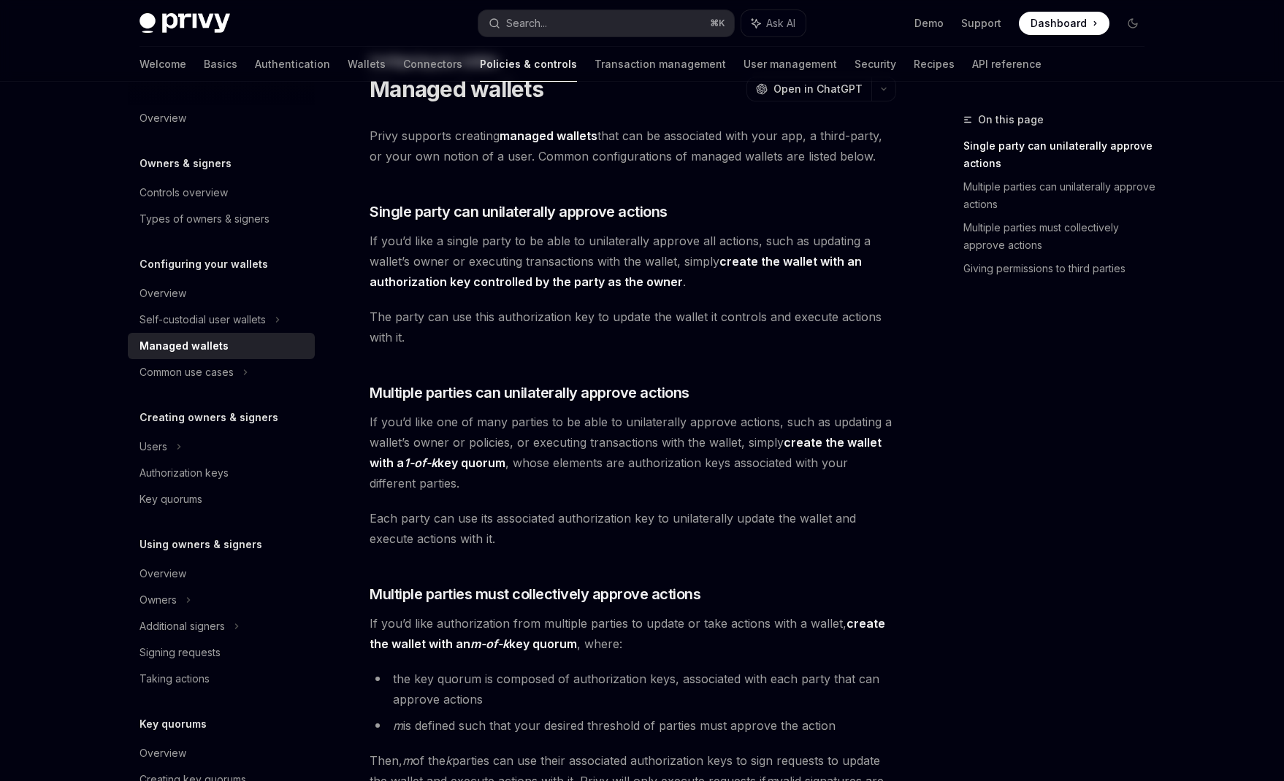
scroll to position [0, 0]
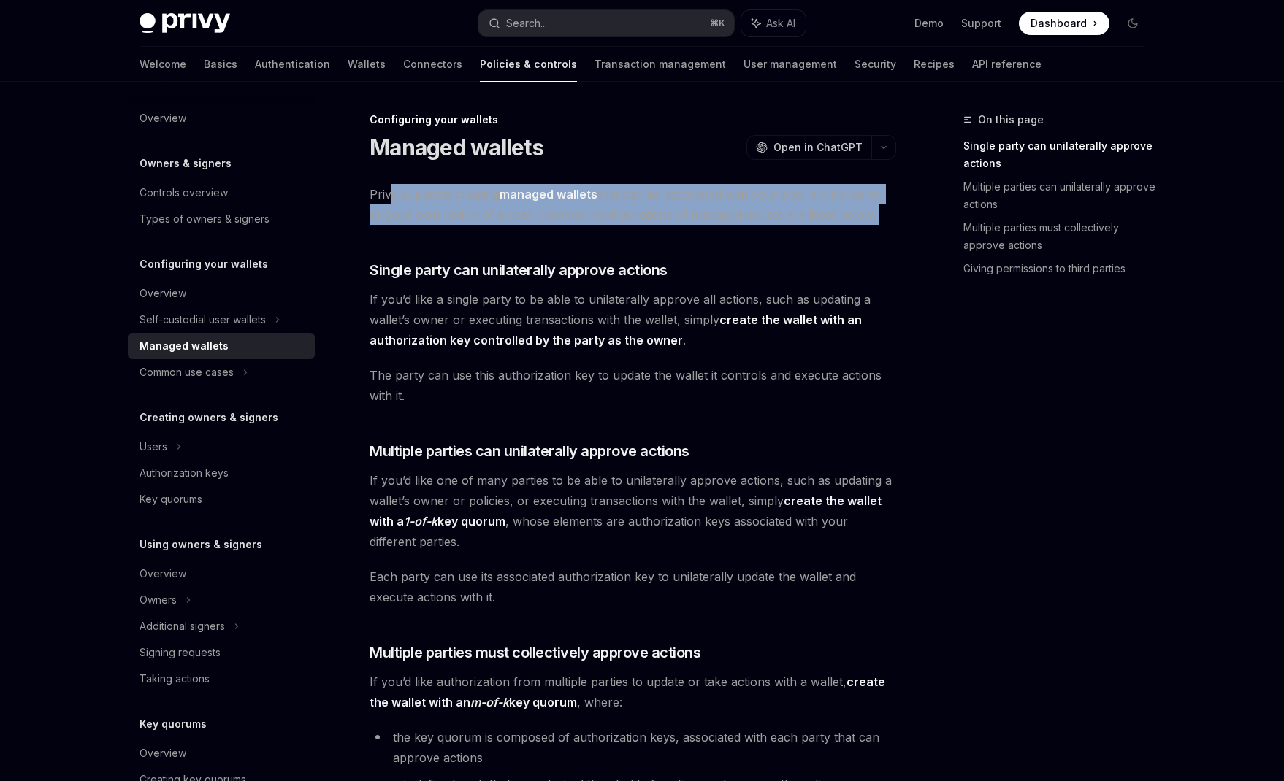
drag, startPoint x: 391, startPoint y: 198, endPoint x: 664, endPoint y: 254, distance: 278.2
click at [663, 252] on div "Privy supports creating managed wallets that can be associated with your app, a…" at bounding box center [633, 658] width 527 height 949
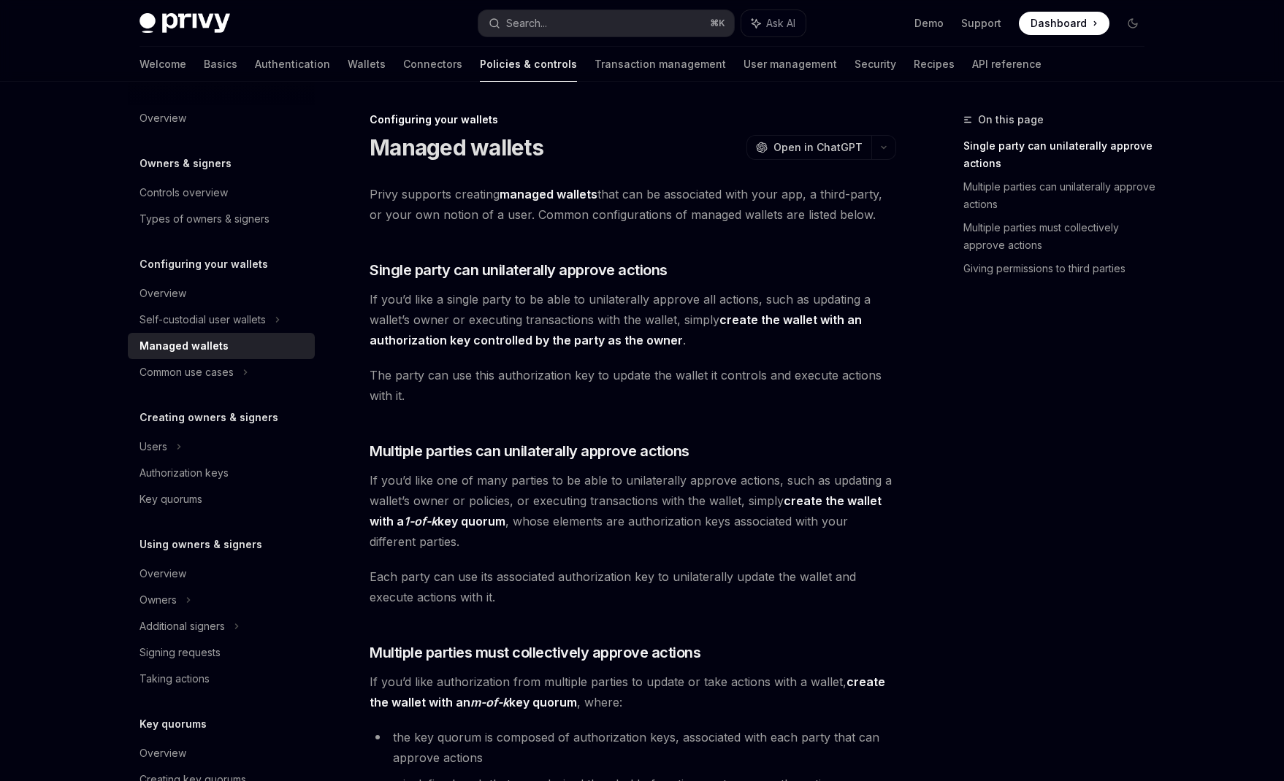
click at [491, 308] on span "If you’d like a single party to be able to unilaterally approve all actions, su…" at bounding box center [633, 319] width 527 height 61
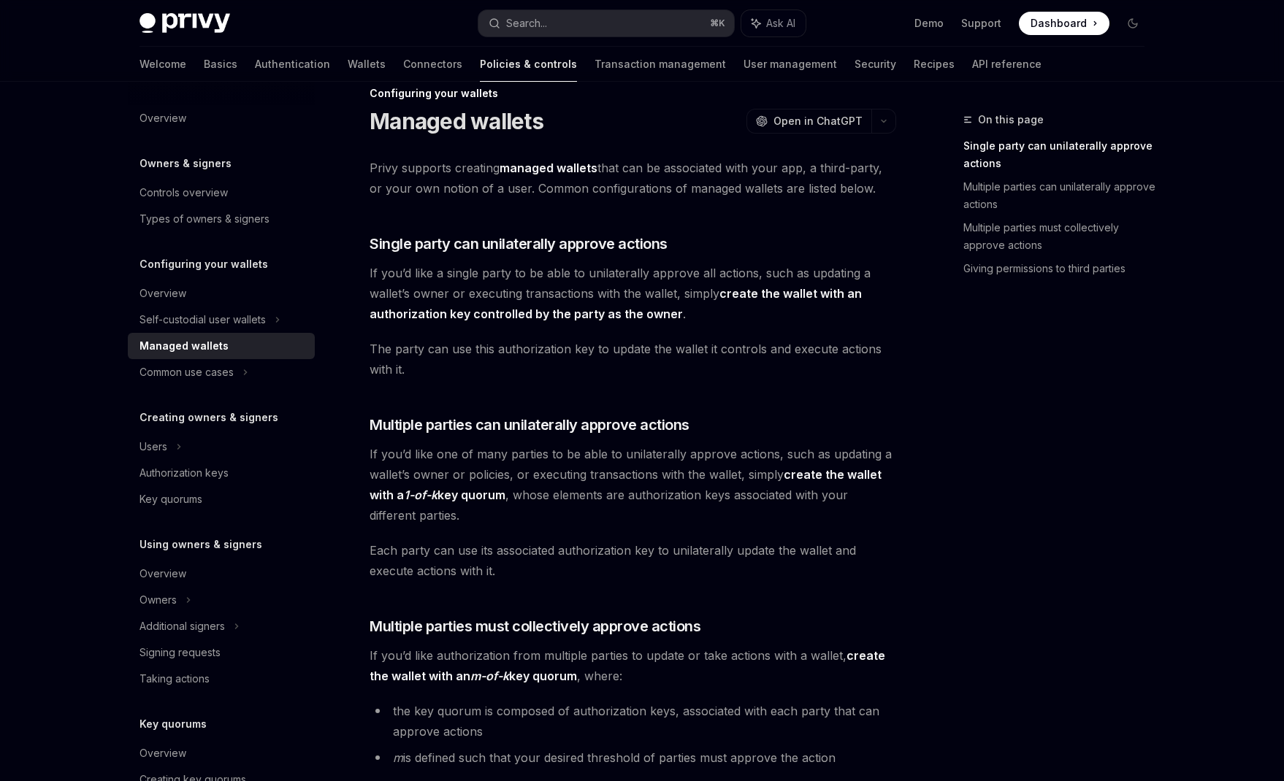
scroll to position [28, 0]
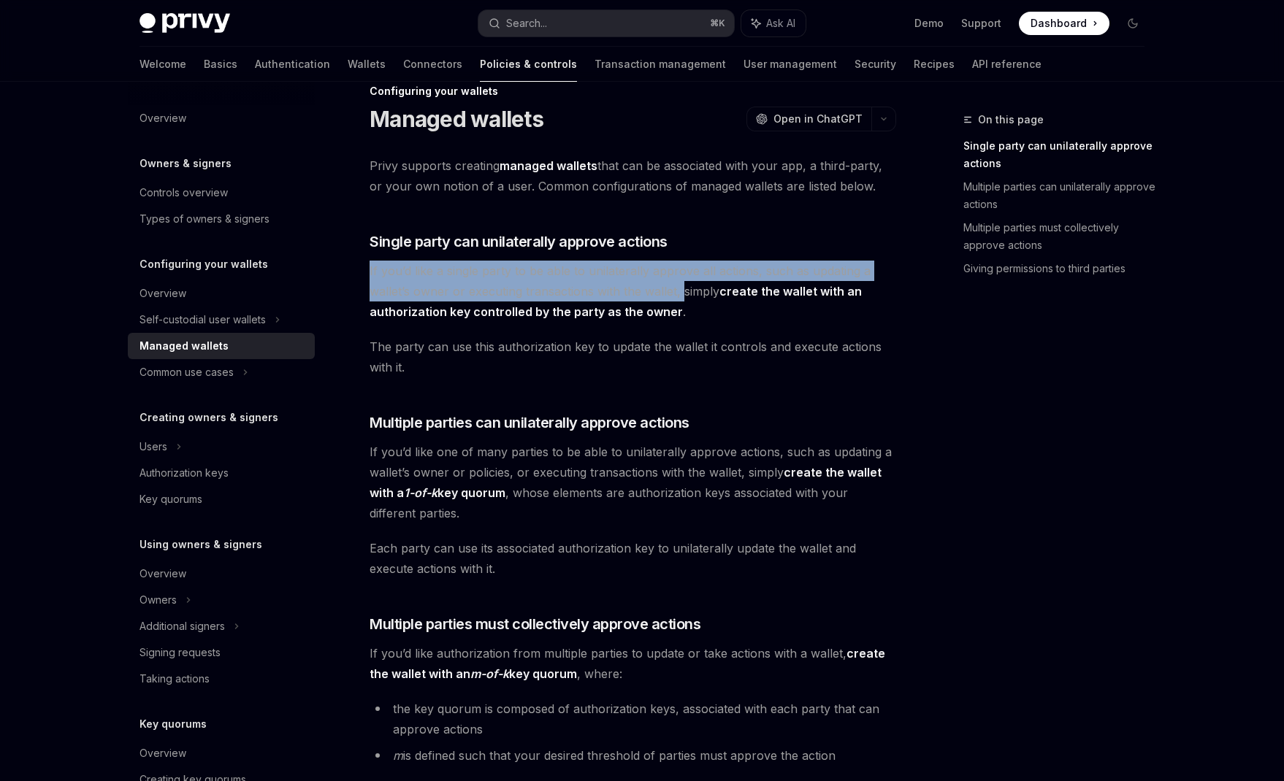
drag, startPoint x: 679, startPoint y: 288, endPoint x: 362, endPoint y: 269, distance: 317.6
click at [362, 269] on div "Configuring your wallets Managed wallets OpenAI Open in ChatGPT OpenAI Open in …" at bounding box center [496, 702] width 806 height 1239
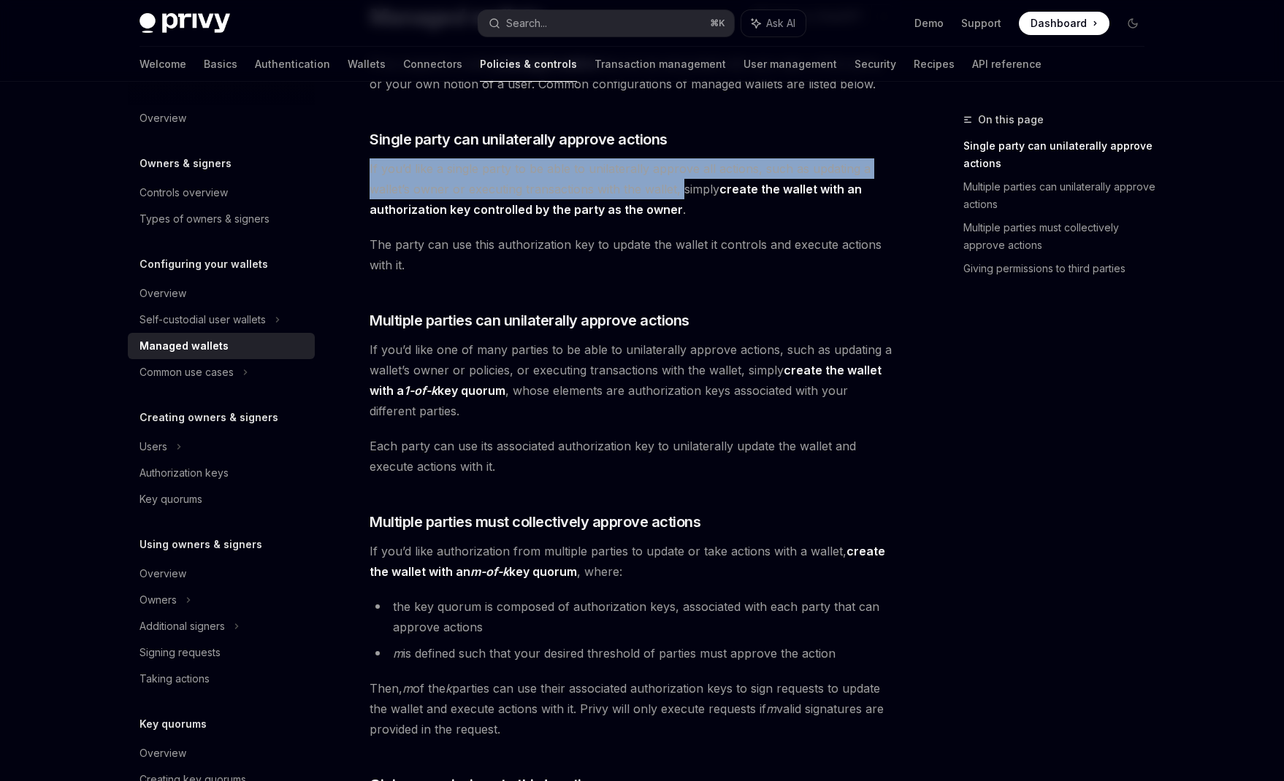
scroll to position [134, 0]
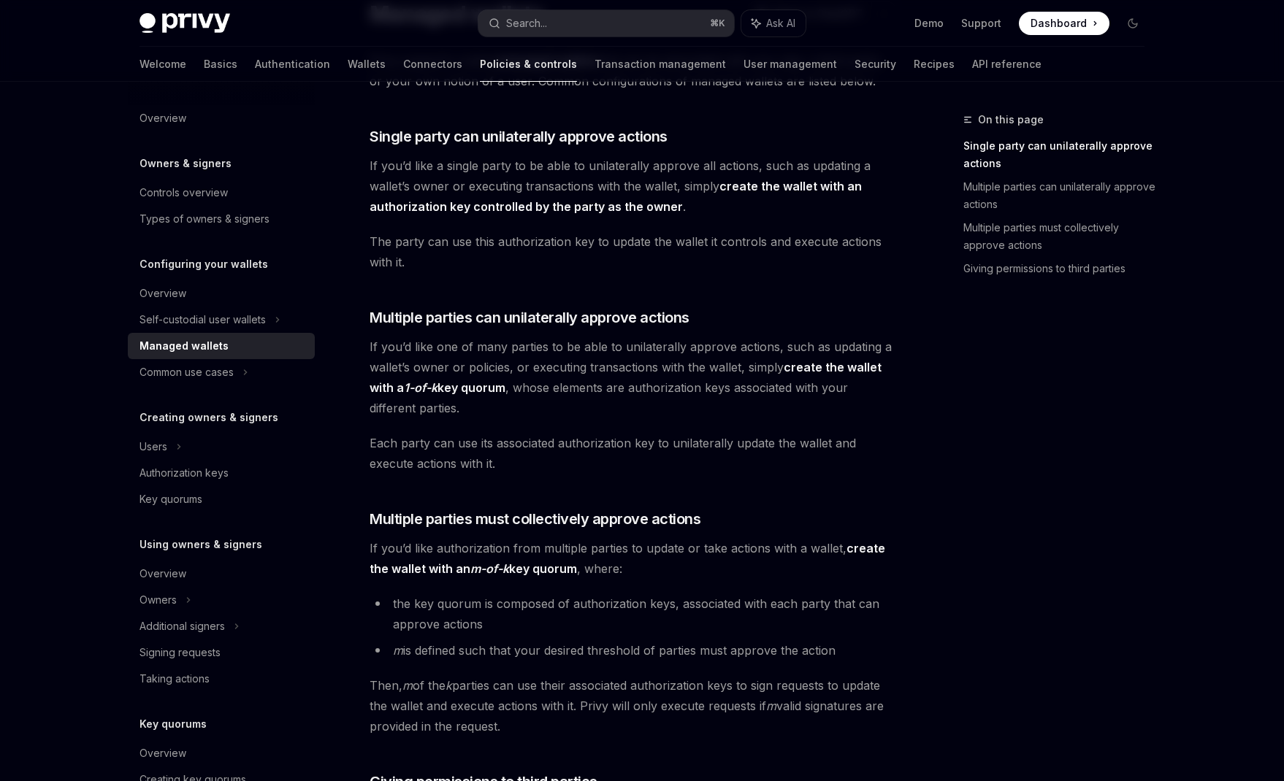
click at [388, 239] on span "The party can use this authorization key to update the wallet it controls and e…" at bounding box center [633, 252] width 527 height 41
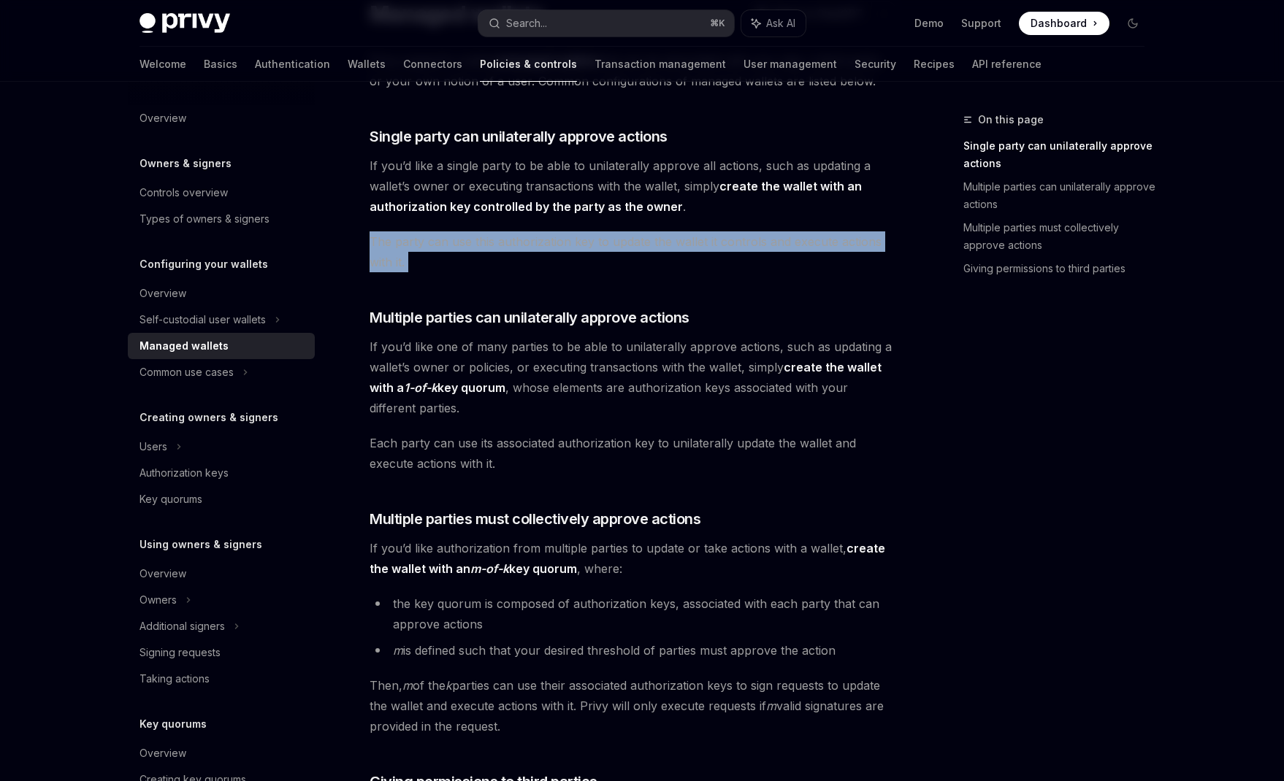
click at [388, 239] on span "The party can use this authorization key to update the wallet it controls and e…" at bounding box center [633, 252] width 527 height 41
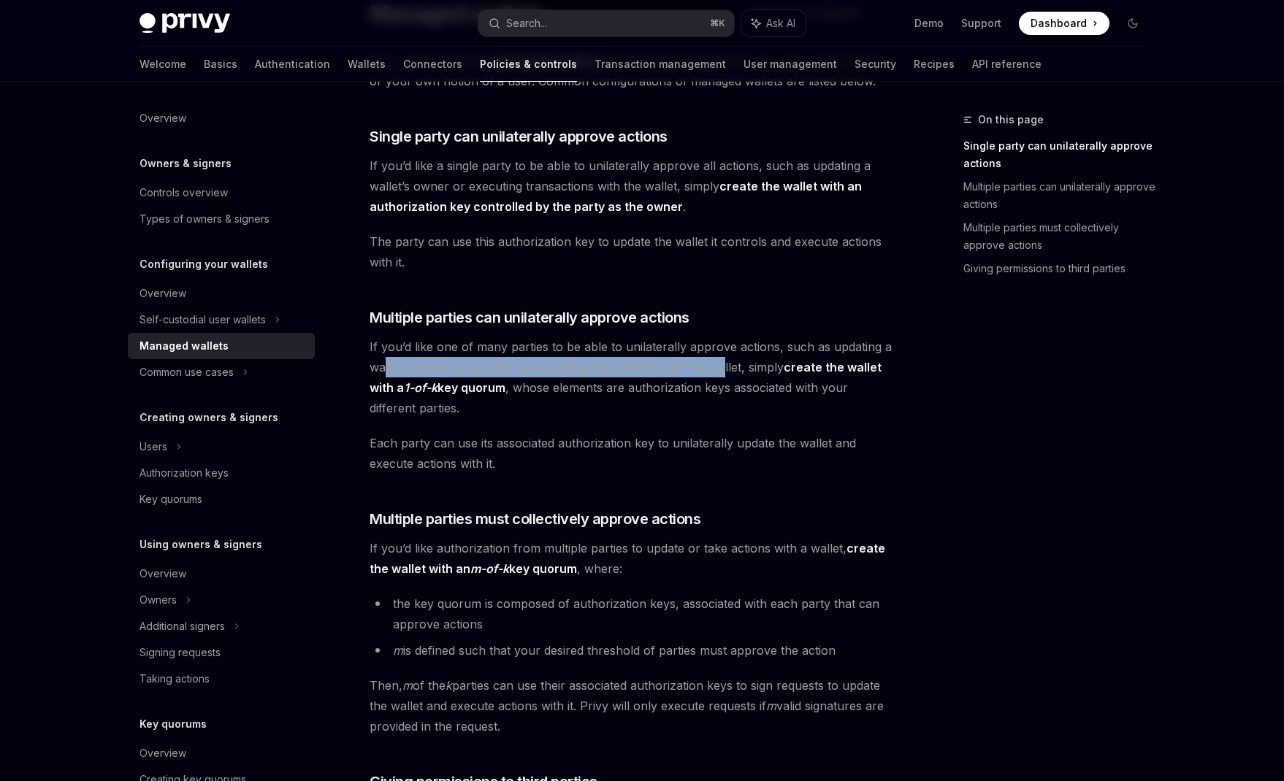
drag, startPoint x: 386, startPoint y: 360, endPoint x: 721, endPoint y: 370, distance: 334.7
click at [721, 370] on span "If you’d like one of many parties to be able to unilaterally approve actions, s…" at bounding box center [633, 378] width 527 height 82
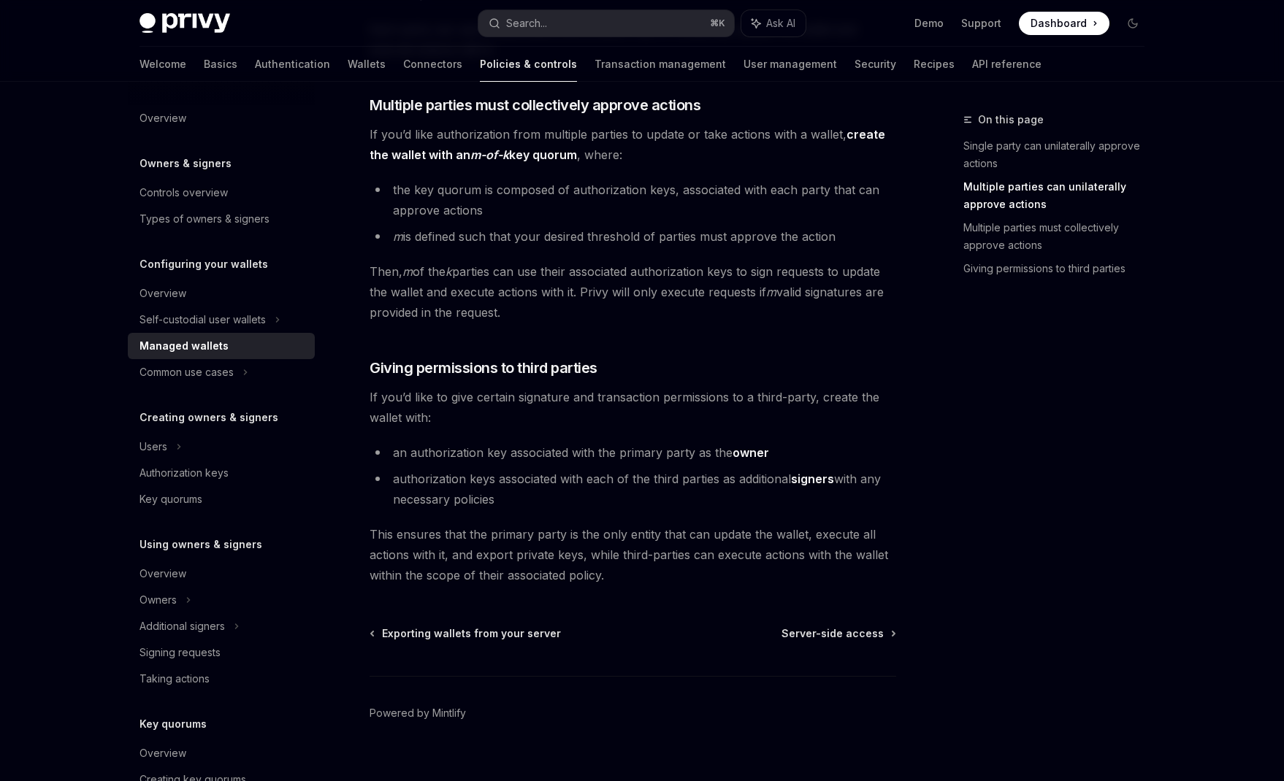
scroll to position [569, 0]
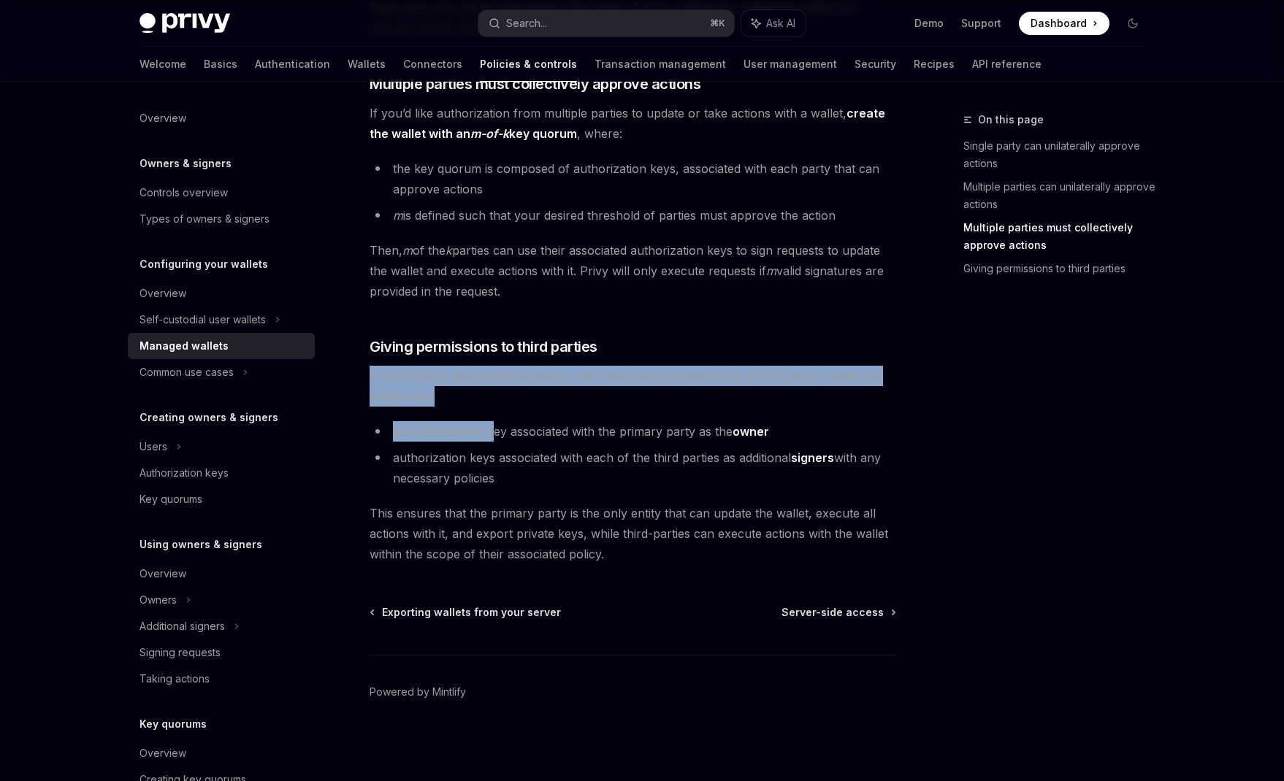
drag, startPoint x: 384, startPoint y: 375, endPoint x: 497, endPoint y: 434, distance: 127.7
click at [497, 434] on div "Configuring your wallets Managed wallets OpenAI Open in ChatGPT OpenAI Open in …" at bounding box center [496, 161] width 806 height 1239
click at [497, 434] on li "an authorization key associated with the primary party as the owner" at bounding box center [633, 431] width 527 height 20
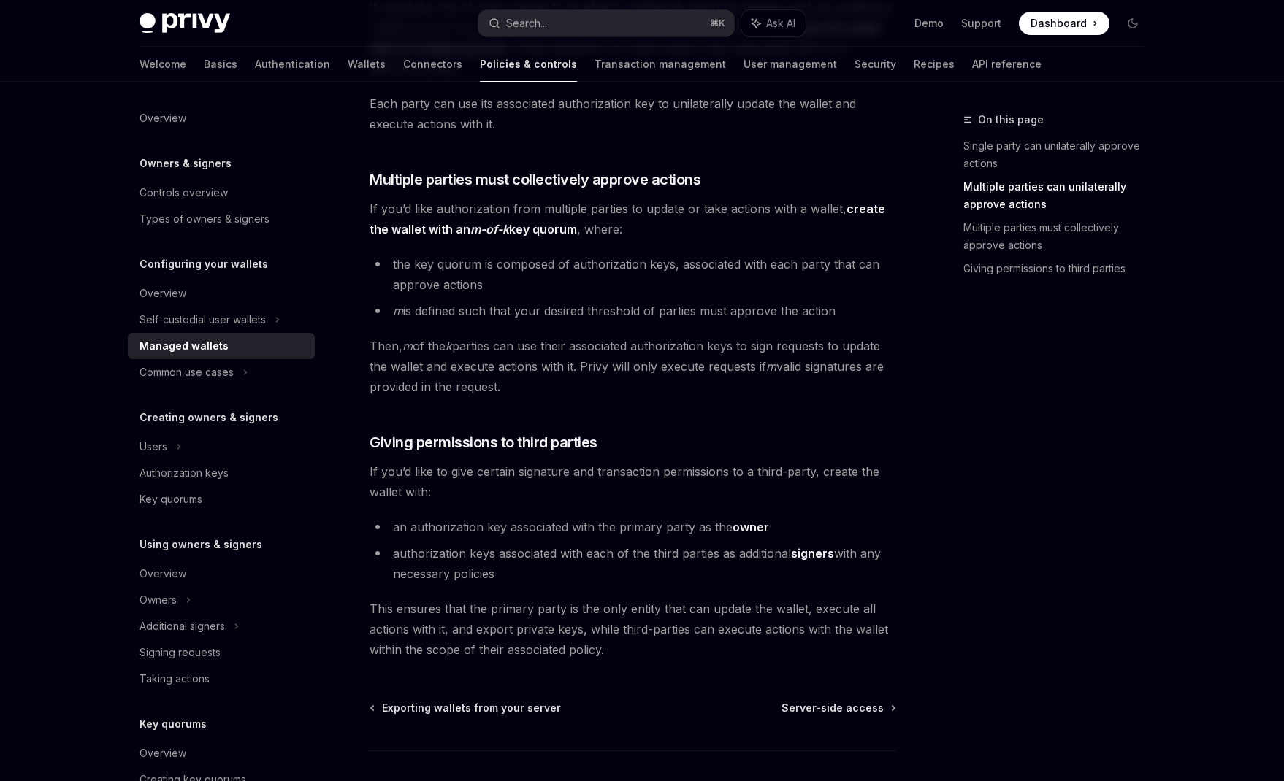
scroll to position [472, 0]
click at [533, 557] on li "authorization keys associated with each of the third parties as additional sign…" at bounding box center [633, 565] width 527 height 41
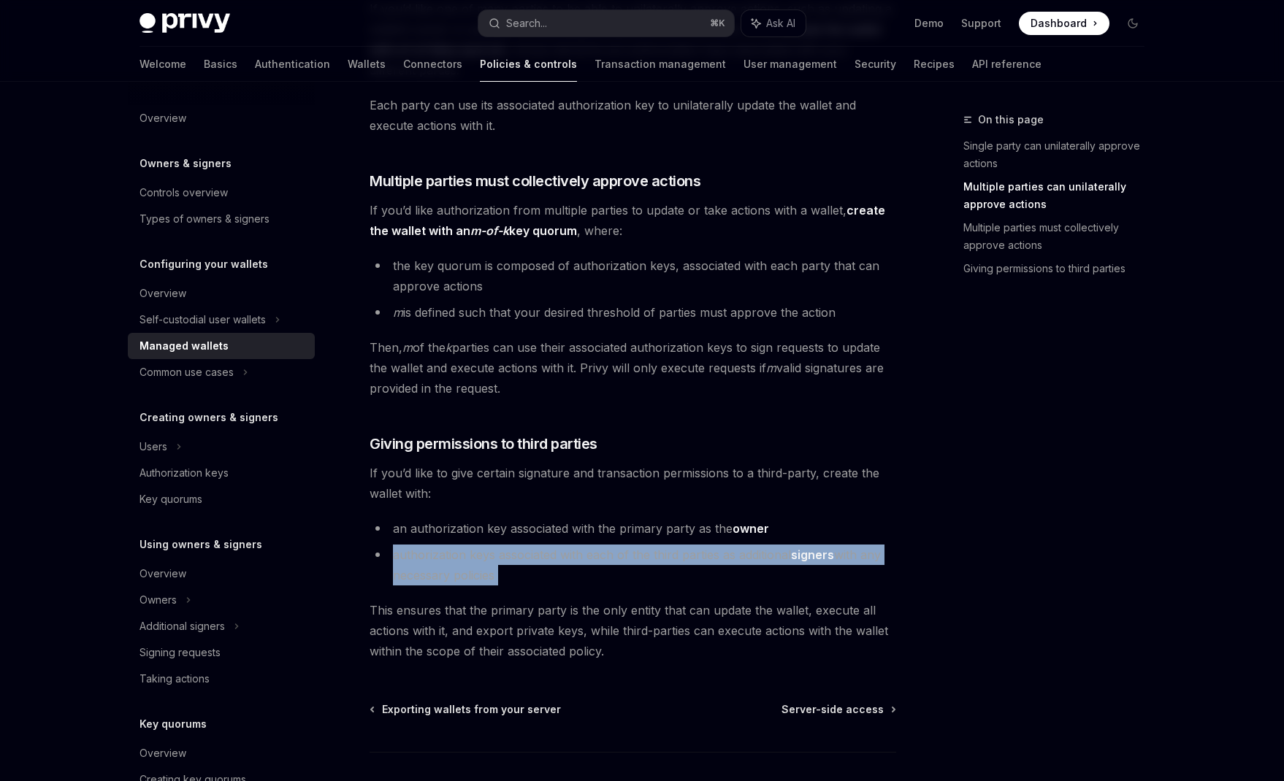
click at [533, 557] on li "authorization keys associated with each of the third parties as additional sign…" at bounding box center [633, 565] width 527 height 41
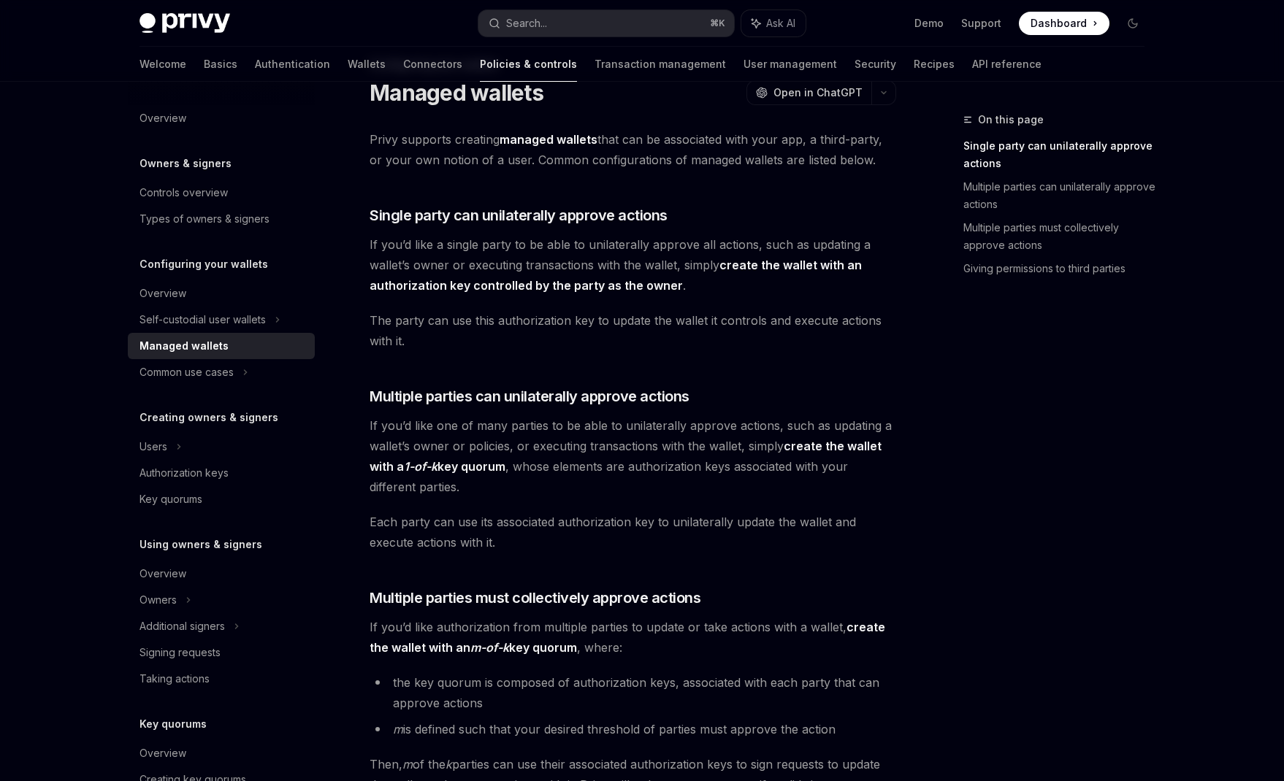
scroll to position [15, 0]
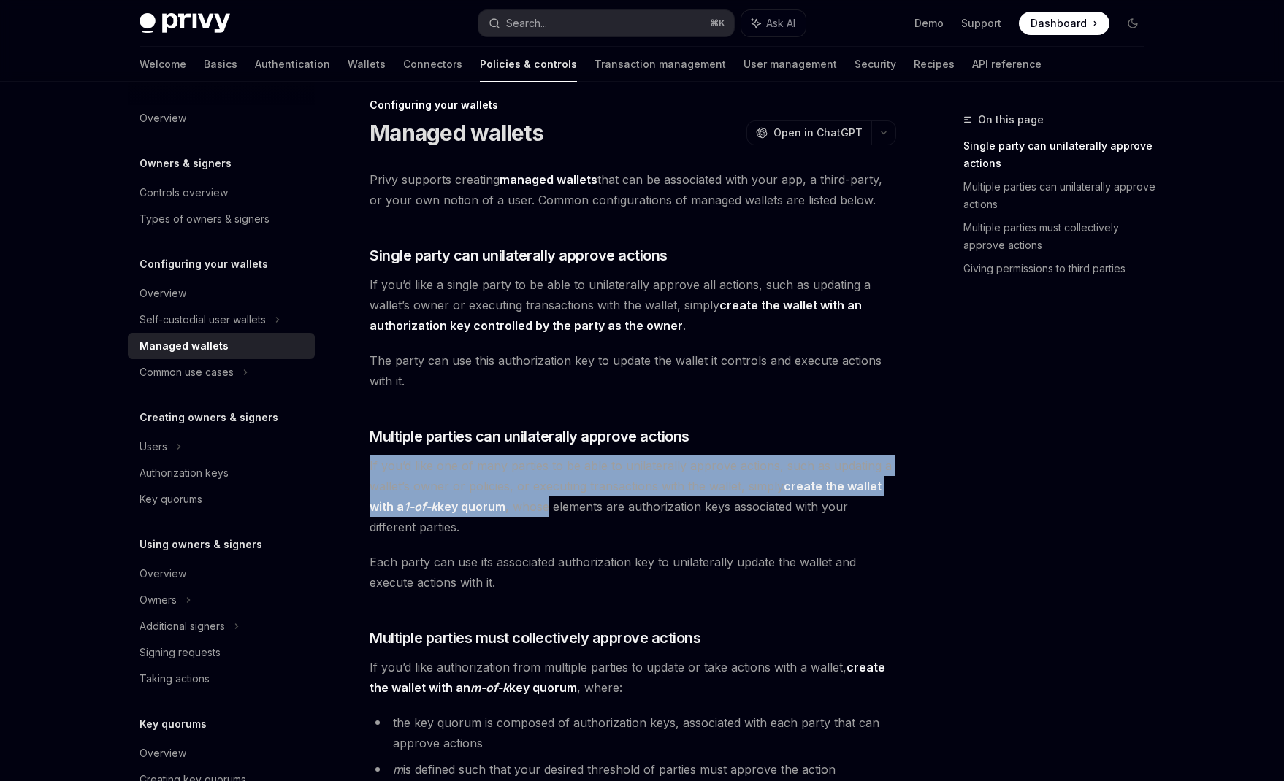
drag, startPoint x: 370, startPoint y: 470, endPoint x: 604, endPoint y: 513, distance: 237.7
click at [557, 512] on span "If you’d like one of many parties to be able to unilaterally approve actions, s…" at bounding box center [633, 497] width 527 height 82
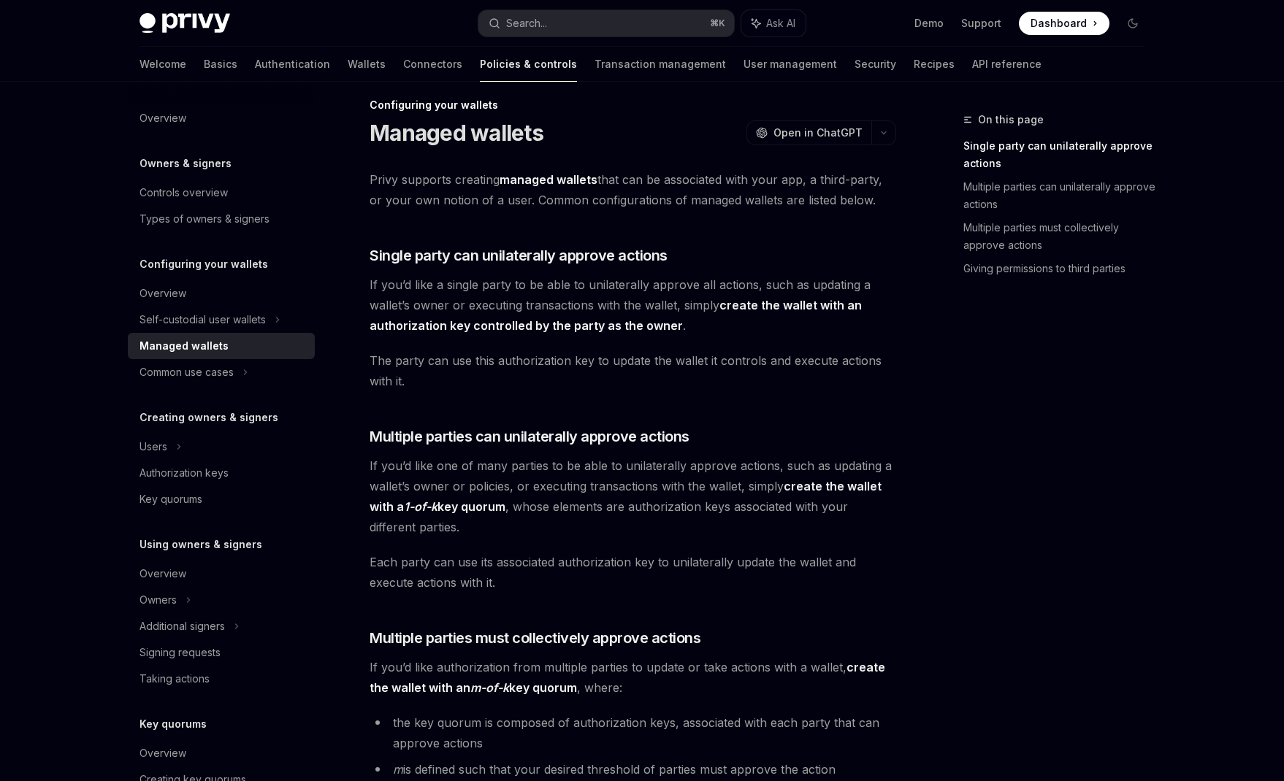
click at [616, 512] on span "If you’d like one of many parties to be able to unilaterally approve actions, s…" at bounding box center [633, 497] width 527 height 82
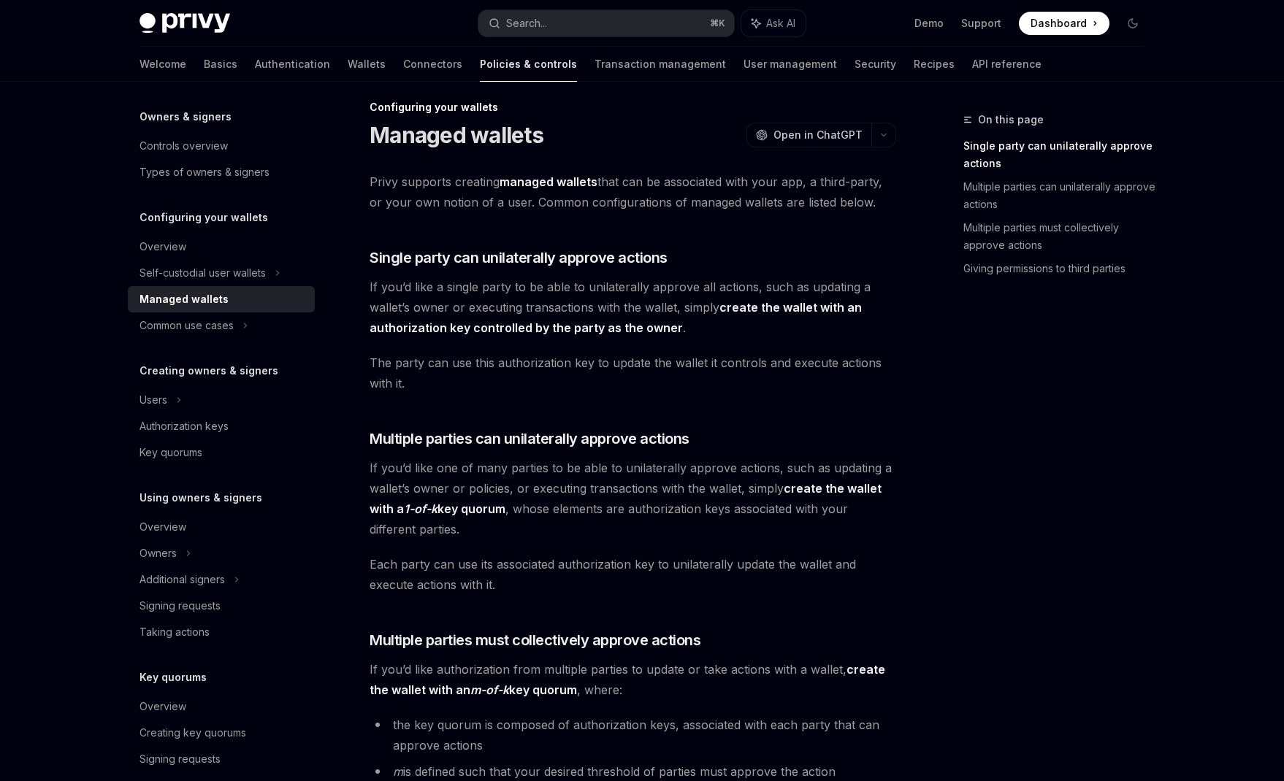
scroll to position [13, 0]
click at [158, 402] on div "Users" at bounding box center [153, 400] width 28 height 18
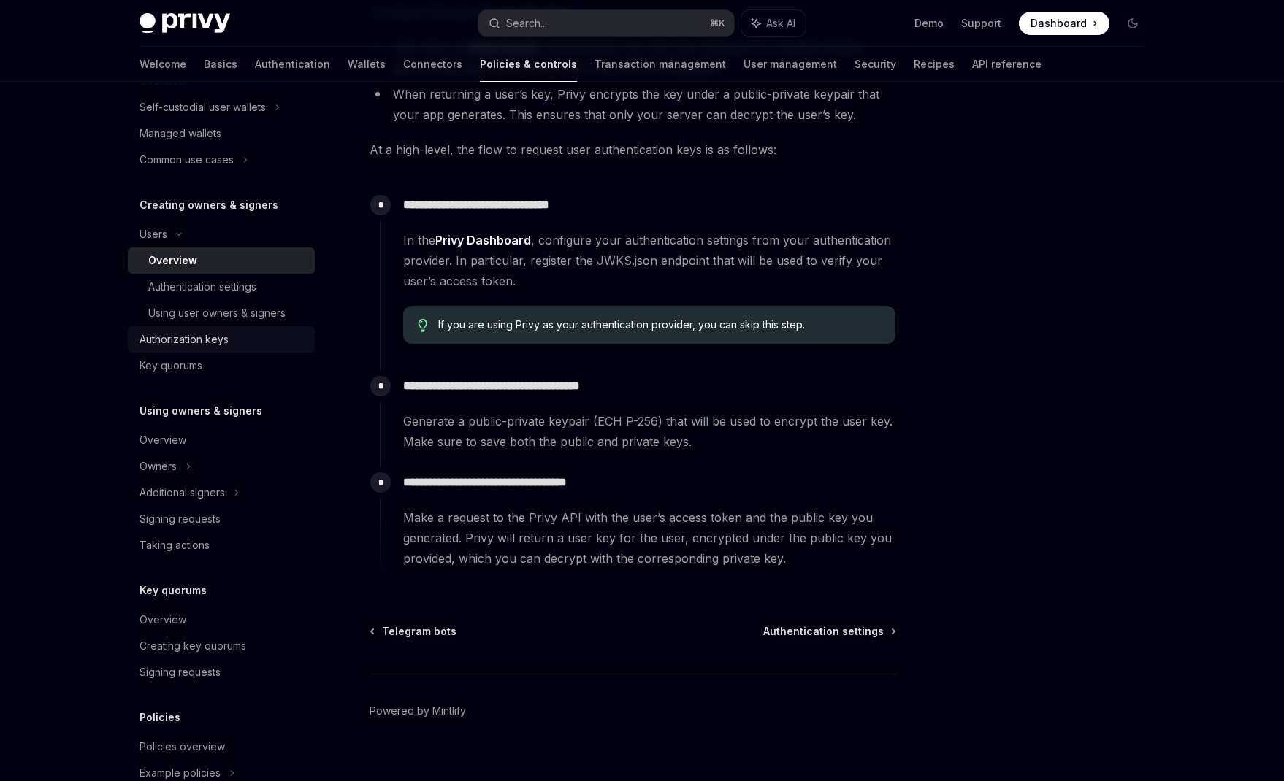
scroll to position [214, 0]
click at [221, 502] on div "Additional signers" at bounding box center [221, 491] width 187 height 26
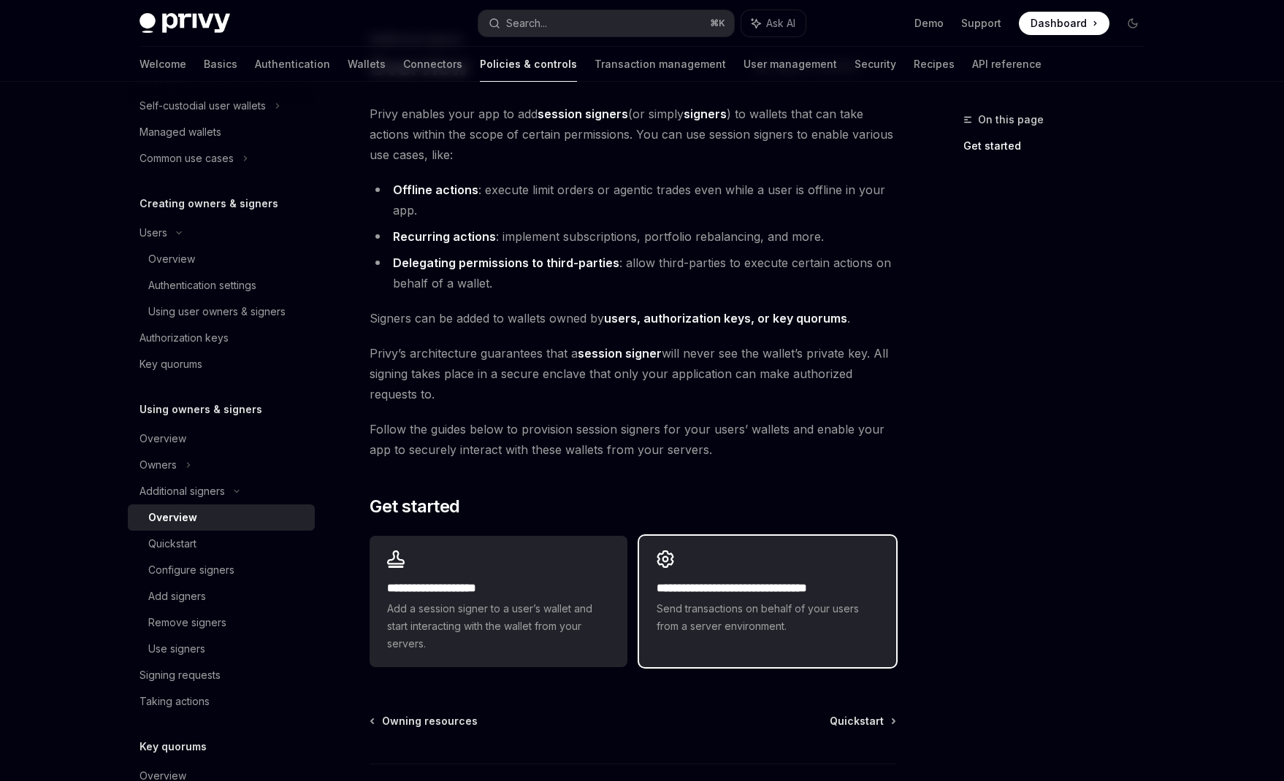
scroll to position [80, 0]
click at [851, 429] on span "Follow the guides below to provision session signers for your users’ wallets an…" at bounding box center [633, 440] width 527 height 41
click at [735, 617] on span "Send transactions on behalf of your users from a server environment." at bounding box center [768, 618] width 222 height 35
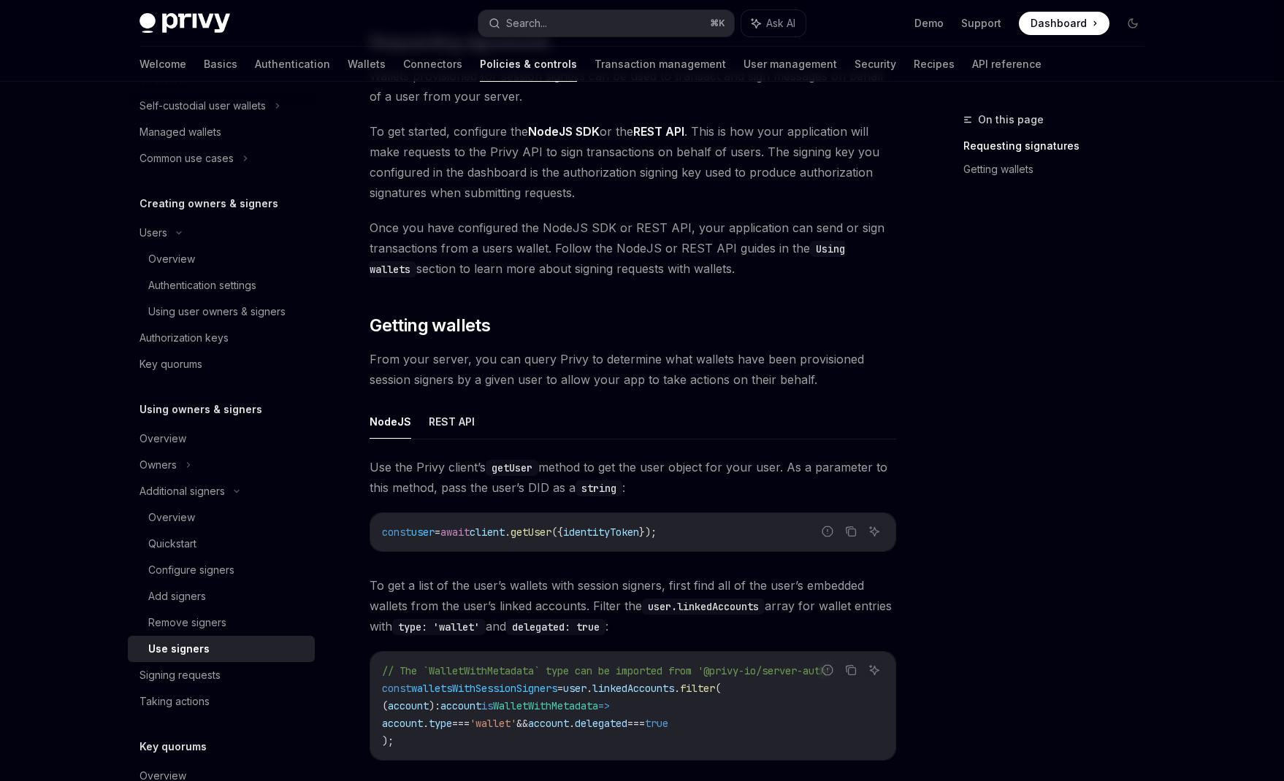
scroll to position [256, 0]
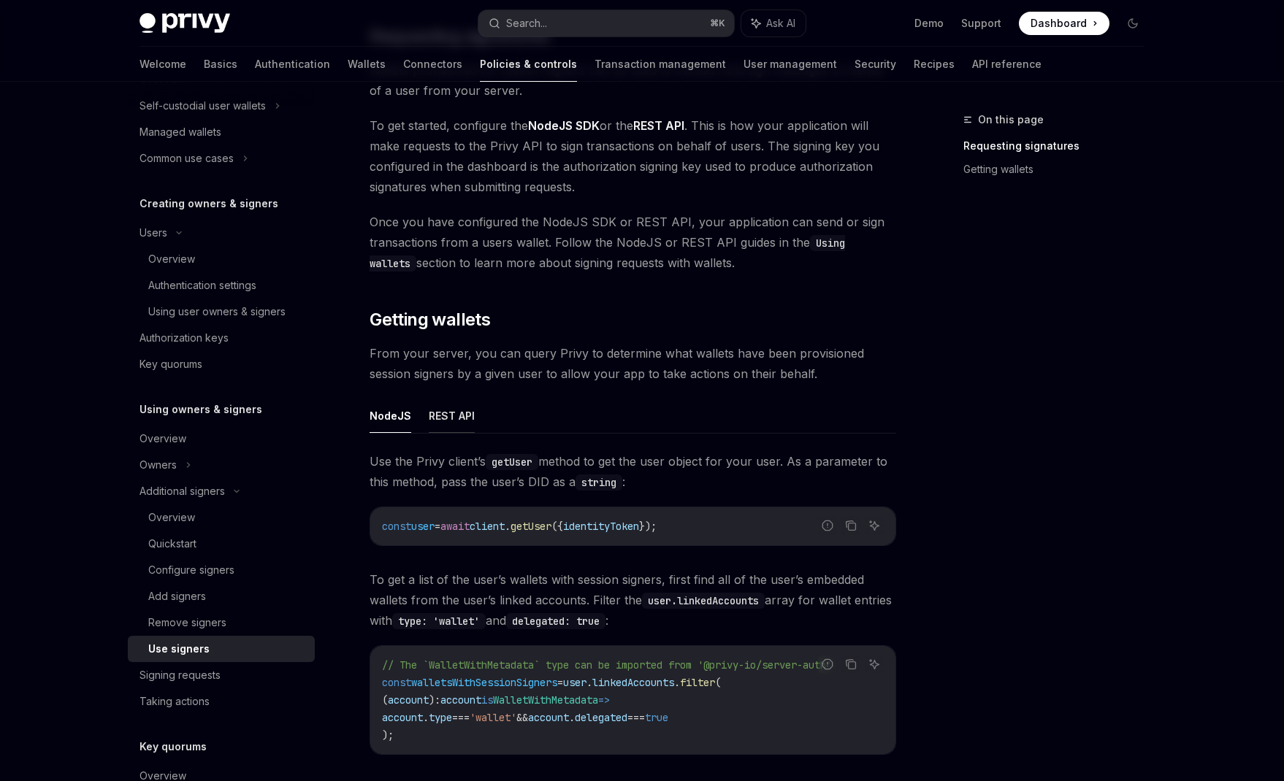
click at [442, 412] on button "REST API" at bounding box center [452, 416] width 46 height 34
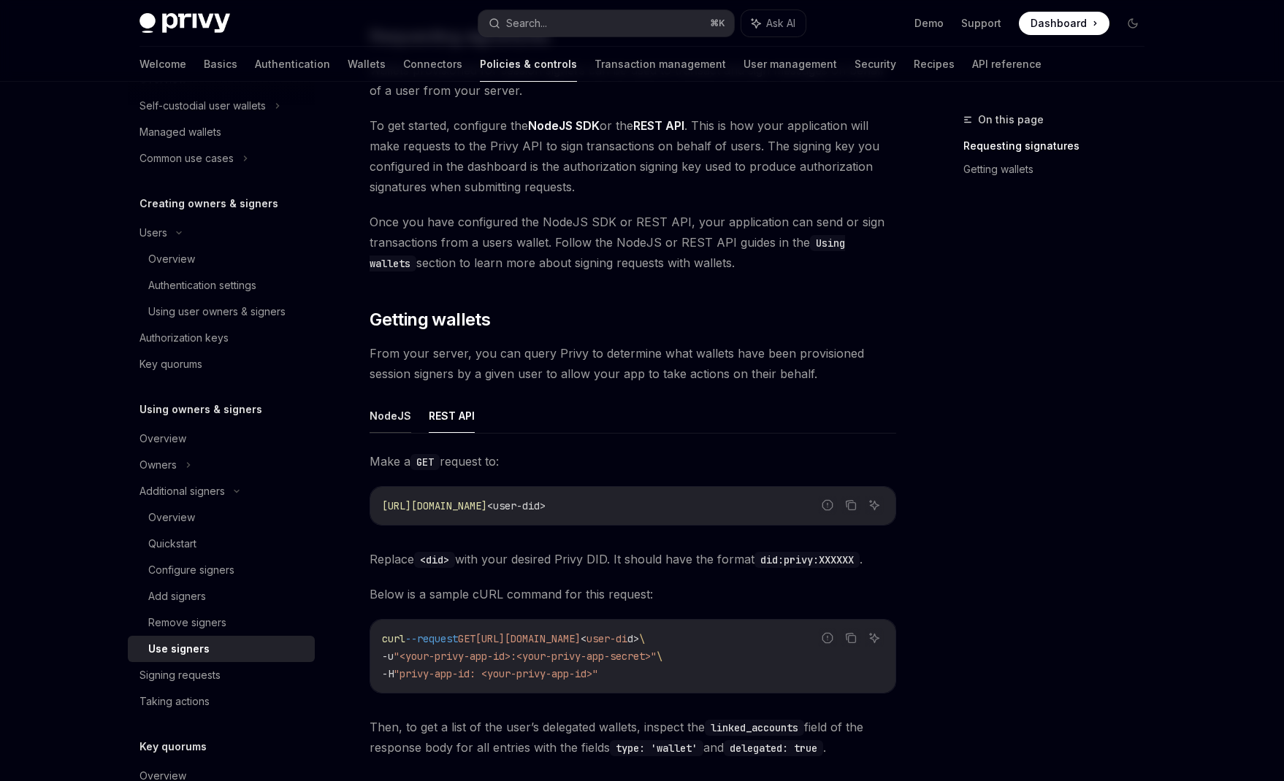
click at [398, 418] on button "NodeJS" at bounding box center [391, 416] width 42 height 34
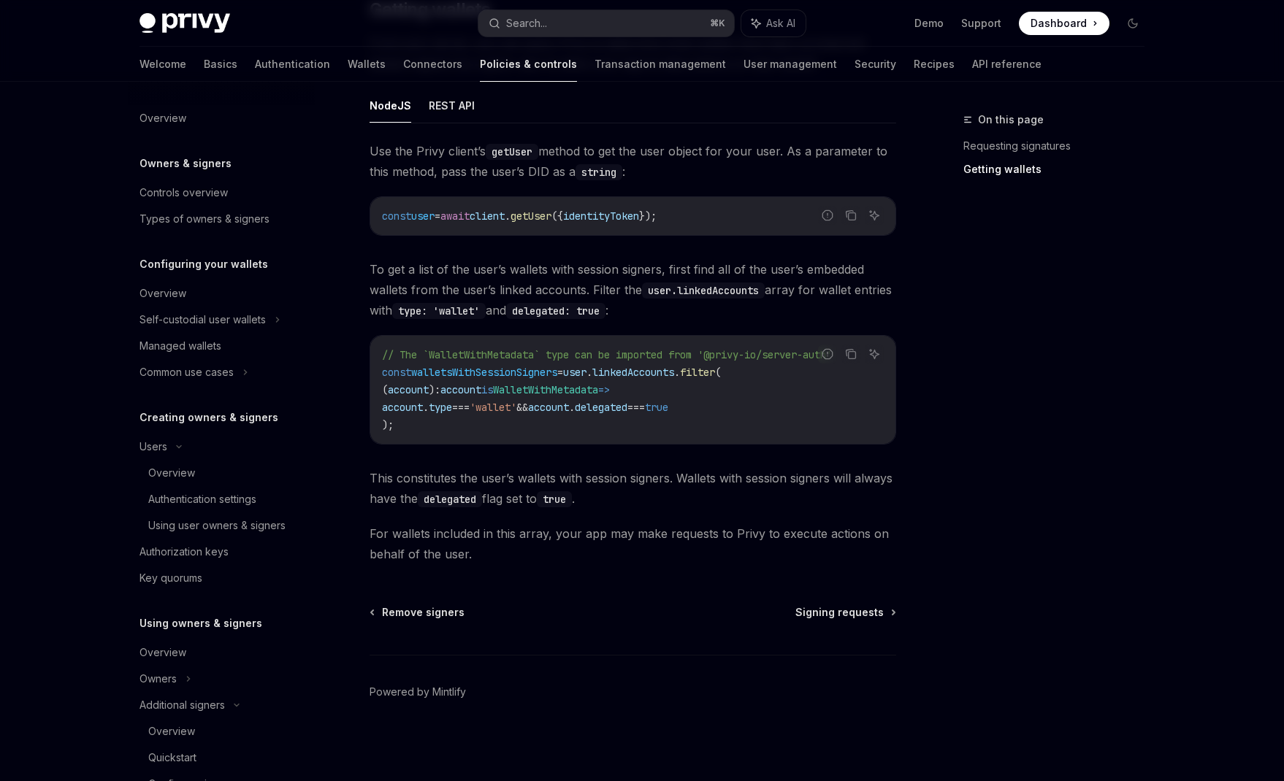
click at [195, 171] on h5 "Owners & signers" at bounding box center [185, 164] width 92 height 18
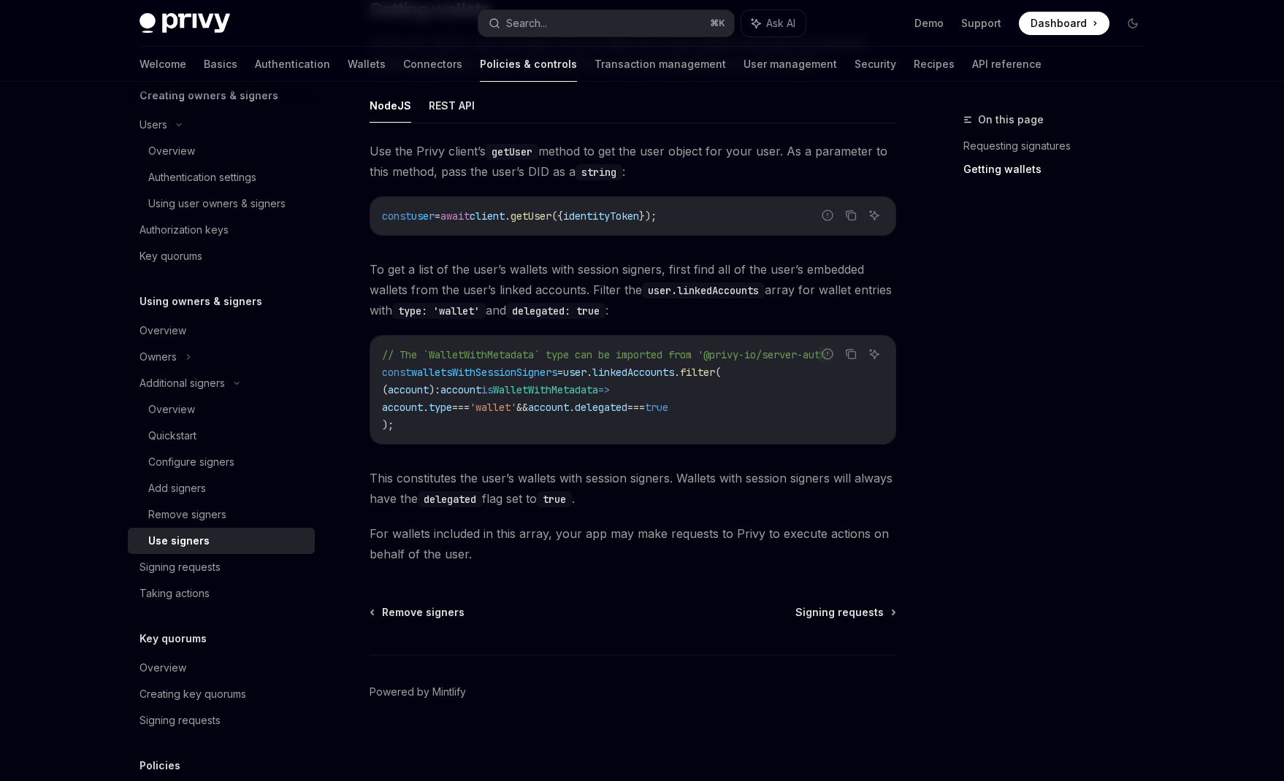
scroll to position [328, 0]
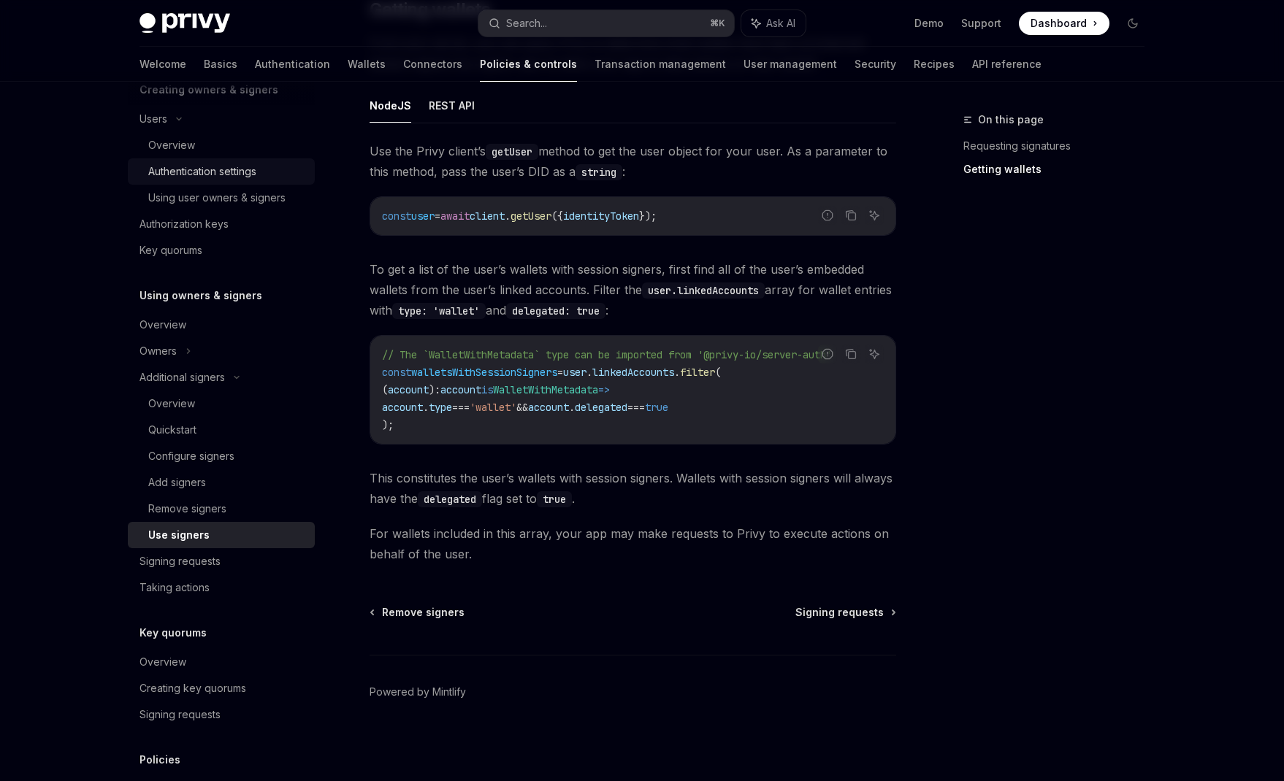
click at [206, 178] on div "Authentication settings" at bounding box center [202, 172] width 108 height 18
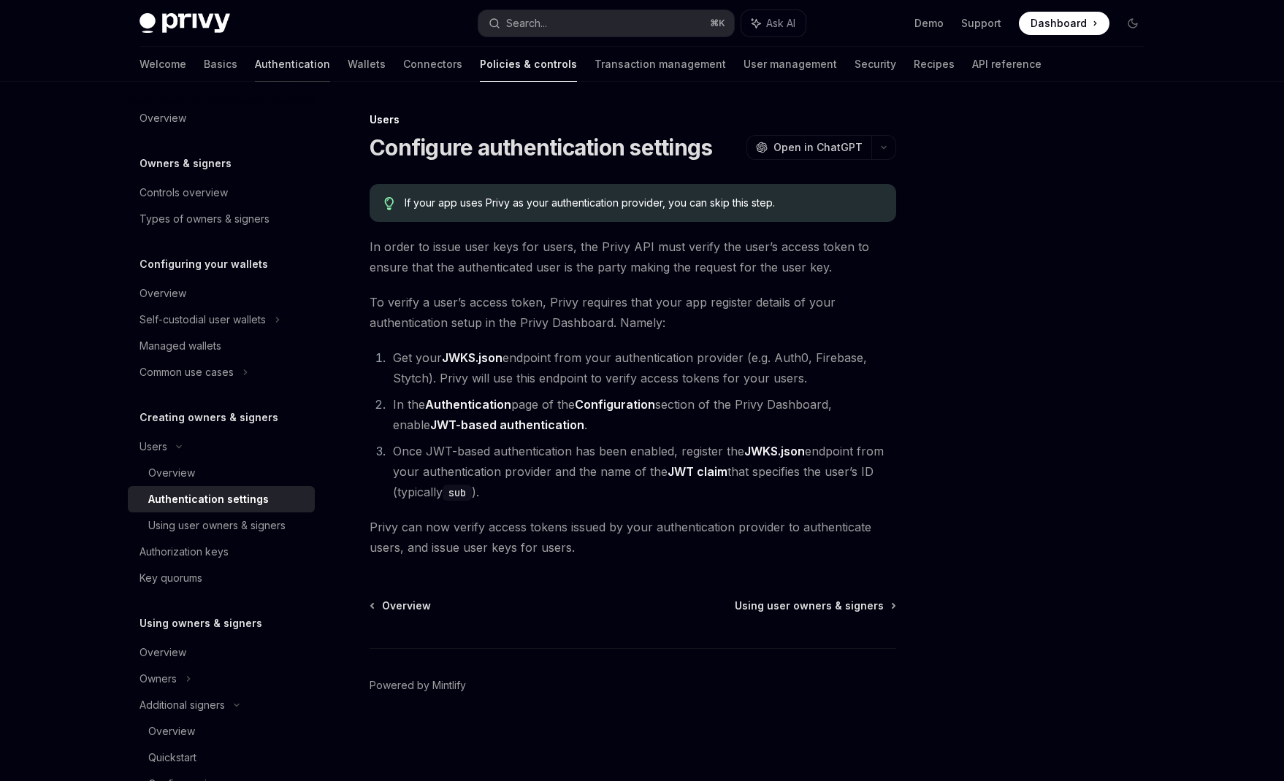
click at [255, 70] on link "Authentication" at bounding box center [292, 64] width 75 height 35
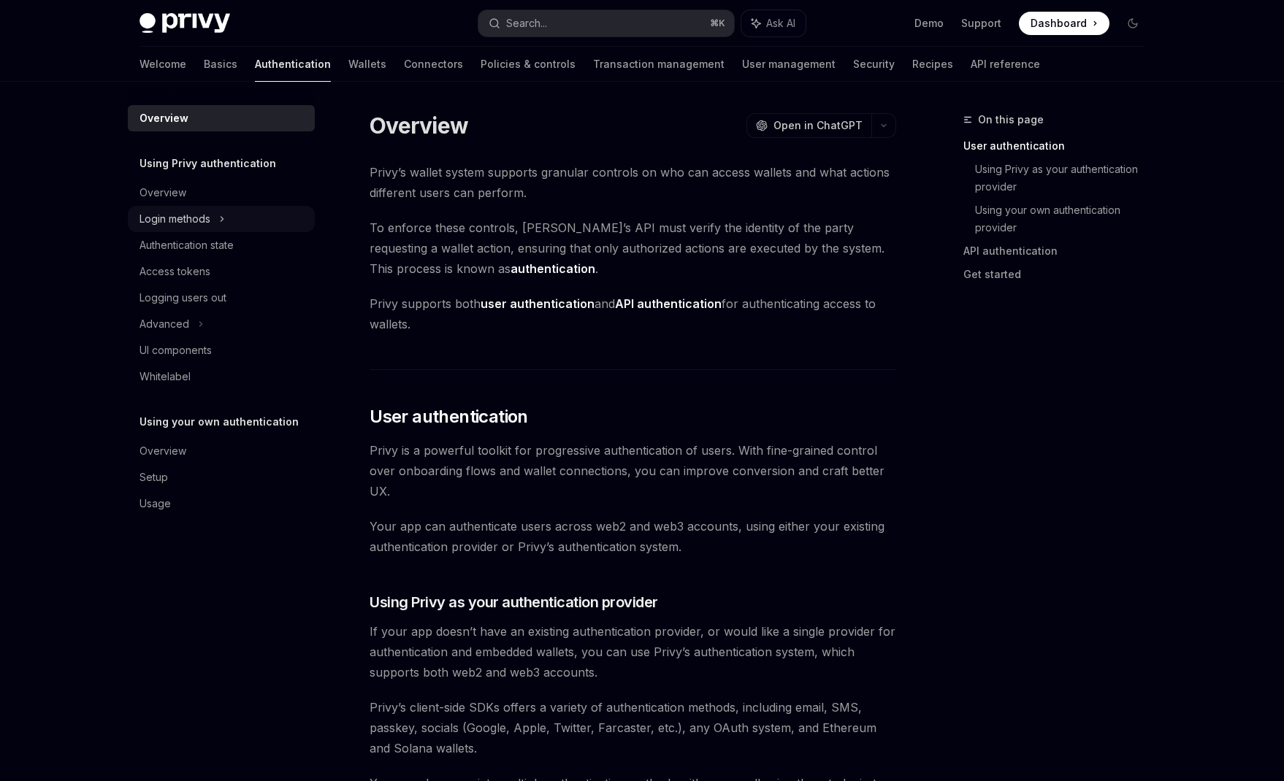
click at [200, 224] on div "Login methods" at bounding box center [174, 219] width 71 height 18
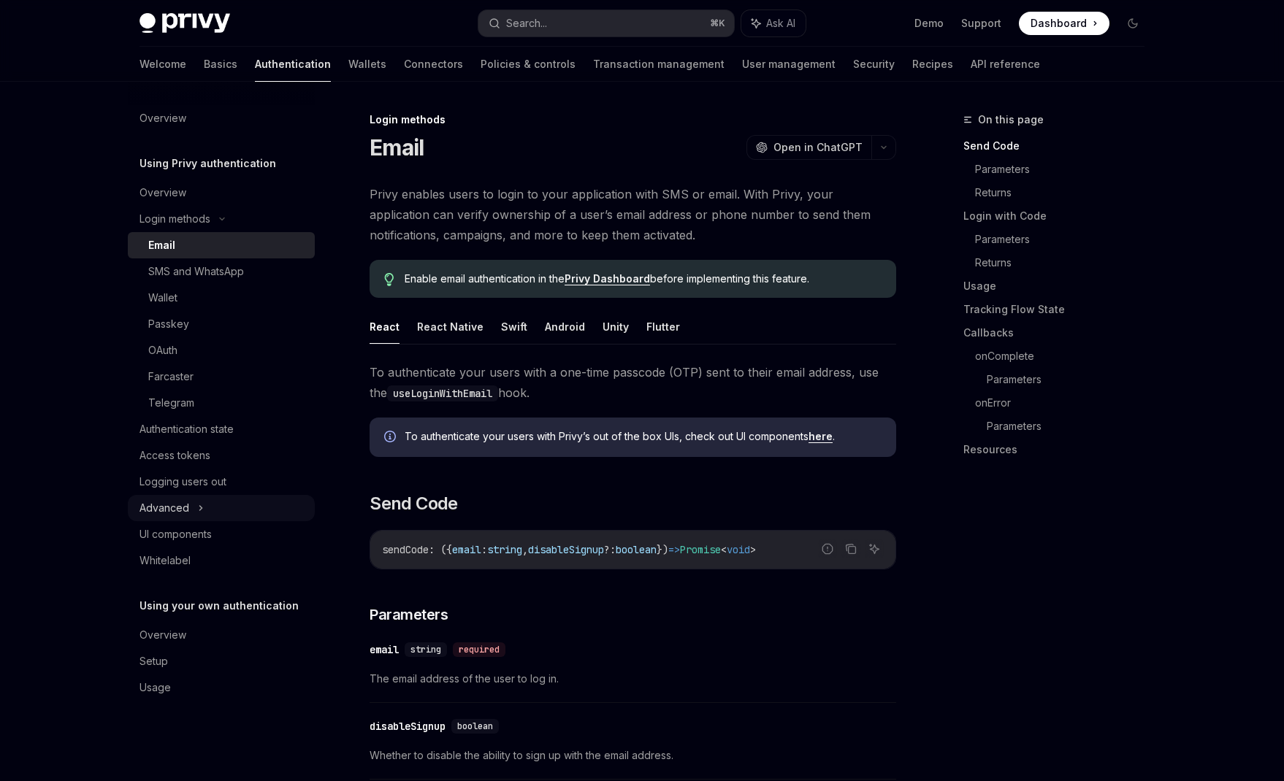
click at [199, 501] on icon at bounding box center [201, 509] width 6 height 18
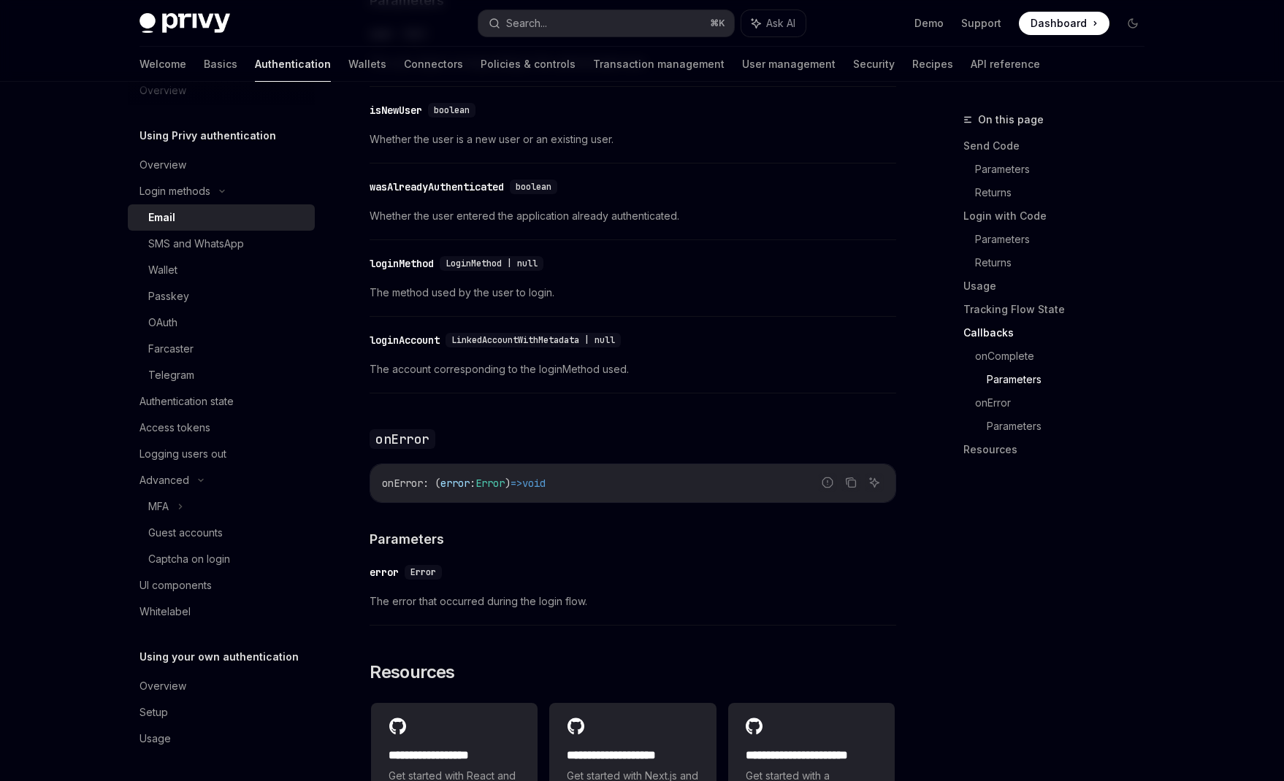
scroll to position [2791, 0]
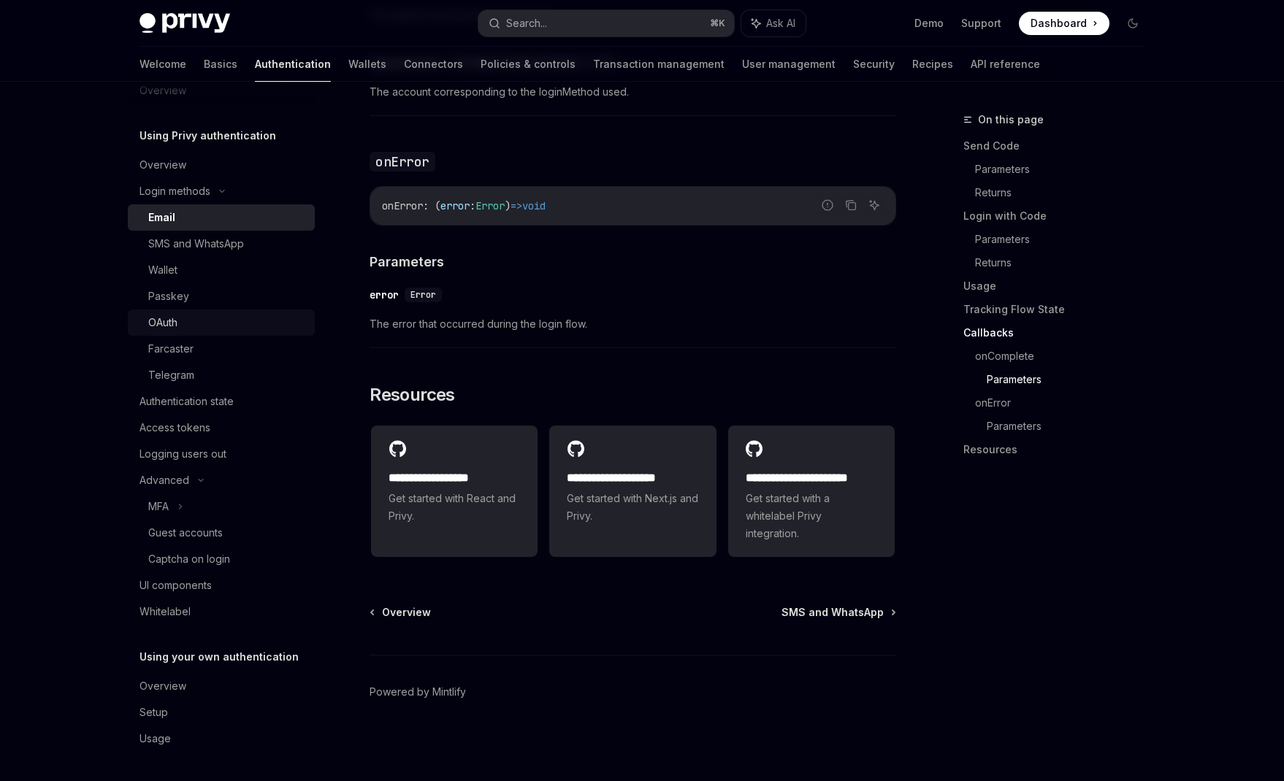
click at [183, 312] on link "OAuth" at bounding box center [221, 323] width 187 height 26
type textarea "*"
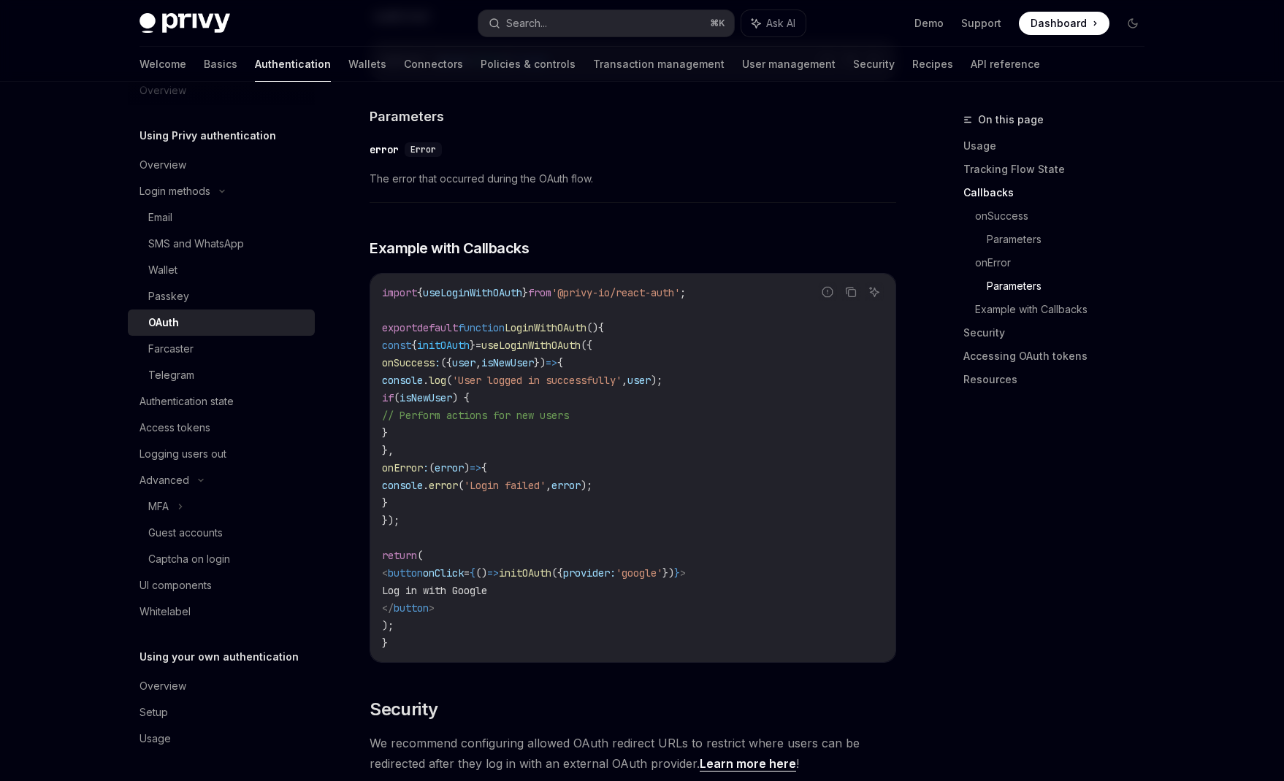
scroll to position [2516, 0]
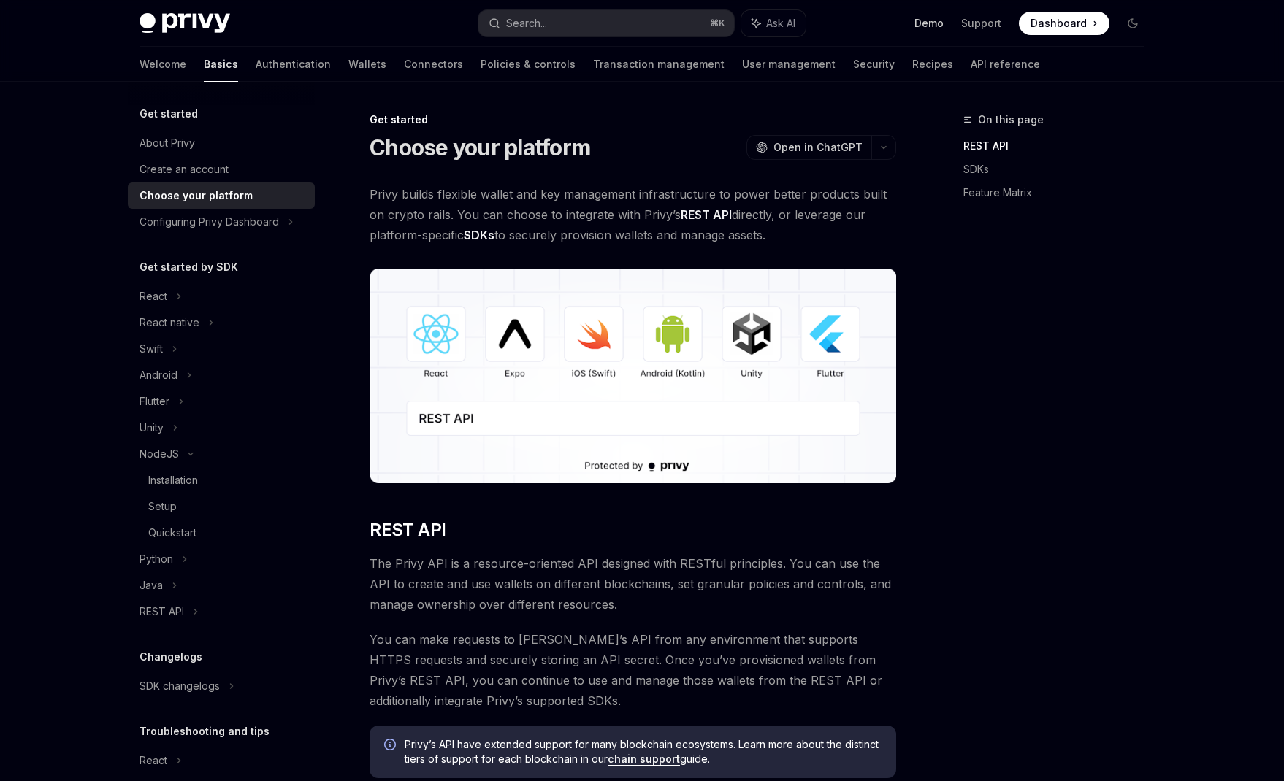
scroll to position [113, 0]
